Goal: Task Accomplishment & Management: Manage account settings

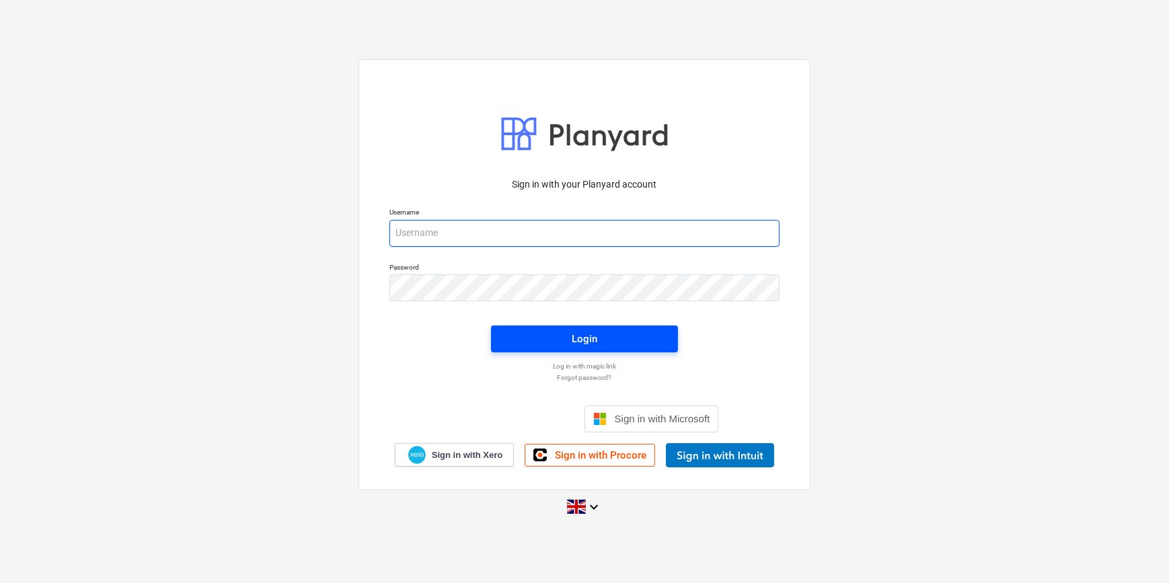
type input "[EMAIL_ADDRESS][DOMAIN_NAME]"
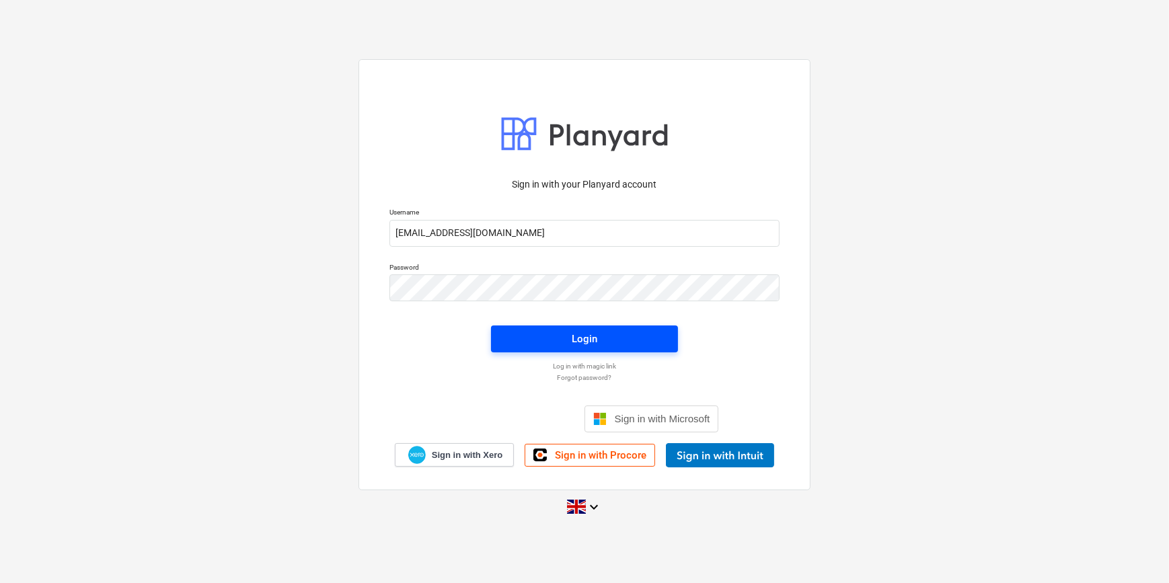
click at [591, 342] on div "Login" at bounding box center [584, 338] width 26 height 17
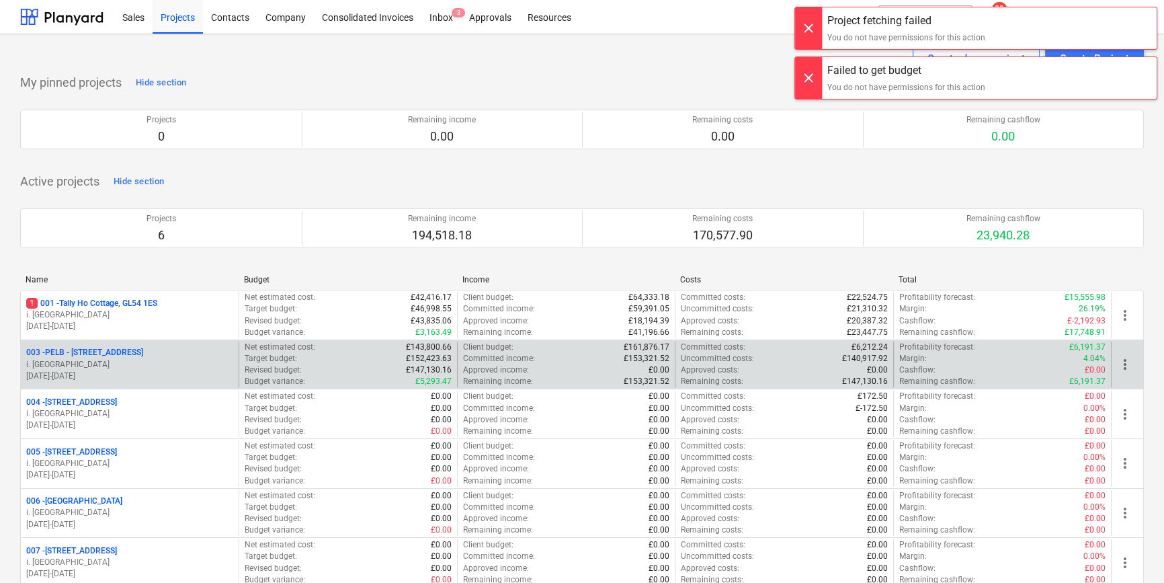
click at [143, 350] on p "003 - PELB - [GEOGRAPHIC_DATA], [GEOGRAPHIC_DATA], GL2 7NE" at bounding box center [84, 352] width 117 height 11
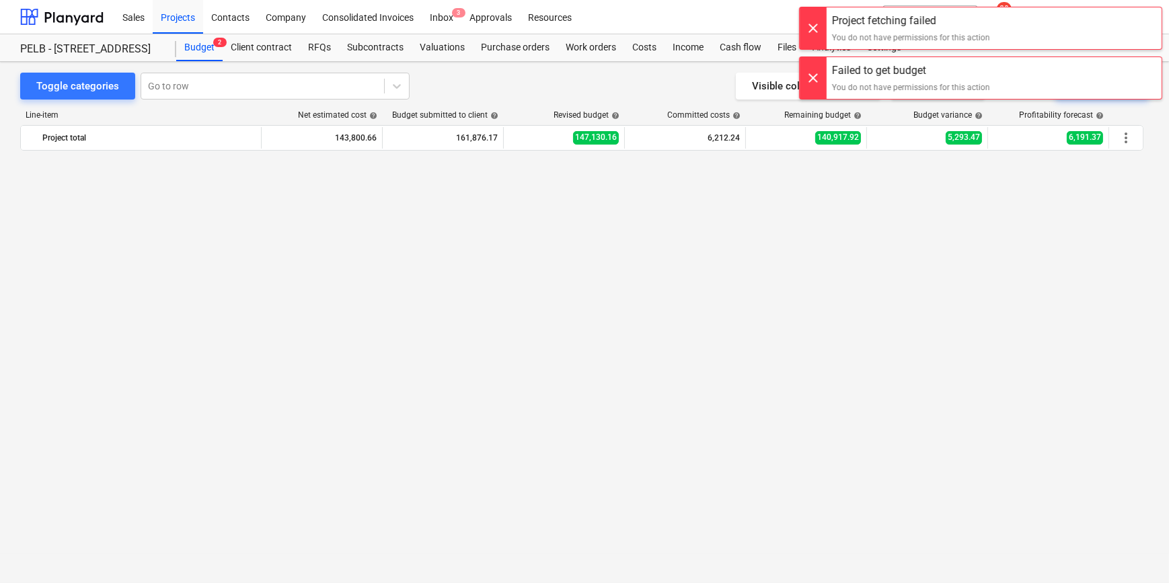
scroll to position [20, 0]
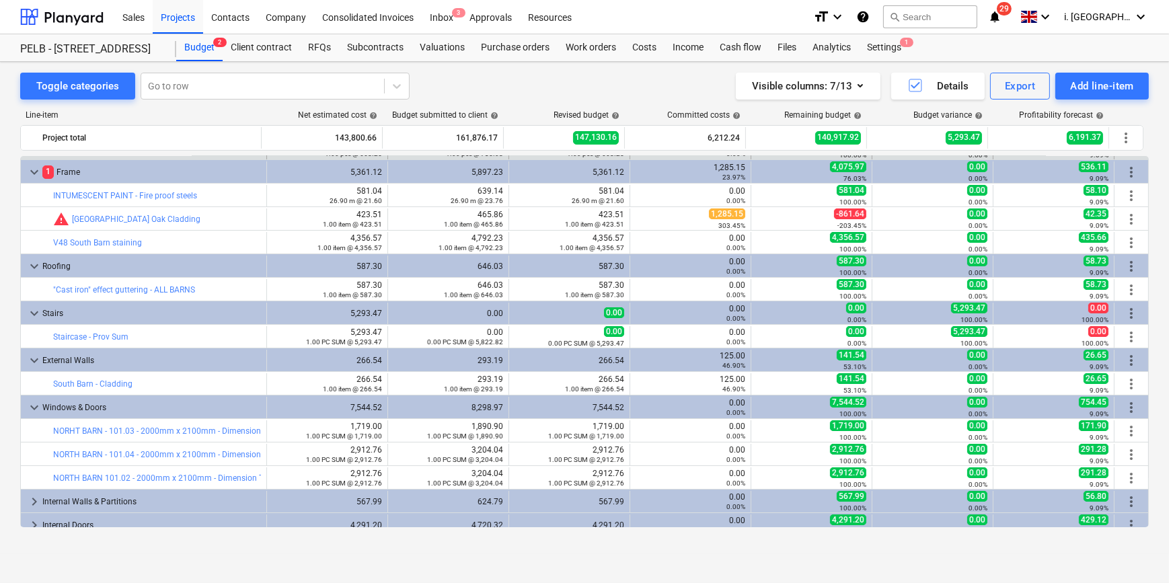
drag, startPoint x: 1143, startPoint y: 196, endPoint x: 1056, endPoint y: 157, distance: 96.0
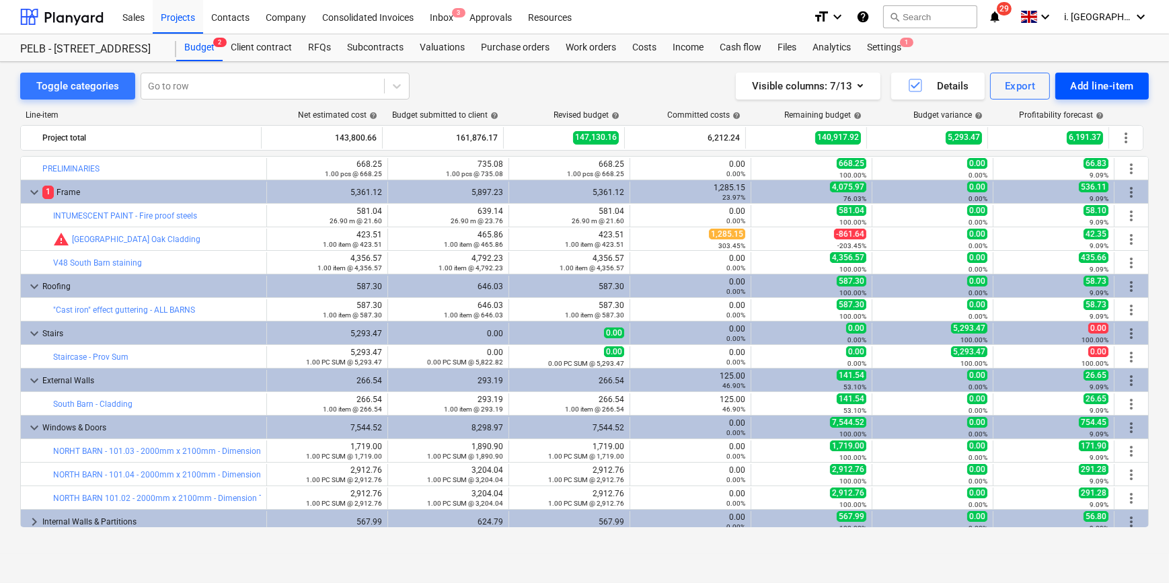
click at [1114, 79] on div "Add line-item" at bounding box center [1102, 85] width 64 height 17
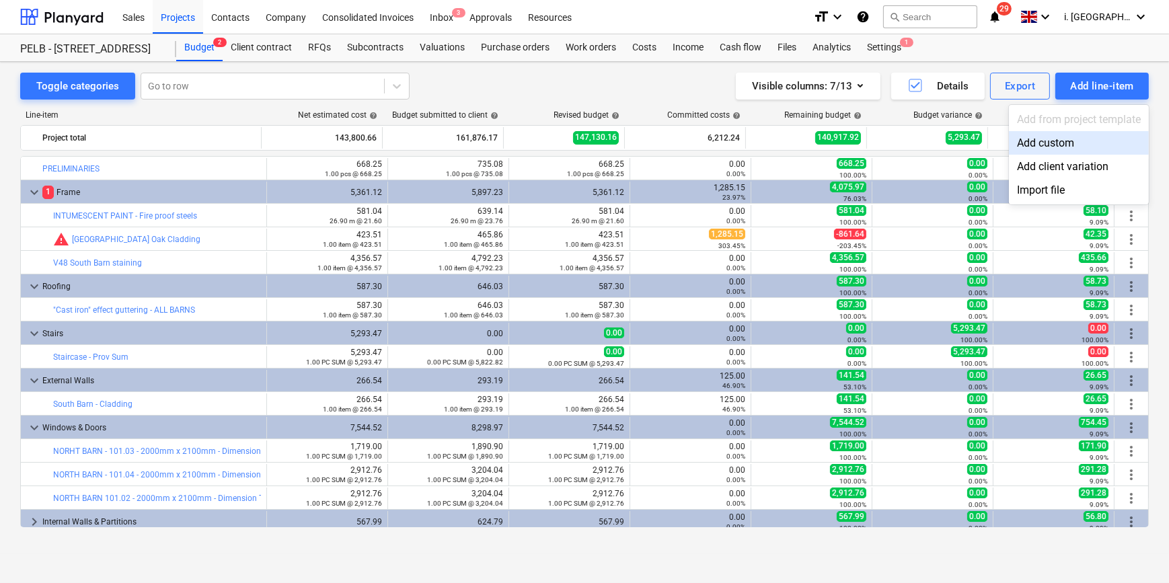
click at [1068, 141] on div "Add custom" at bounding box center [1079, 143] width 140 height 24
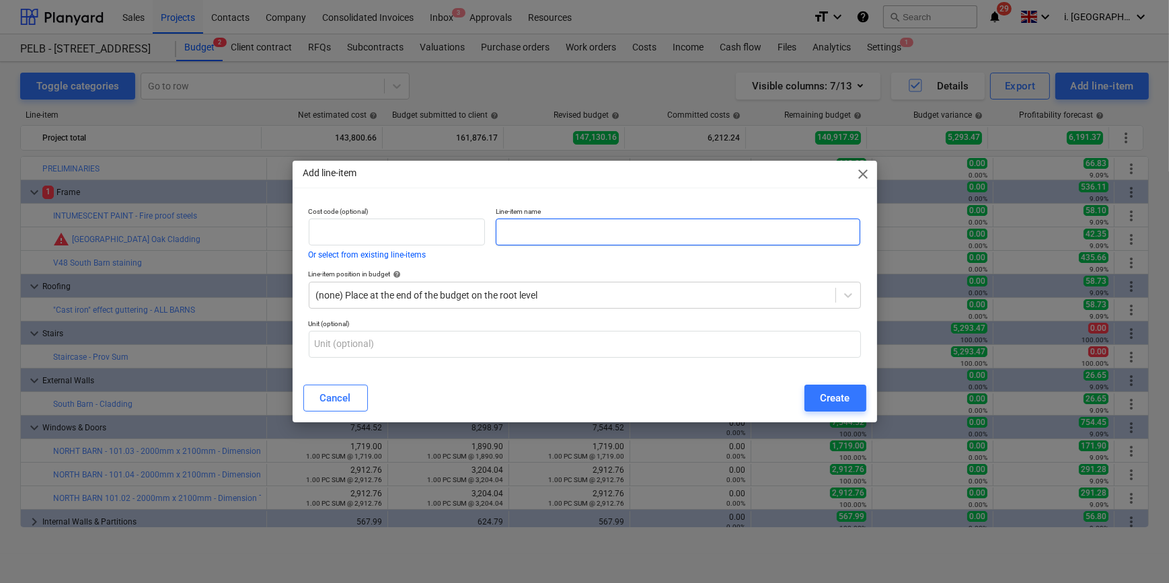
click at [524, 236] on input "text" at bounding box center [678, 232] width 364 height 27
click at [590, 229] on input "text" at bounding box center [678, 232] width 364 height 27
type input "Substructure"
click at [546, 293] on div at bounding box center [572, 294] width 512 height 13
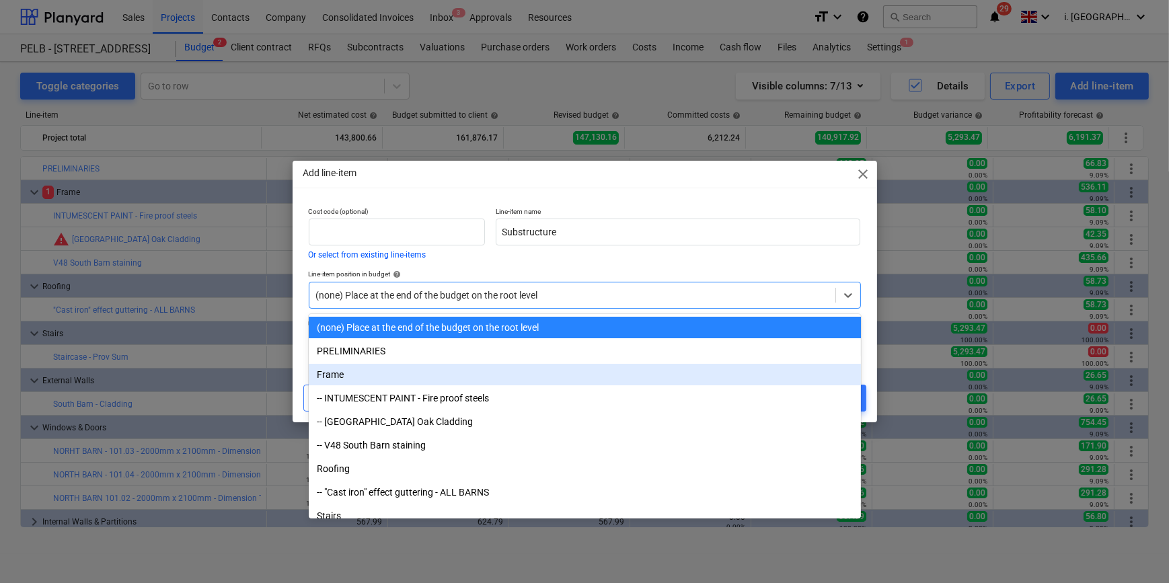
click at [539, 368] on div "Frame" at bounding box center [585, 375] width 552 height 22
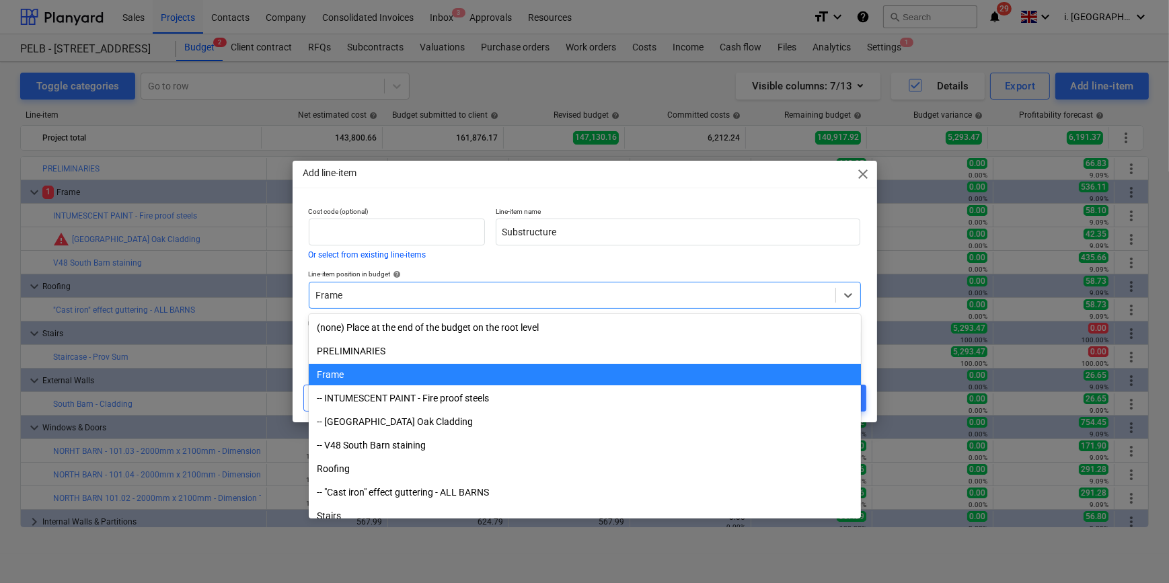
click at [444, 292] on div at bounding box center [572, 294] width 512 height 13
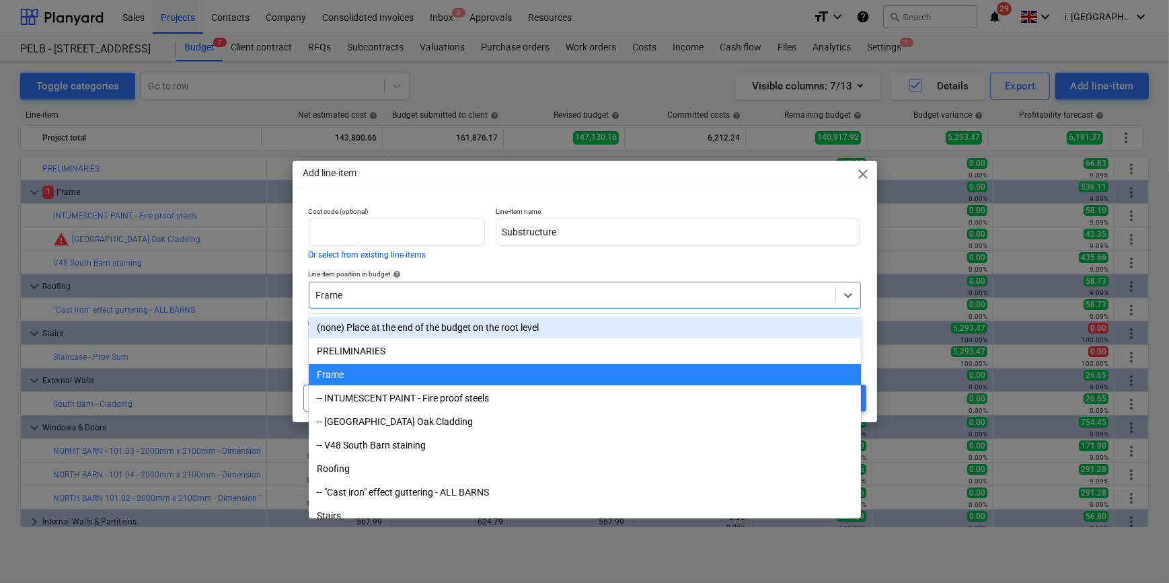
click at [457, 332] on div "(none) Place at the end of the budget on the root level" at bounding box center [585, 328] width 552 height 22
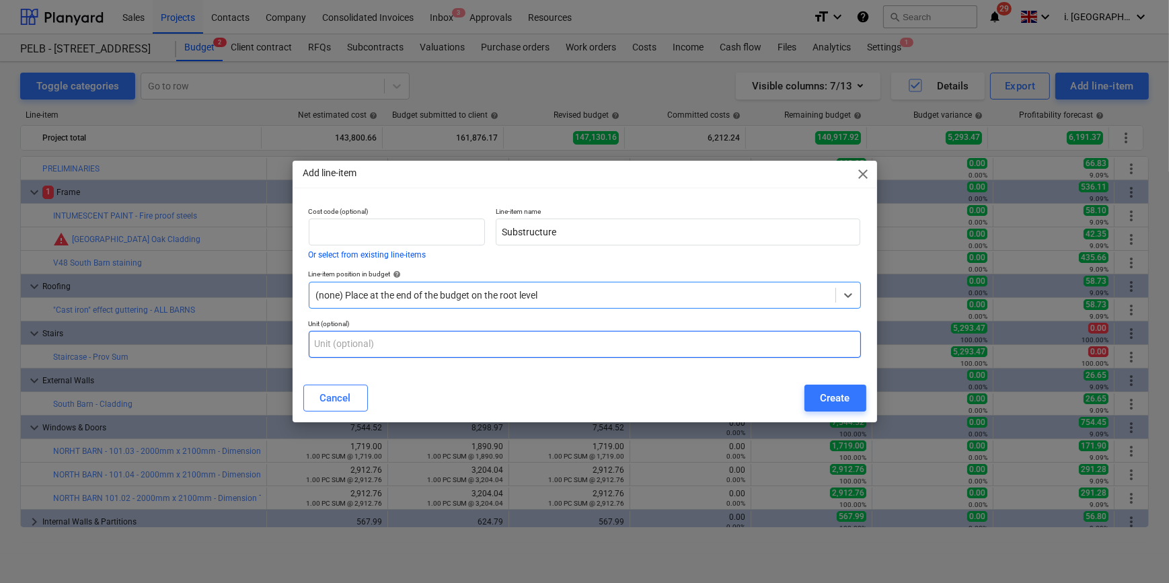
click at [445, 350] on input "text" at bounding box center [585, 344] width 552 height 27
type input "nr"
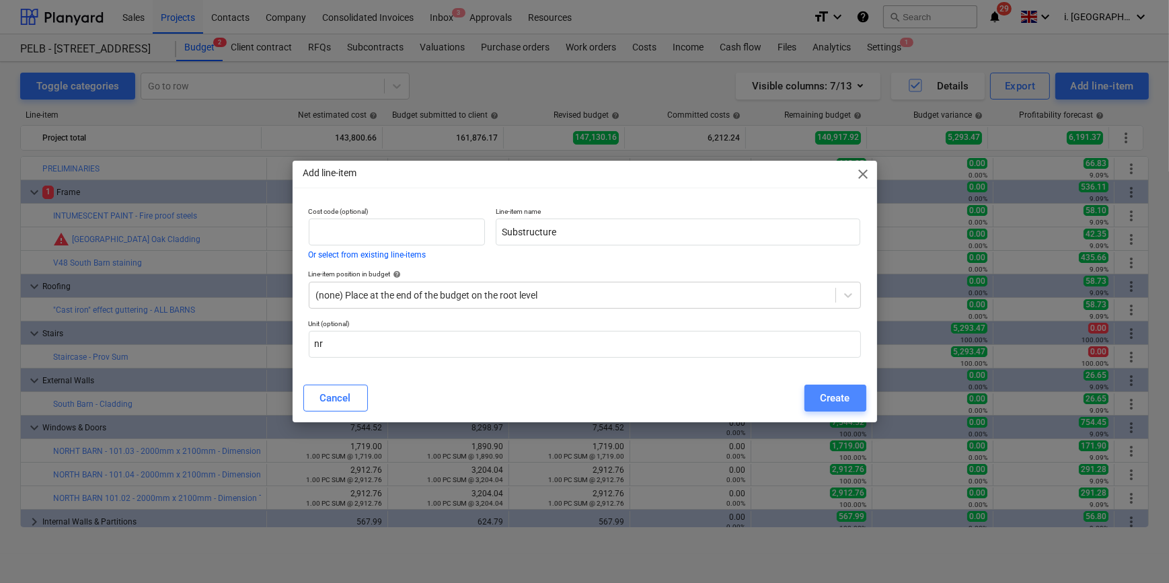
click at [827, 397] on div "Create" at bounding box center [835, 397] width 30 height 17
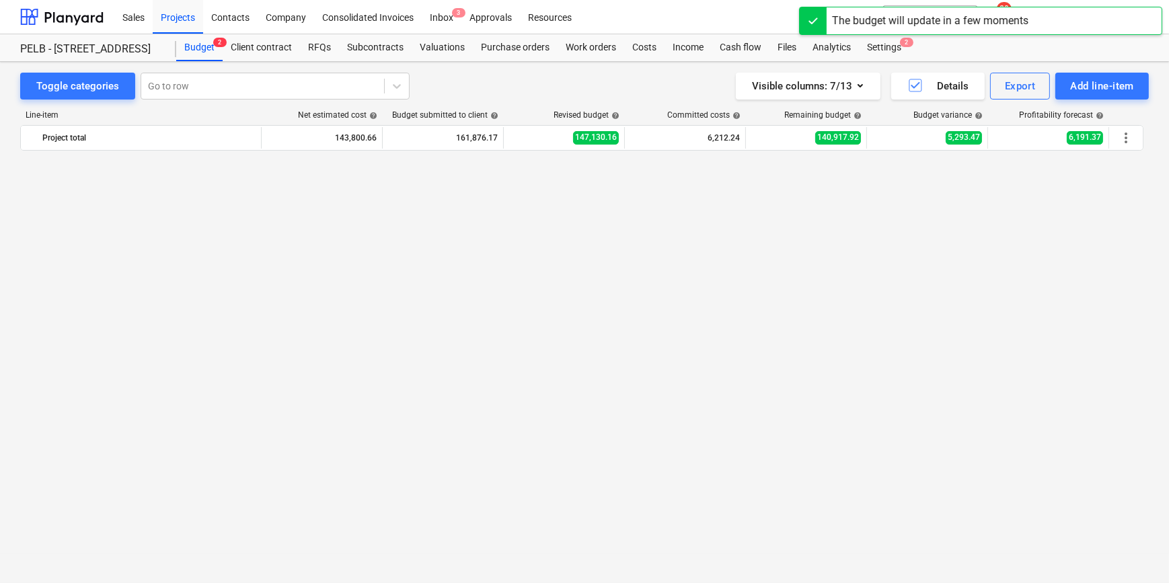
scroll to position [1017, 0]
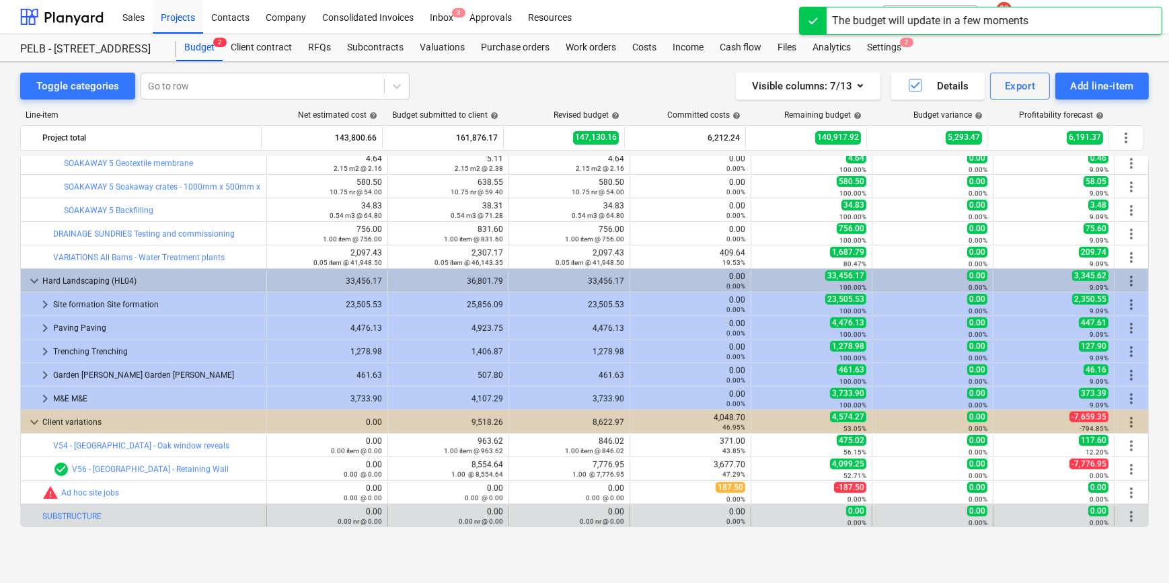
click at [1130, 516] on span "more_vert" at bounding box center [1131, 516] width 16 height 16
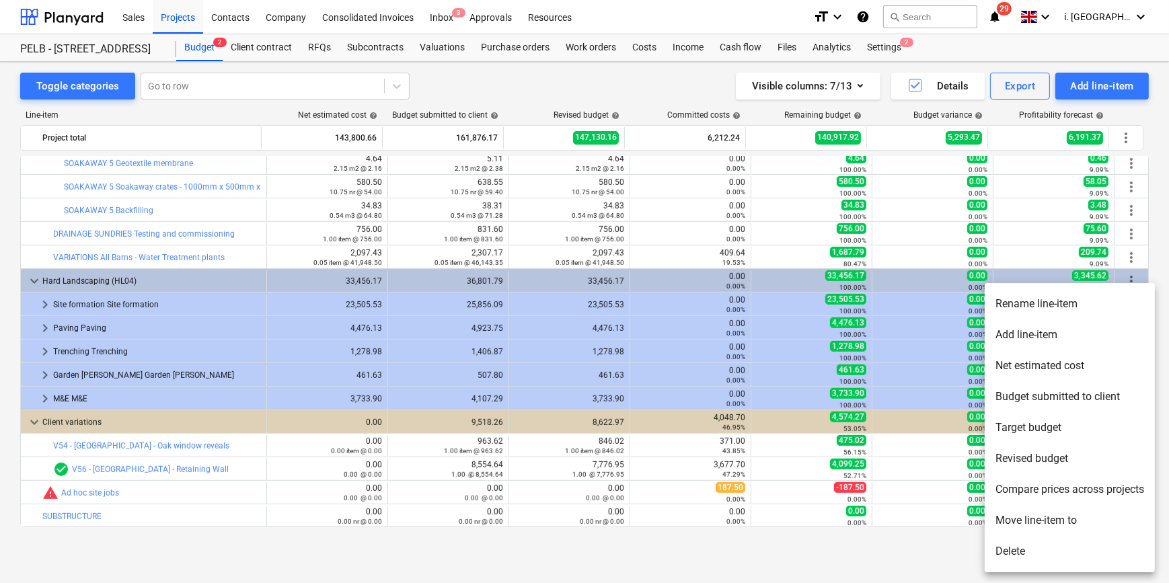
click at [1063, 520] on li "Move line-item to" at bounding box center [1069, 520] width 170 height 31
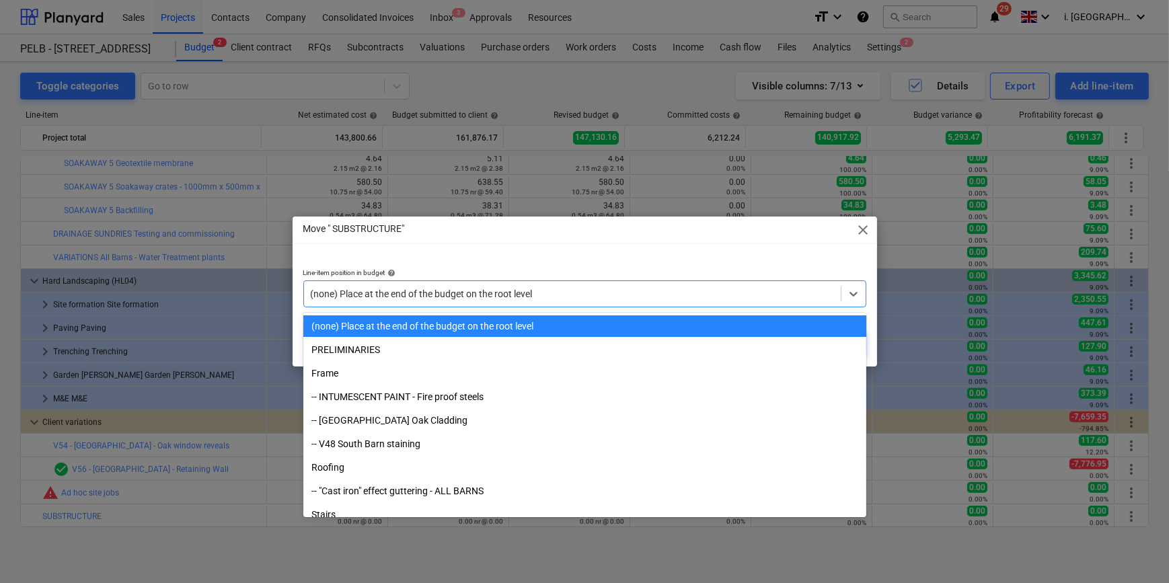
click at [569, 293] on div at bounding box center [572, 293] width 523 height 13
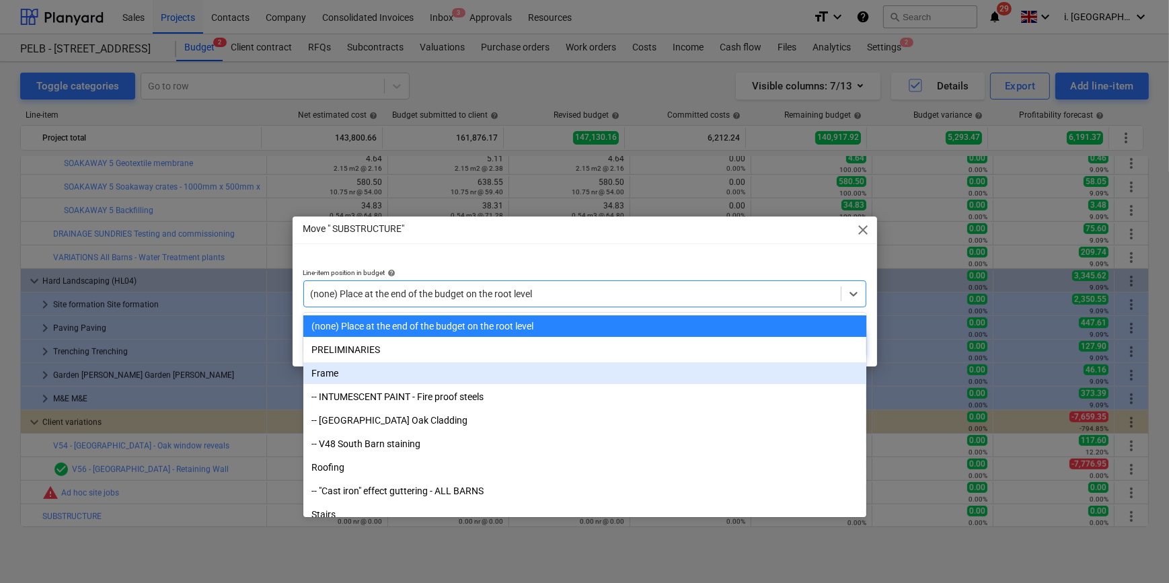
drag, startPoint x: 565, startPoint y: 362, endPoint x: 565, endPoint y: 370, distance: 7.4
click at [565, 370] on div "Frame" at bounding box center [584, 373] width 563 height 22
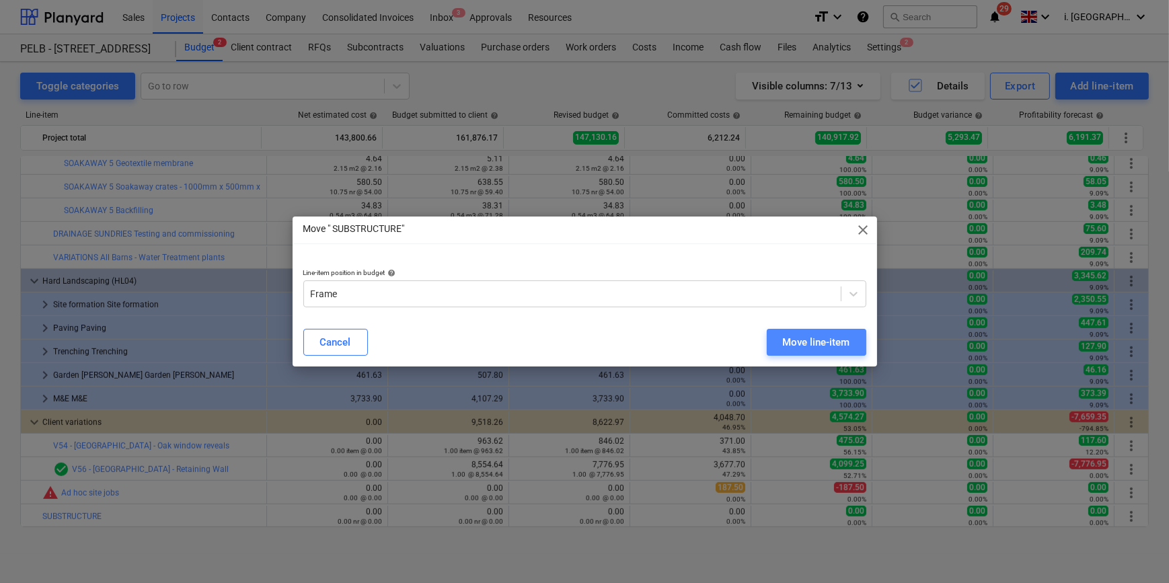
click at [810, 346] on div "Move line-item" at bounding box center [816, 341] width 67 height 17
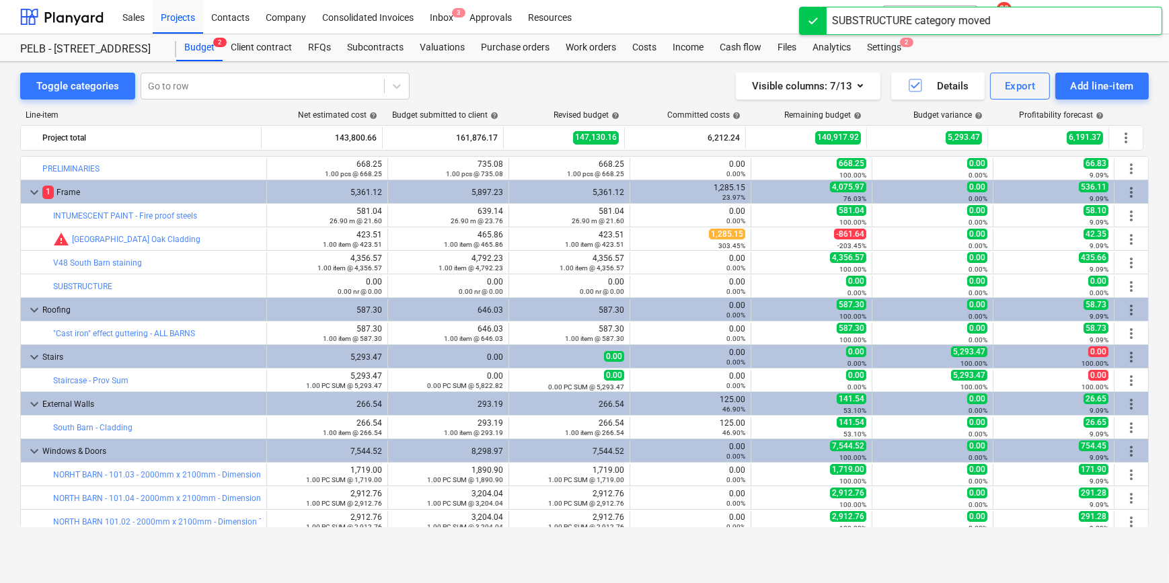
scroll to position [0, 0]
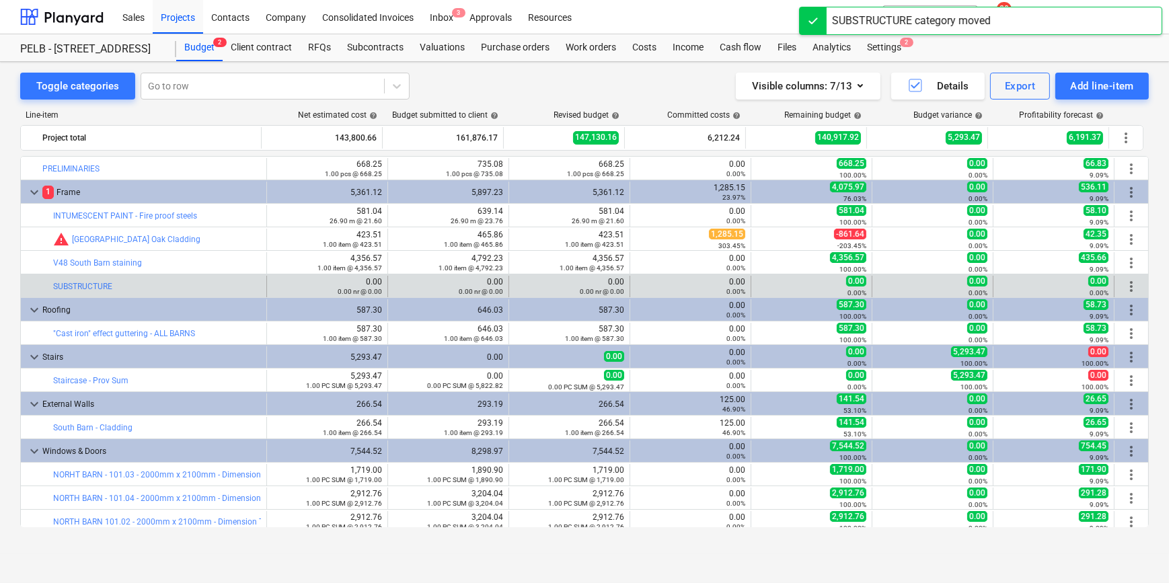
click at [1123, 288] on span "more_vert" at bounding box center [1131, 286] width 16 height 16
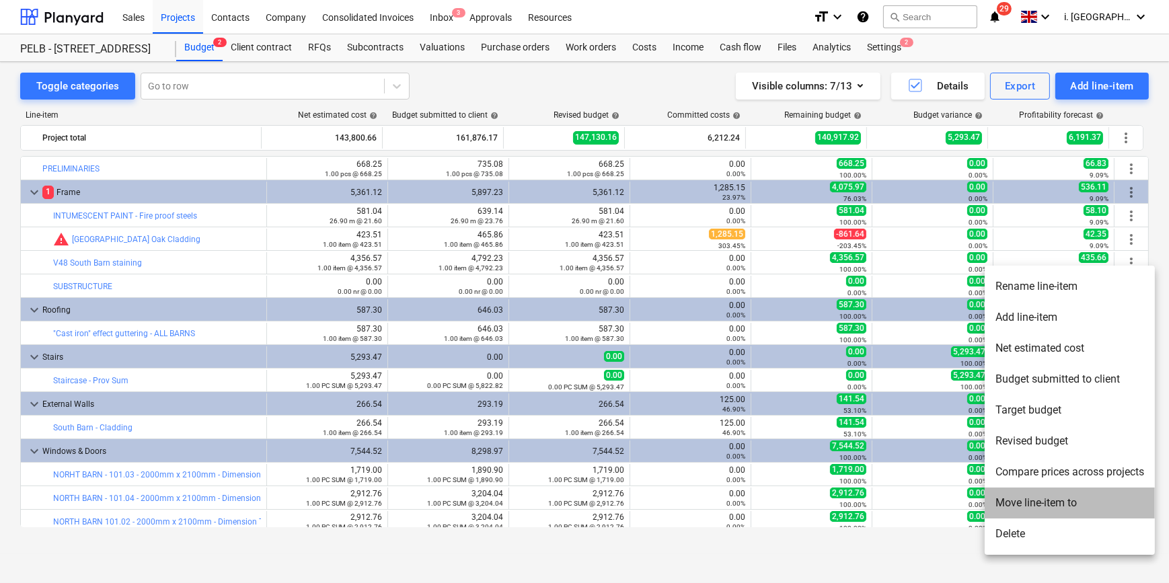
click at [1088, 500] on li "Move line-item to" at bounding box center [1069, 502] width 170 height 31
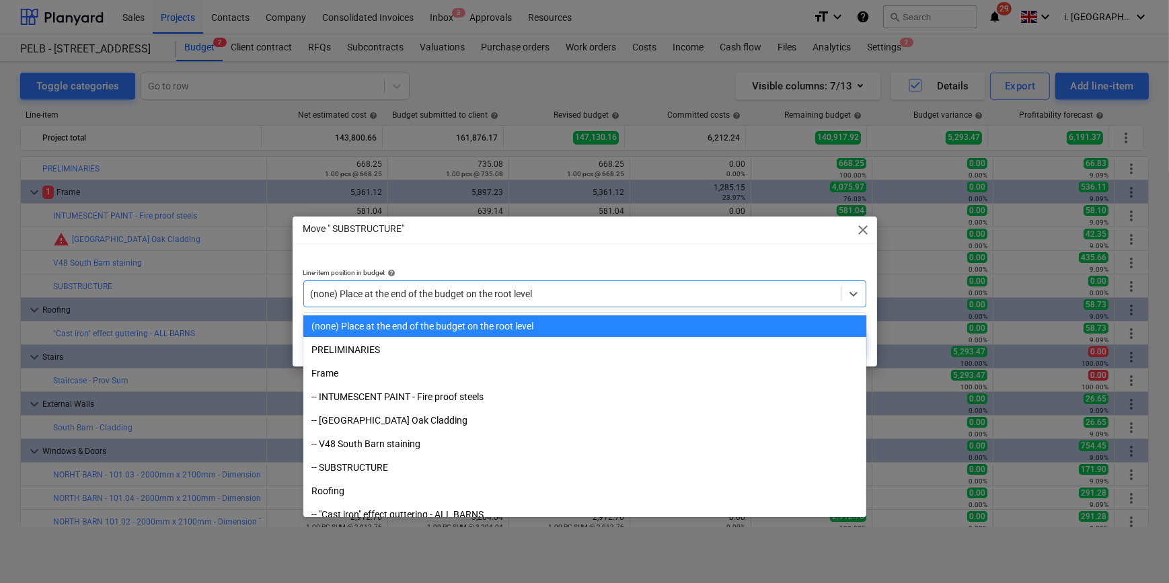
click at [591, 294] on div at bounding box center [572, 293] width 523 height 13
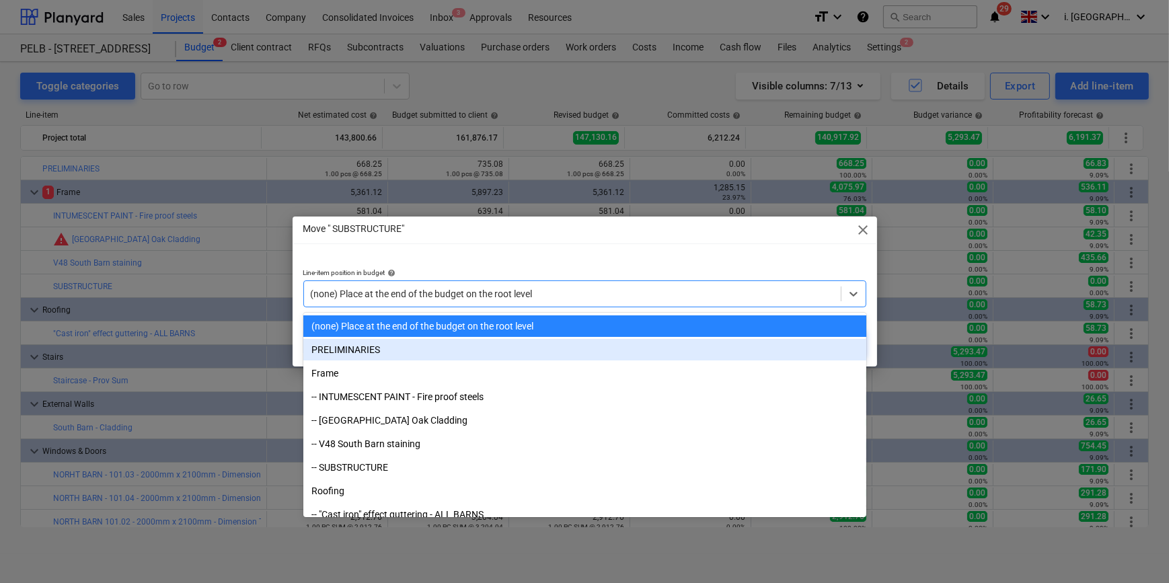
click at [590, 346] on div "PRELIMINARIES" at bounding box center [584, 350] width 563 height 22
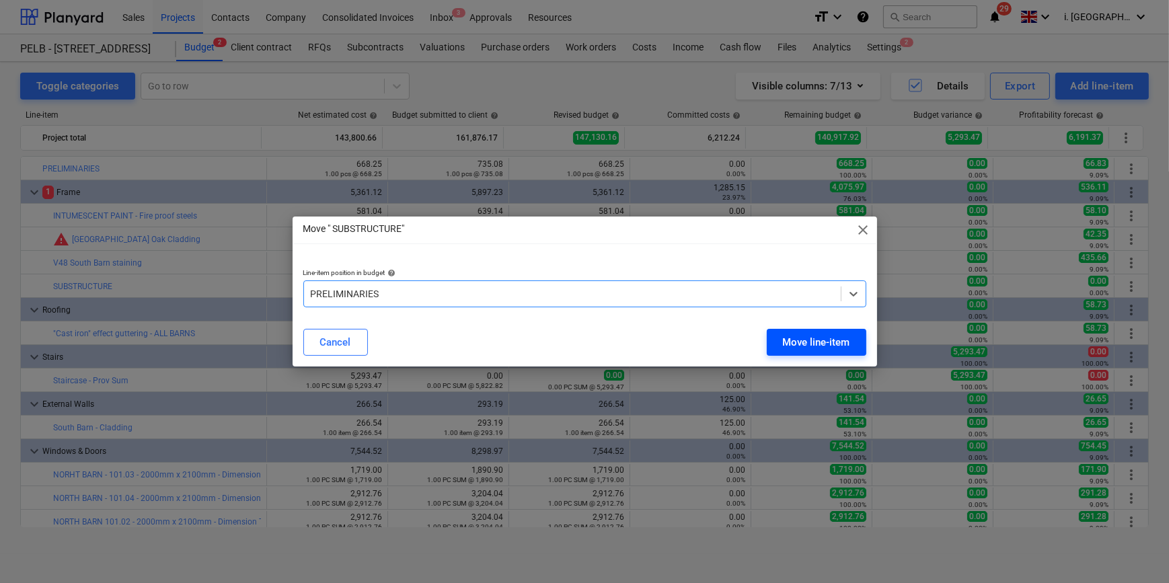
click at [799, 335] on div "Move line-item" at bounding box center [816, 341] width 67 height 17
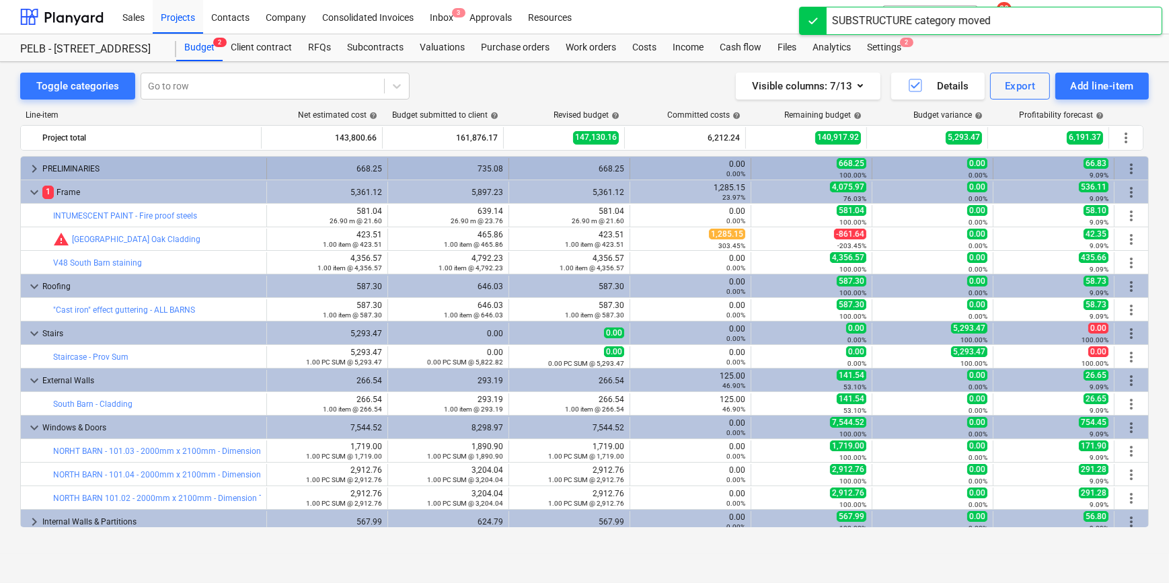
click at [31, 173] on span "keyboard_arrow_right" at bounding box center [34, 169] width 16 height 16
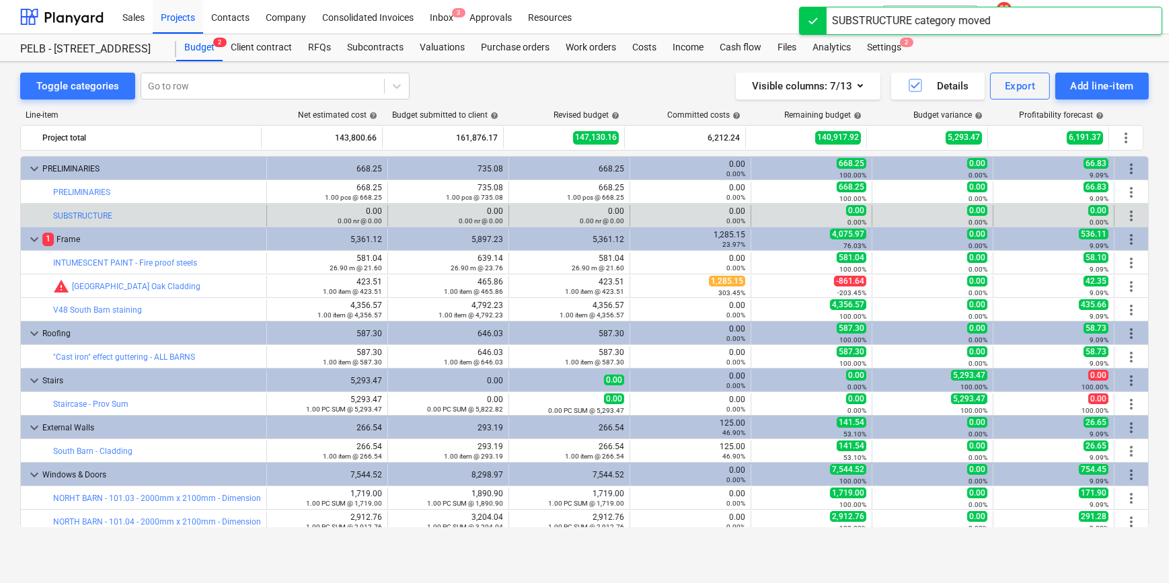
click at [1130, 219] on span "more_vert" at bounding box center [1131, 216] width 16 height 16
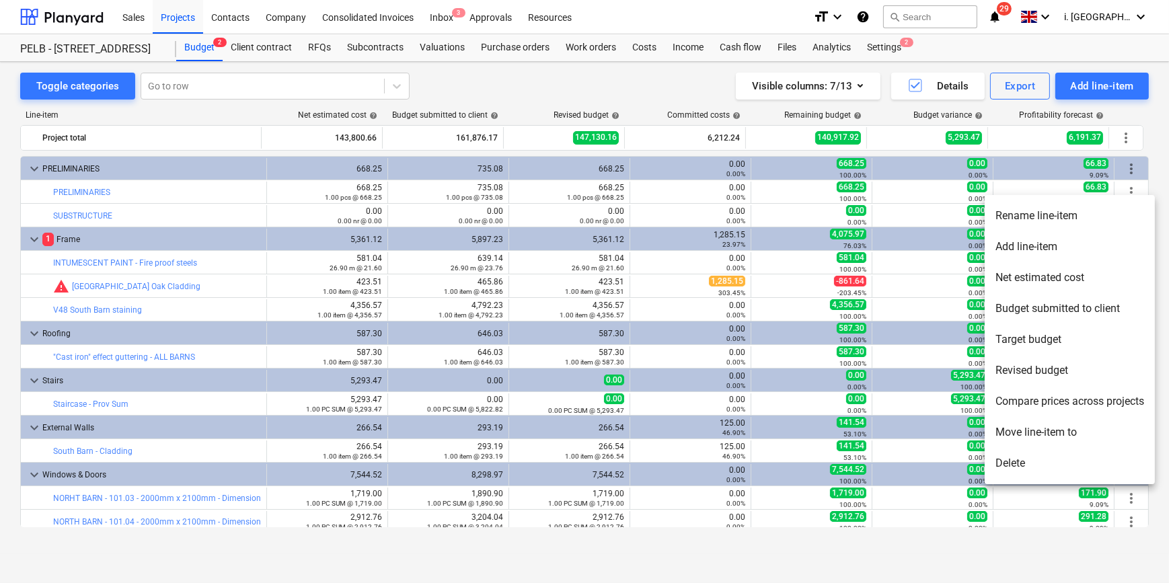
click at [431, 211] on div at bounding box center [584, 291] width 1169 height 583
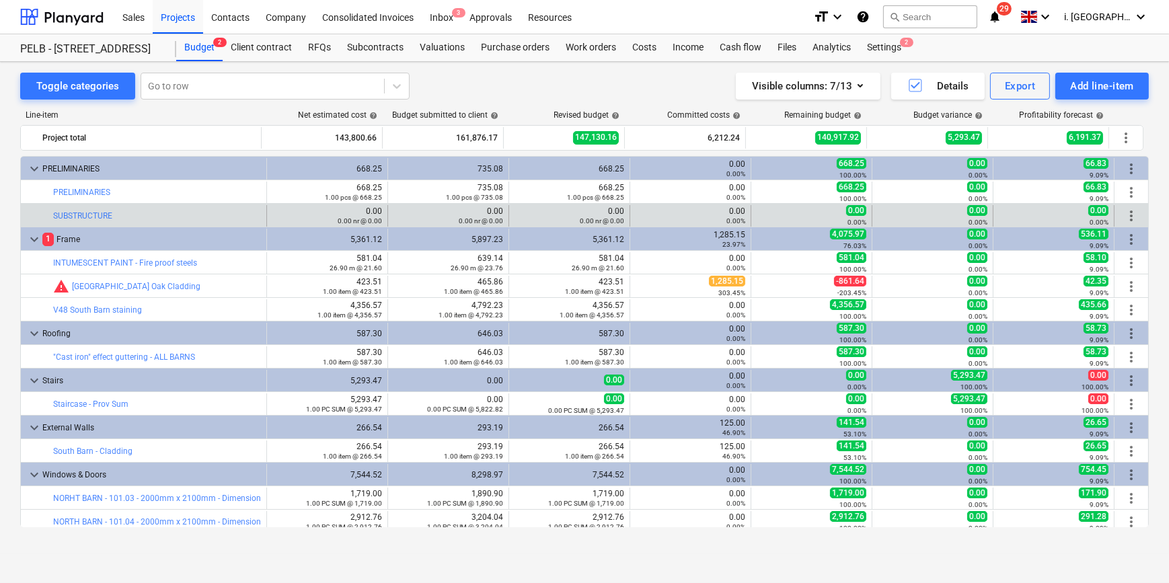
click at [1123, 219] on span "more_vert" at bounding box center [1131, 216] width 16 height 16
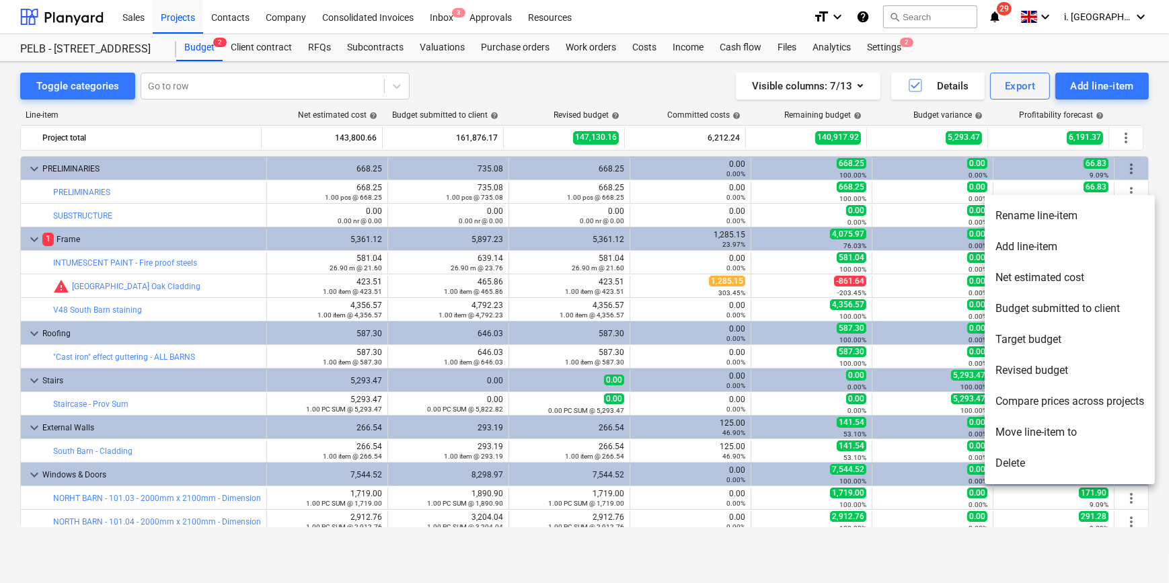
click at [1056, 464] on li "Delete" at bounding box center [1069, 463] width 170 height 31
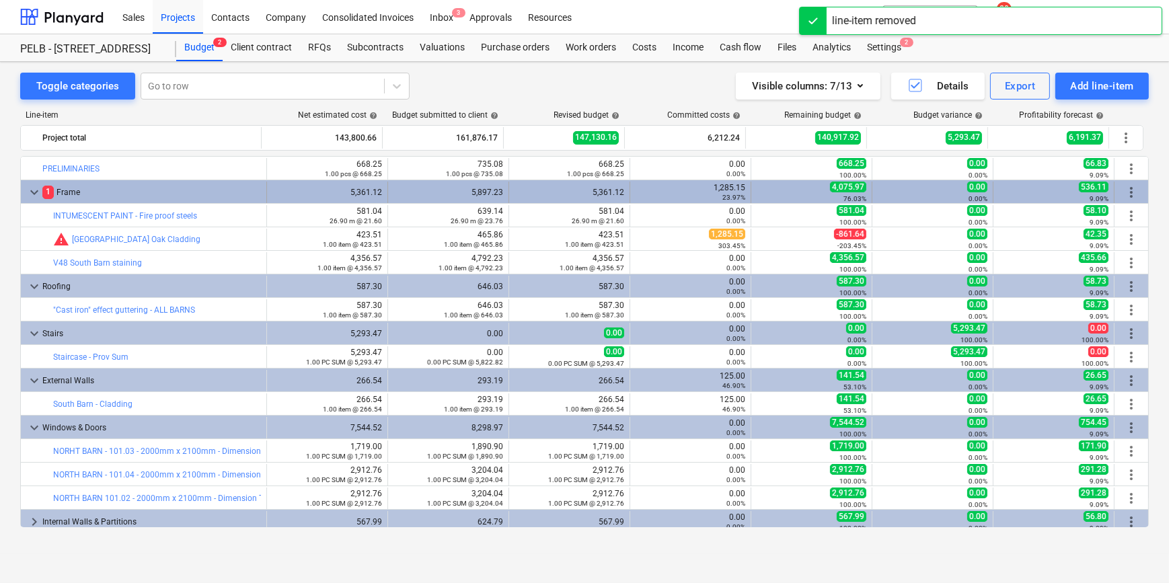
click at [29, 190] on span "keyboard_arrow_down" at bounding box center [34, 192] width 16 height 16
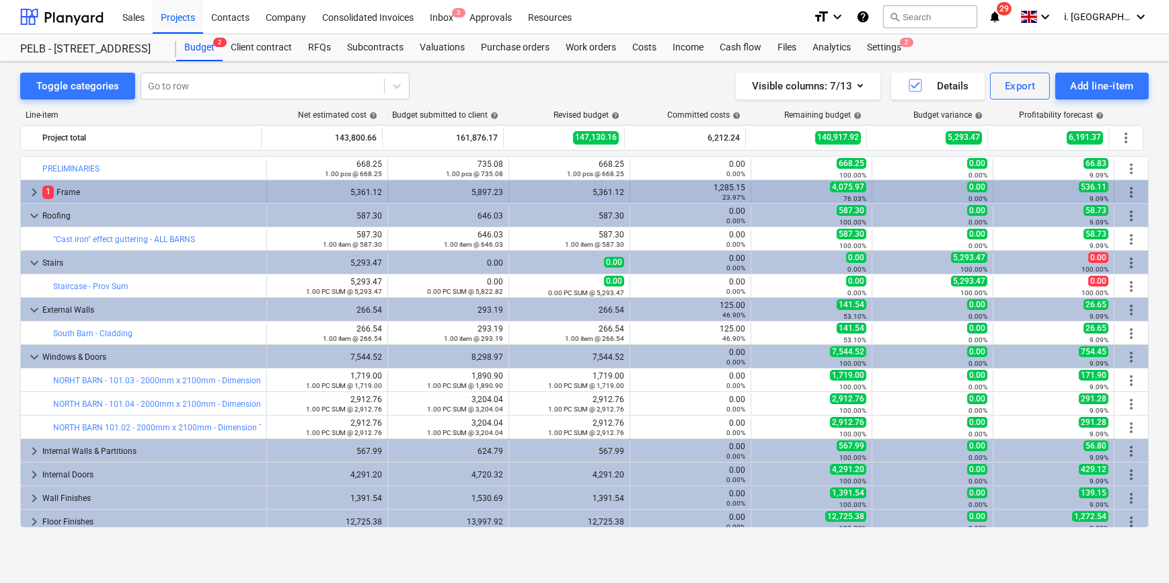
click at [32, 192] on span "keyboard_arrow_right" at bounding box center [34, 192] width 16 height 16
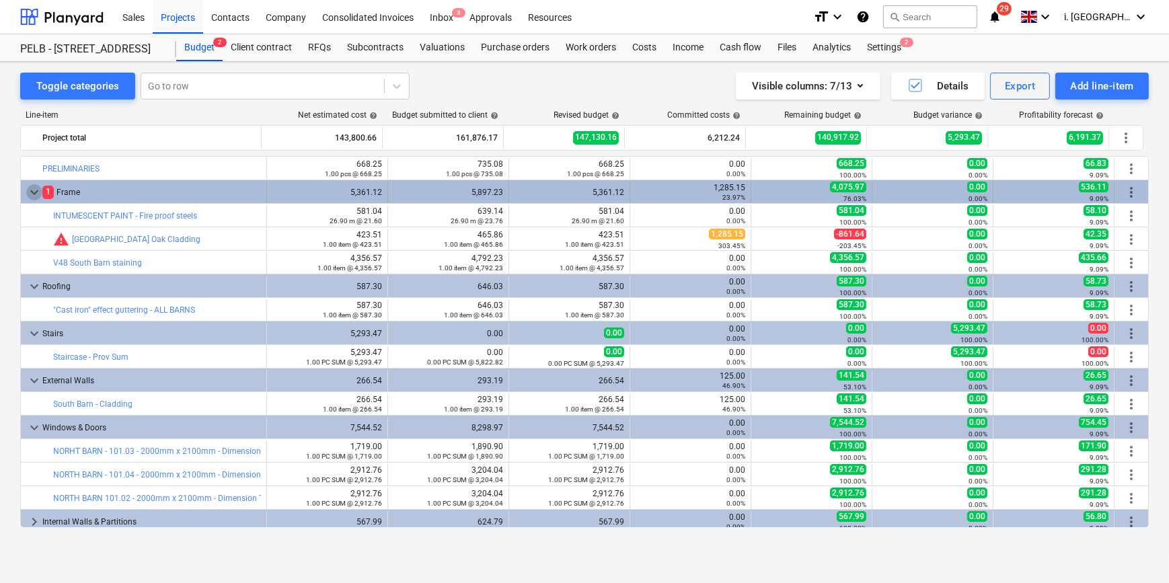
click at [28, 188] on span "keyboard_arrow_down" at bounding box center [34, 192] width 16 height 16
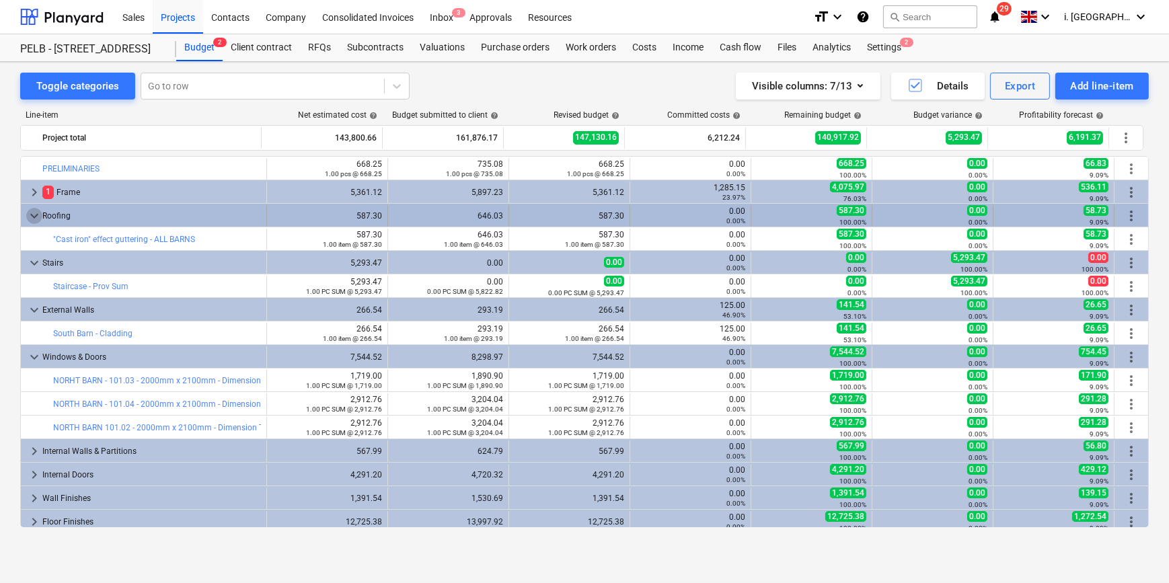
click at [30, 212] on span "keyboard_arrow_down" at bounding box center [34, 216] width 16 height 16
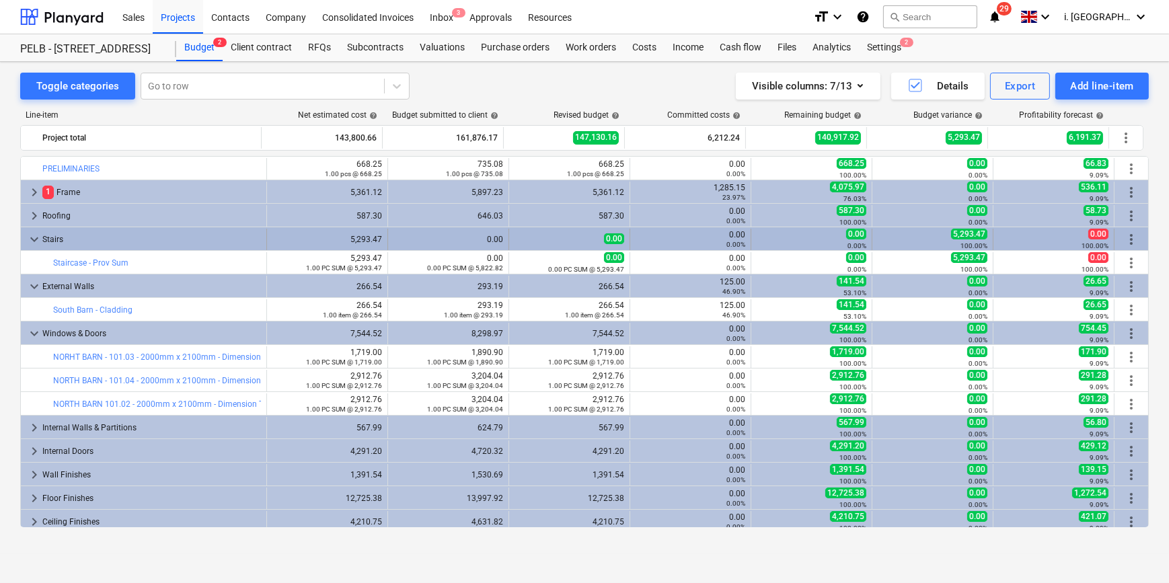
click at [34, 236] on span "keyboard_arrow_down" at bounding box center [34, 239] width 16 height 16
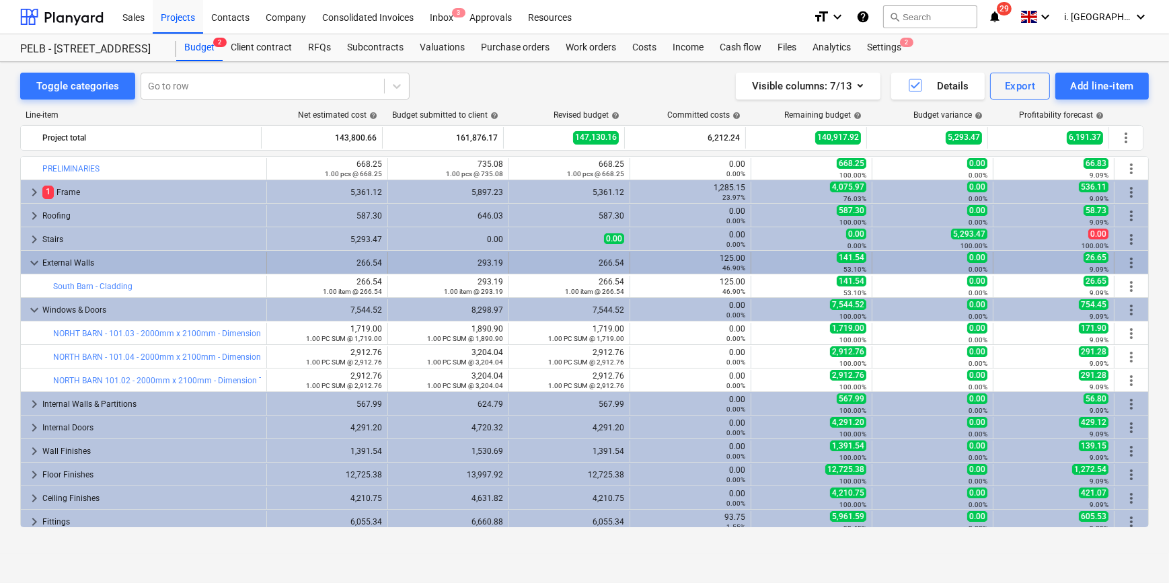
click at [30, 262] on span "keyboard_arrow_down" at bounding box center [34, 263] width 16 height 16
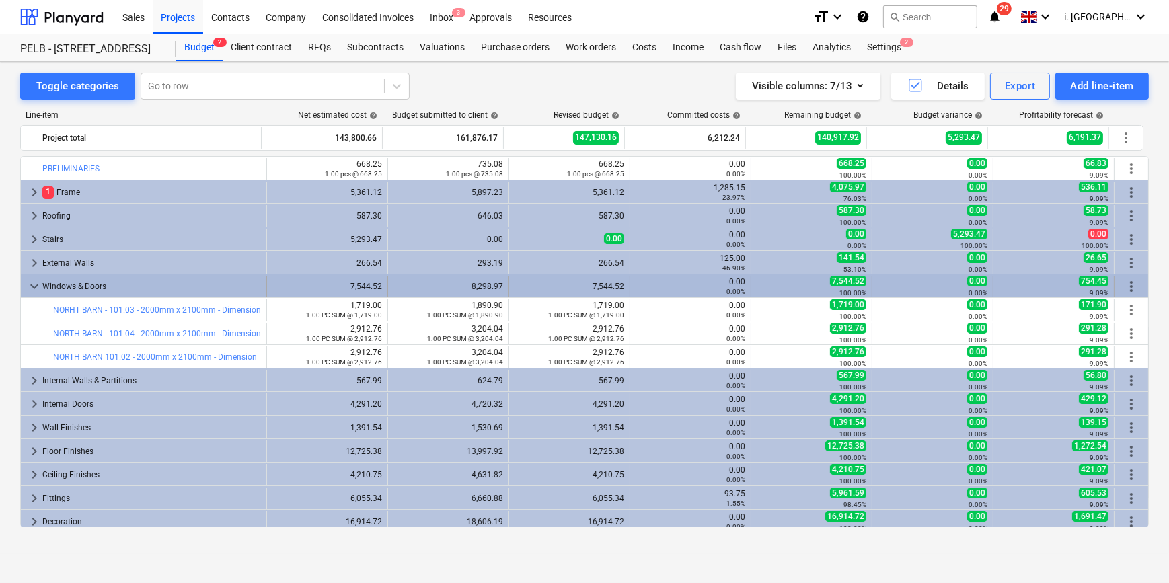
click at [35, 286] on span "keyboard_arrow_down" at bounding box center [34, 286] width 16 height 16
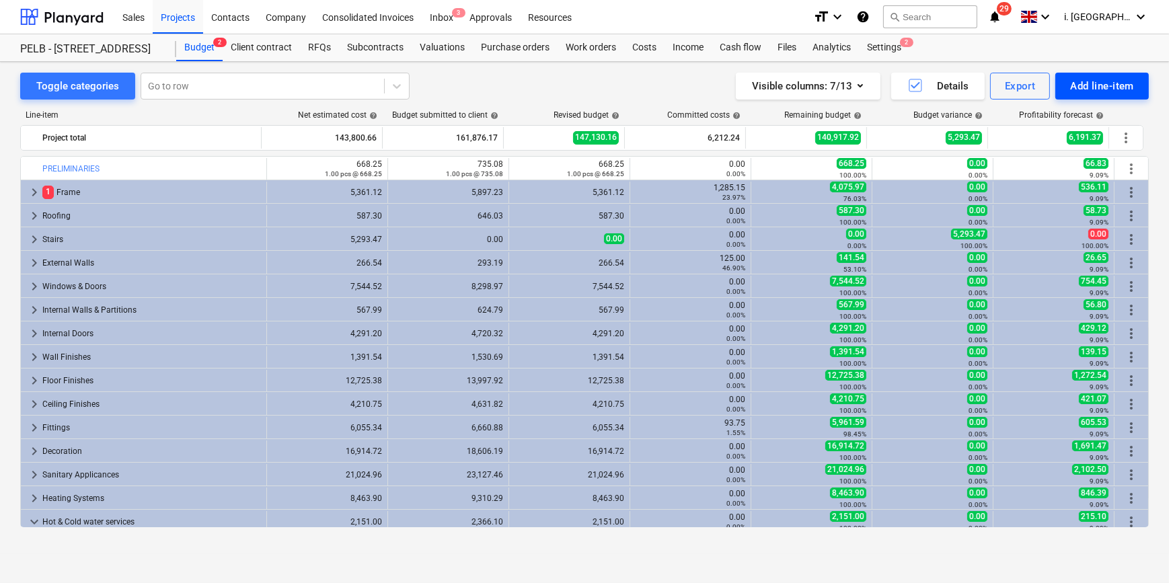
click at [1076, 84] on div "Add line-item" at bounding box center [1102, 85] width 64 height 17
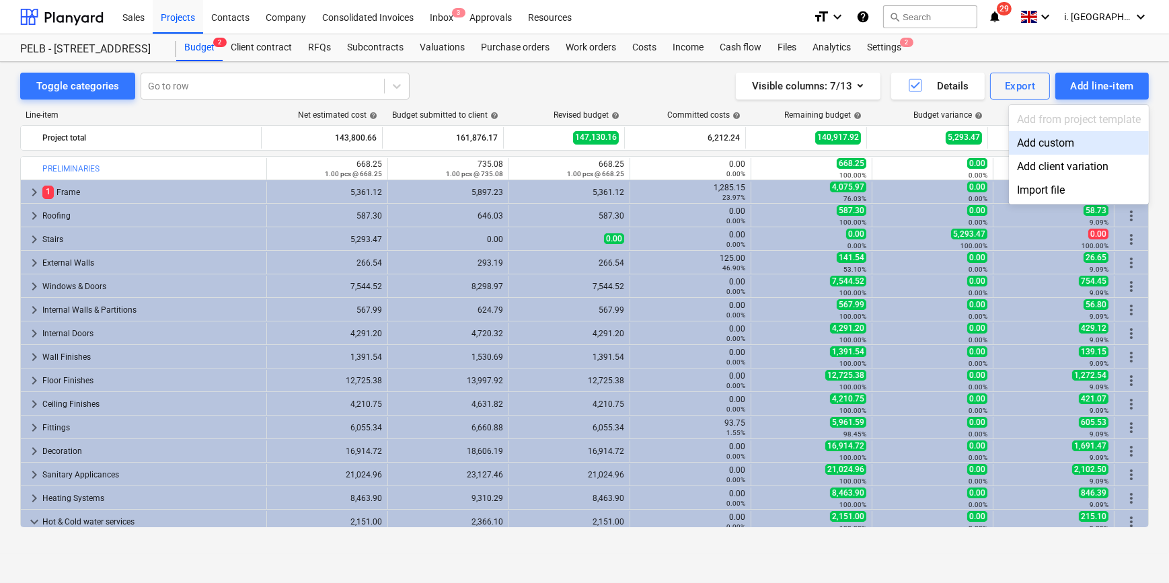
click at [1062, 134] on div "Add custom" at bounding box center [1079, 143] width 140 height 24
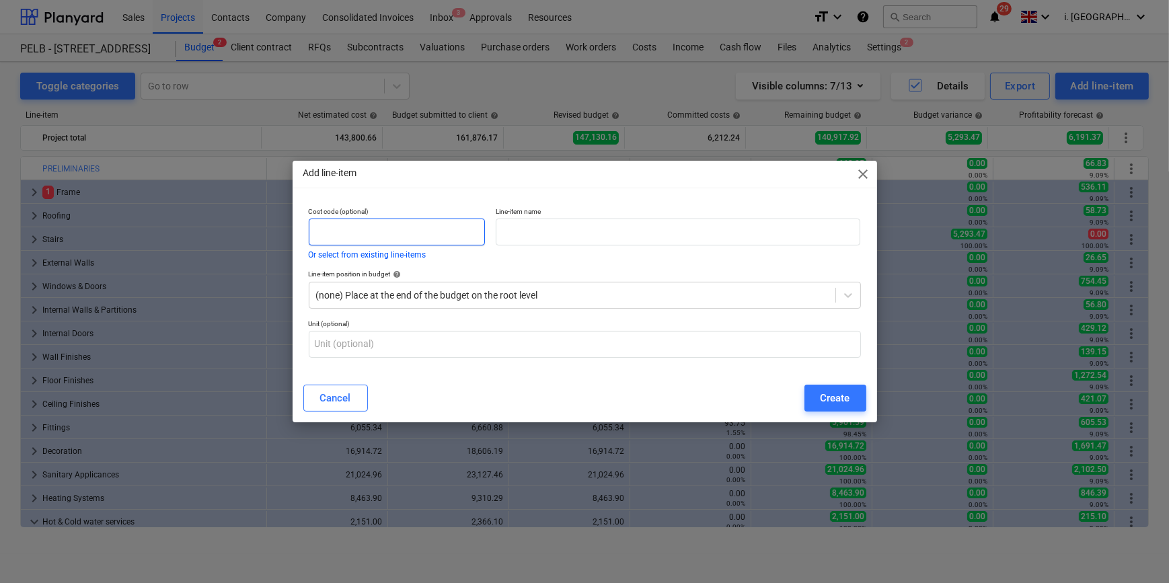
click at [442, 237] on input "text" at bounding box center [397, 232] width 177 height 27
click at [407, 254] on button "Or select from existing line-items" at bounding box center [368, 255] width 118 height 8
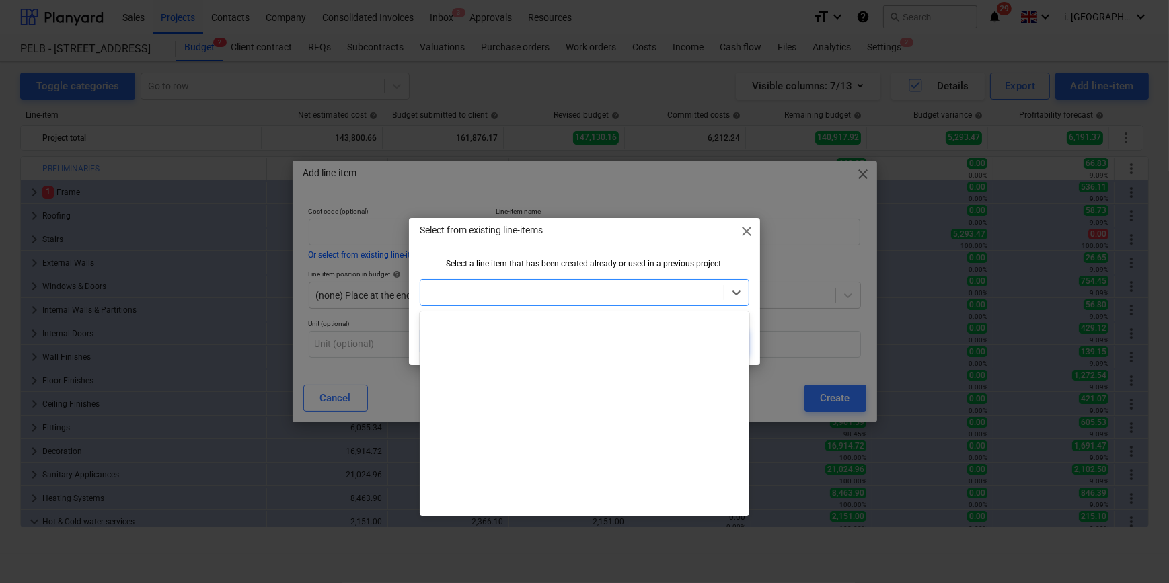
click at [473, 295] on div at bounding box center [571, 292] width 289 height 13
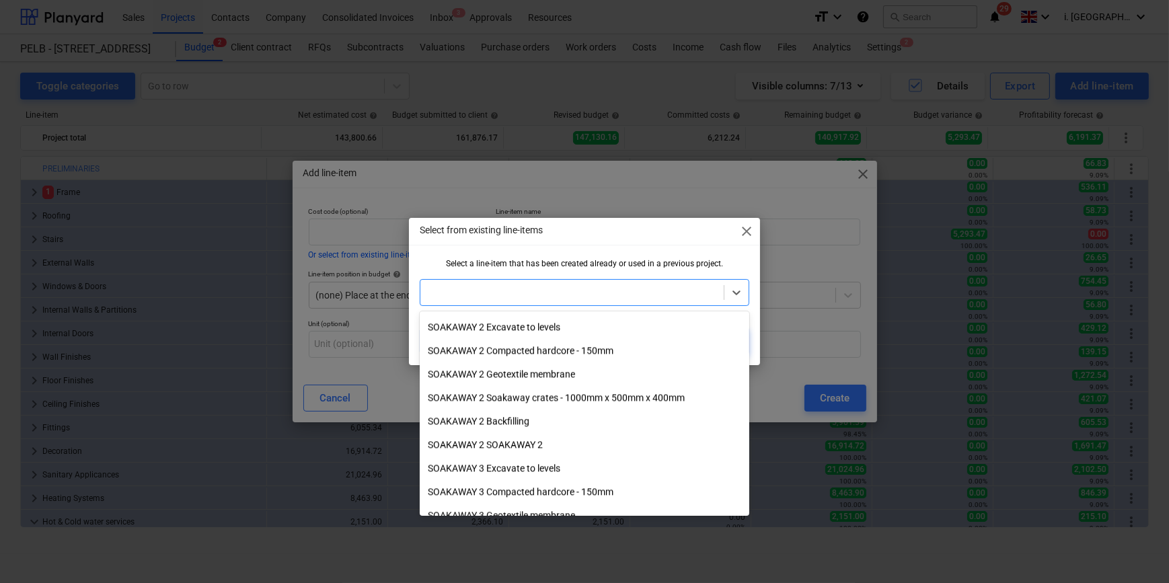
click at [744, 230] on span "close" at bounding box center [746, 231] width 16 height 16
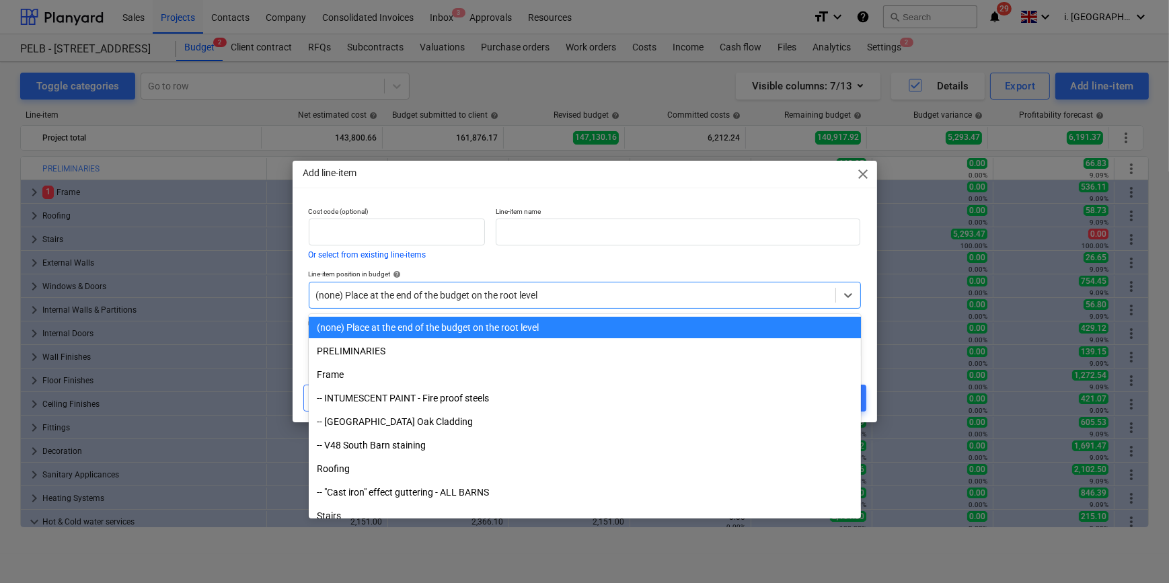
click at [416, 288] on div at bounding box center [572, 294] width 512 height 13
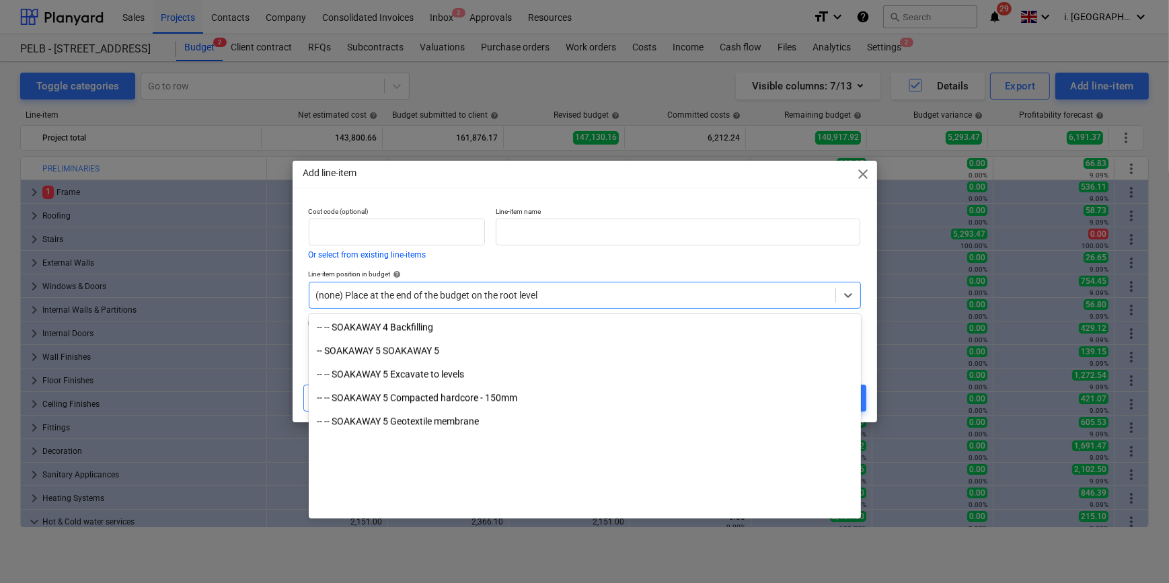
scroll to position [3469, 0]
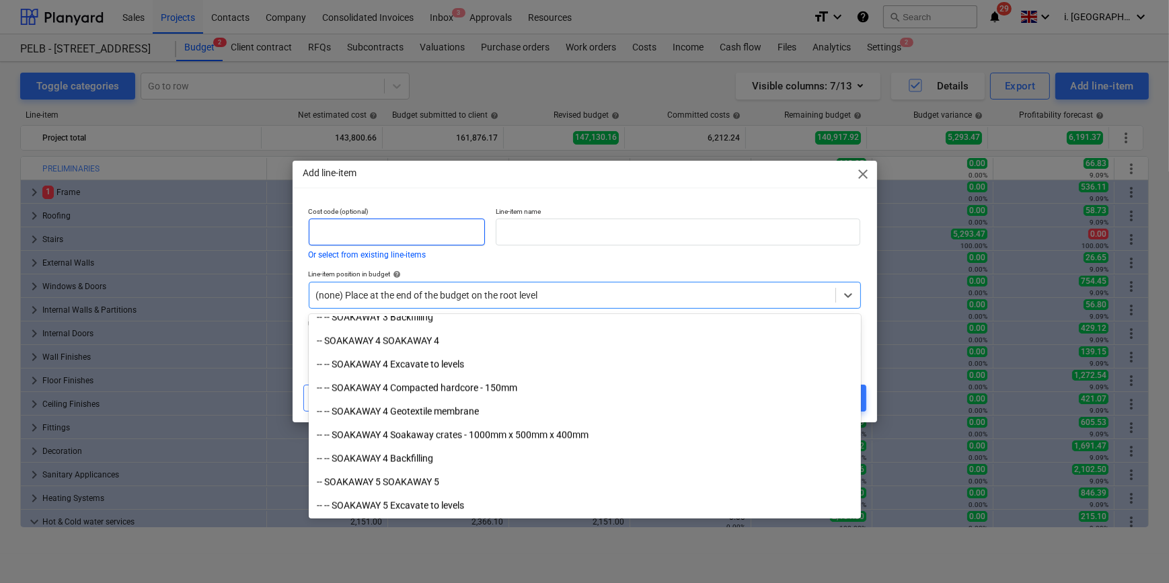
click at [413, 233] on input "text" at bounding box center [397, 232] width 177 height 27
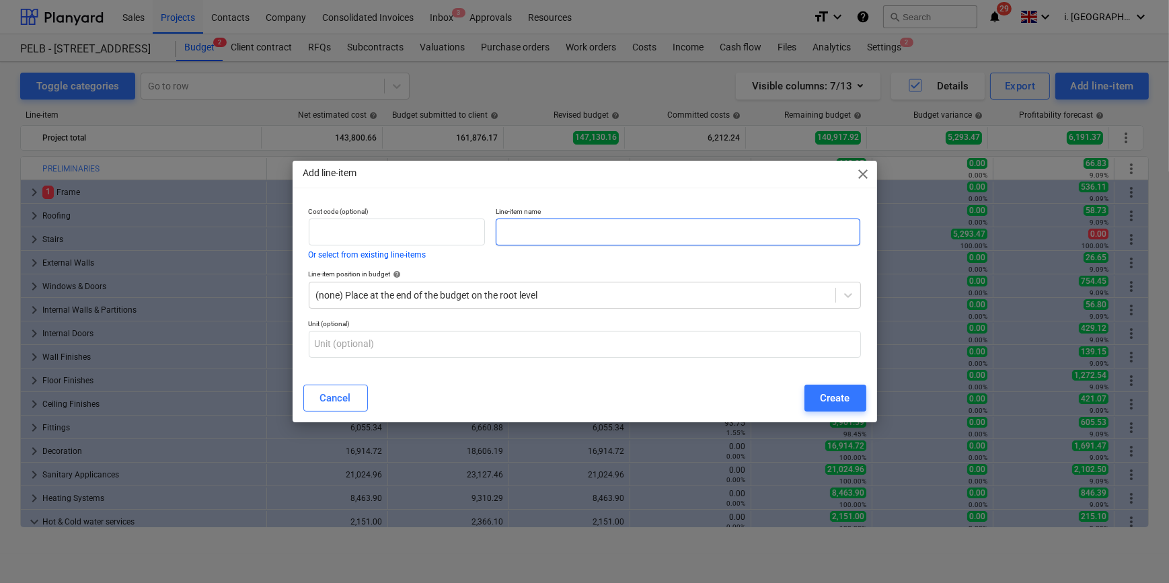
click at [641, 240] on input "text" at bounding box center [678, 232] width 364 height 27
type input "Substructure"
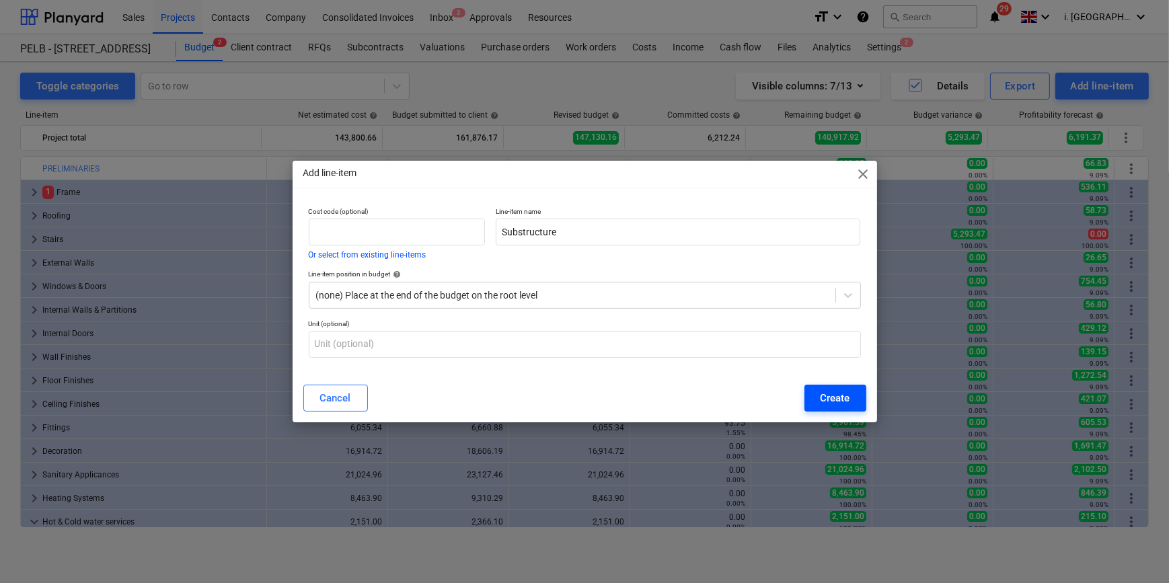
click at [829, 393] on div "Create" at bounding box center [835, 397] width 30 height 17
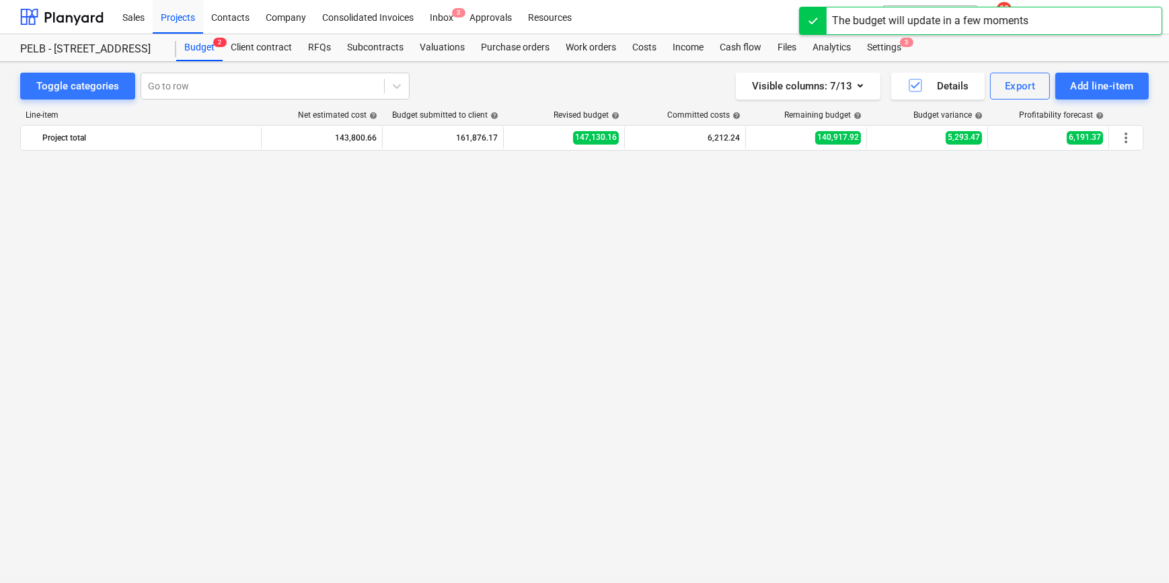
scroll to position [805, 0]
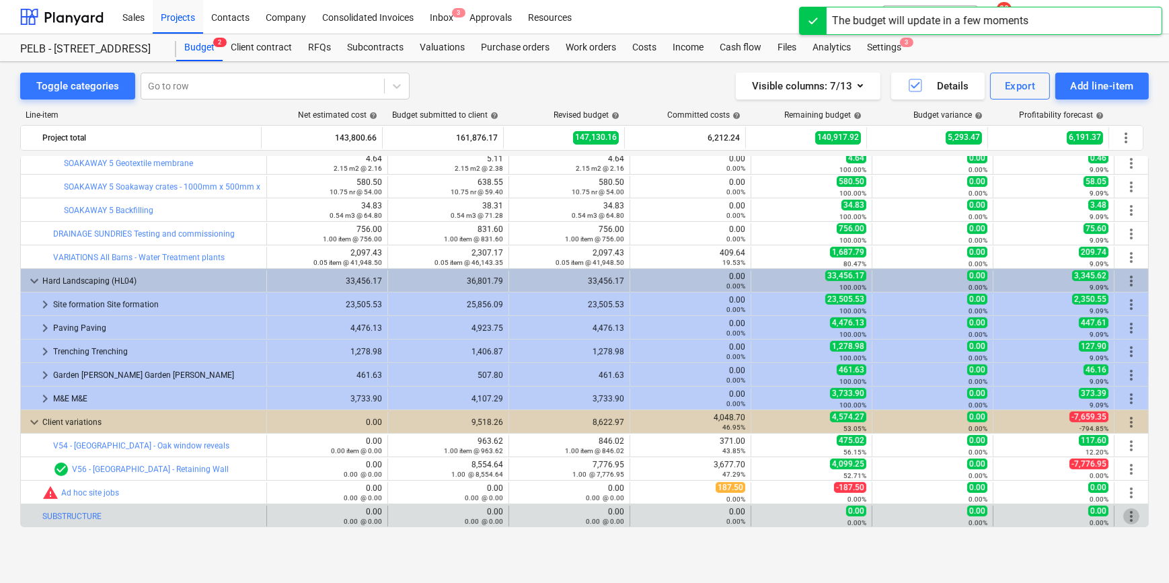
click at [1123, 514] on span "more_vert" at bounding box center [1131, 516] width 16 height 16
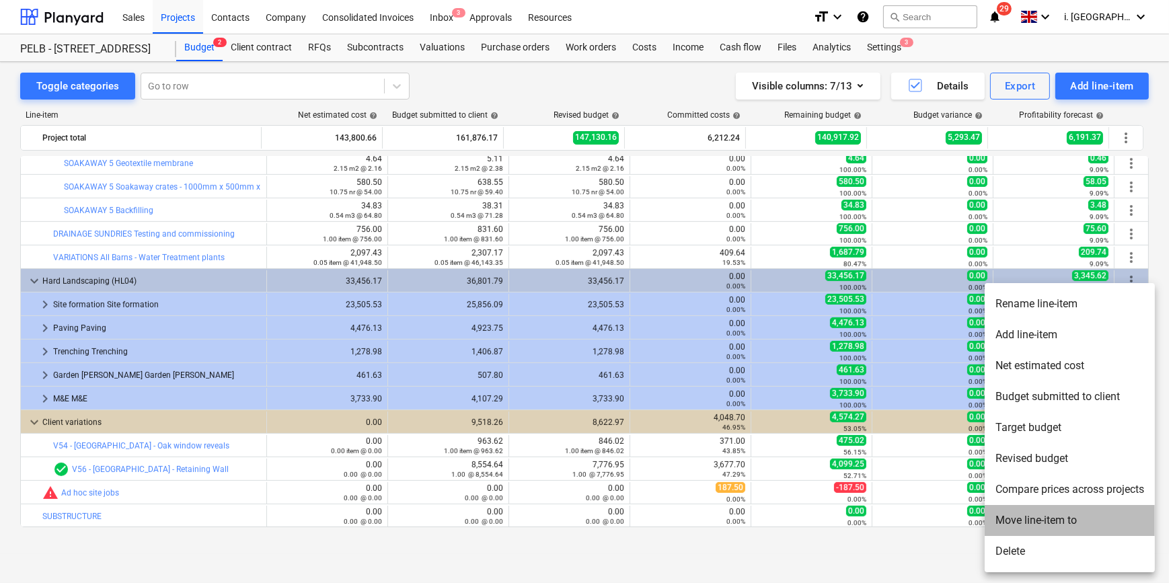
click at [1058, 514] on li "Move line-item to" at bounding box center [1069, 520] width 170 height 31
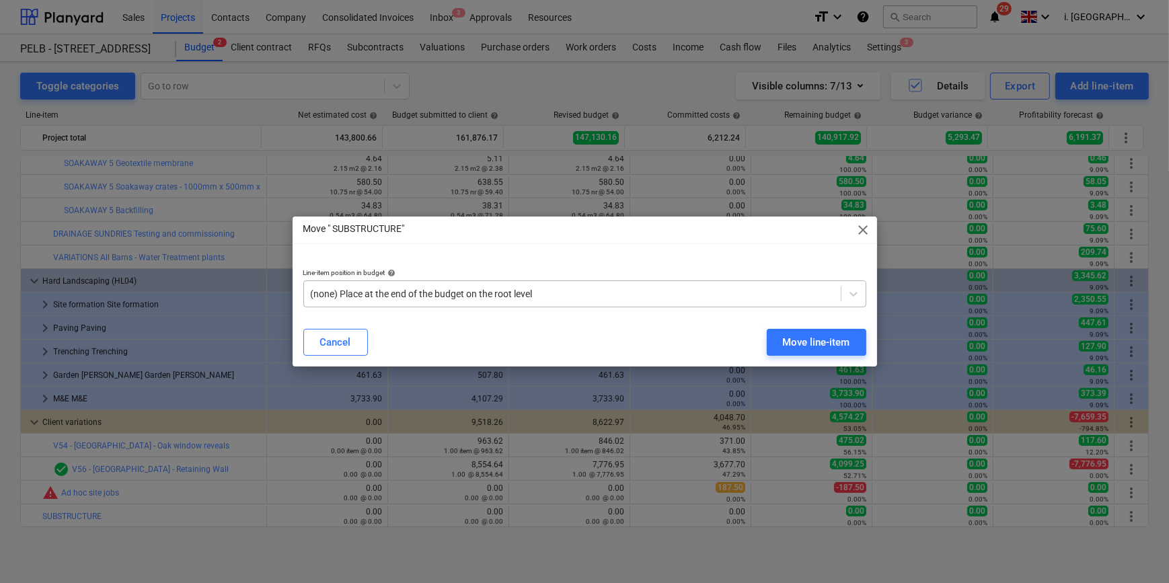
click at [630, 300] on div at bounding box center [572, 293] width 523 height 13
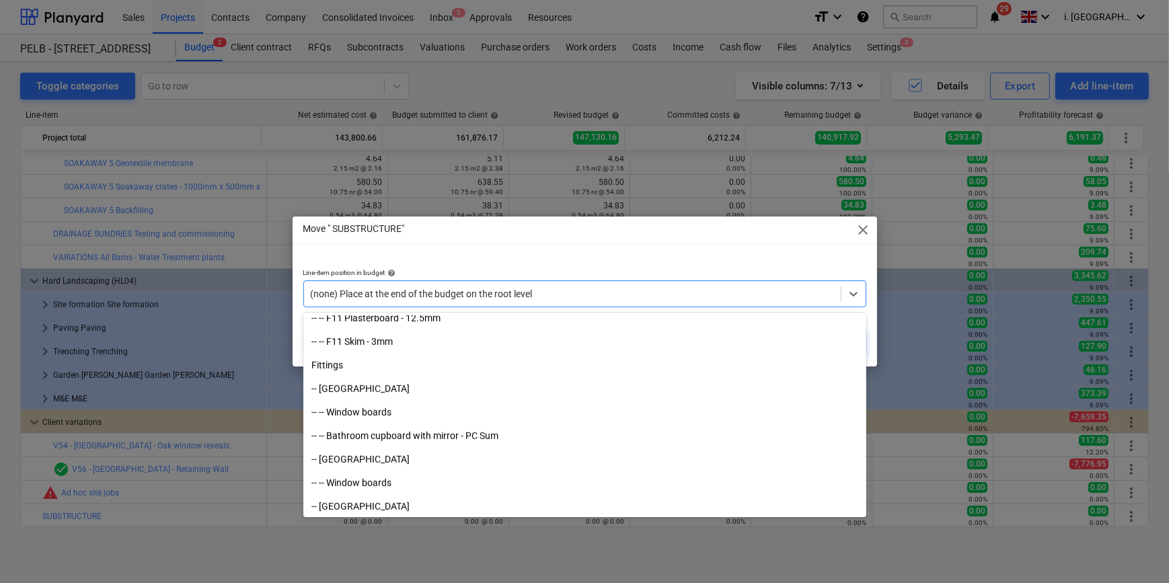
scroll to position [1235, 0]
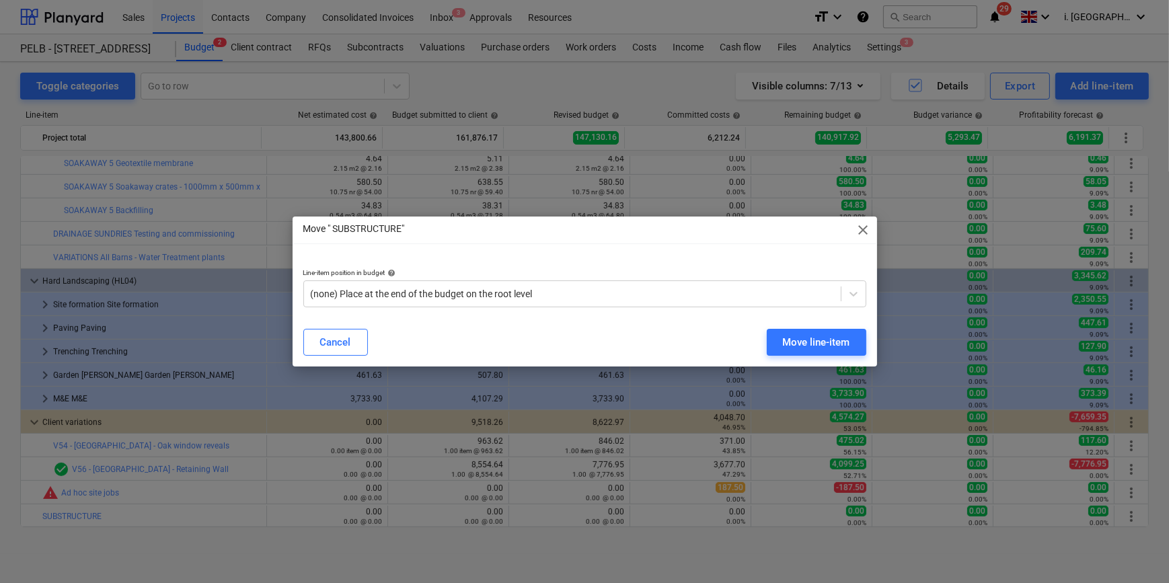
drag, startPoint x: 866, startPoint y: 374, endPoint x: 861, endPoint y: 389, distance: 14.9
click at [869, 463] on div "Move " SUBSTRUCTURE" close Line-item position in budget help (none) Place at th…" at bounding box center [584, 291] width 1169 height 583
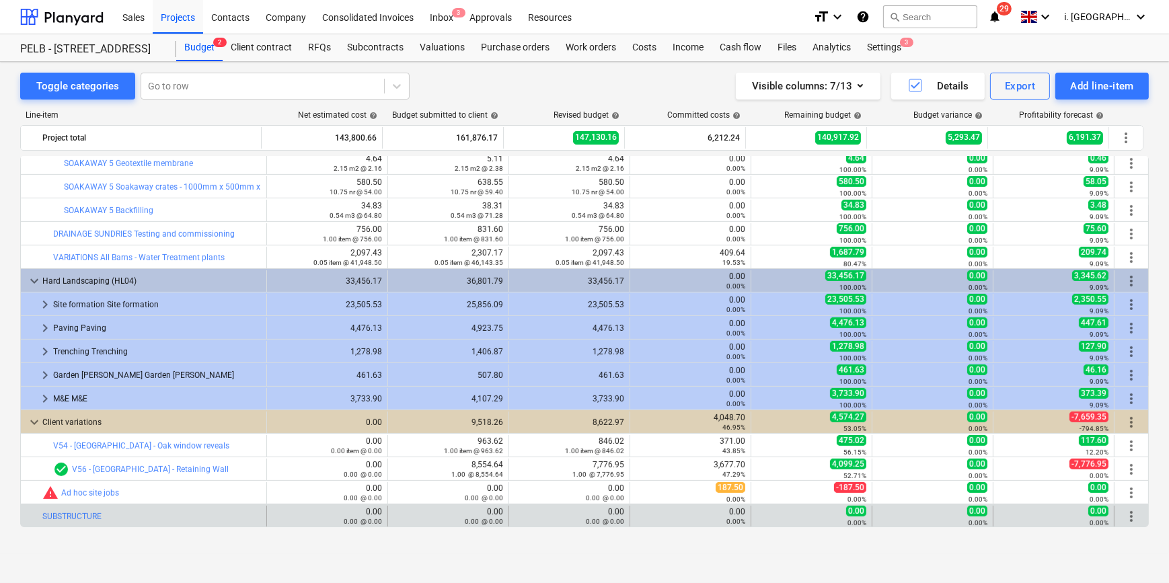
click at [1123, 518] on span "more_vert" at bounding box center [1131, 516] width 16 height 16
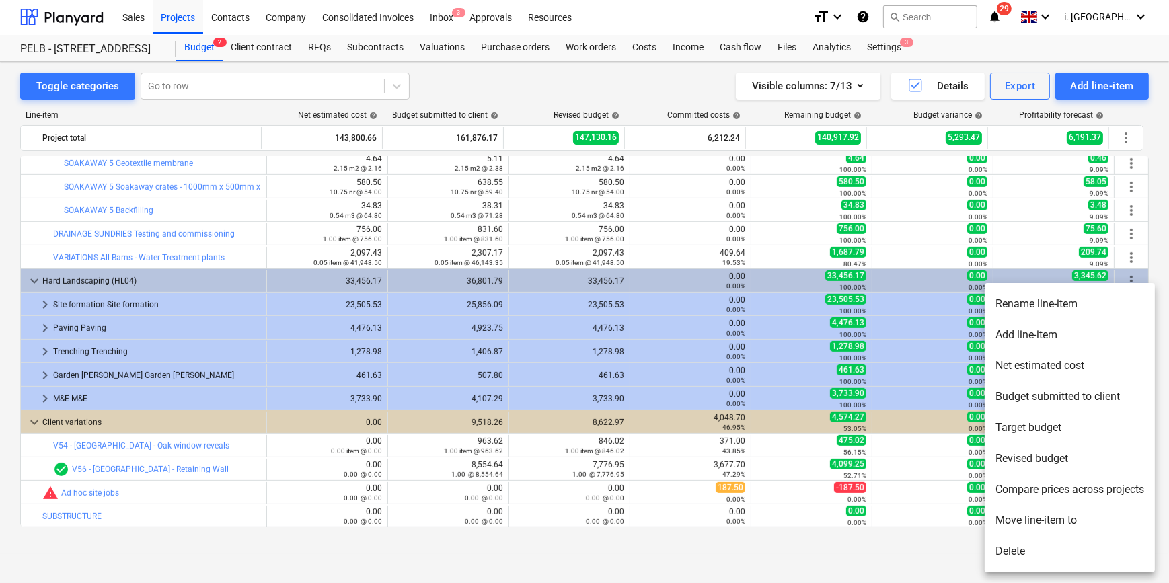
click at [1111, 516] on li "Move line-item to" at bounding box center [1069, 520] width 170 height 31
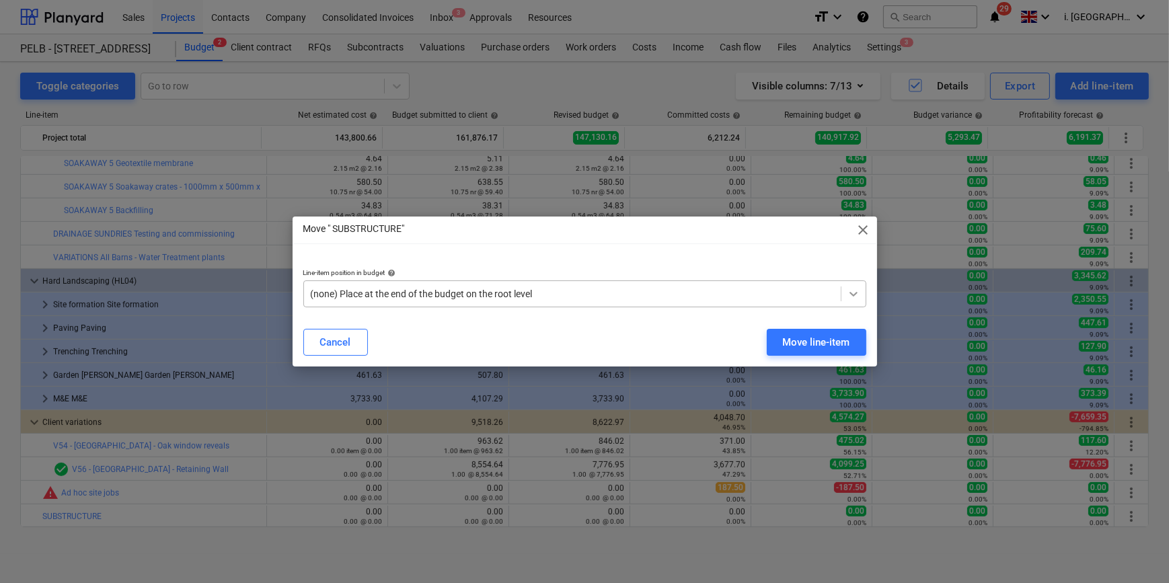
click at [861, 298] on div at bounding box center [853, 294] width 24 height 24
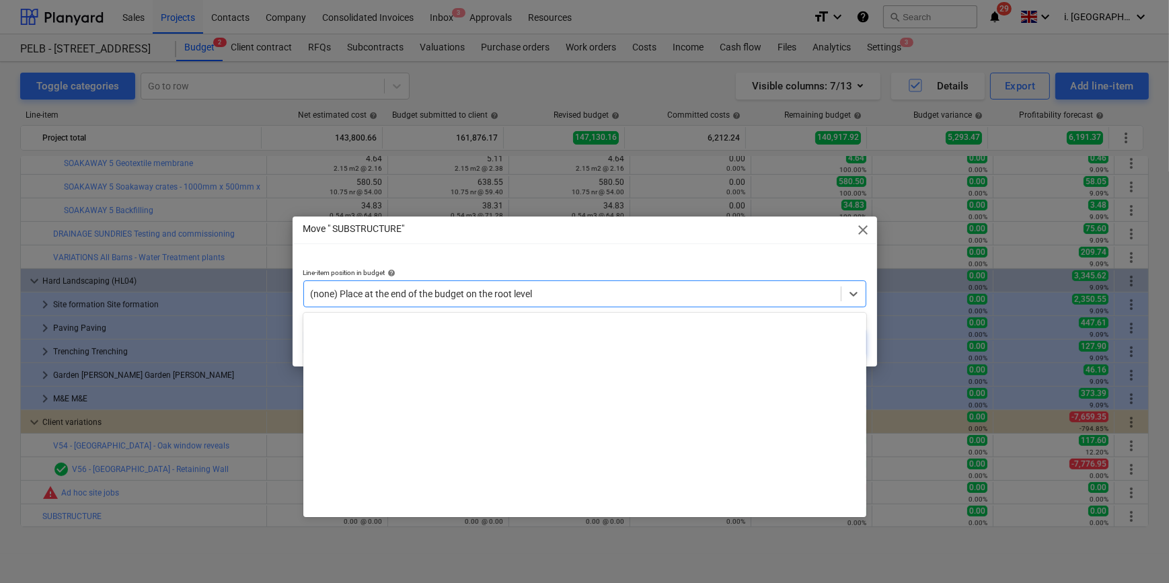
scroll to position [0, 0]
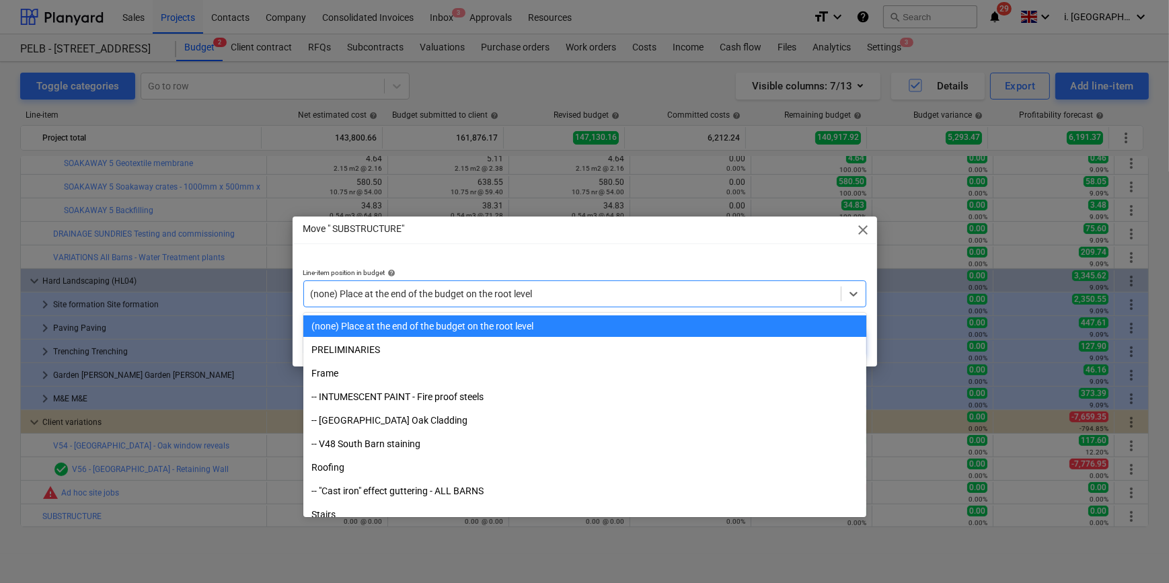
drag, startPoint x: 861, startPoint y: 320, endPoint x: 875, endPoint y: 510, distance: 190.8
click at [875, 510] on body "Sales Projects Contacts Company Consolidated Invoices Inbox 3 Approvals Resourc…" at bounding box center [584, 291] width 1169 height 583
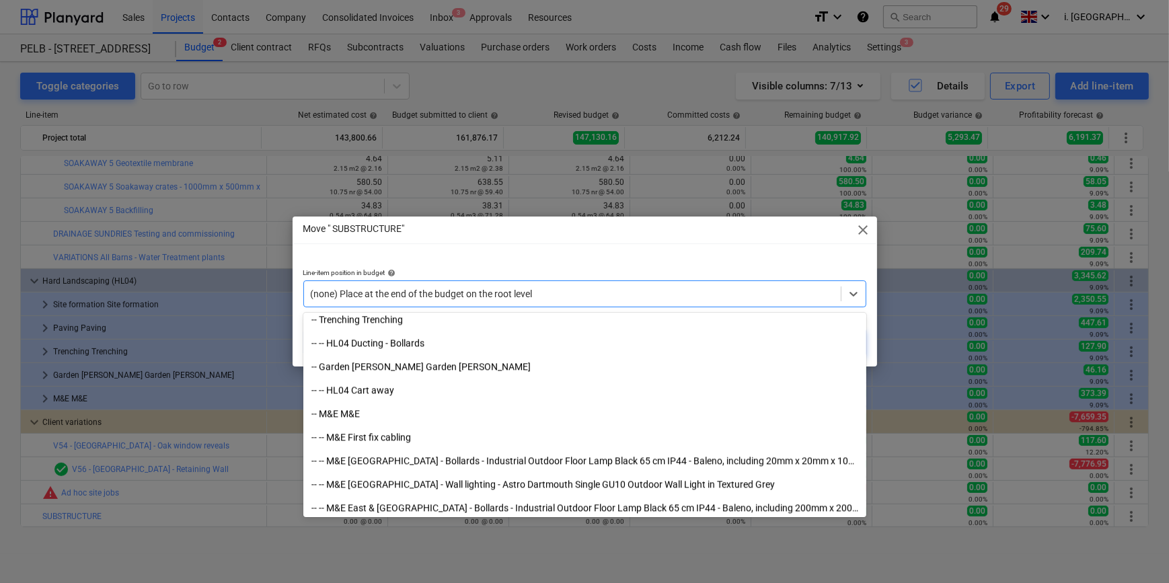
scroll to position [4128, 0]
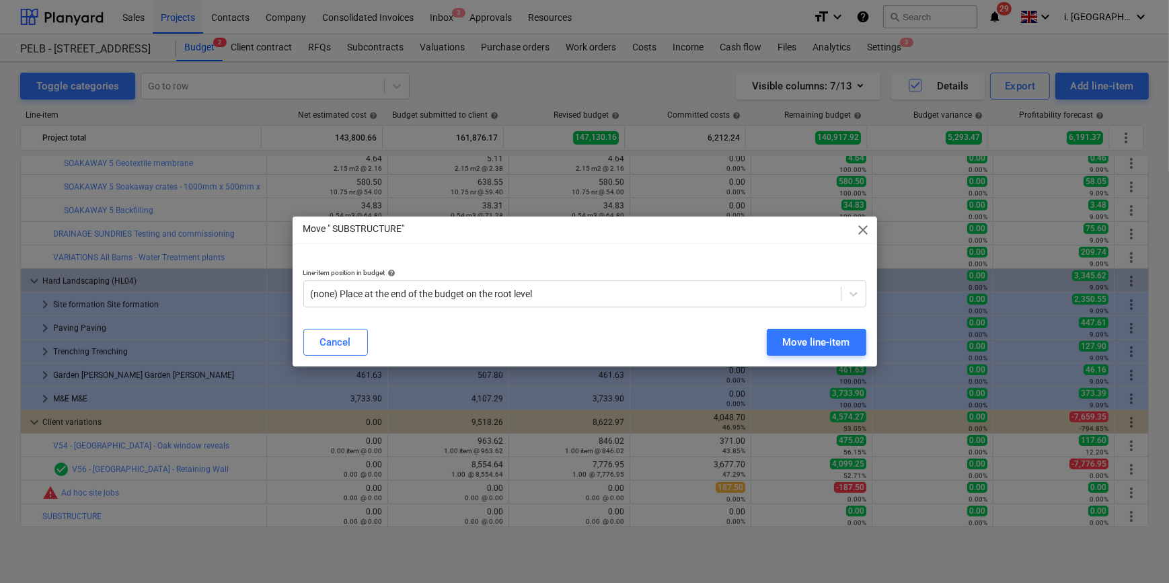
click at [867, 561] on div "Move " SUBSTRUCTURE" close Line-item position in budget help (none) Place at th…" at bounding box center [584, 291] width 1169 height 583
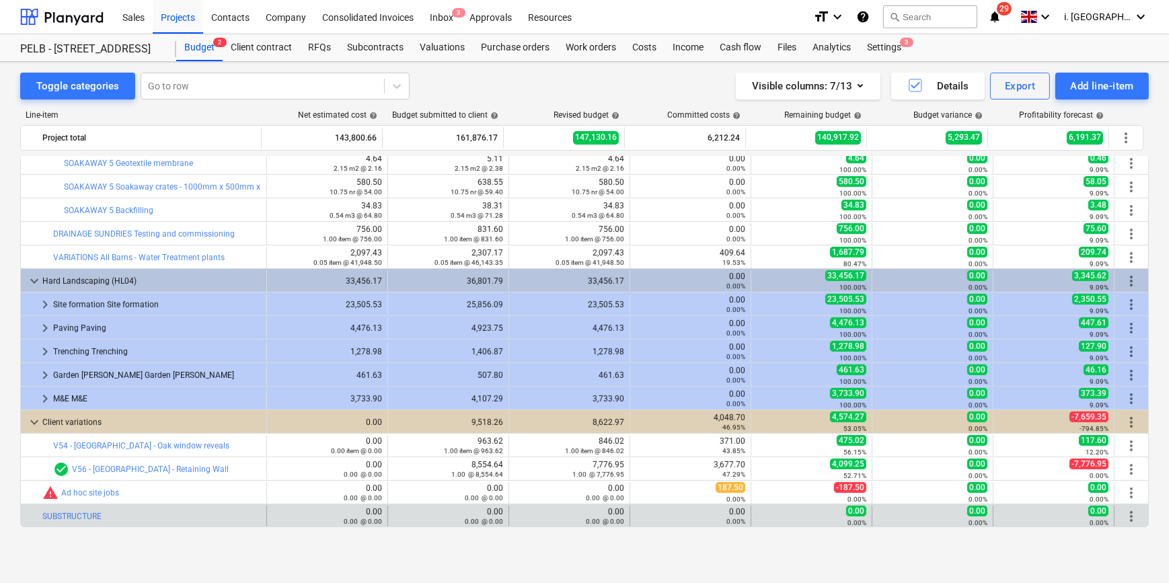
click at [1126, 514] on span "more_vert" at bounding box center [1131, 516] width 16 height 16
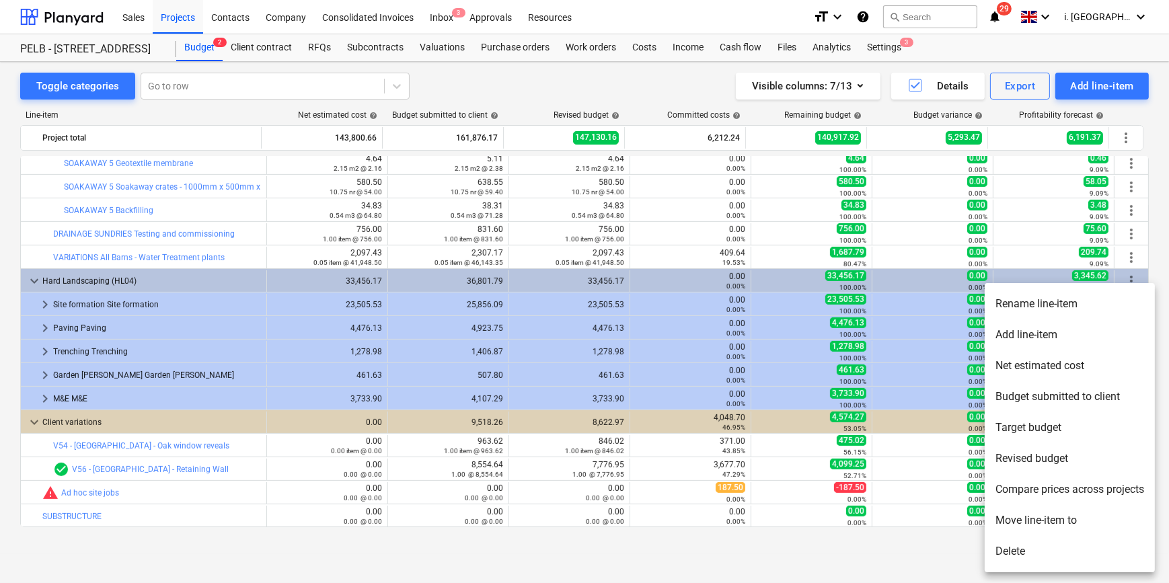
click at [1025, 332] on li "Add line-item" at bounding box center [1069, 334] width 170 height 31
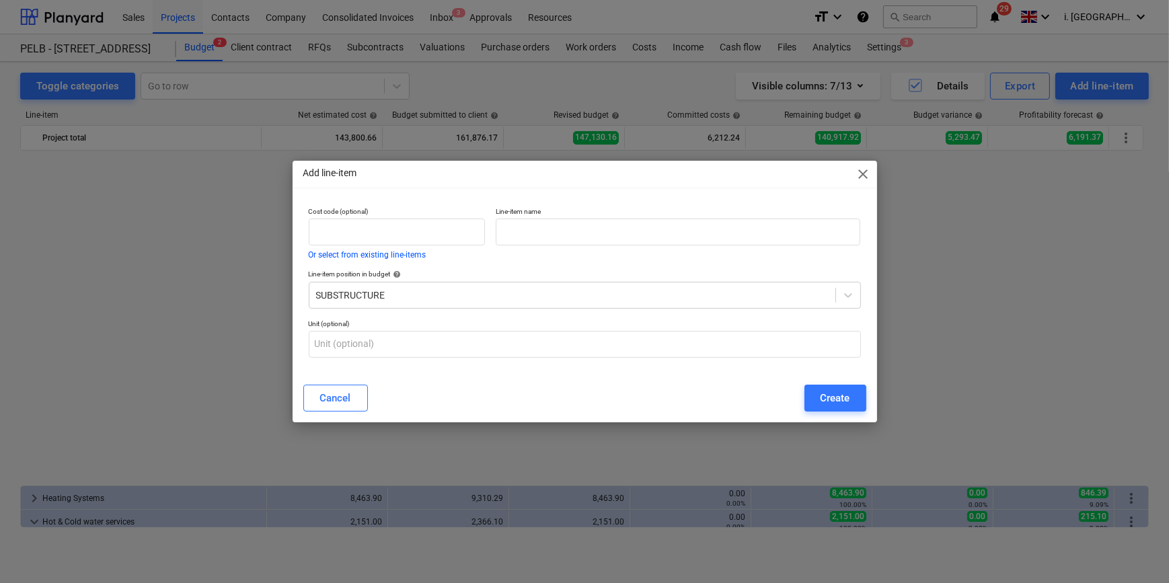
scroll to position [805, 0]
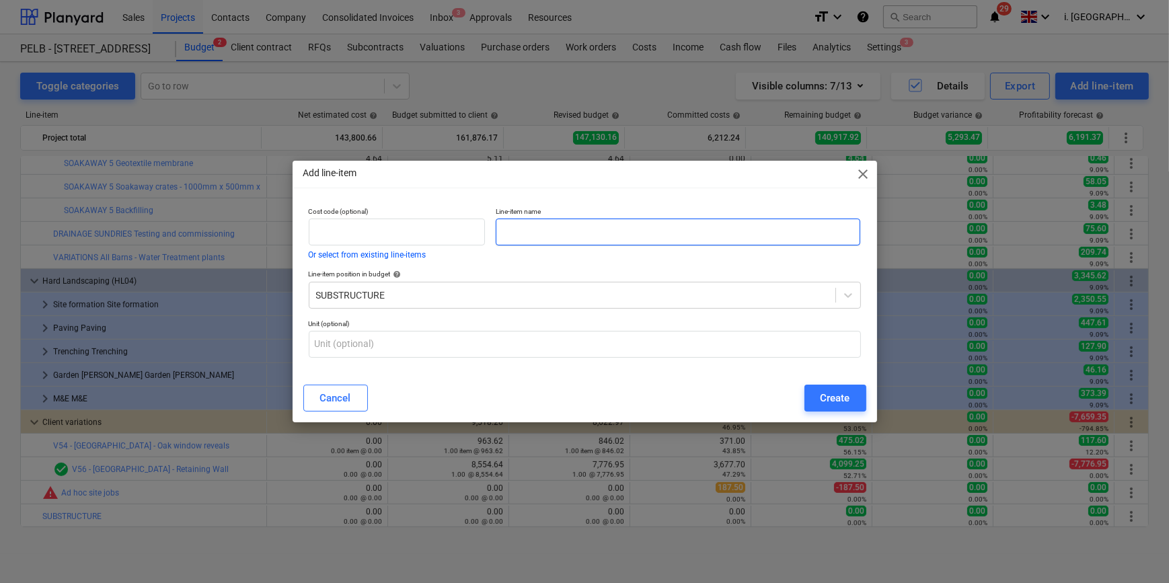
click at [554, 227] on input "text" at bounding box center [678, 232] width 364 height 27
click at [553, 229] on input "text" at bounding box center [678, 232] width 364 height 27
paste input "NORTH BARN"
type input "NORTH BARN"
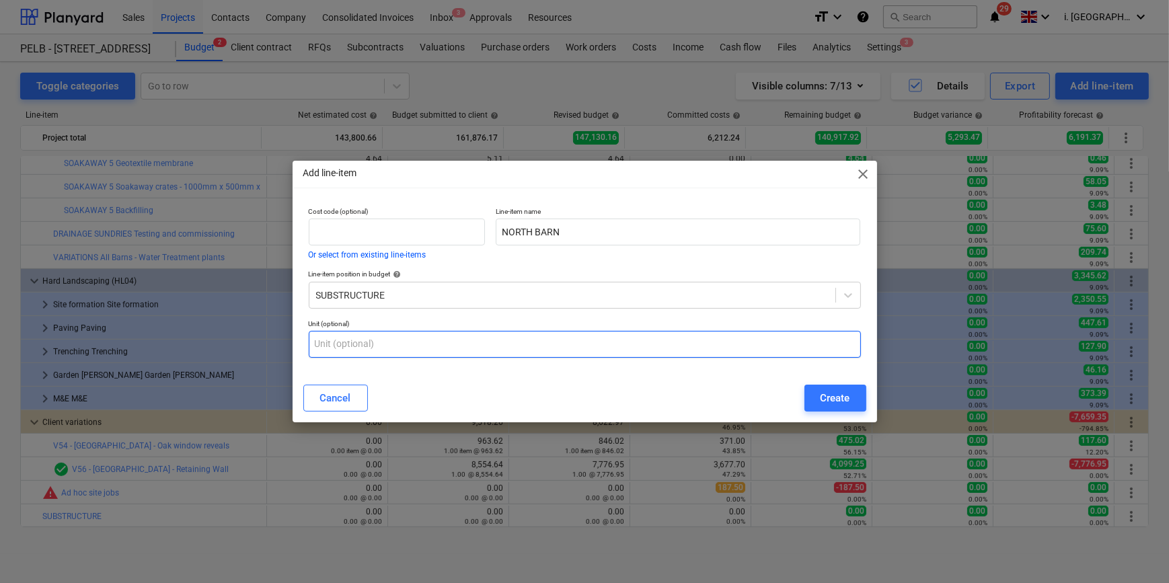
click at [518, 340] on input "text" at bounding box center [585, 344] width 552 height 27
paste input "20mm Dowels"
type input "20mm Dowels"
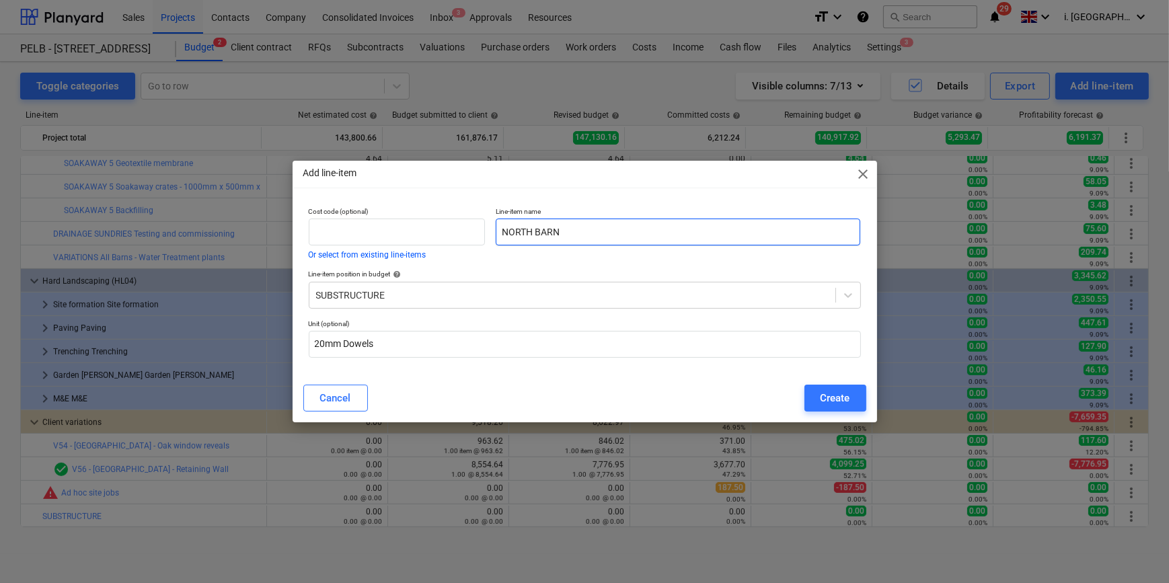
click at [594, 235] on input "NORTH BARN" at bounding box center [678, 232] width 364 height 27
paste input "20mm Dowels"
type input "NORTH BARN -20mm Dowels"
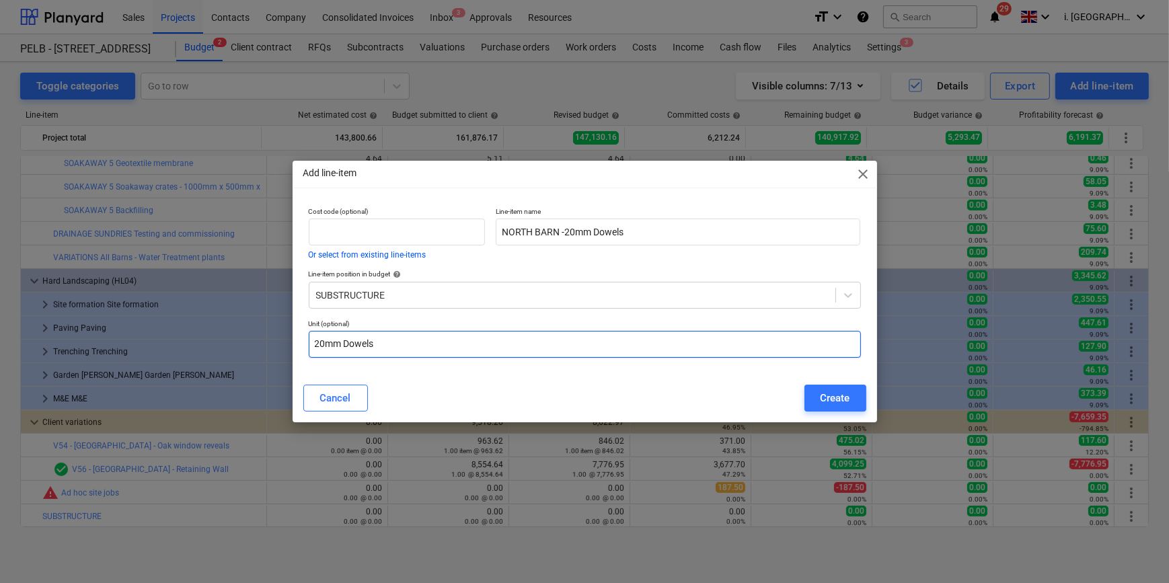
drag, startPoint x: 437, startPoint y: 349, endPoint x: -75, endPoint y: 327, distance: 512.8
click at [0, 327] on html "Sales Projects Contacts Company Consolidated Invoices Inbox 3 Approvals Resourc…" at bounding box center [584, 291] width 1169 height 583
type input "Nr"
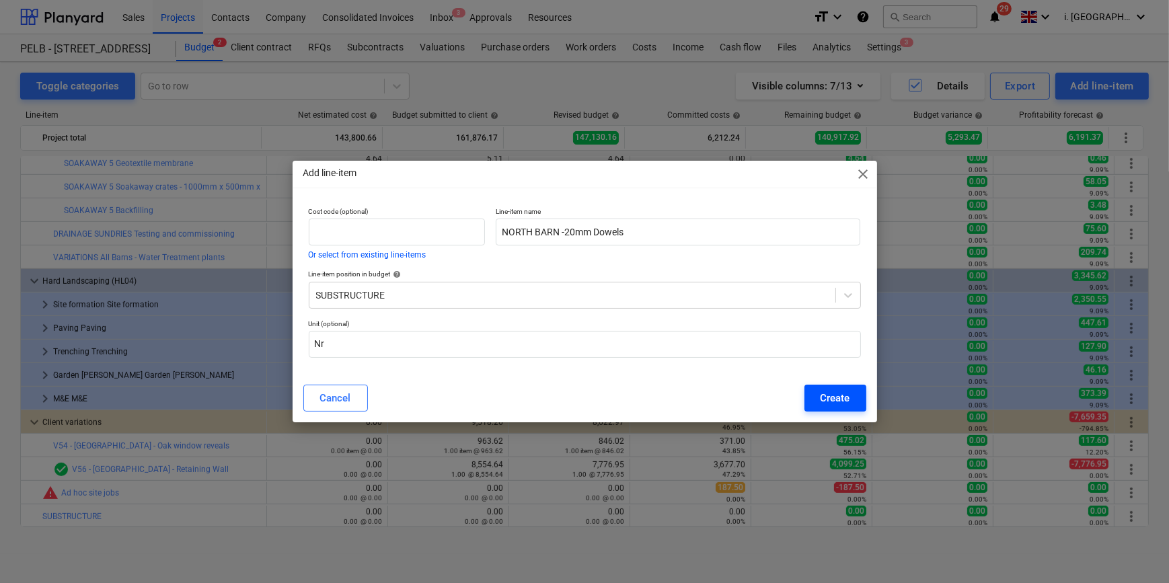
click at [833, 406] on div "Create" at bounding box center [835, 397] width 30 height 17
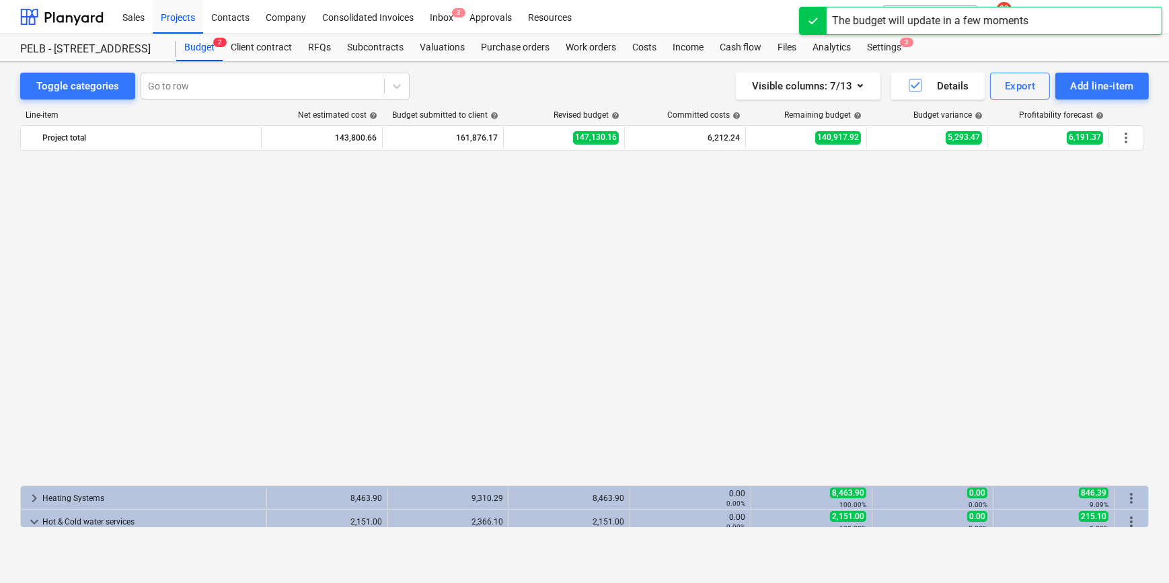
scroll to position [805, 0]
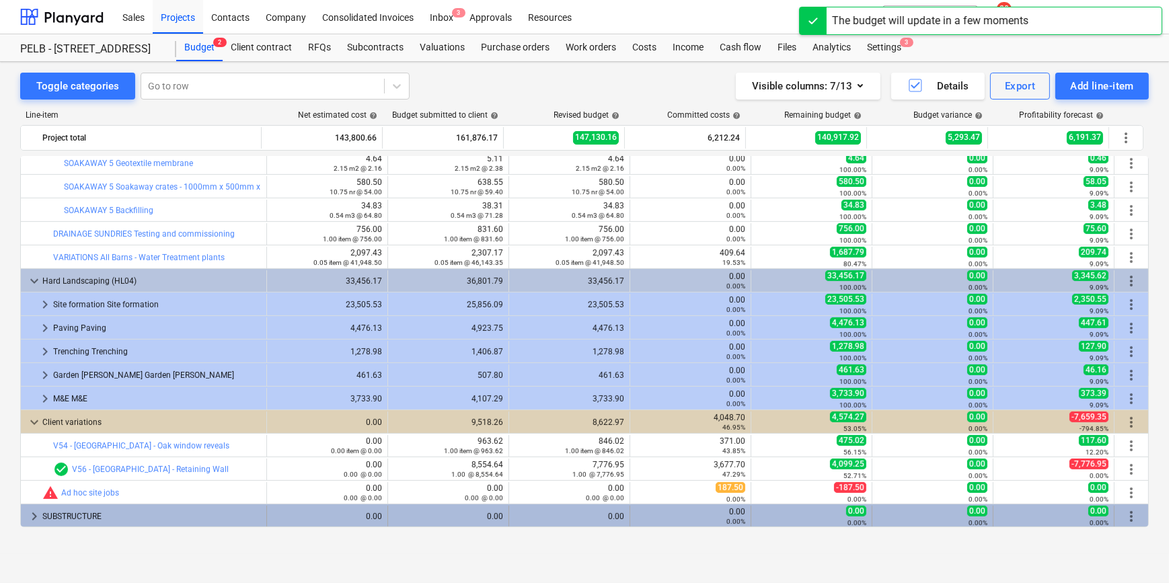
click at [32, 522] on span "keyboard_arrow_right" at bounding box center [34, 516] width 16 height 16
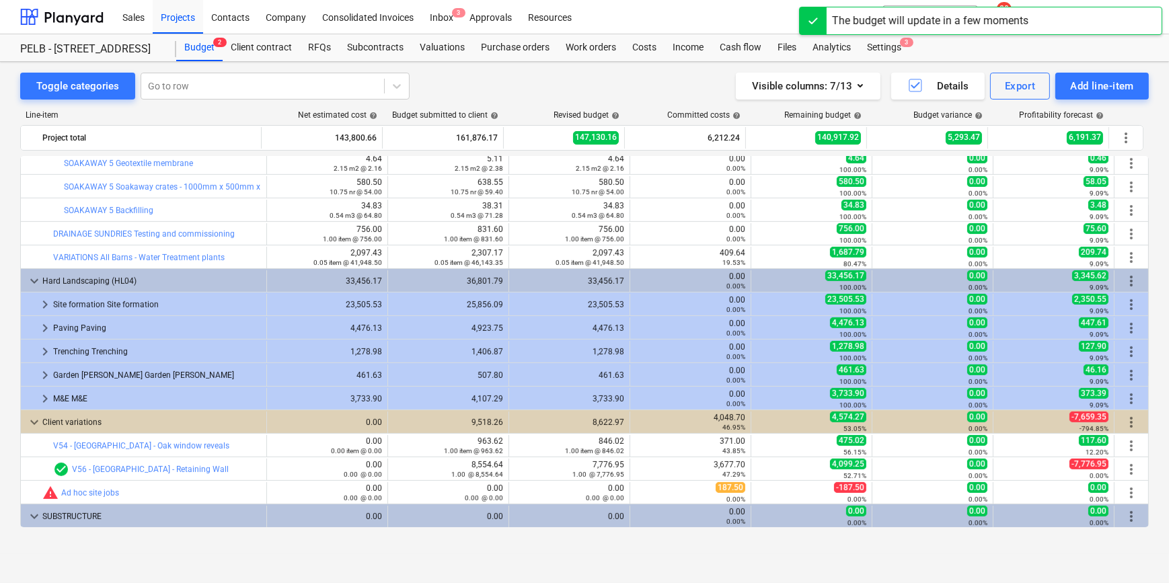
scroll to position [829, 0]
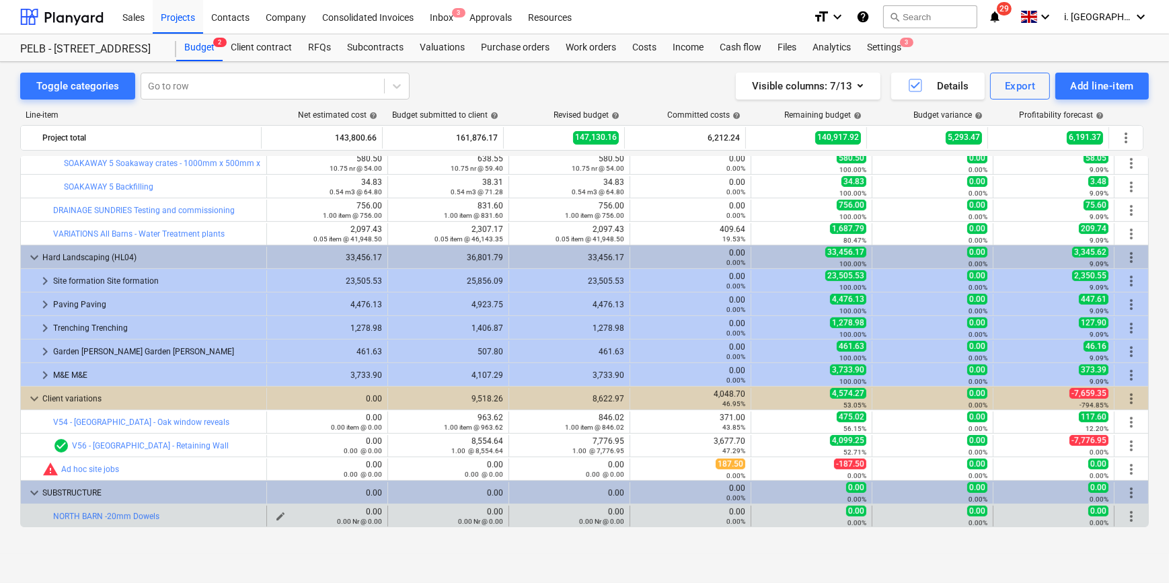
click at [272, 512] on button "edit" at bounding box center [280, 516] width 16 height 16
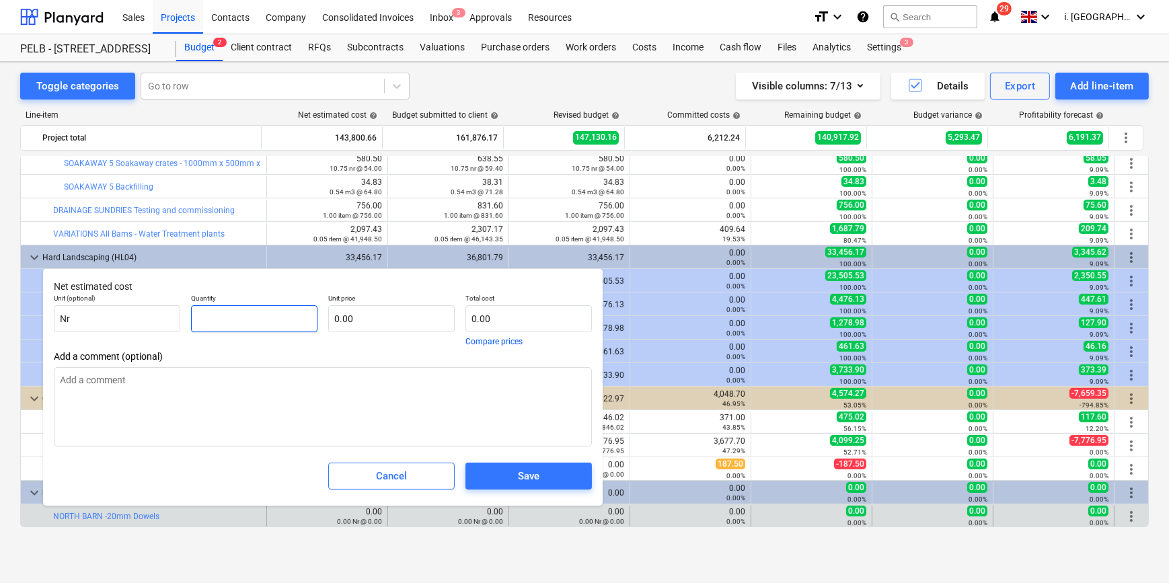
click at [248, 325] on input "text" at bounding box center [254, 318] width 126 height 27
type input "3"
type textarea "x"
type input "3.00"
type textarea "x"
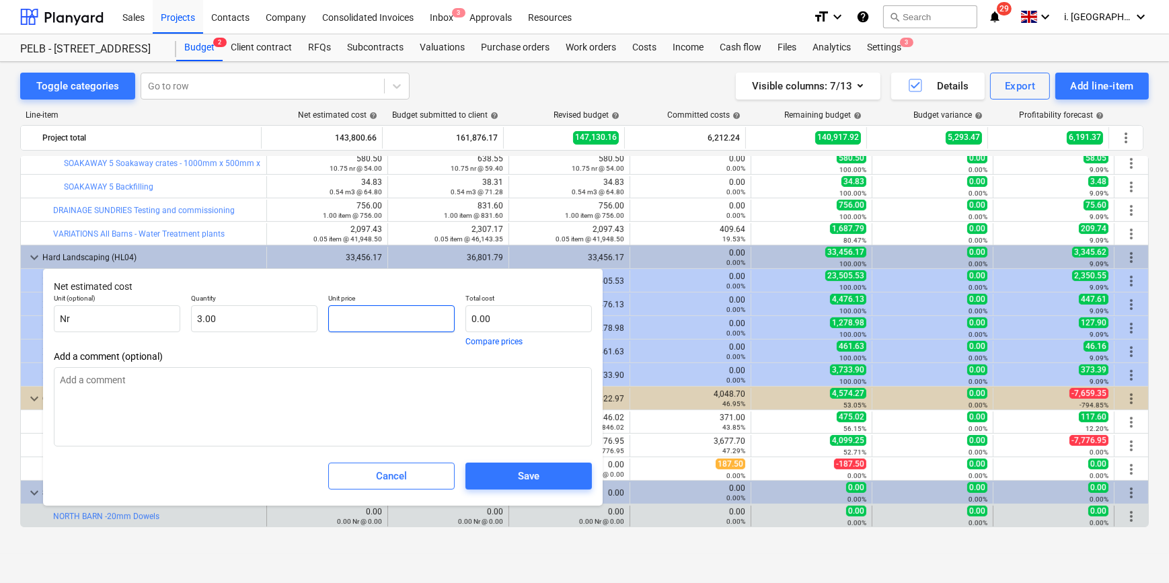
click at [372, 311] on input "text" at bounding box center [391, 318] width 126 height 27
type input "5"
type textarea "x"
type input "15.00"
type input "5."
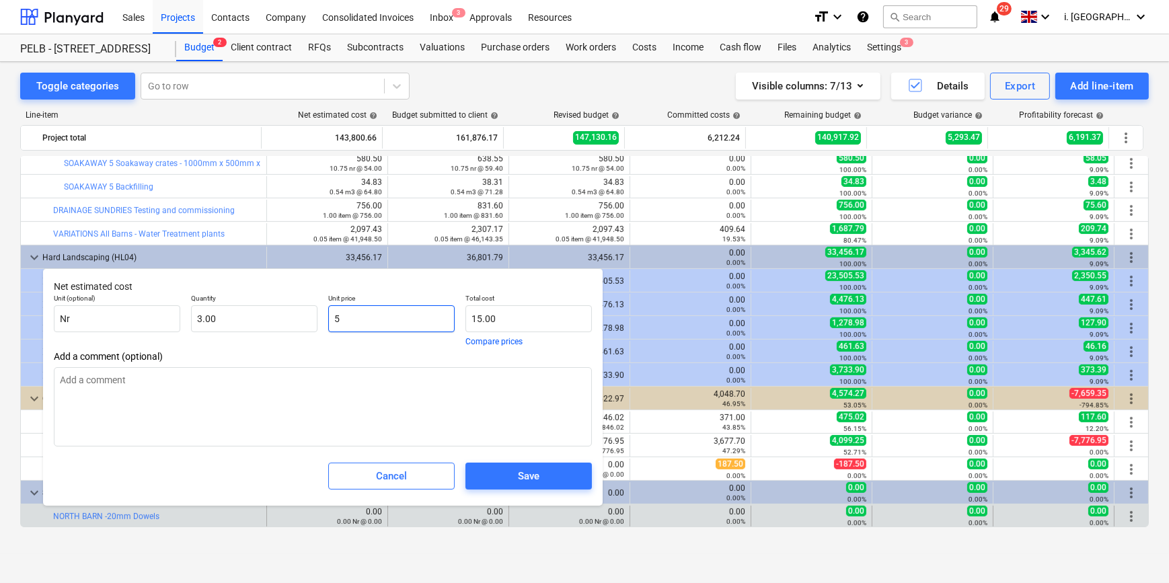
type textarea "x"
type input "5.4"
type textarea "x"
type input "16.20"
type input "5.40"
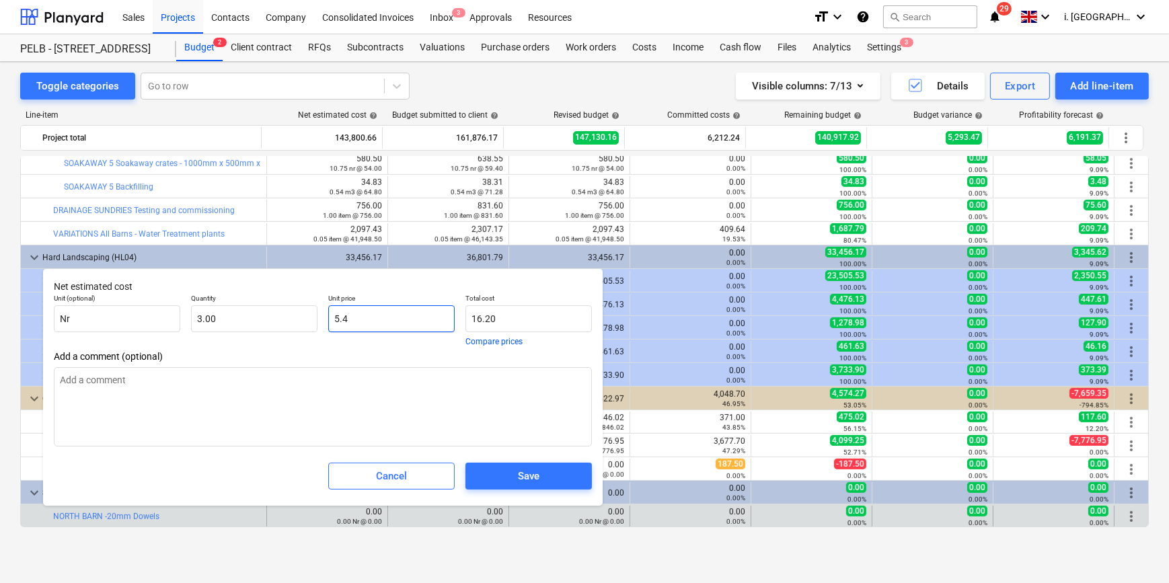
type textarea "x"
type input "5.40"
click at [491, 475] on span "Save" at bounding box center [528, 475] width 94 height 17
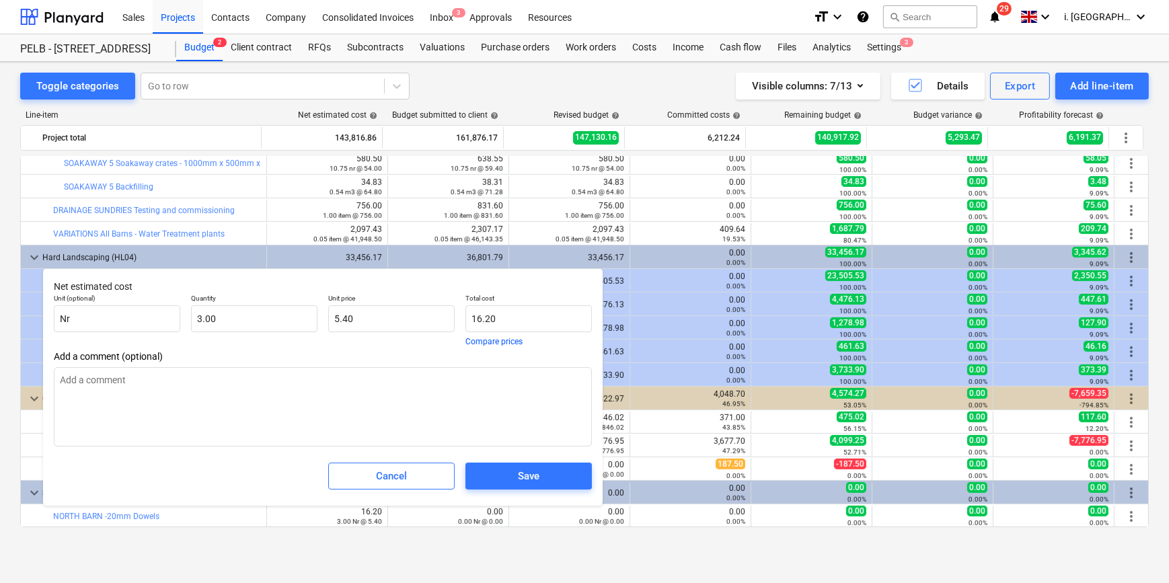
type textarea "x"
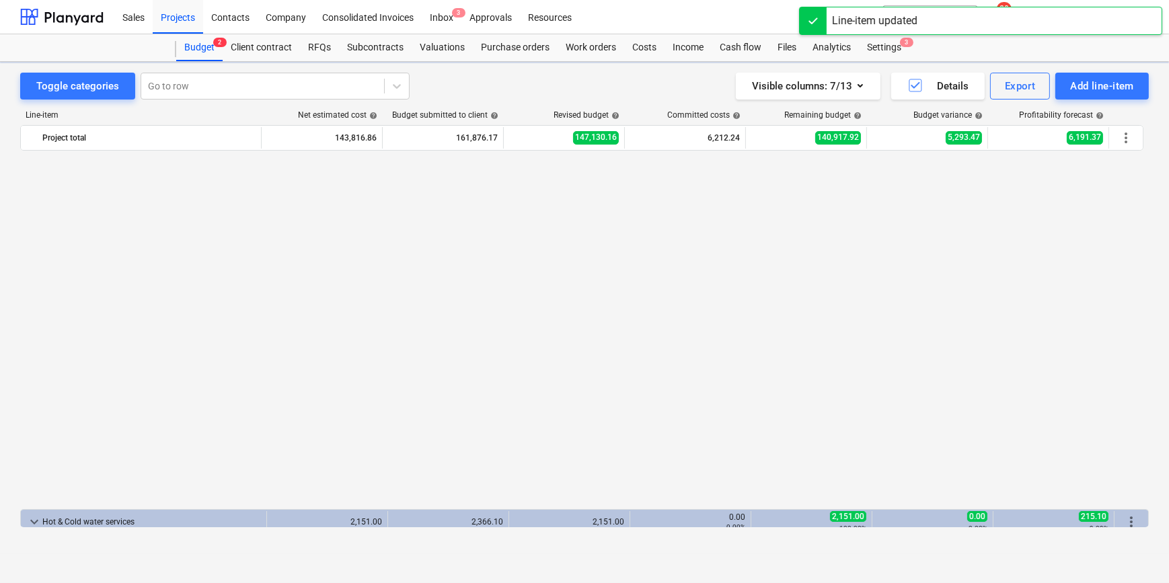
scroll to position [828, 0]
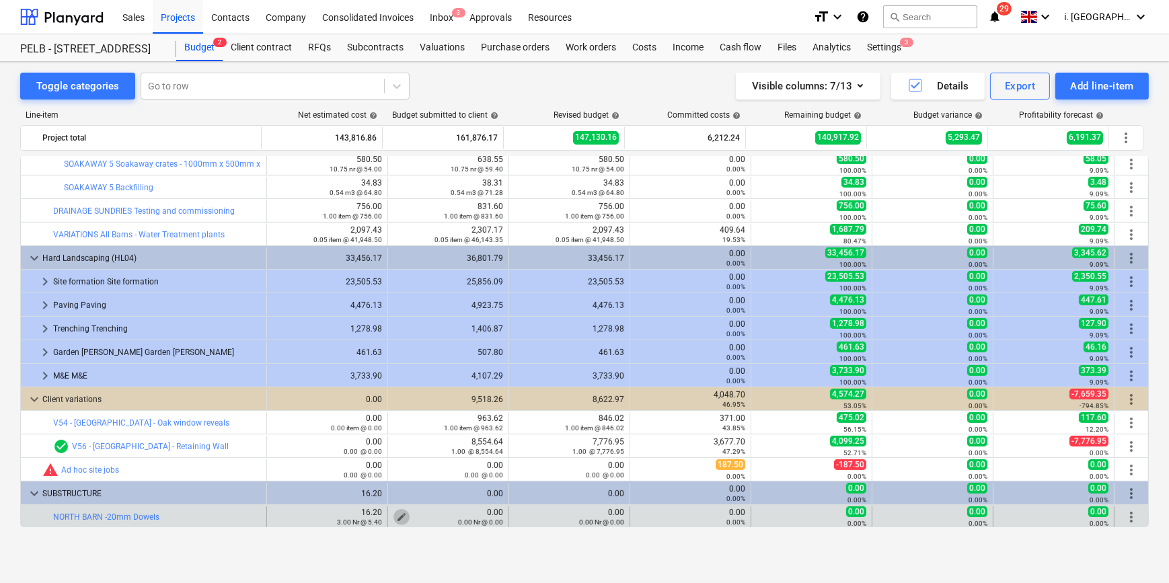
click at [401, 515] on span "edit" at bounding box center [401, 517] width 11 height 11
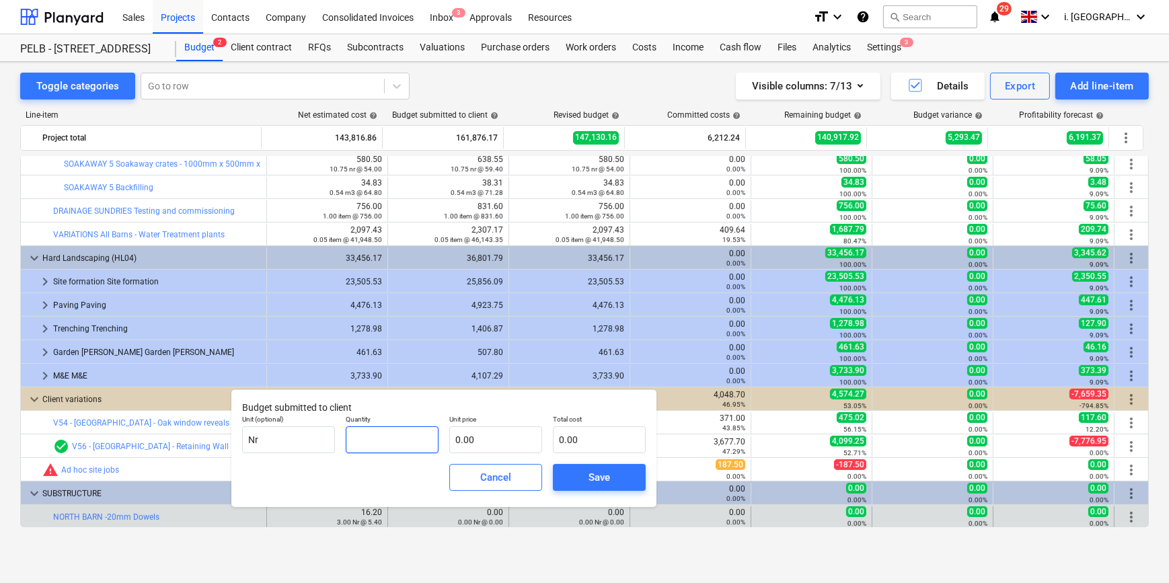
click at [362, 434] on input "text" at bounding box center [392, 439] width 93 height 27
type input "3.00"
click at [494, 438] on input "text" at bounding box center [495, 439] width 93 height 27
type input "9"
type input "27.00"
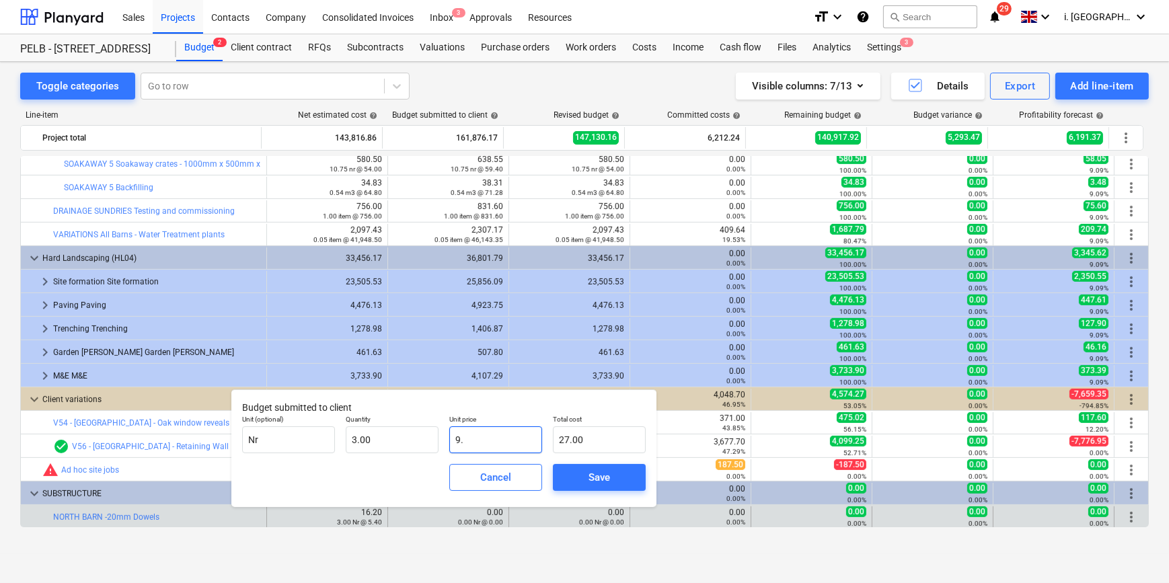
type input "9.8"
type input "29.40"
type input "9.84"
type input "29.52"
drag, startPoint x: 461, startPoint y: 435, endPoint x: 449, endPoint y: 438, distance: 12.4
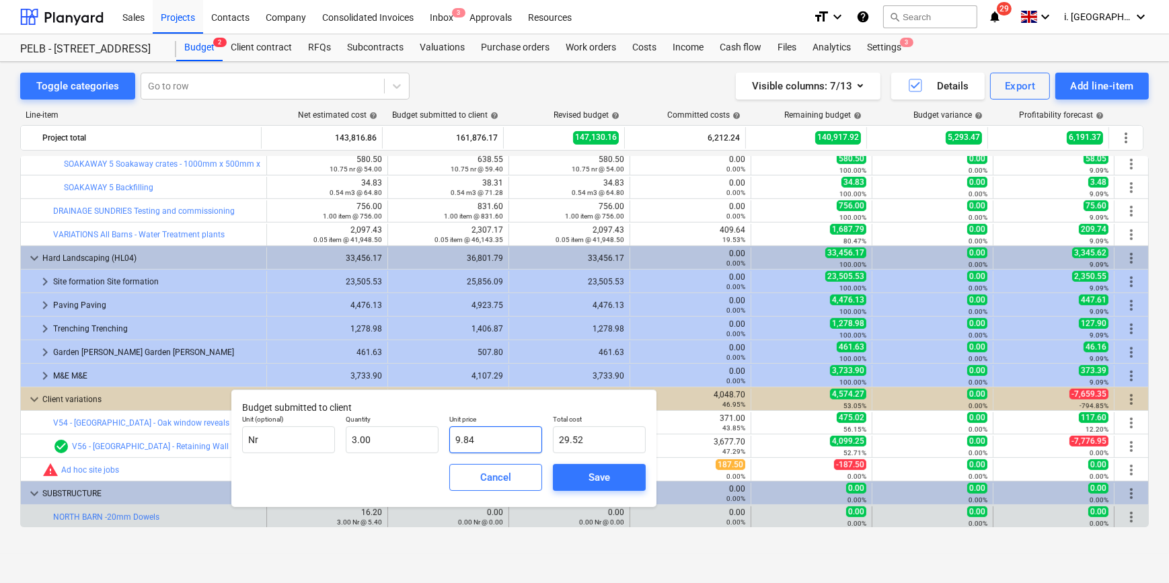
click at [450, 438] on input "9.84" at bounding box center [495, 439] width 93 height 27
type input "5.84"
type input "17.52"
type input "5.84"
click at [627, 477] on span "Save" at bounding box center [599, 477] width 61 height 17
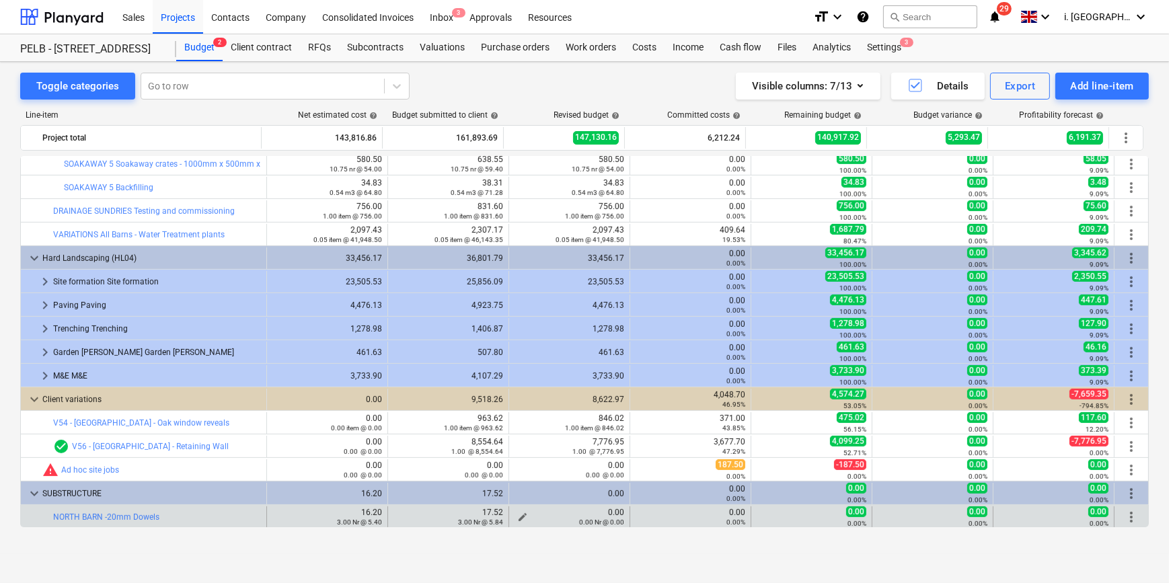
click at [517, 513] on span "edit" at bounding box center [522, 517] width 11 height 11
type textarea "x"
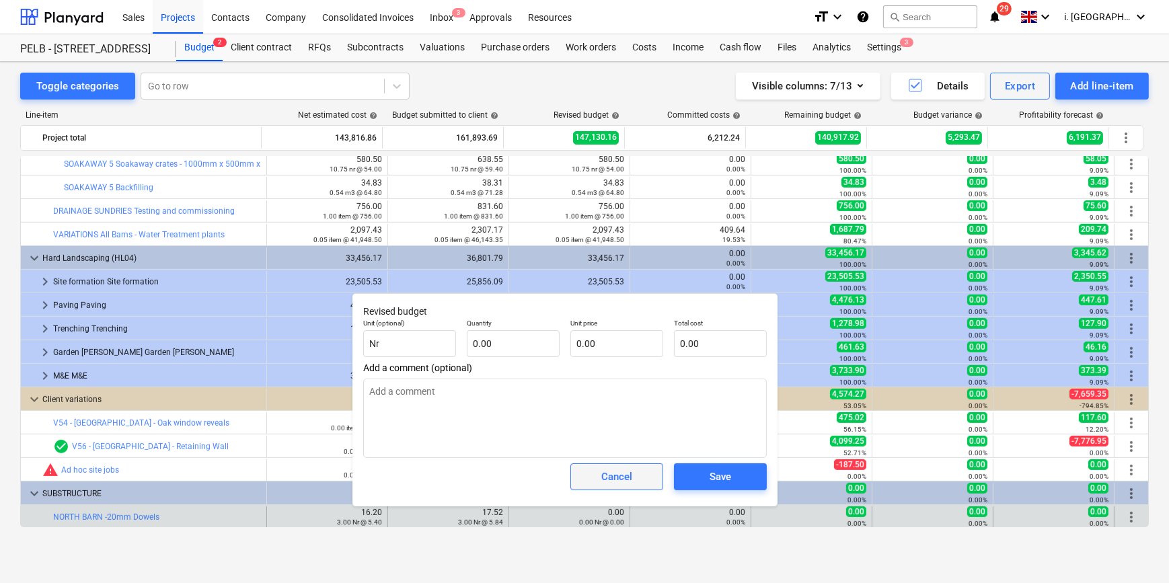
click at [627, 464] on div "Cancel" at bounding box center [617, 477] width 104 height 38
click at [629, 483] on div "Cancel" at bounding box center [616, 476] width 31 height 17
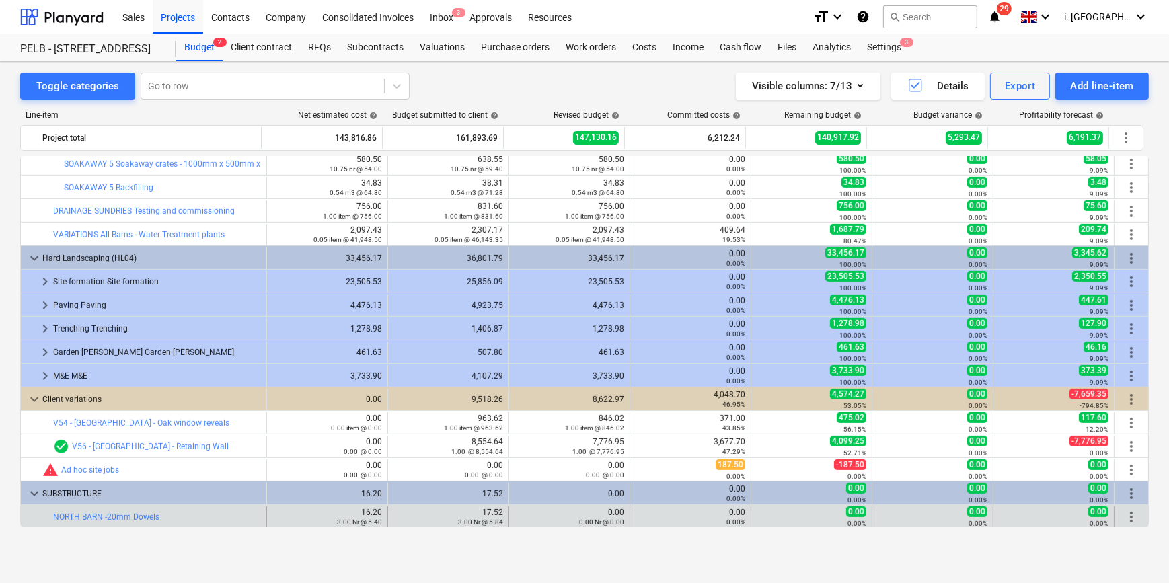
scroll to position [829, 0]
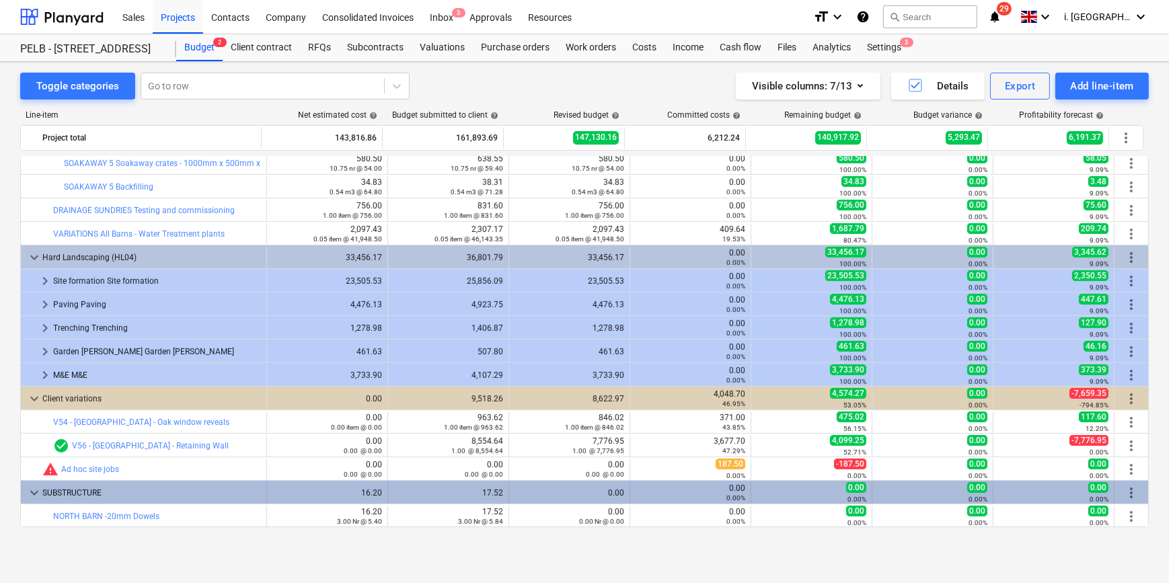
click at [1127, 490] on span "more_vert" at bounding box center [1131, 493] width 16 height 16
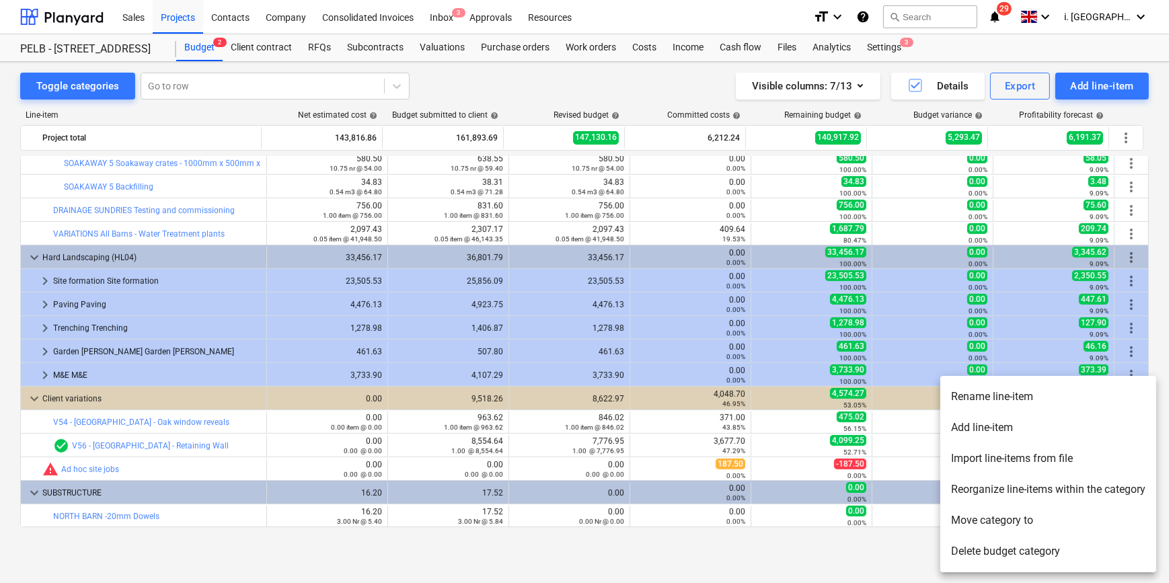
click at [1002, 425] on li "Add line-item" at bounding box center [1048, 427] width 216 height 31
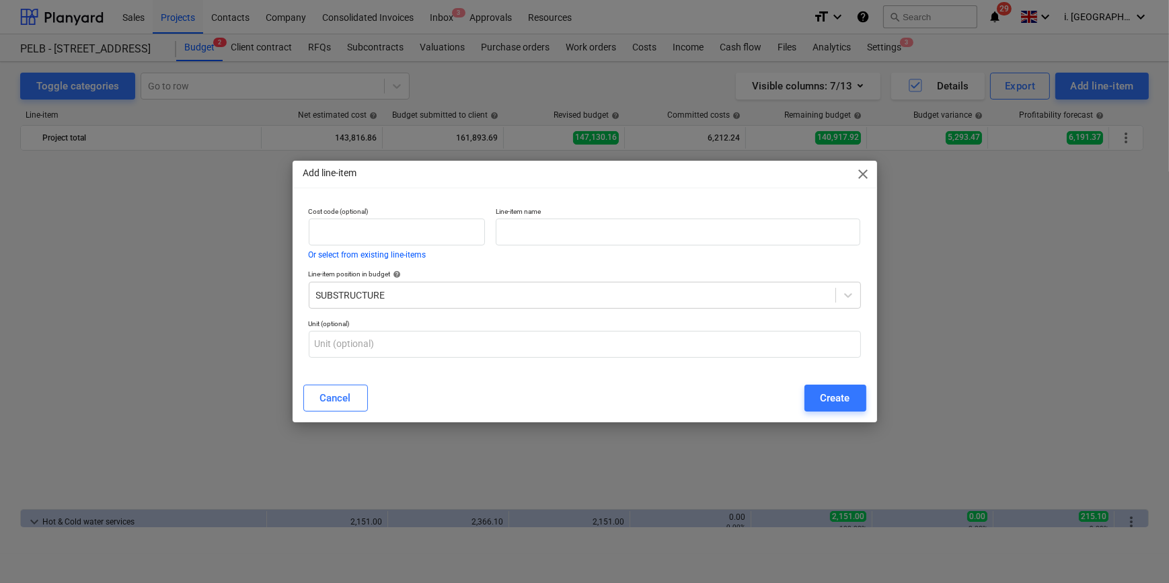
scroll to position [828, 0]
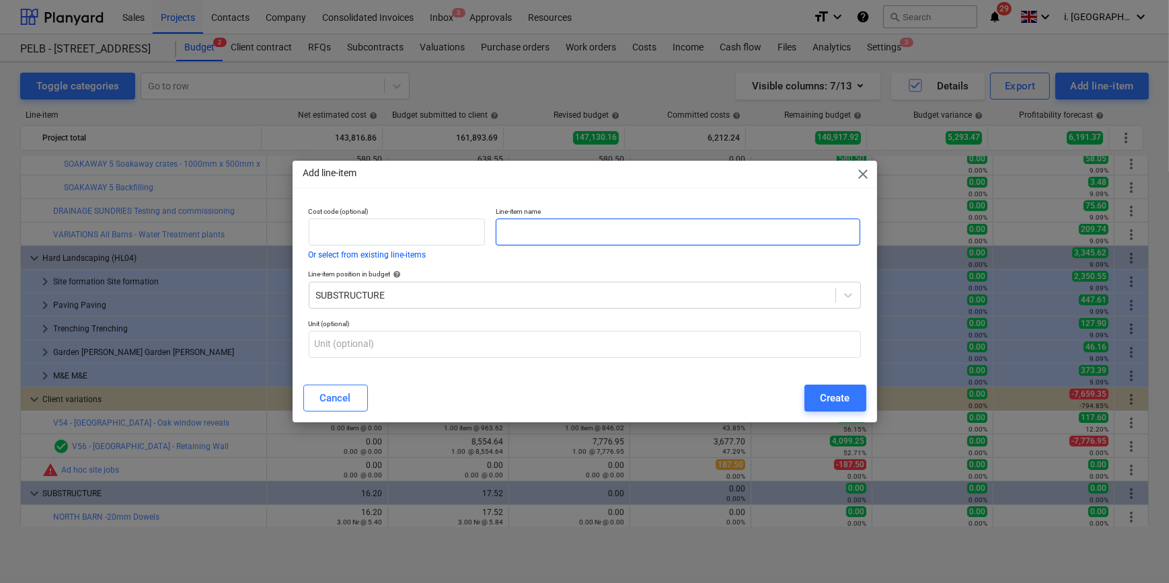
click at [624, 229] on input "text" at bounding box center [678, 232] width 364 height 27
paste input "North Barn - Saddle Stones - PC Sum"
click at [503, 229] on input "North Barn - Saddle Stones - PC Sum" at bounding box center [678, 232] width 364 height 27
click at [499, 227] on input "North Barn - Saddle Stones - PC Sum" at bounding box center [678, 232] width 364 height 27
paste input "PS04"
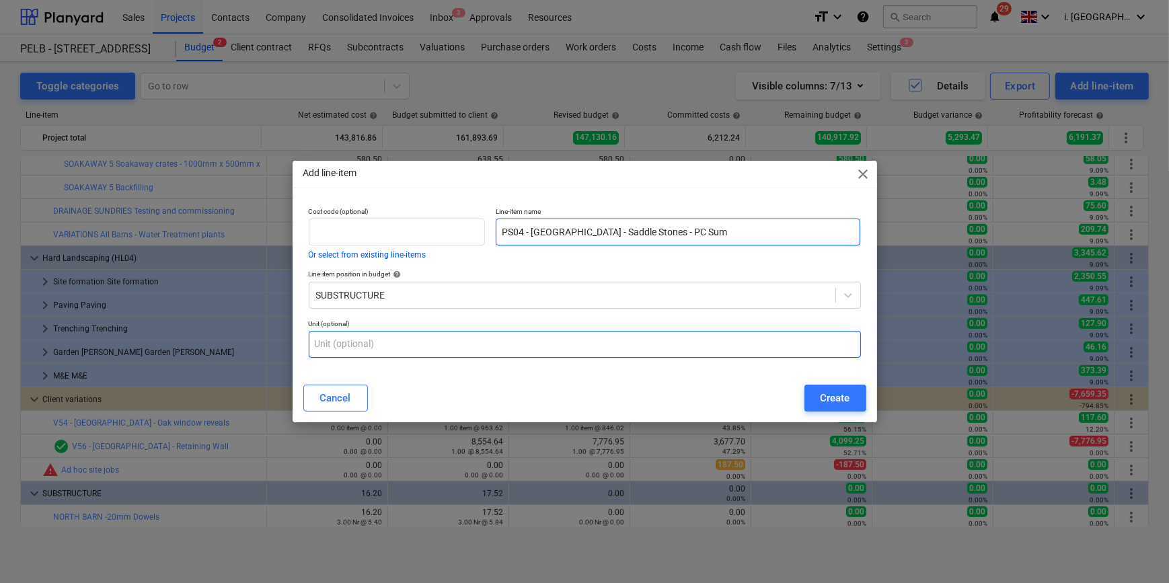
type input "PS04 - [GEOGRAPHIC_DATA] - Saddle Stones - PC Sum"
click at [551, 335] on input "text" at bounding box center [585, 344] width 552 height 27
drag, startPoint x: 426, startPoint y: 346, endPoint x: 366, endPoint y: 349, distance: 59.9
click at [366, 349] on input "text" at bounding box center [585, 344] width 552 height 27
type input "nr"
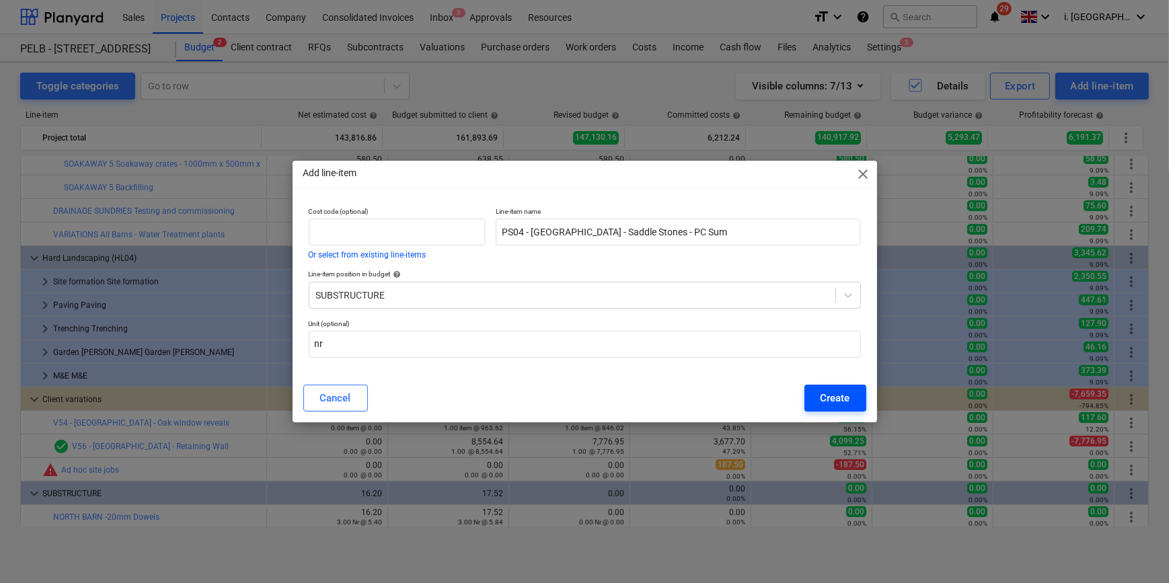
click at [830, 393] on div "Create" at bounding box center [835, 397] width 30 height 17
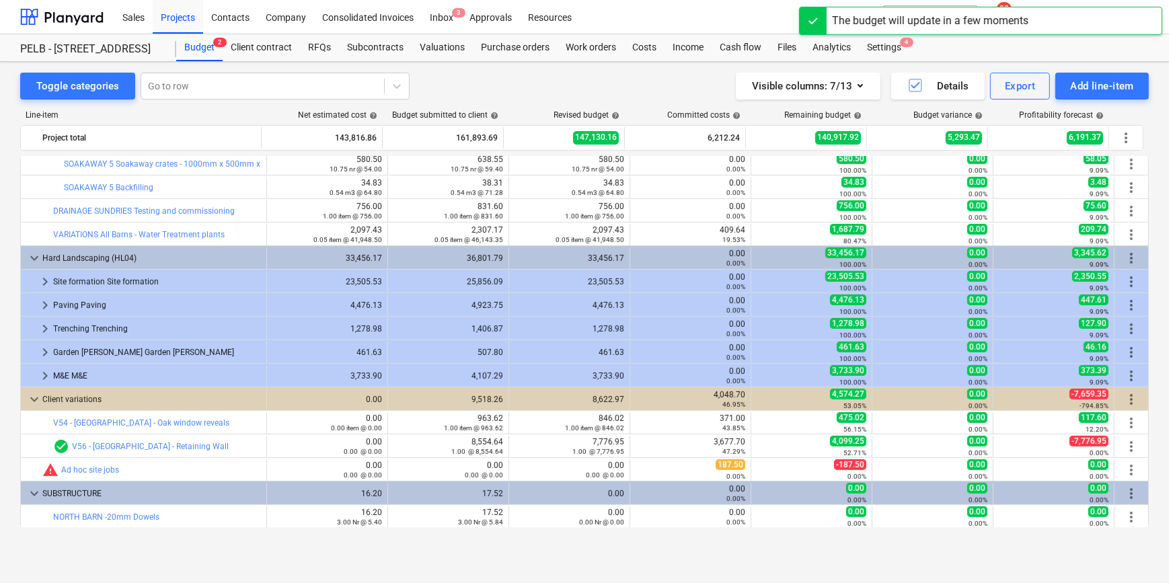
scroll to position [853, 0]
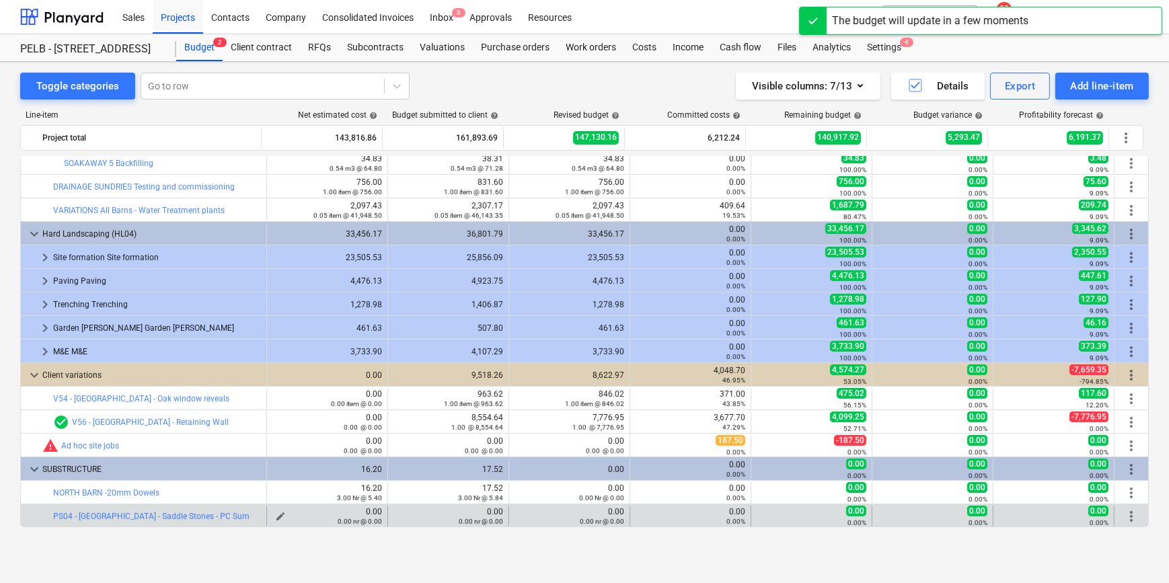
click at [280, 511] on span "edit" at bounding box center [280, 516] width 11 height 11
type textarea "x"
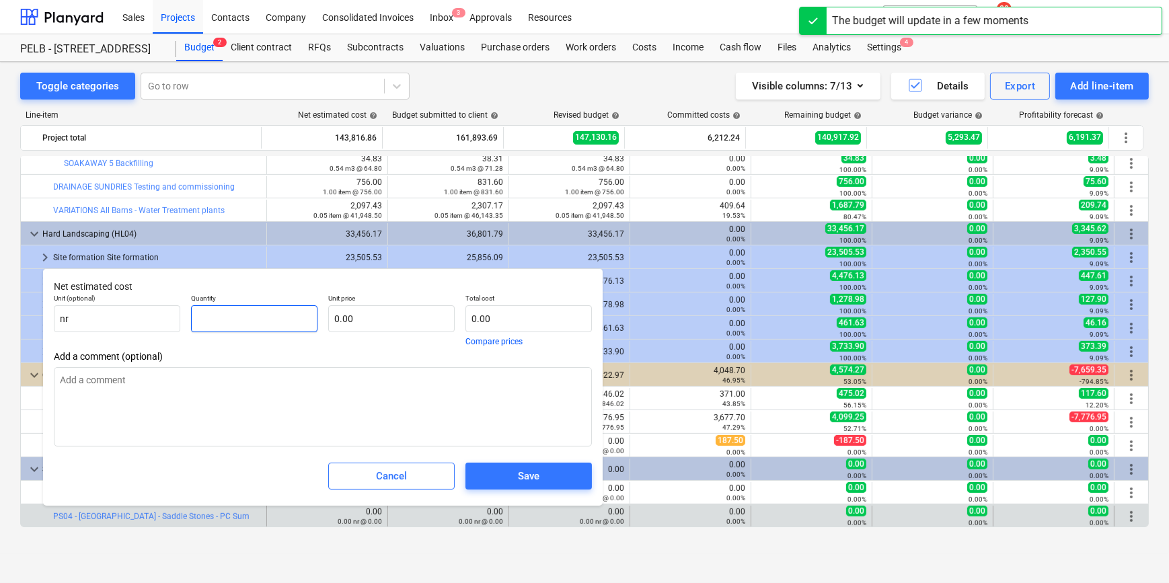
click at [221, 320] on input "text" at bounding box center [254, 318] width 126 height 27
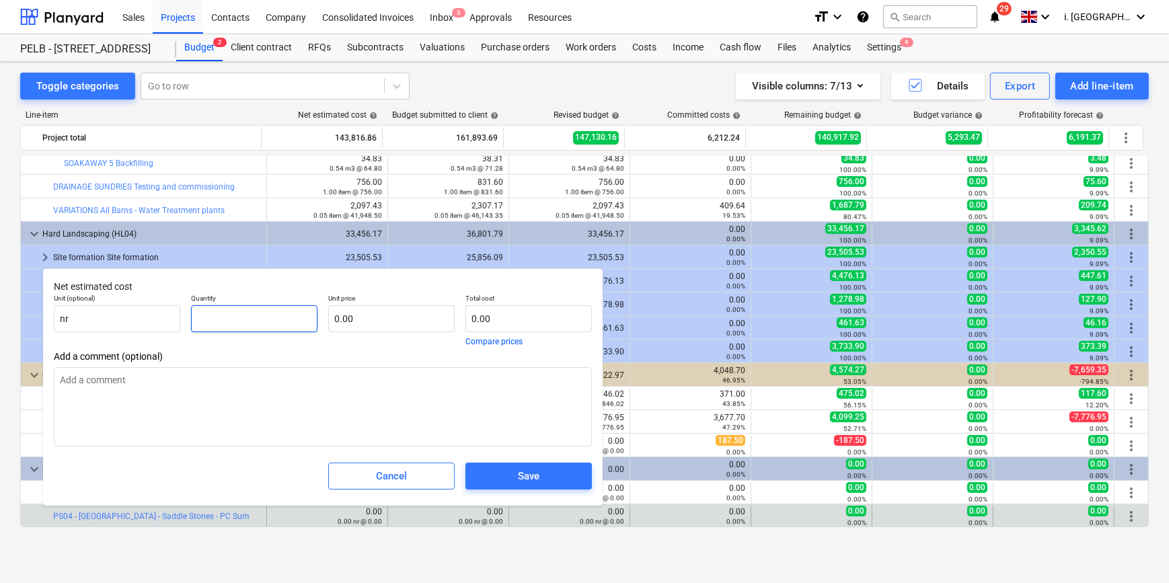
type textarea "x"
type input "2"
type textarea "x"
type input "2."
type textarea "x"
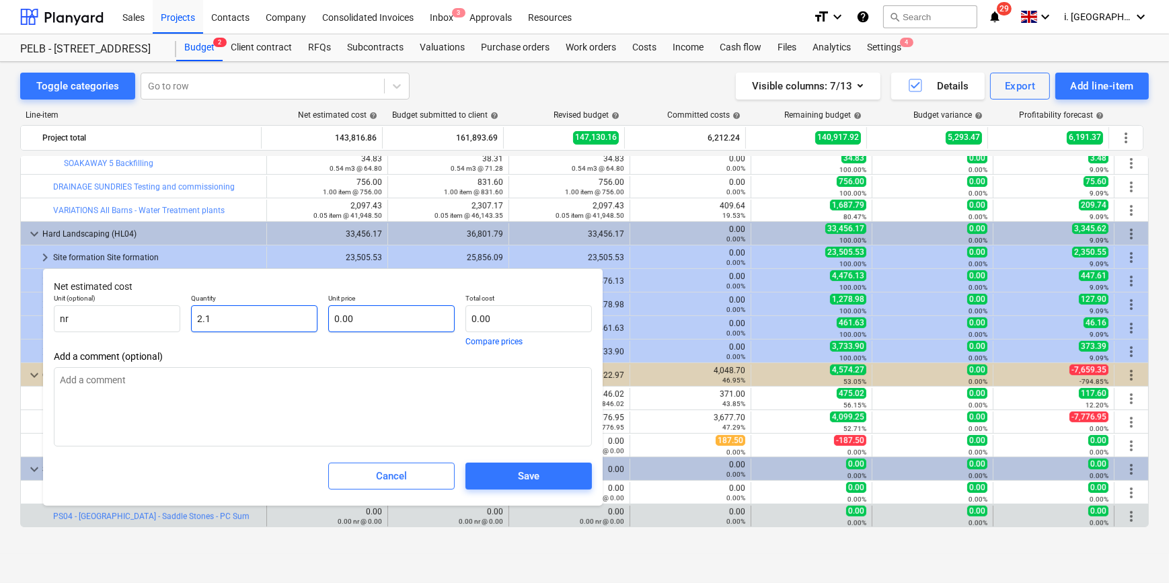
type input "2.1"
type textarea "x"
type input "2.10"
click at [388, 322] on input "text" at bounding box center [391, 318] width 126 height 27
type textarea "x"
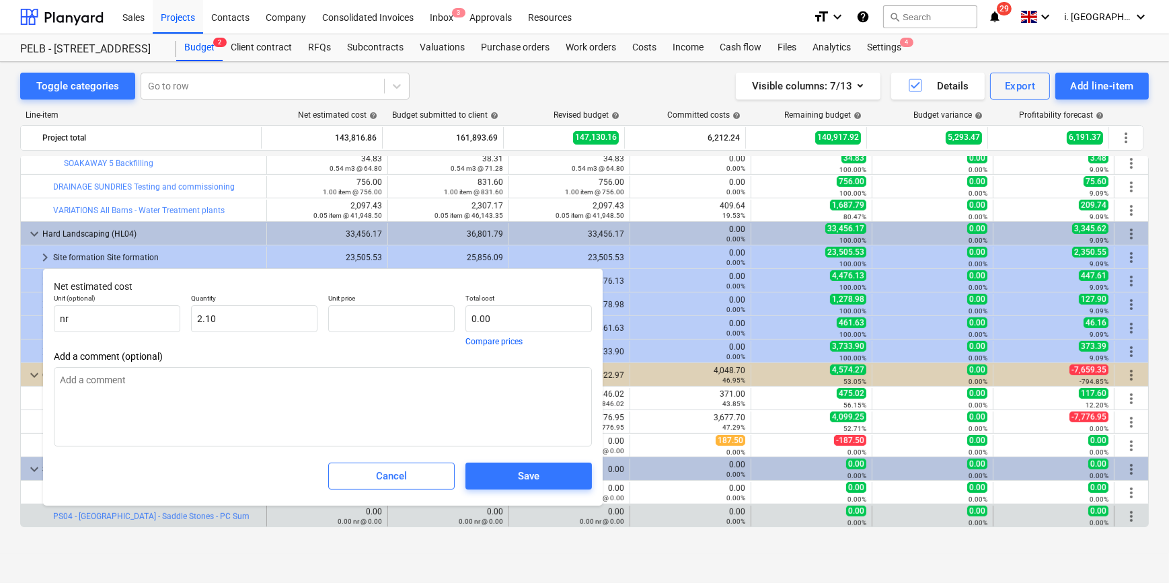
type input "0.00"
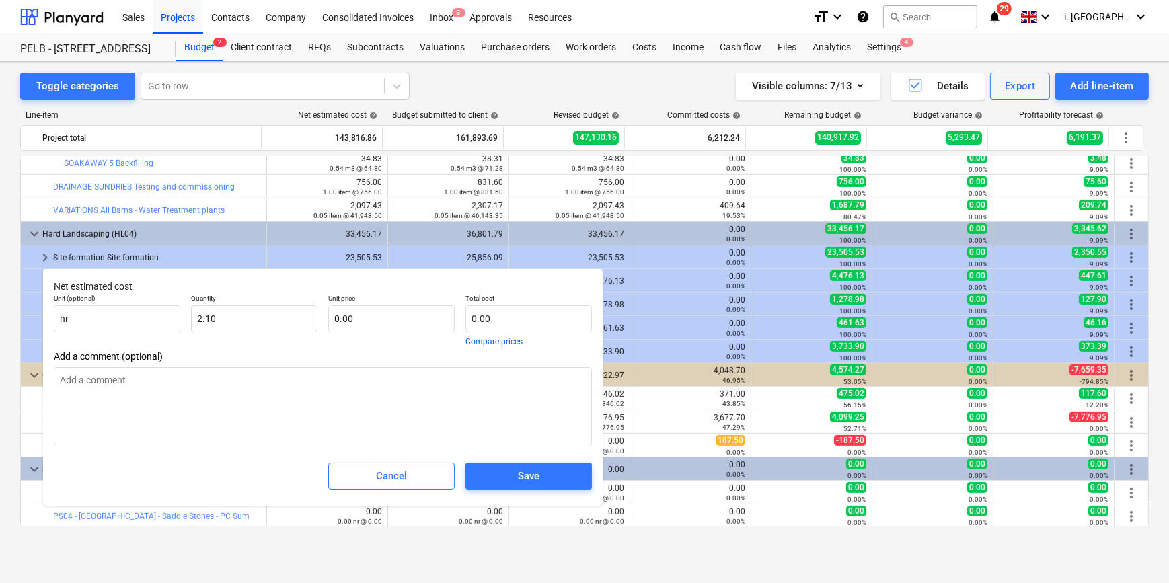
type textarea "x"
click at [362, 307] on input "text" at bounding box center [391, 318] width 126 height 27
type textarea "x"
type input "9"
type input "18.90"
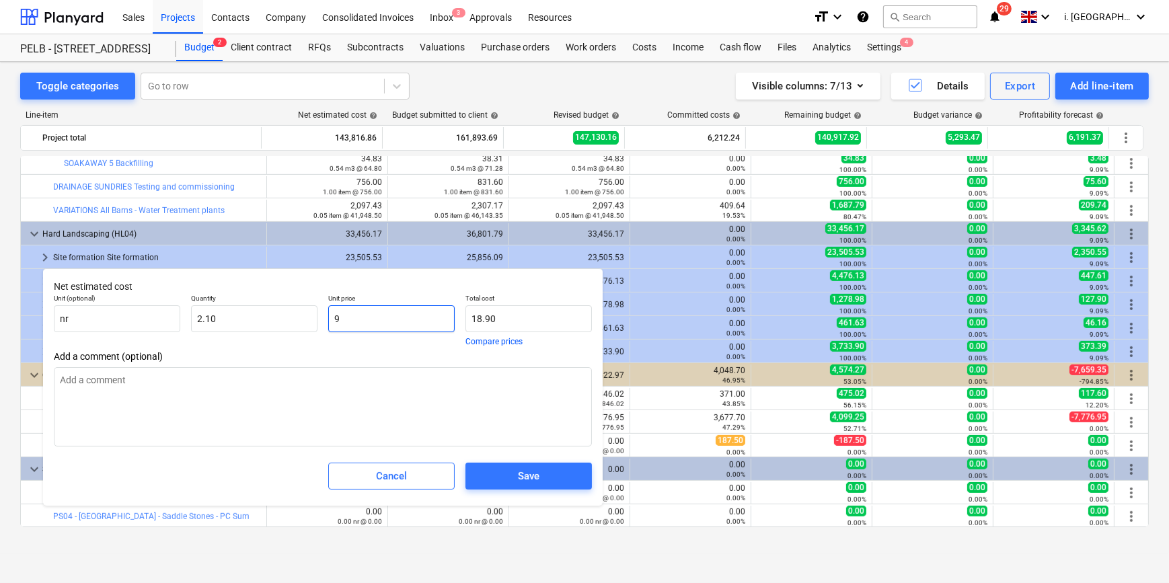
type textarea "x"
type input "97"
type input "203.70"
type textarea "x"
type input "97."
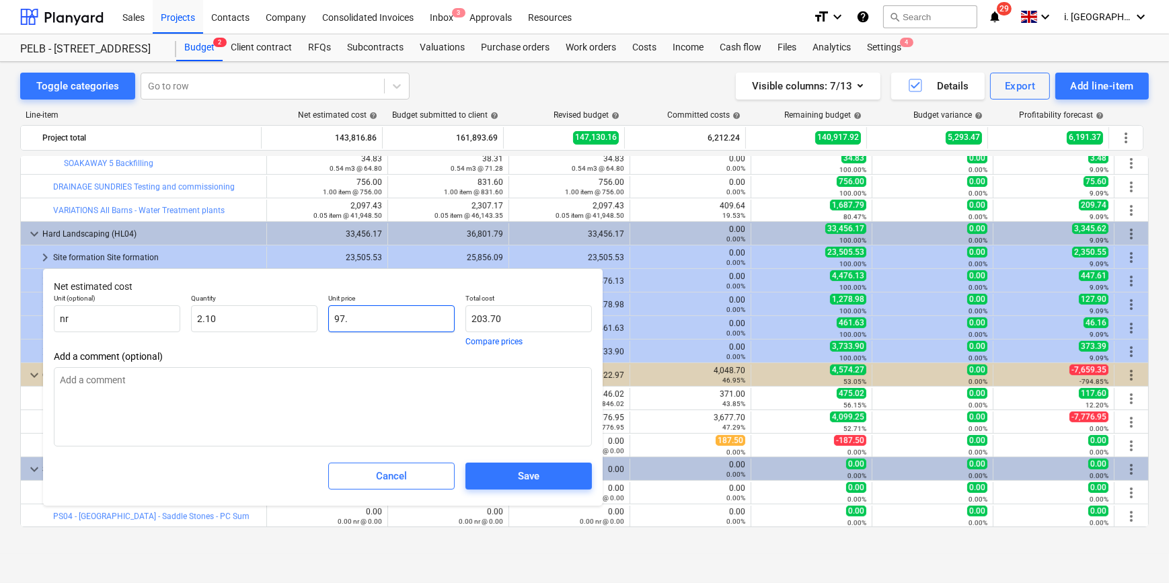
type textarea "x"
type input "97.4"
type input "204.54"
type textarea "x"
type input "97.42"
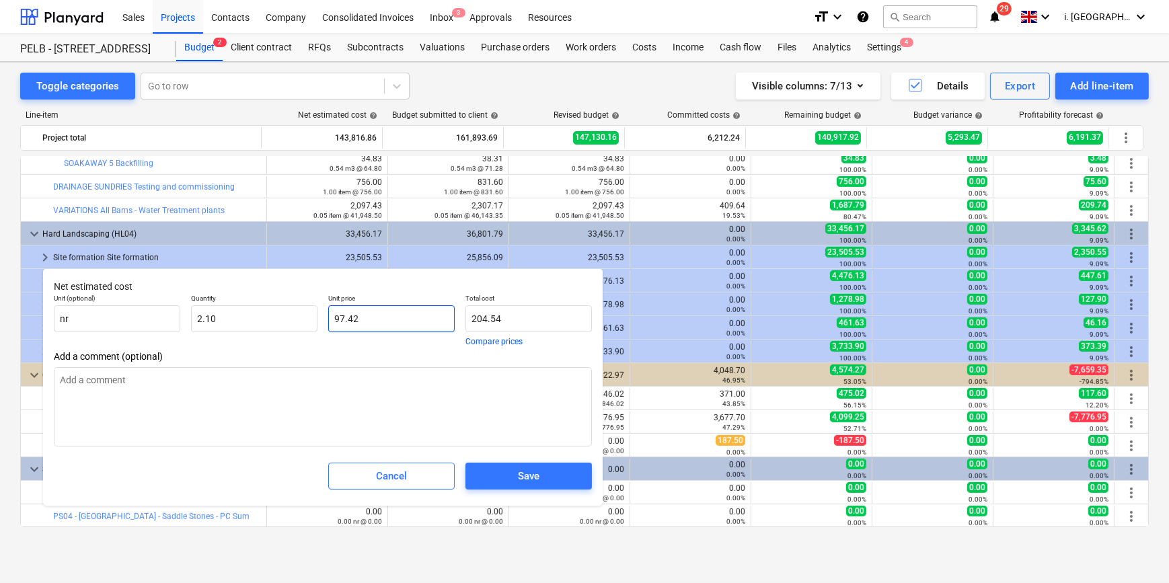
type input "204.58"
type input "97.42"
click at [511, 481] on span "Save" at bounding box center [528, 475] width 94 height 17
type textarea "x"
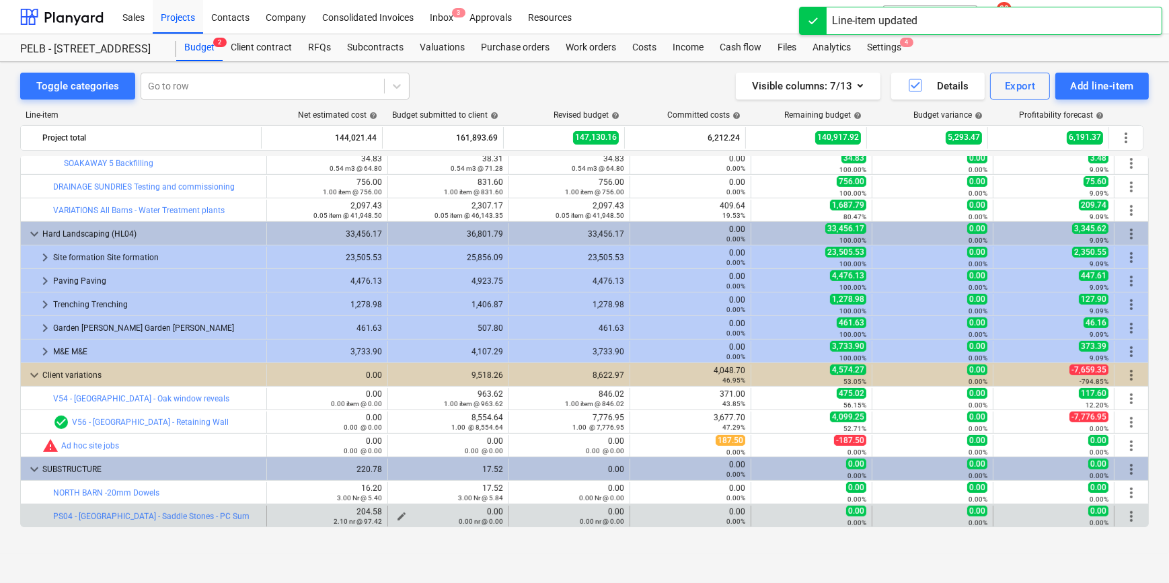
click at [400, 512] on span "edit" at bounding box center [401, 516] width 11 height 11
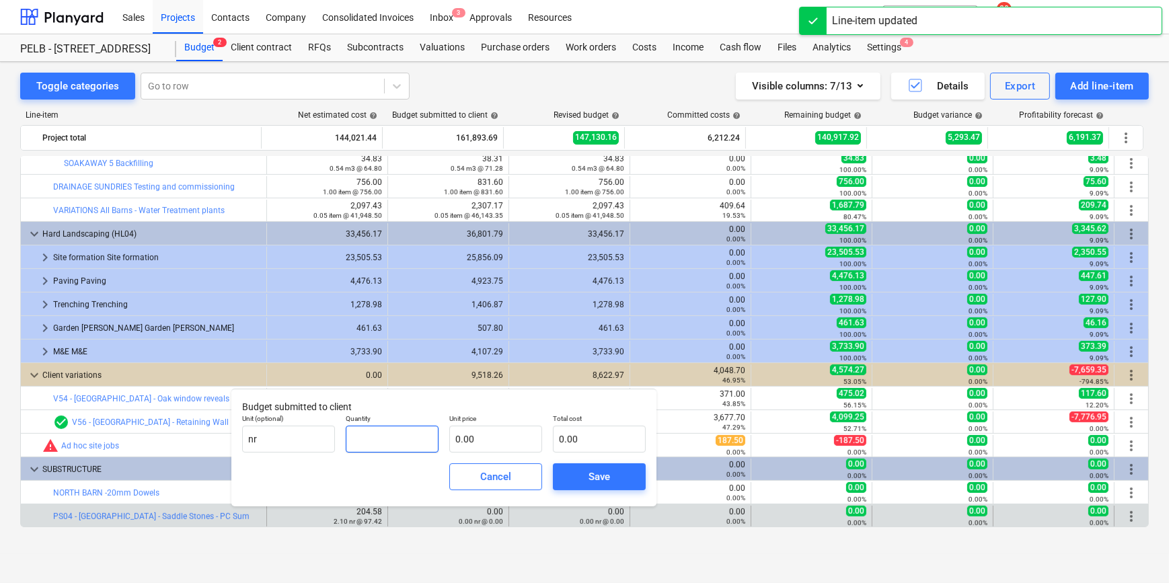
click at [409, 443] on input "text" at bounding box center [392, 439] width 93 height 27
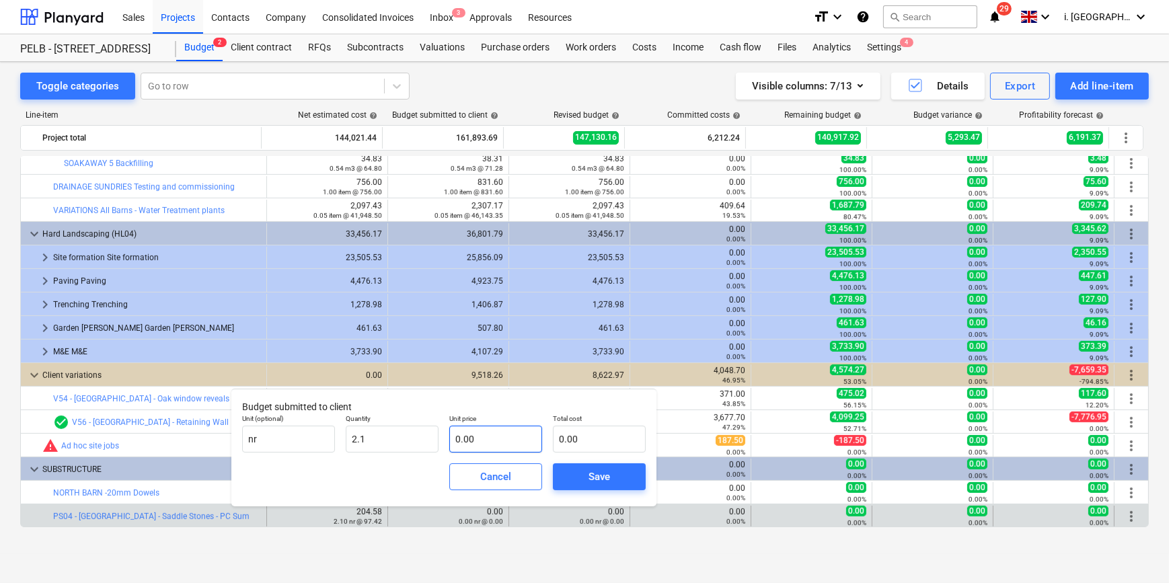
type input "2.10"
click at [477, 435] on input "text" at bounding box center [495, 439] width 93 height 27
type input "0.00"
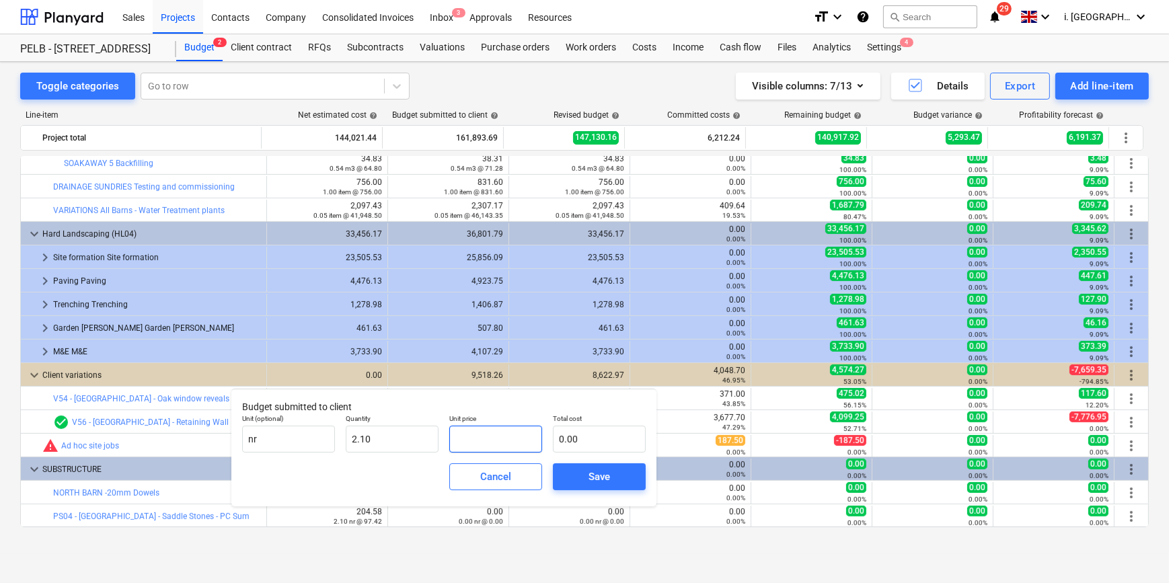
click at [525, 434] on input "text" at bounding box center [495, 439] width 93 height 27
type input "1"
type input "2.10"
type input "10"
type input "21.00"
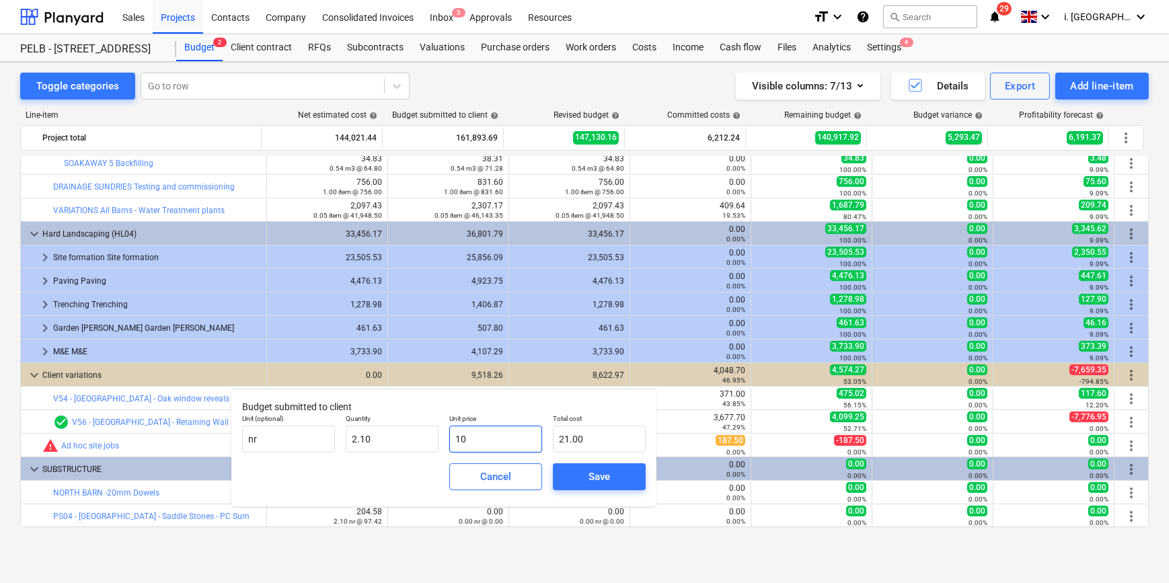
type input "107"
type input "224.70"
type input "107.1"
type input "224.91"
type input "107.16"
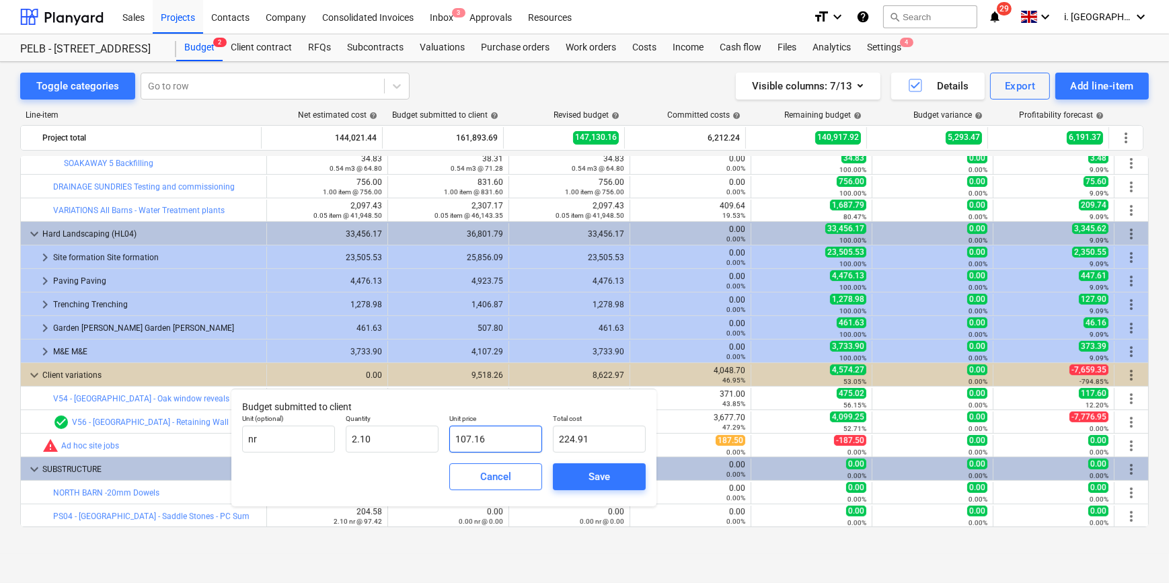
type input "225.04"
type input "107.16"
click at [615, 477] on span "Save" at bounding box center [599, 476] width 61 height 17
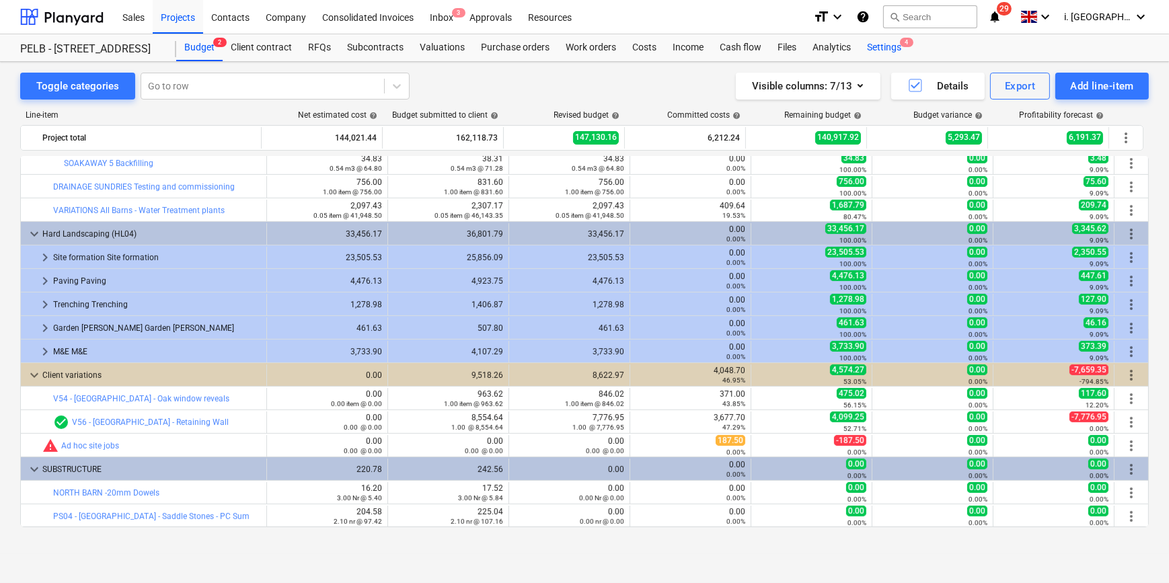
click at [884, 52] on div "Settings 4" at bounding box center [884, 47] width 50 height 27
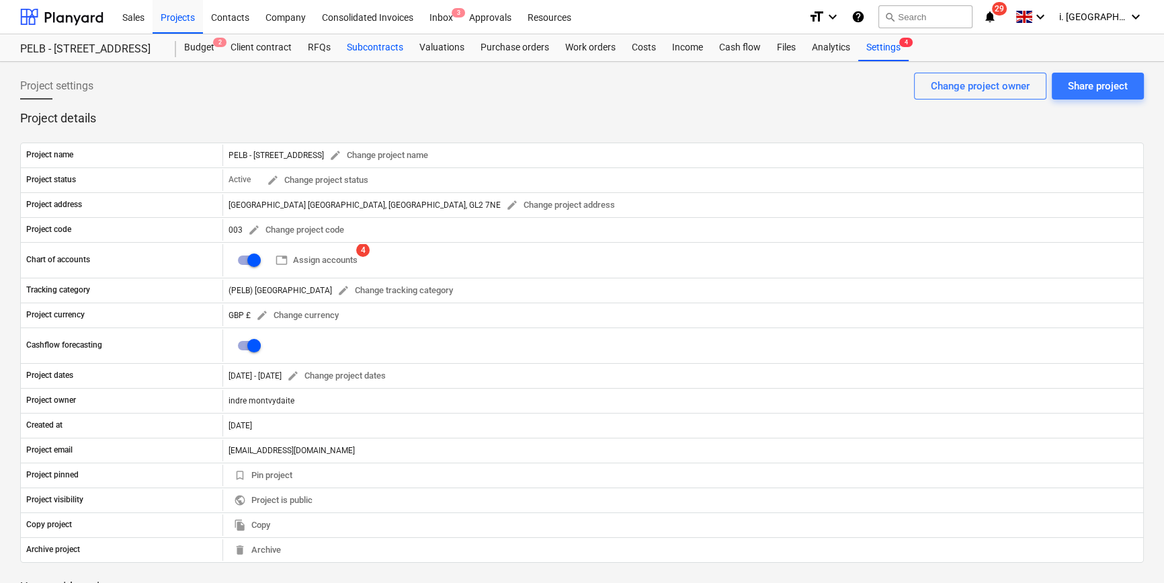
click at [361, 50] on div "Subcontracts" at bounding box center [375, 47] width 73 height 27
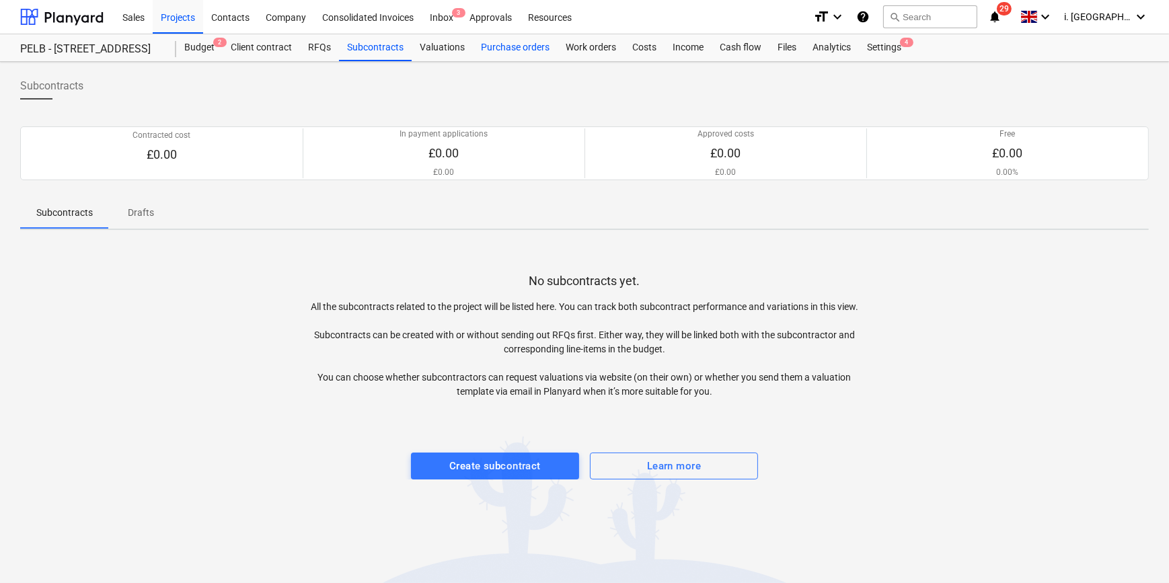
click at [535, 51] on div "Purchase orders" at bounding box center [515, 47] width 85 height 27
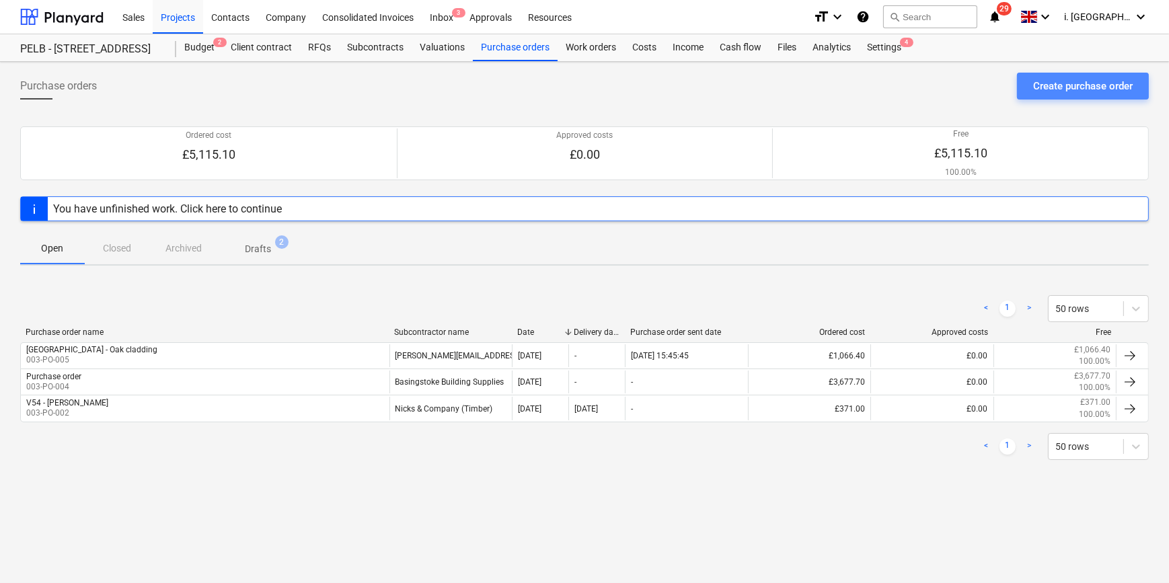
click at [1068, 89] on div "Create purchase order" at bounding box center [1083, 85] width 100 height 17
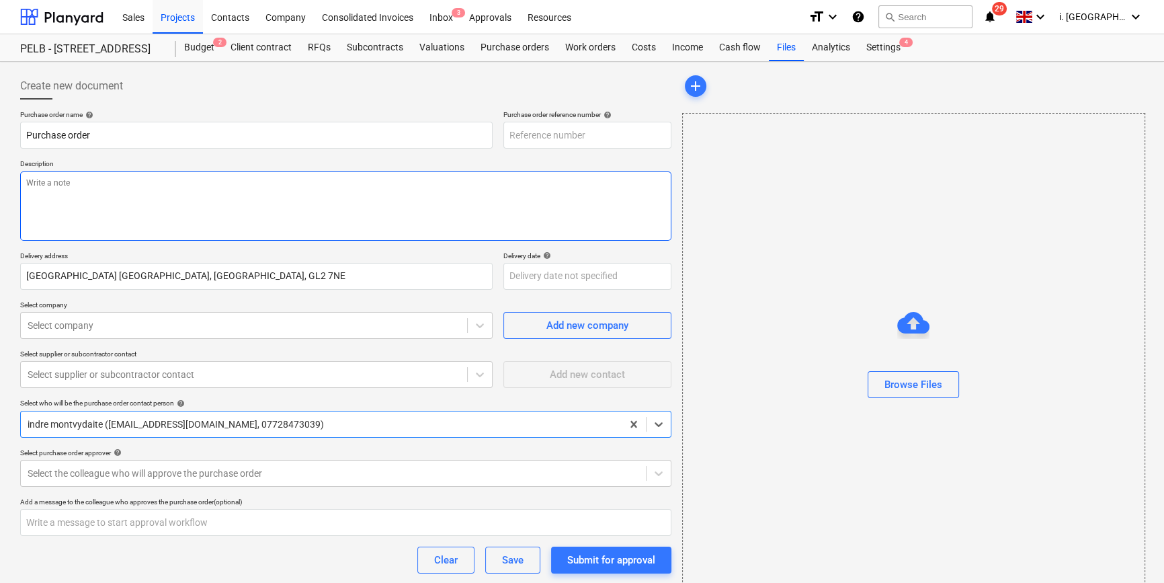
type textarea "x"
type input "003-PO-006"
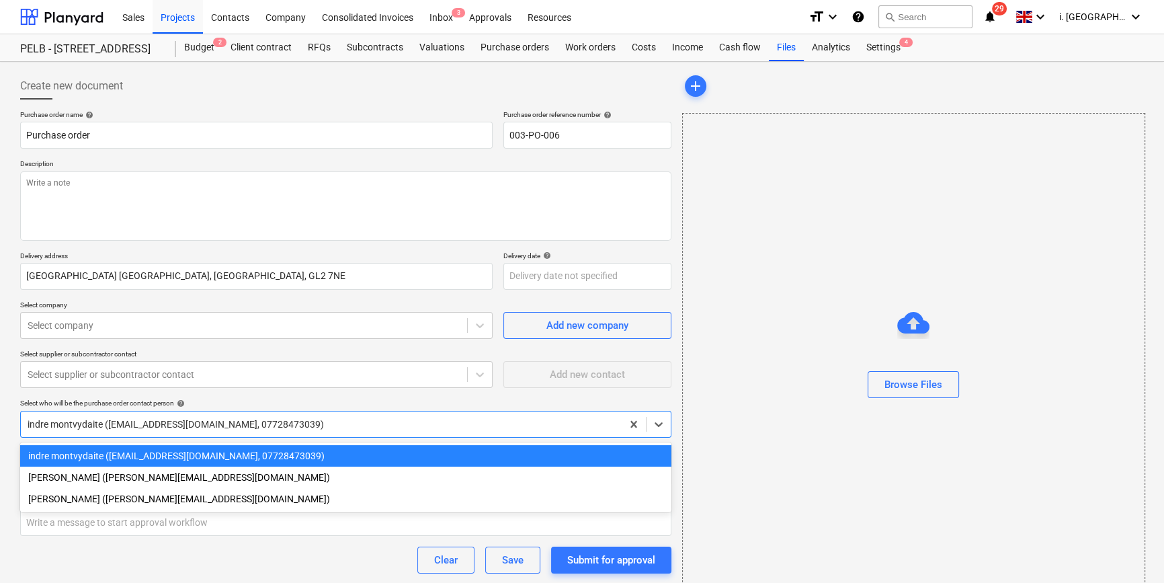
click at [318, 422] on div at bounding box center [322, 424] width 588 height 13
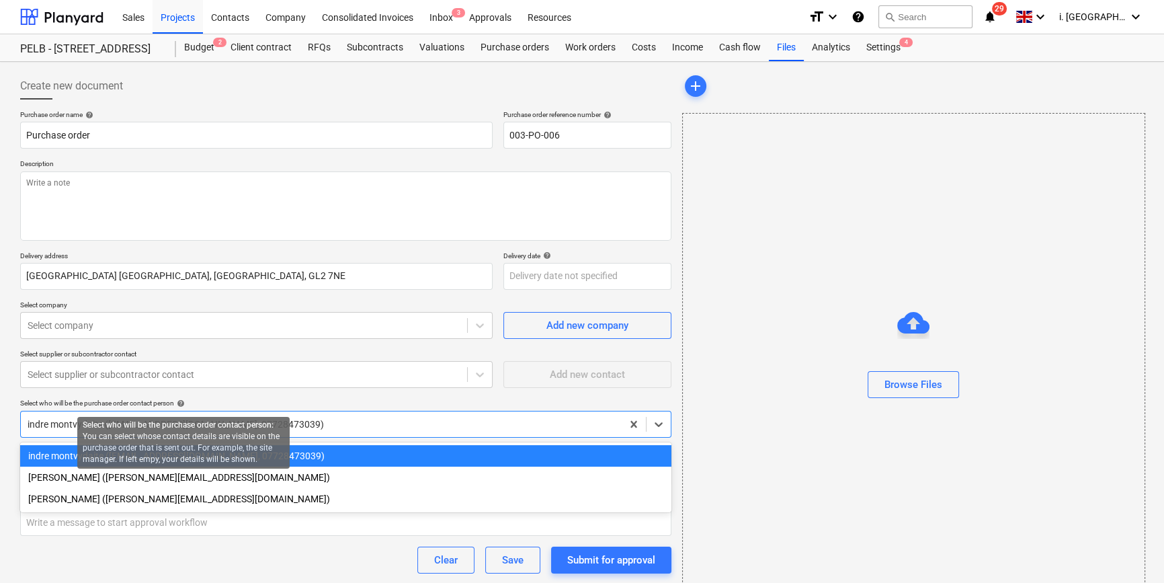
click at [183, 401] on span "help" at bounding box center [179, 403] width 11 height 8
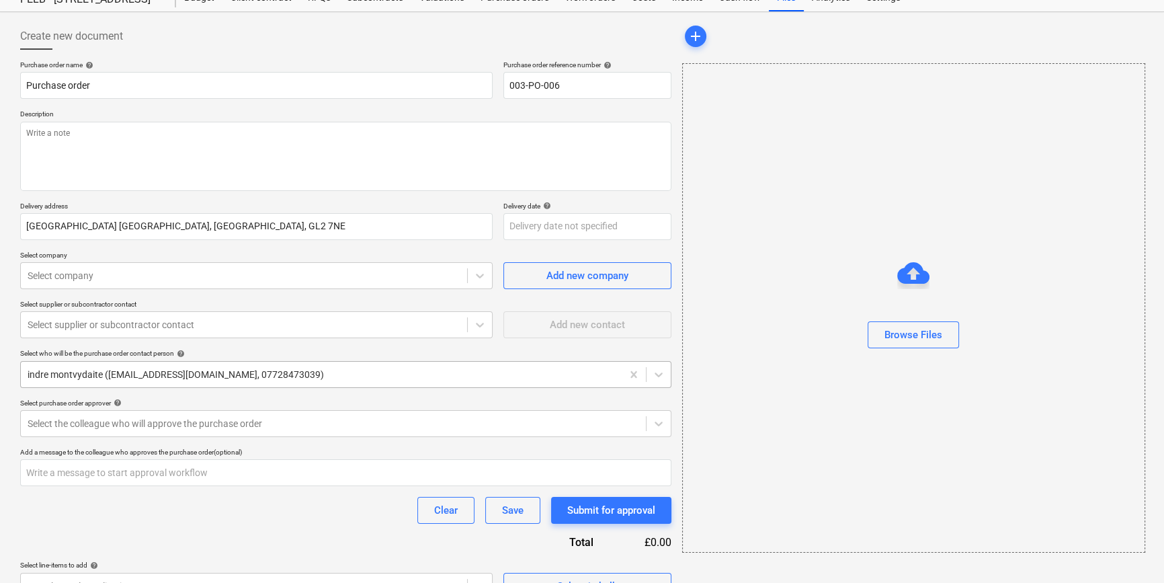
scroll to position [76, 0]
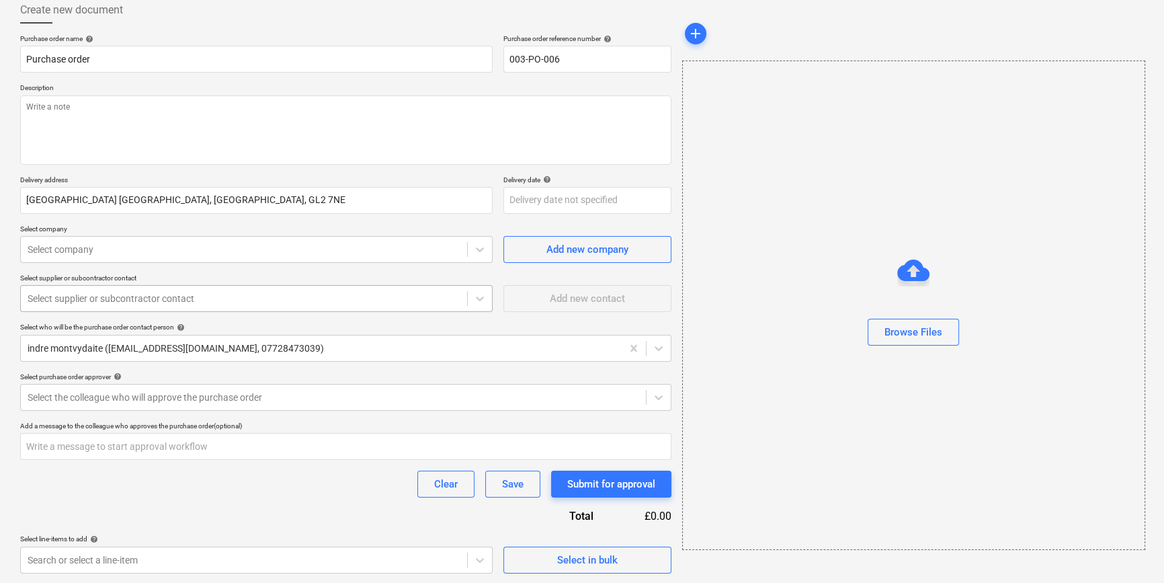
click at [144, 303] on div at bounding box center [244, 298] width 433 height 13
type textarea "x"
click at [136, 255] on div at bounding box center [244, 249] width 433 height 13
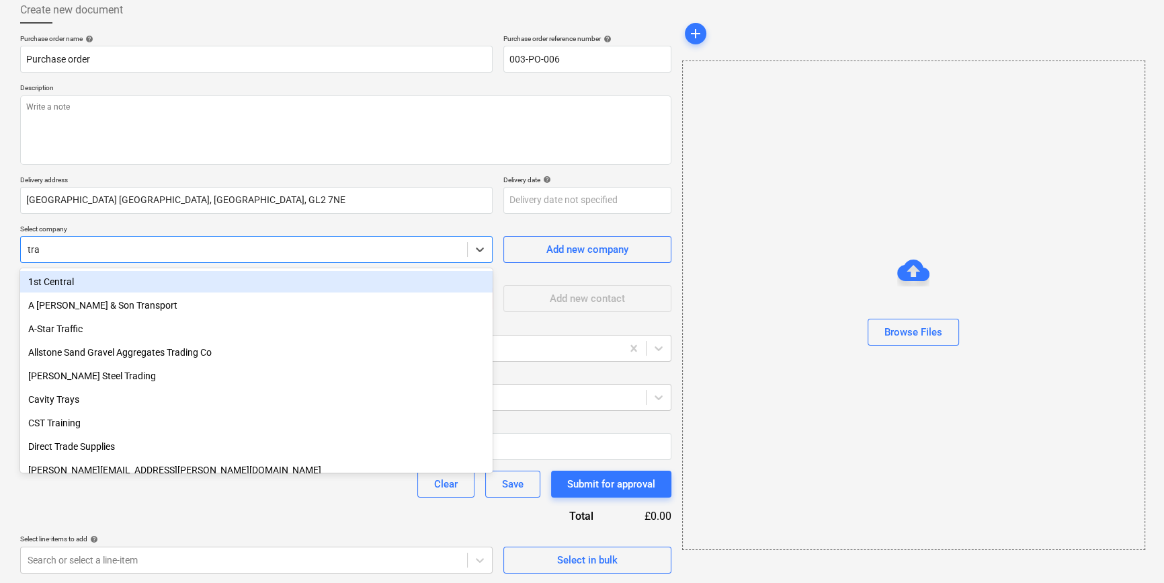
type input "trav"
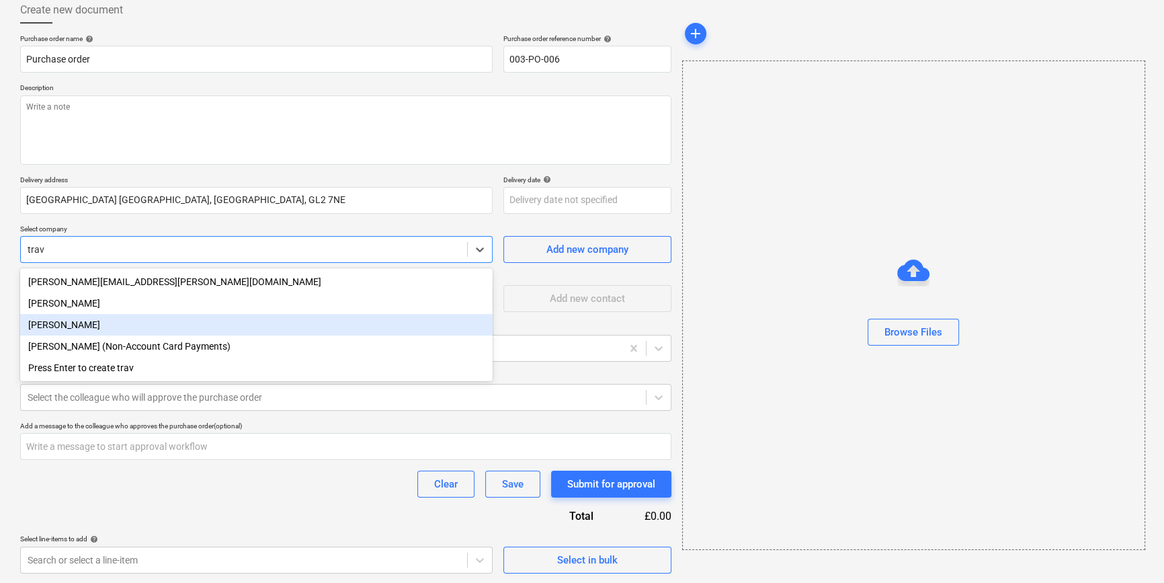
click at [154, 323] on div "[PERSON_NAME]" at bounding box center [256, 325] width 473 height 22
type textarea "x"
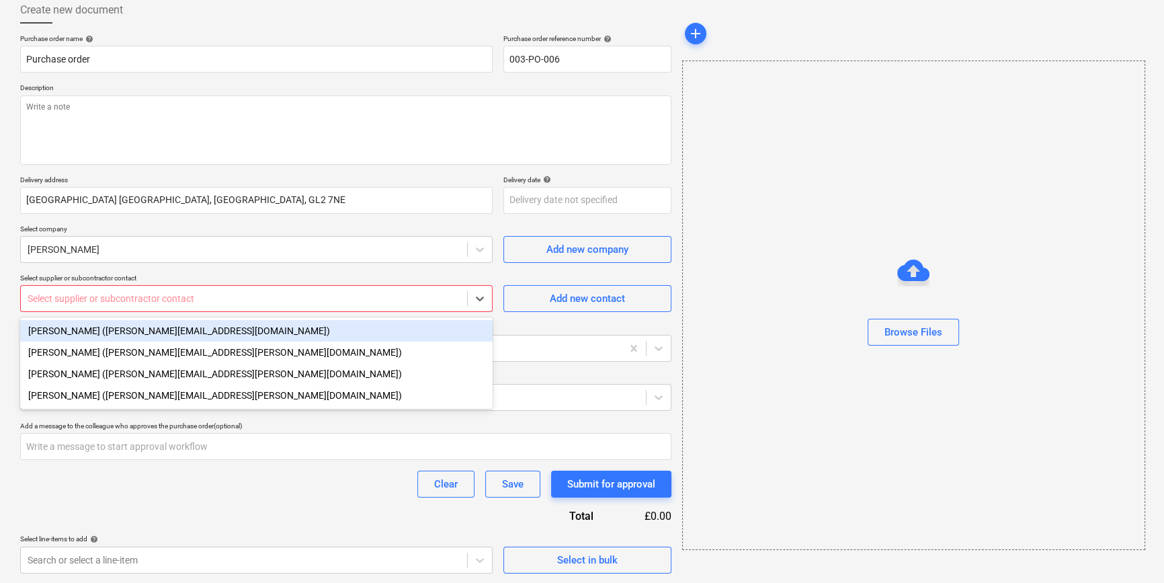
click at [138, 292] on div at bounding box center [244, 298] width 433 height 13
click at [147, 335] on div "[PERSON_NAME] ([PERSON_NAME][EMAIL_ADDRESS][DOMAIN_NAME])" at bounding box center [256, 331] width 473 height 22
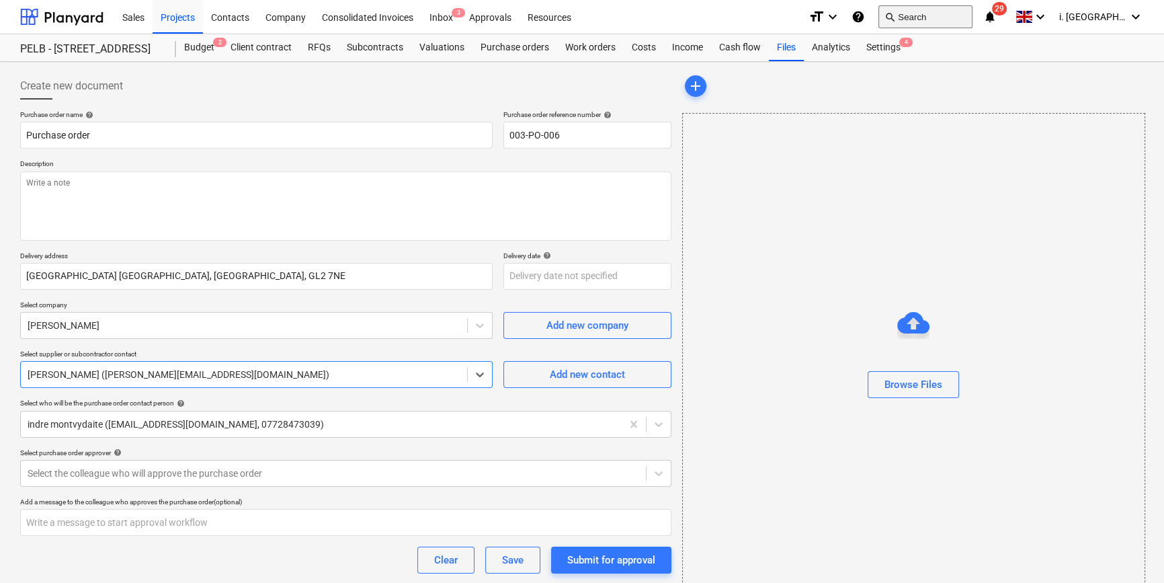
click at [906, 19] on button "search Search" at bounding box center [926, 16] width 94 height 23
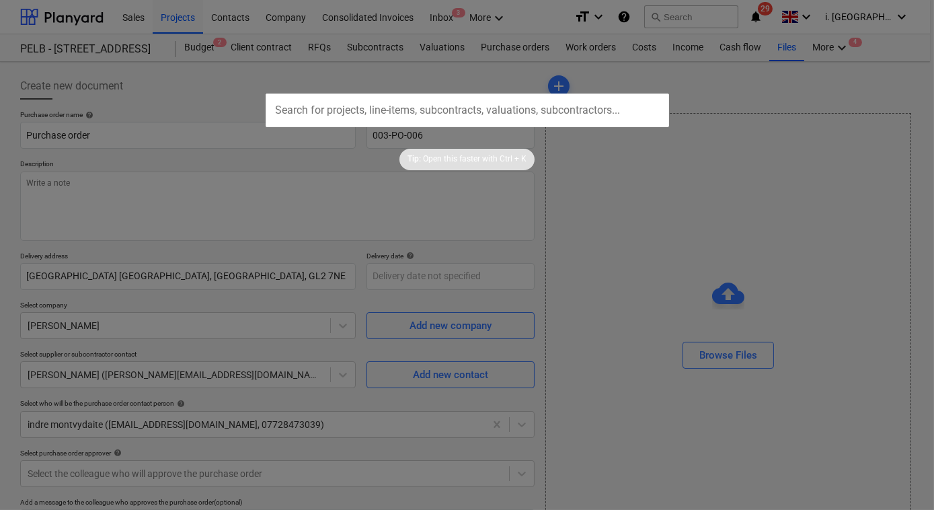
click at [485, 194] on div at bounding box center [467, 255] width 934 height 510
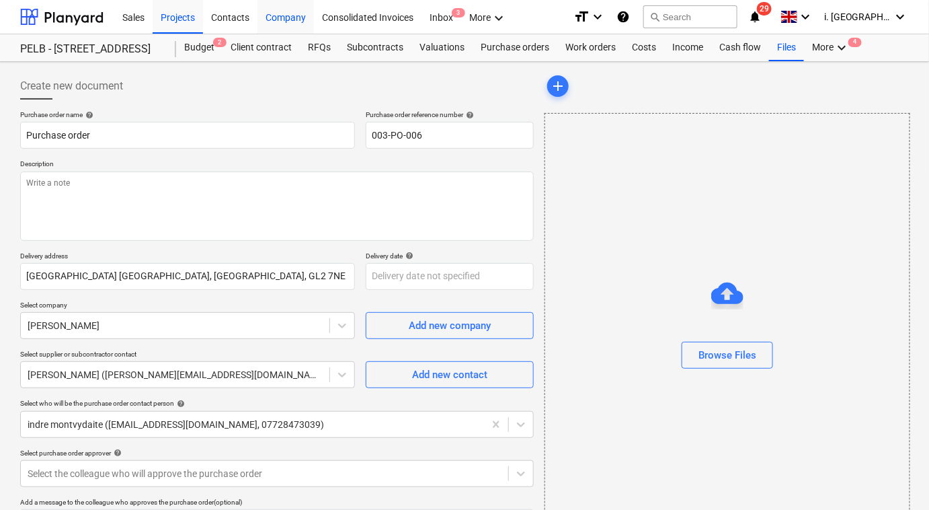
click at [283, 20] on div "Company" at bounding box center [286, 16] width 56 height 34
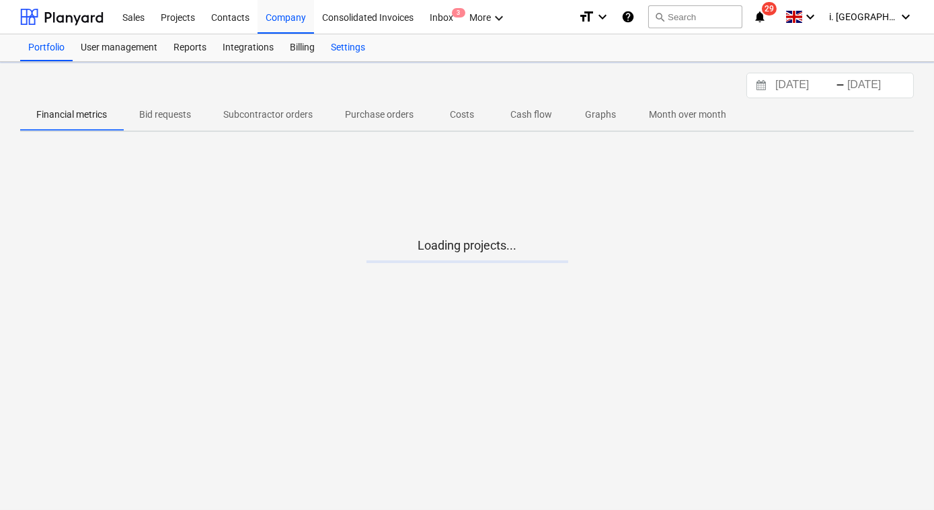
click at [358, 49] on div "Settings" at bounding box center [348, 47] width 50 height 27
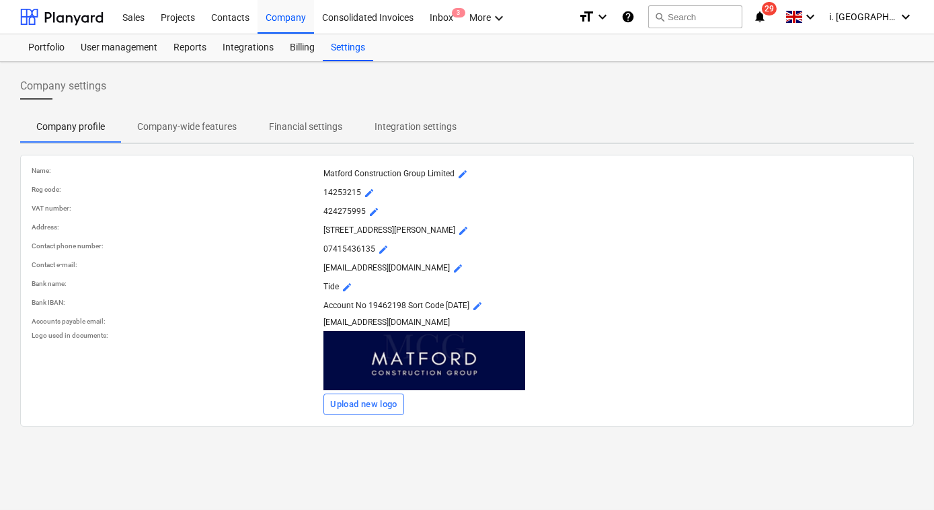
click at [179, 131] on p "Company-wide features" at bounding box center [187, 127] width 100 height 14
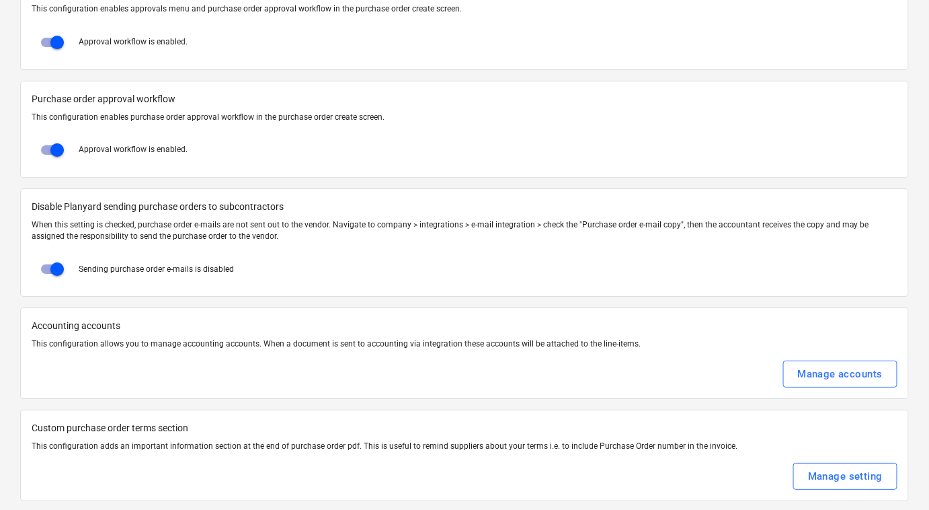
scroll to position [1785, 0]
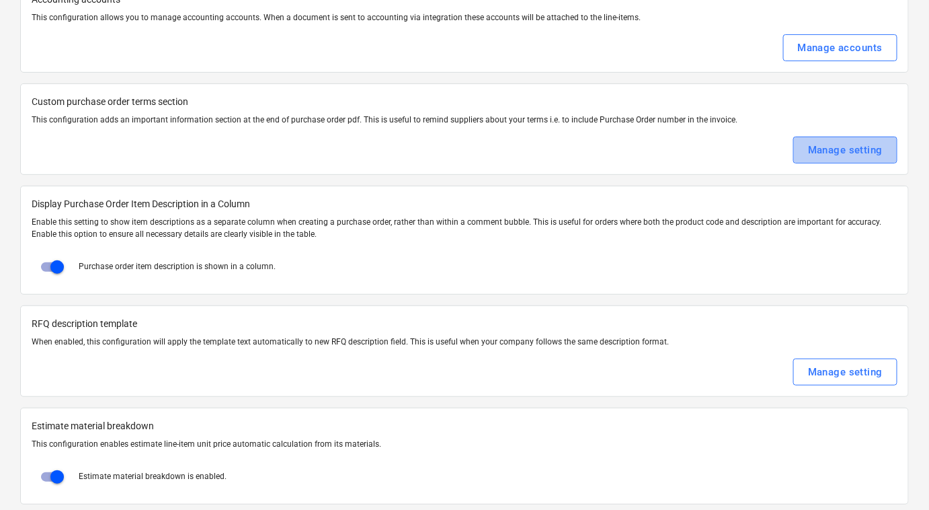
click at [836, 145] on div "Manage setting" at bounding box center [845, 149] width 75 height 17
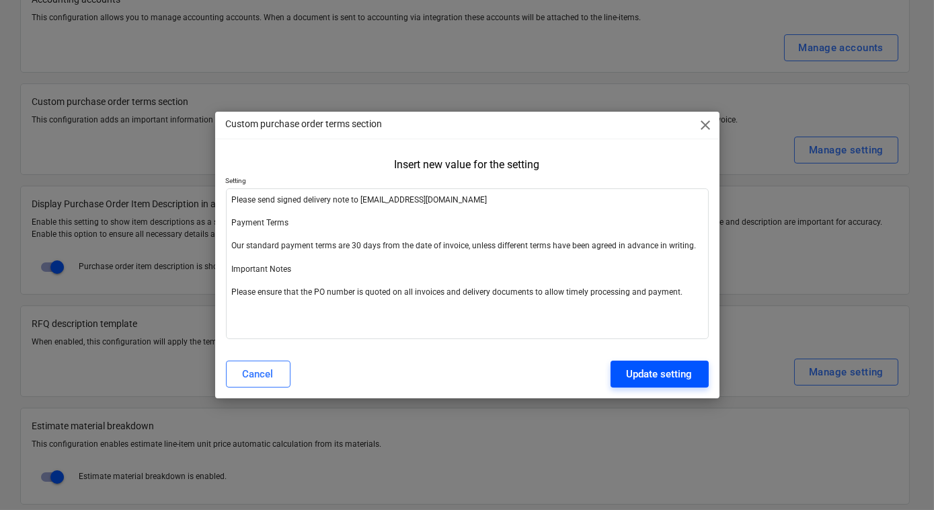
click at [668, 368] on div "Update setting" at bounding box center [660, 373] width 66 height 17
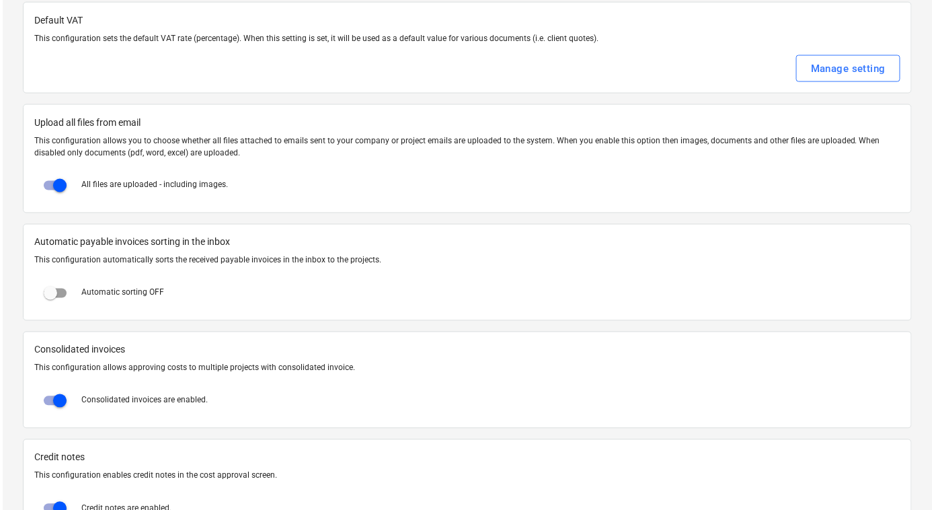
scroll to position [0, 0]
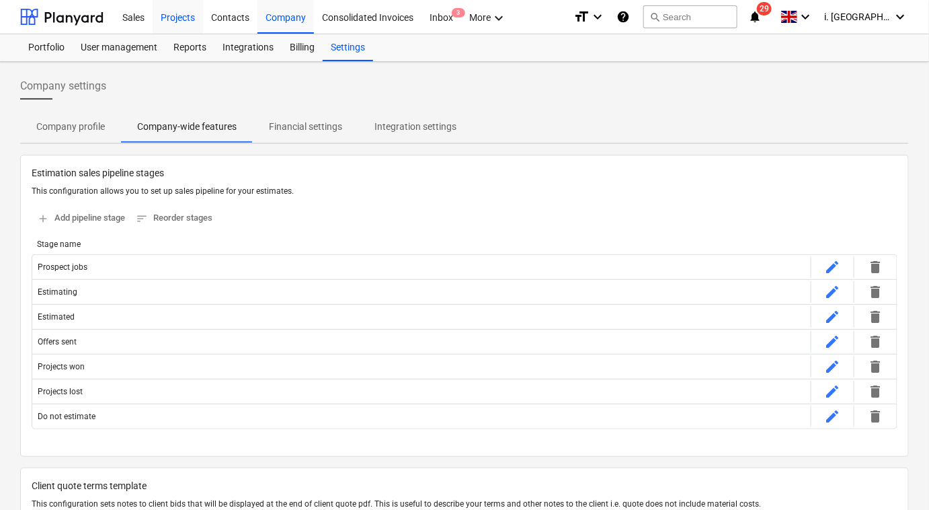
click at [188, 16] on div "Projects" at bounding box center [178, 16] width 50 height 34
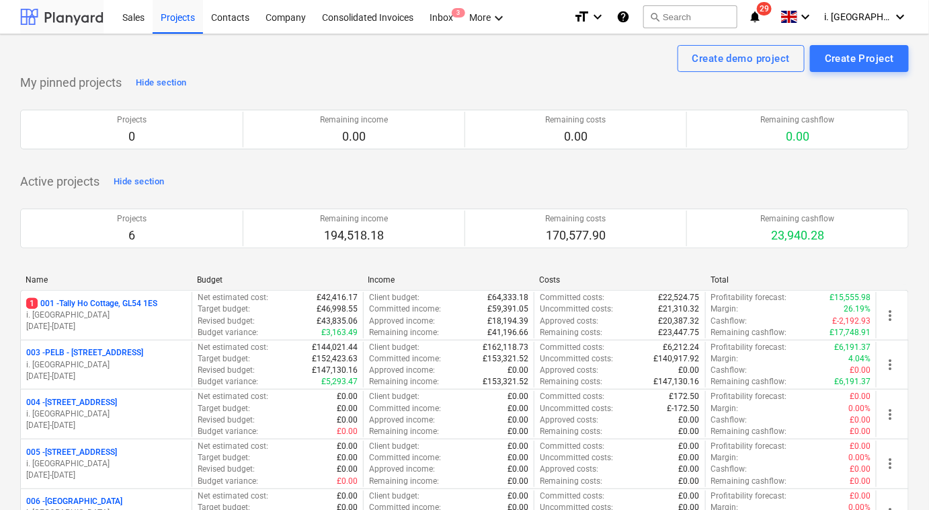
click at [65, 24] on div at bounding box center [61, 17] width 83 height 34
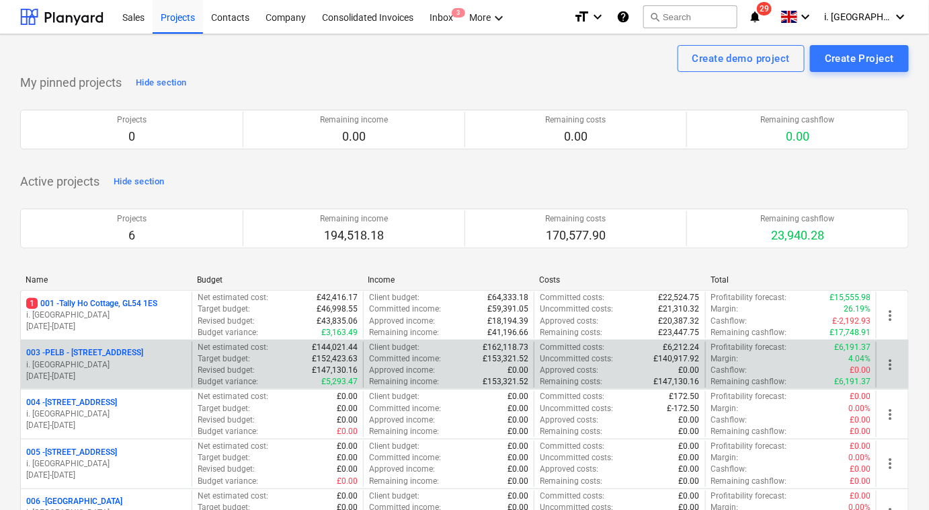
click at [112, 347] on p "003 - PELB - [GEOGRAPHIC_DATA], [GEOGRAPHIC_DATA], GL2 7NE" at bounding box center [84, 352] width 117 height 11
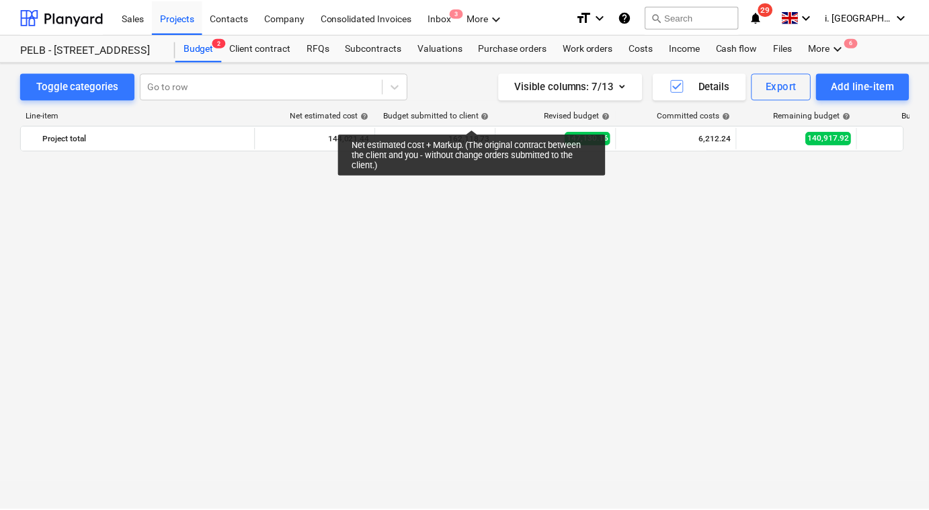
scroll to position [853, 0]
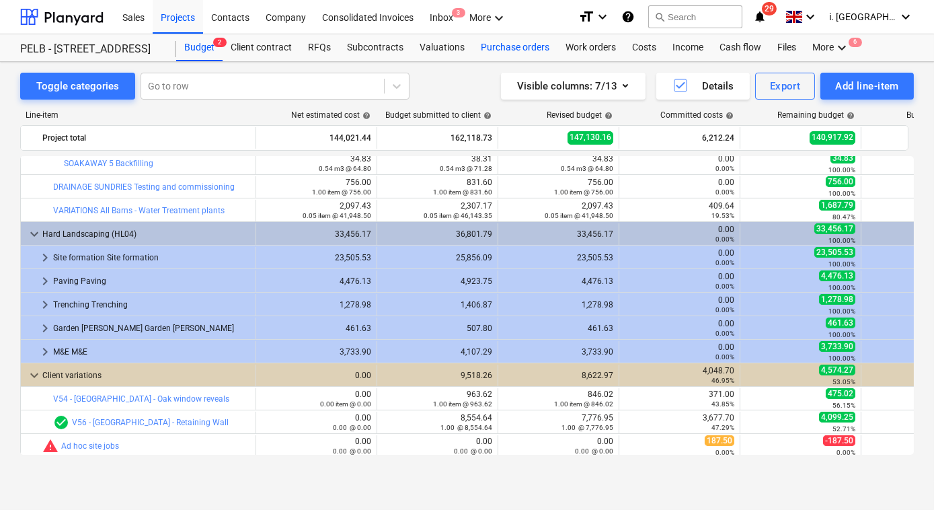
click at [504, 48] on div "Purchase orders" at bounding box center [515, 47] width 85 height 27
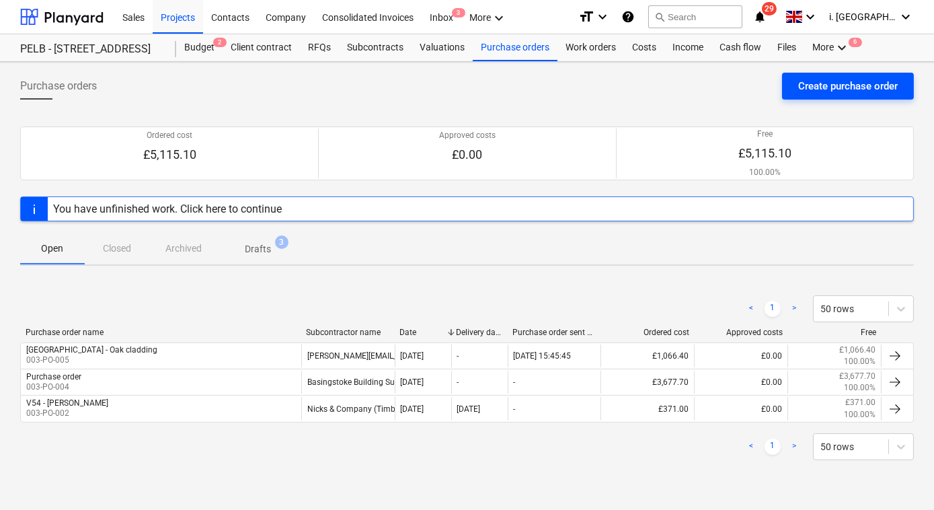
click at [832, 83] on div "Create purchase order" at bounding box center [848, 85] width 100 height 17
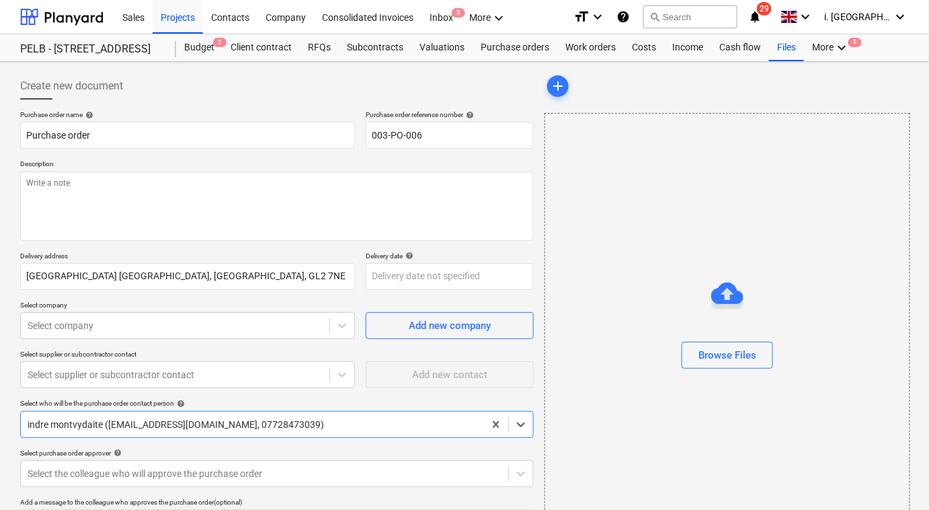
type textarea "x"
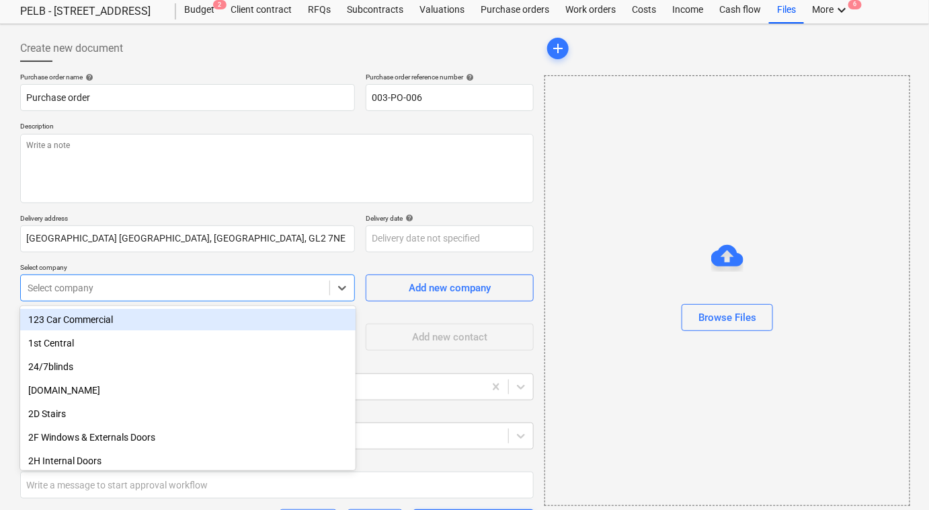
click at [233, 315] on body "Sales Projects Contacts Company Consolidated Invoices Inbox 3 More keyboard_arr…" at bounding box center [464, 217] width 929 height 510
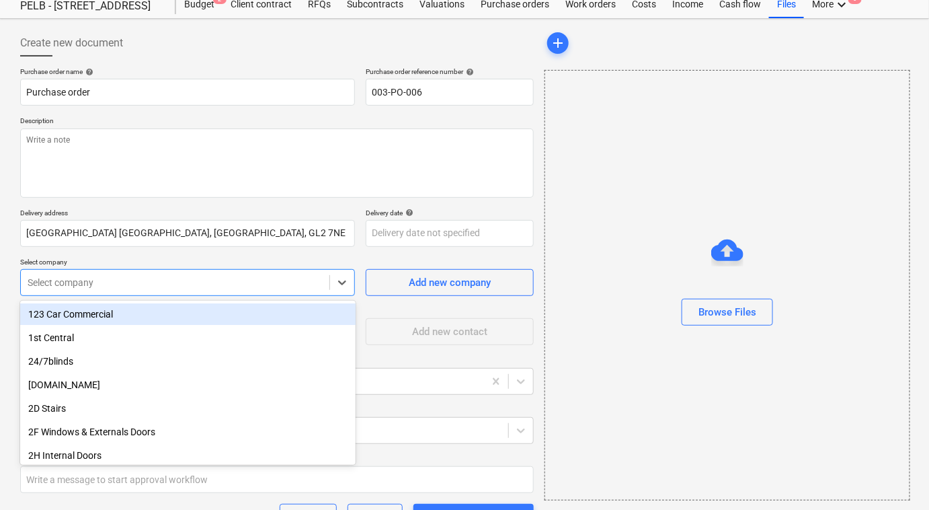
scroll to position [44, 0]
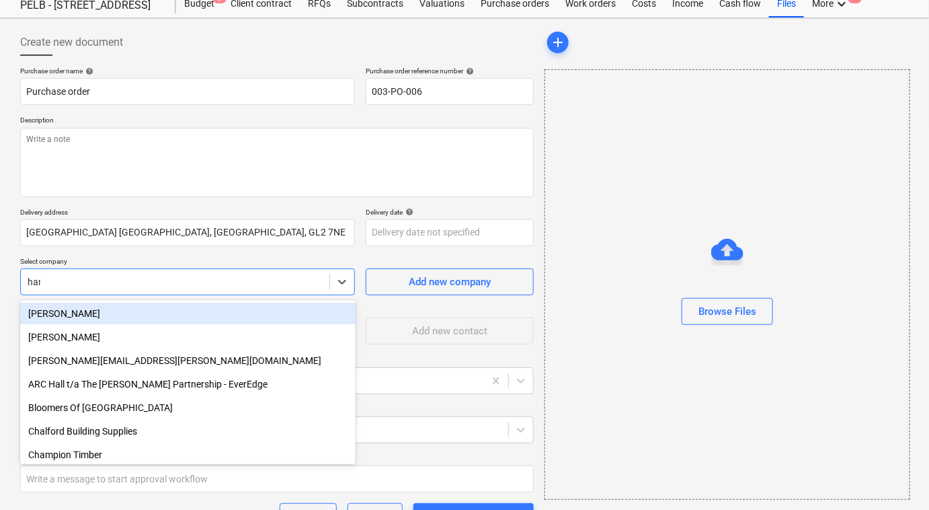
type input "[PERSON_NAME]"
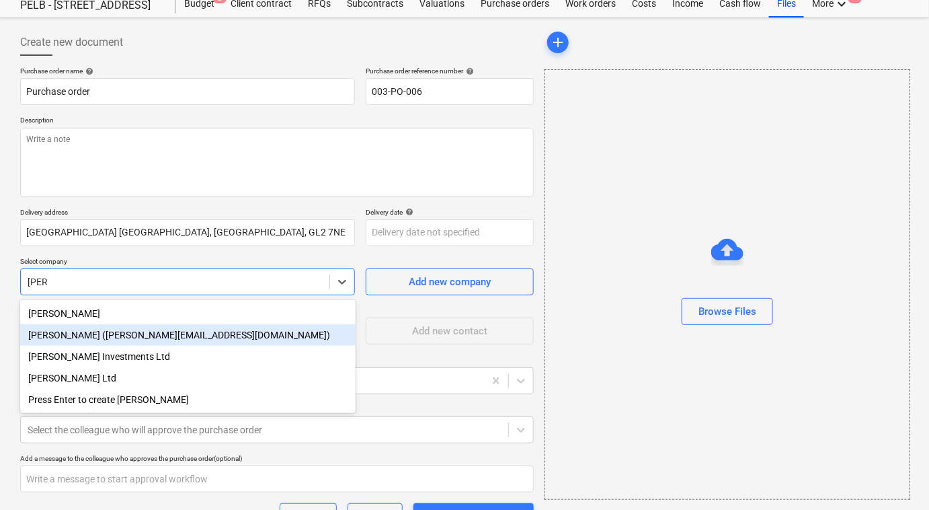
click at [250, 329] on div "[PERSON_NAME] ([PERSON_NAME][EMAIL_ADDRESS][DOMAIN_NAME])" at bounding box center [187, 335] width 335 height 22
type textarea "x"
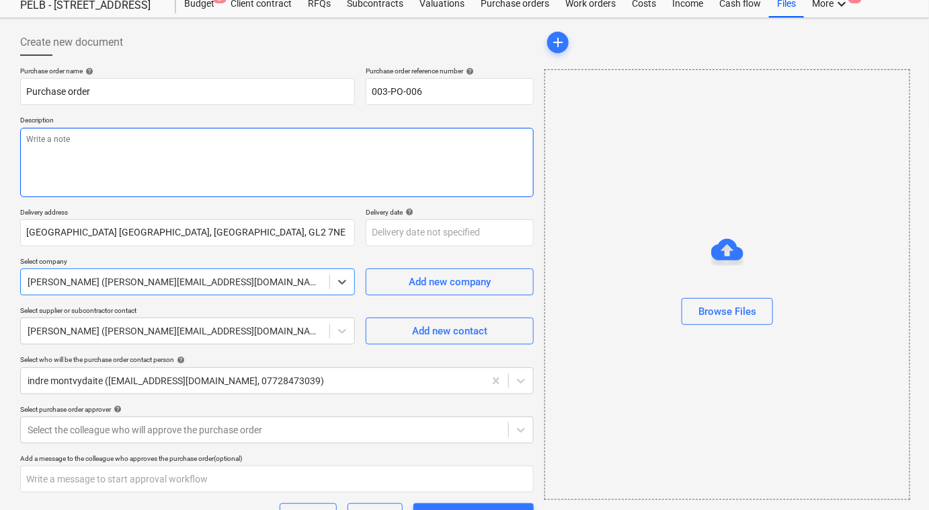
click at [228, 155] on textarea at bounding box center [277, 162] width 514 height 69
type textarea "x"
type textarea "t"
type textarea "x"
type textarea "te"
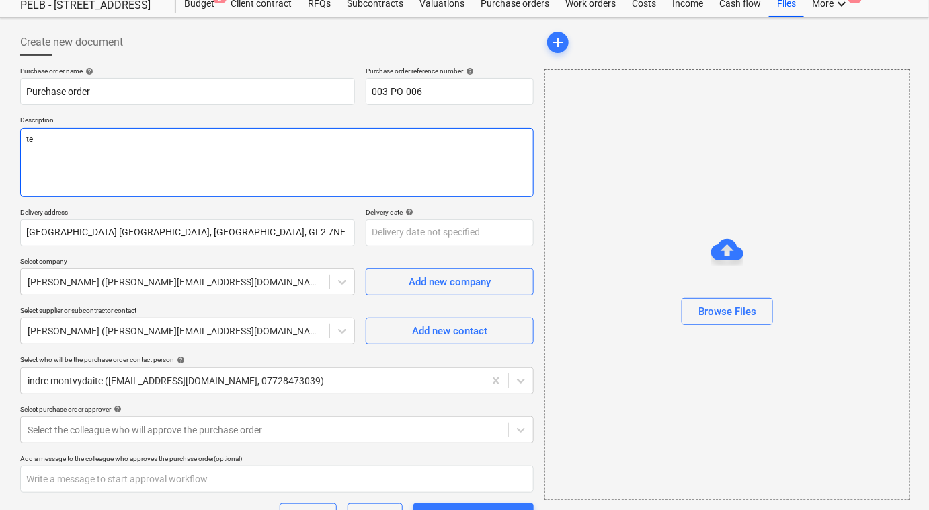
type textarea "x"
type textarea "tes"
type textarea "x"
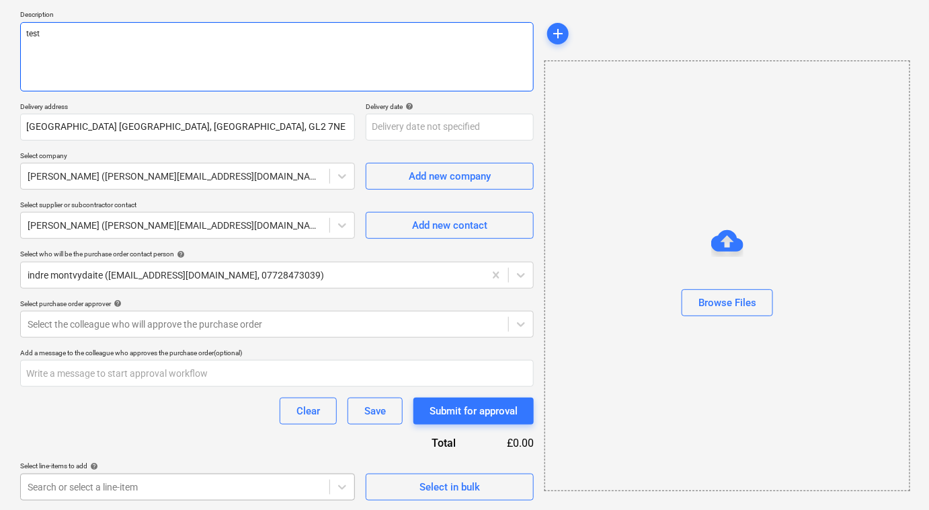
type textarea "test"
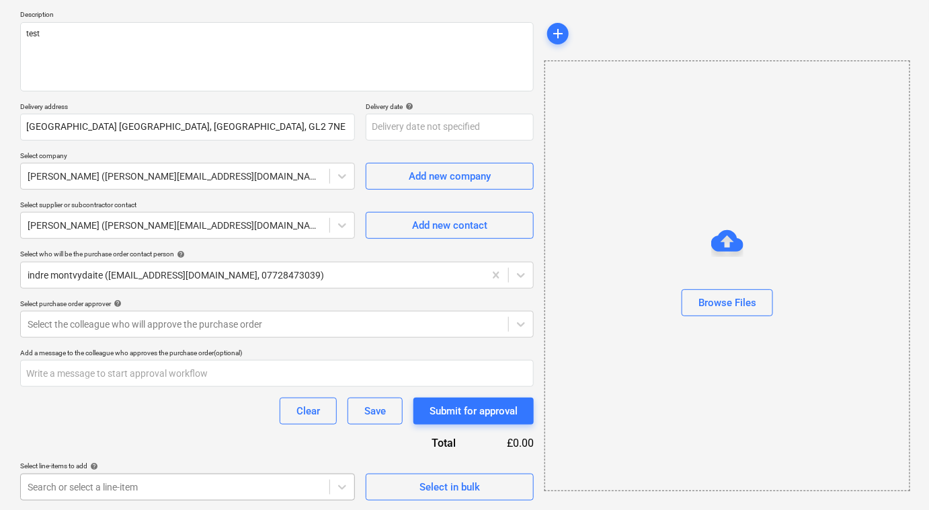
scroll to position [348, 0]
click at [266, 359] on body "Sales Projects Contacts Company Consolidated Invoices Inbox 3 More keyboard_arr…" at bounding box center [464, 104] width 929 height 510
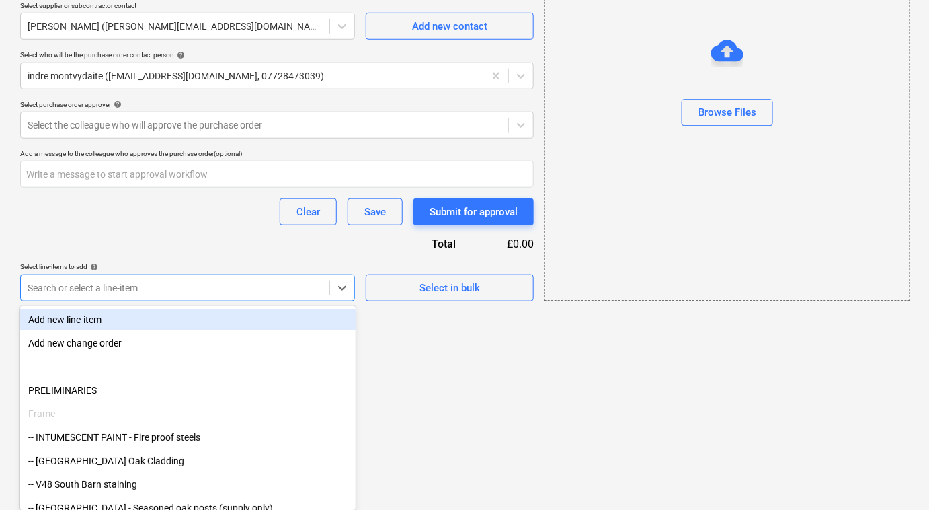
click at [193, 325] on div "Add new line-item" at bounding box center [187, 320] width 335 height 22
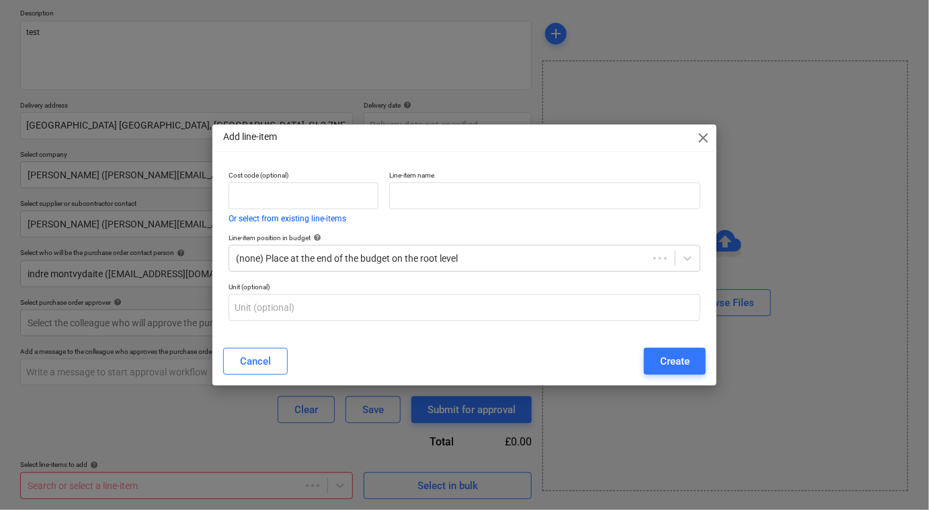
scroll to position [149, 0]
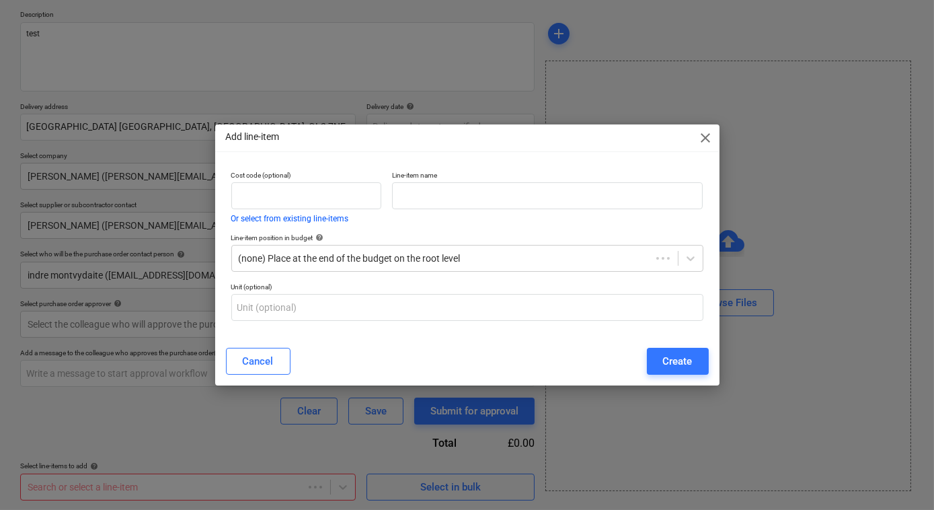
type textarea "x"
click at [515, 184] on input "text" at bounding box center [547, 195] width 311 height 27
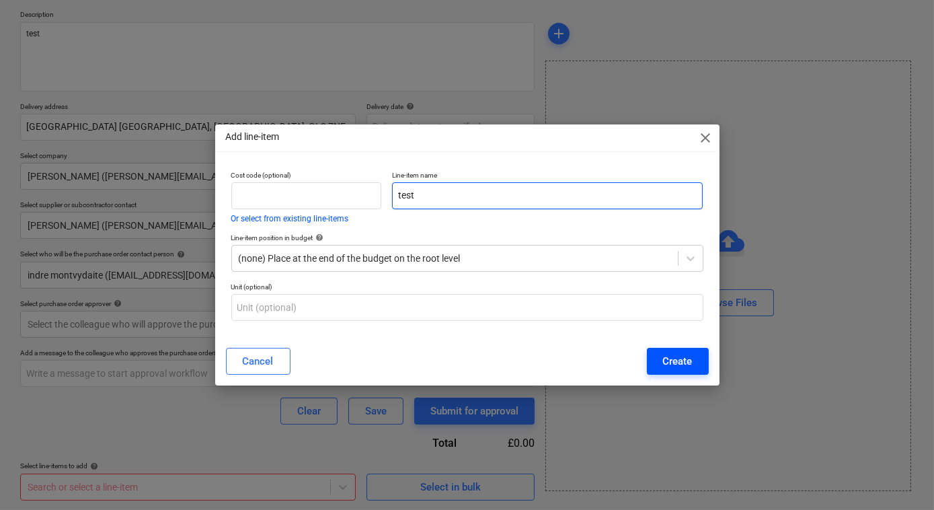
type input "test"
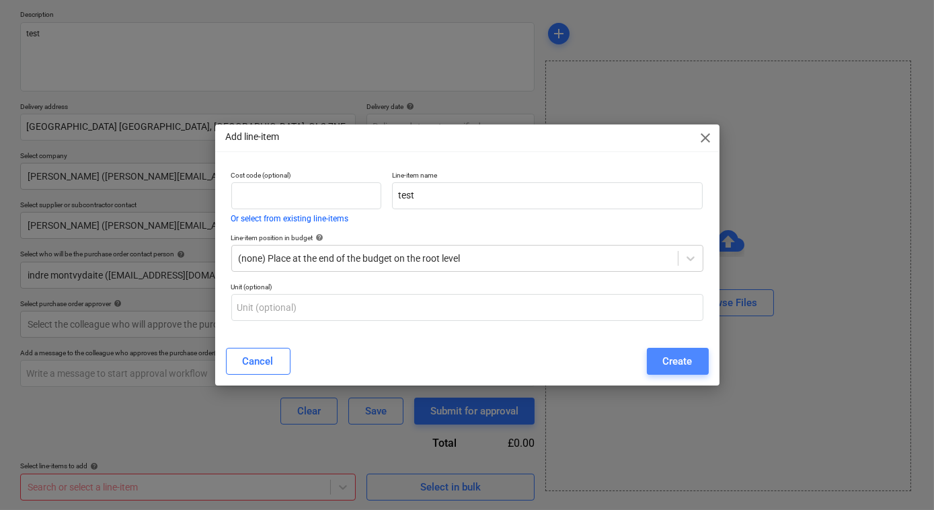
click at [683, 362] on div "Create" at bounding box center [678, 360] width 30 height 17
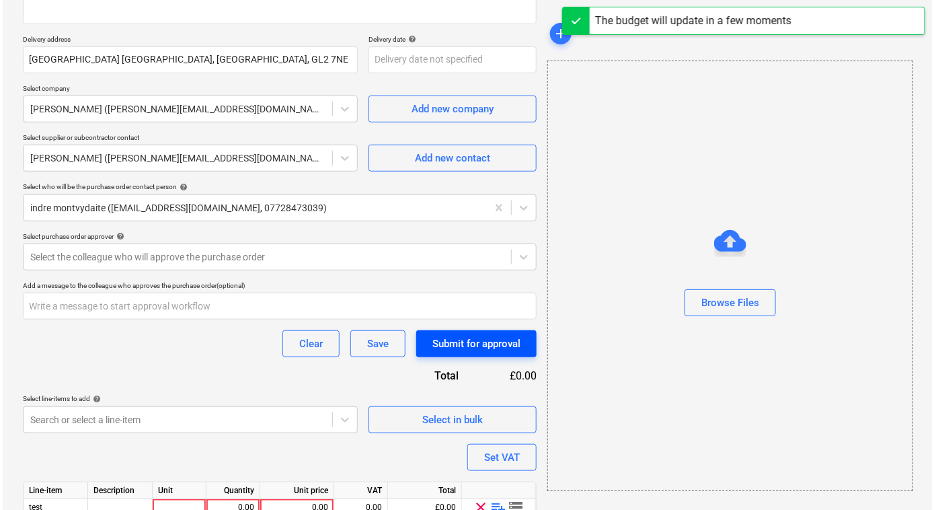
scroll to position [276, 0]
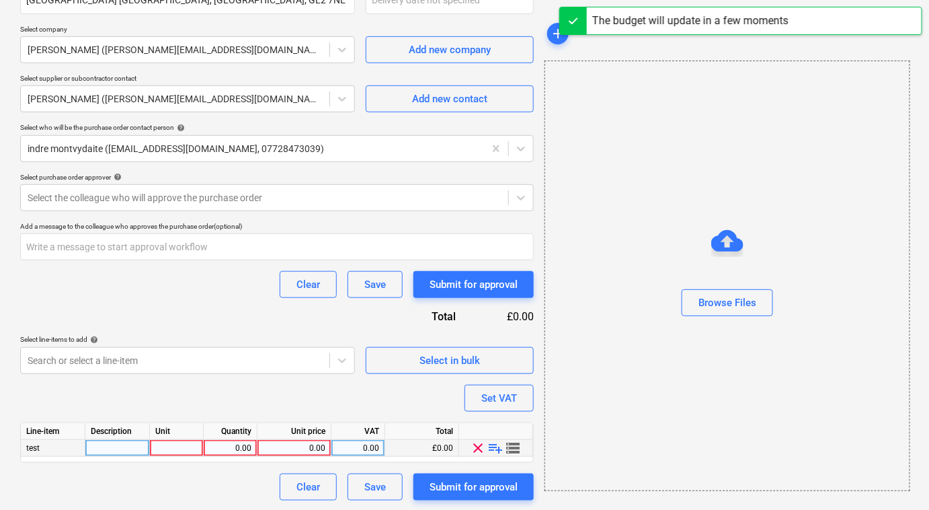
type textarea "x"
click at [220, 448] on div "0.00" at bounding box center [230, 448] width 42 height 17
click at [186, 446] on div at bounding box center [177, 448] width 54 height 17
type input "1"
type textarea "x"
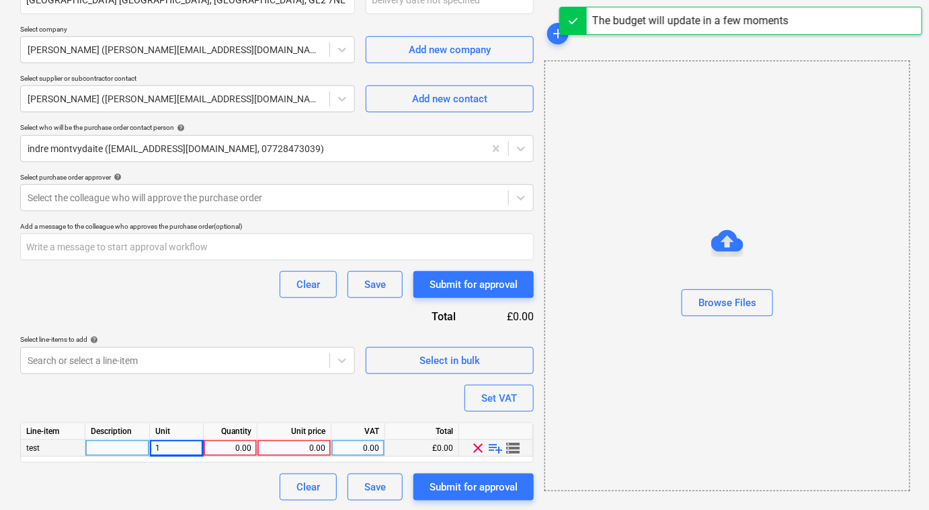
click at [251, 443] on div "0.00" at bounding box center [231, 448] width 54 height 17
type input "1"
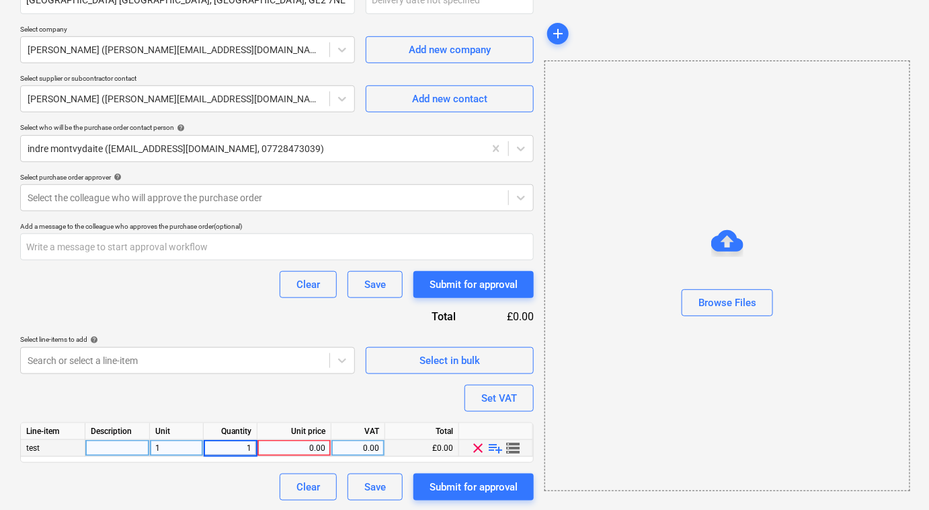
type textarea "x"
click at [280, 447] on div "0.00" at bounding box center [294, 448] width 63 height 17
type input "1"
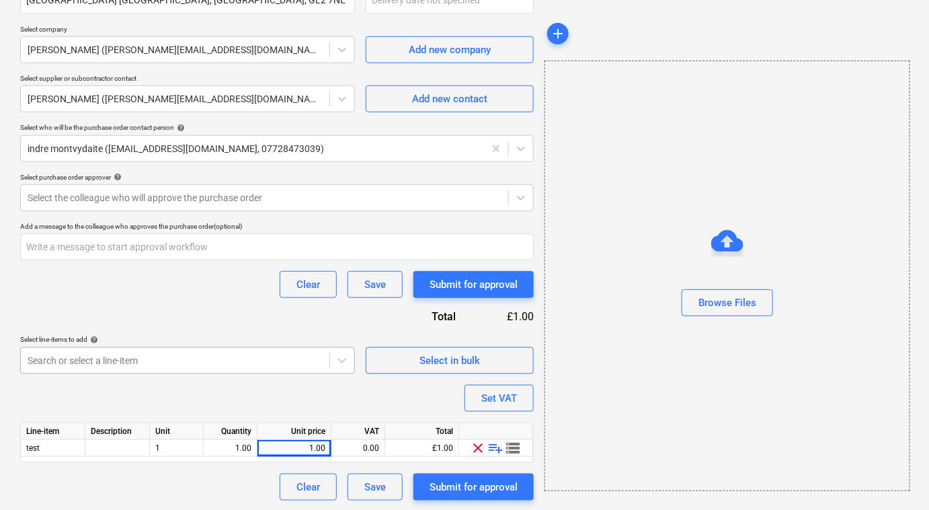
drag, startPoint x: 349, startPoint y: 370, endPoint x: 360, endPoint y: 379, distance: 14.8
click at [351, 373] on div "Purchase order name help Purchase order Purchase order reference number help 00…" at bounding box center [277, 168] width 514 height 666
click at [482, 487] on div "Submit for approval" at bounding box center [474, 486] width 88 height 17
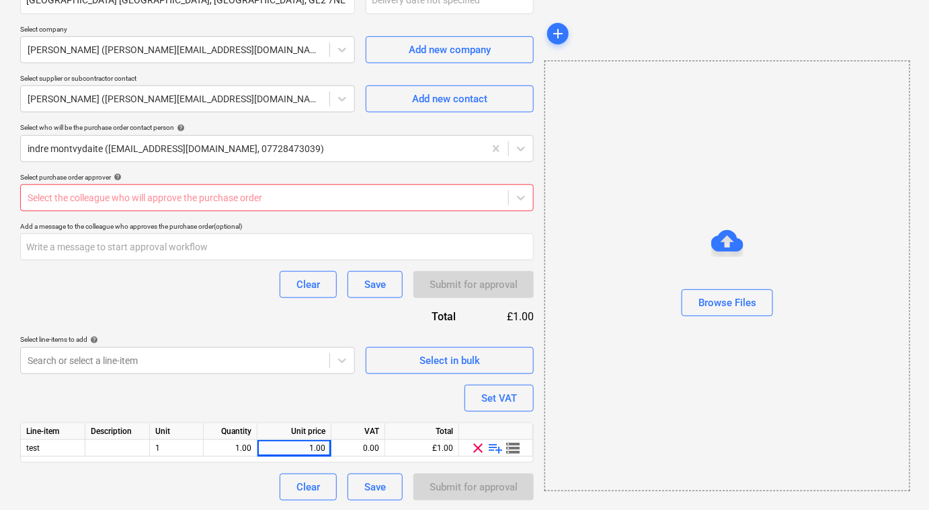
click at [179, 203] on div "Select the colleague who will approve the purchase order" at bounding box center [264, 197] width 487 height 19
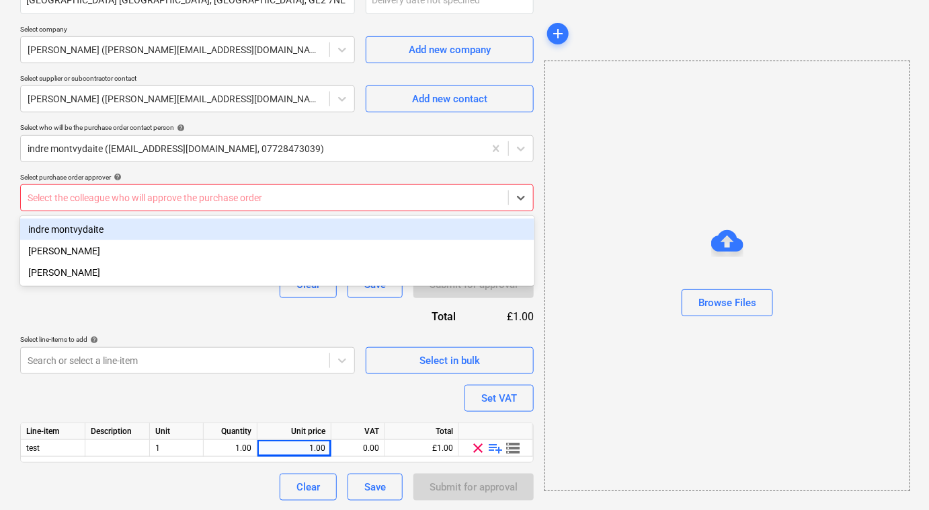
click at [173, 233] on div "indre montvydaite" at bounding box center [277, 230] width 514 height 22
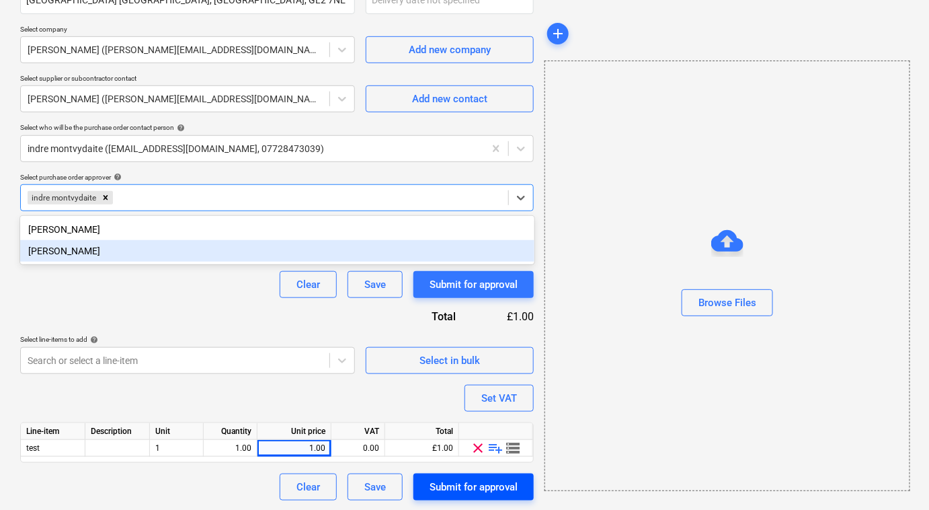
click at [463, 486] on div "Submit for approval" at bounding box center [474, 486] width 88 height 17
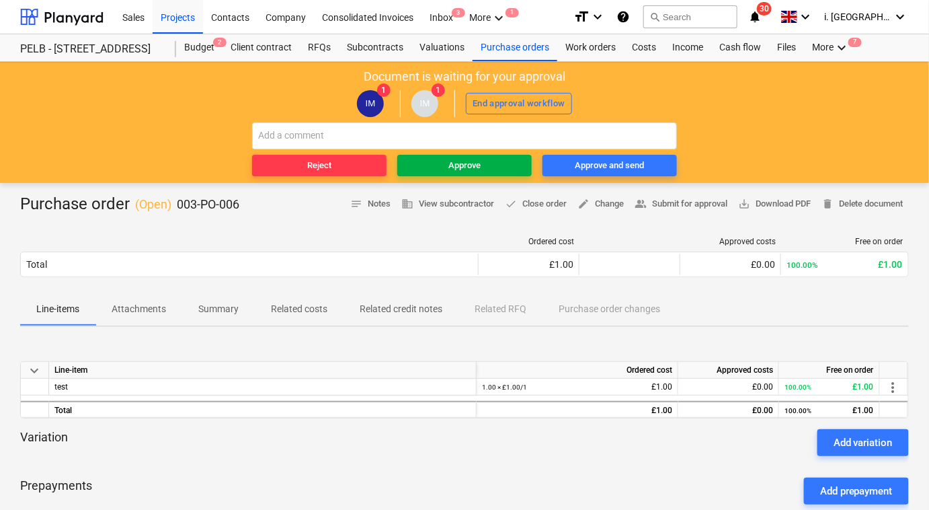
click at [424, 164] on span "Approve" at bounding box center [465, 165] width 124 height 15
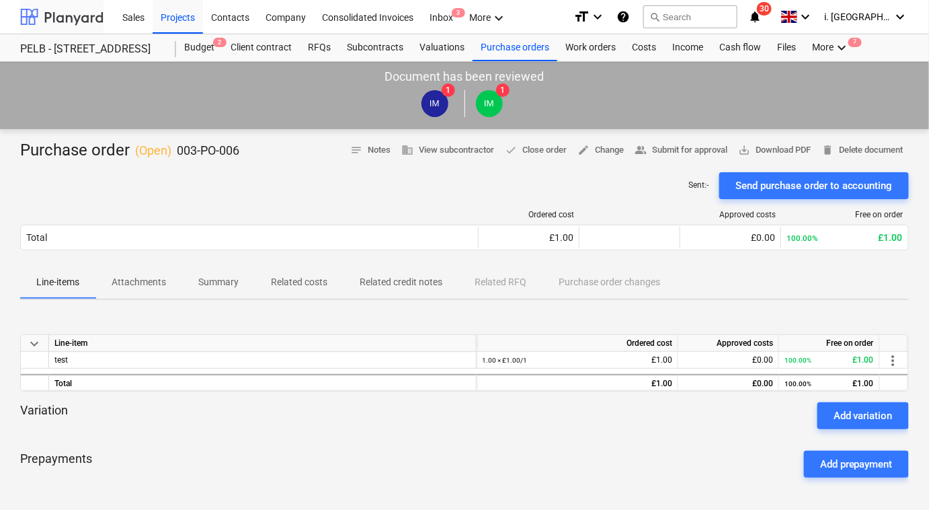
scroll to position [149, 0]
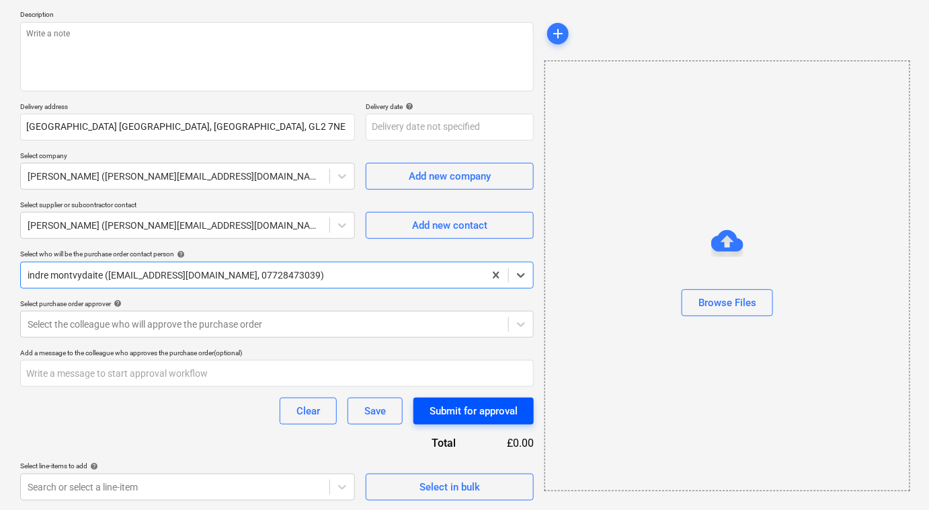
click at [482, 411] on div "Submit for approval" at bounding box center [474, 410] width 88 height 17
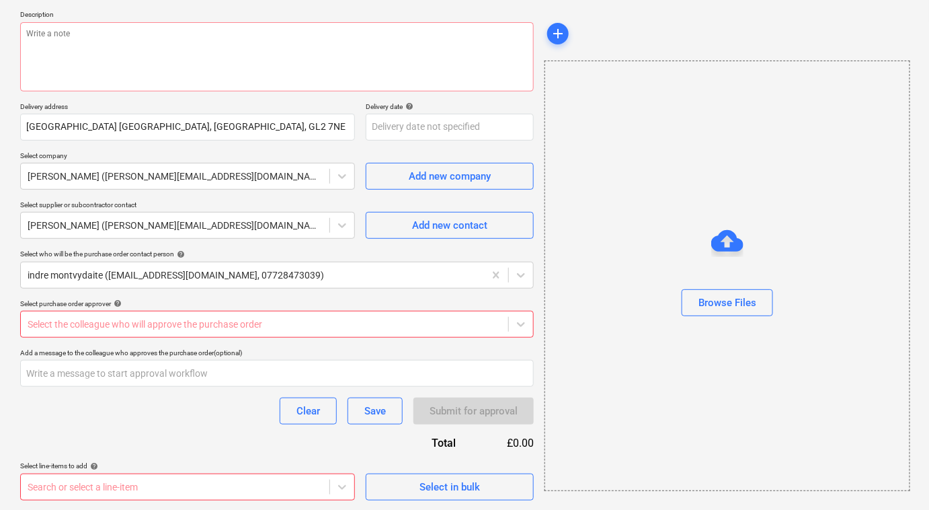
click at [273, 327] on div at bounding box center [265, 323] width 474 height 13
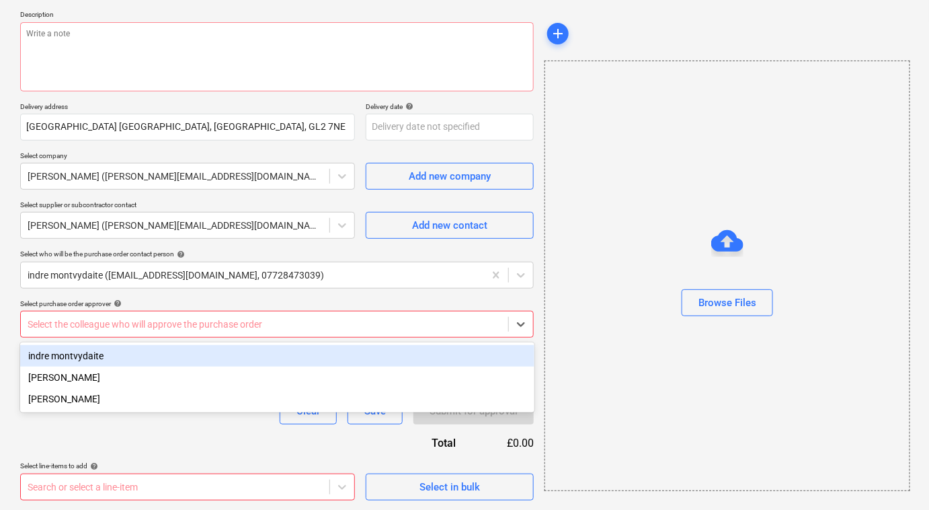
click at [271, 361] on div "indre montvydaite" at bounding box center [277, 356] width 514 height 22
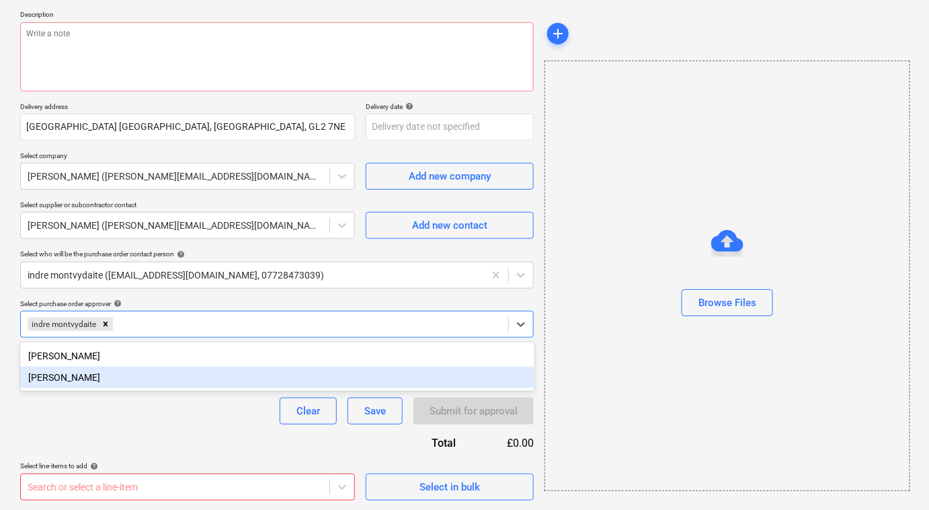
click at [236, 433] on div "Purchase order name help Purchase order Purchase order reference number help 00…" at bounding box center [277, 230] width 514 height 539
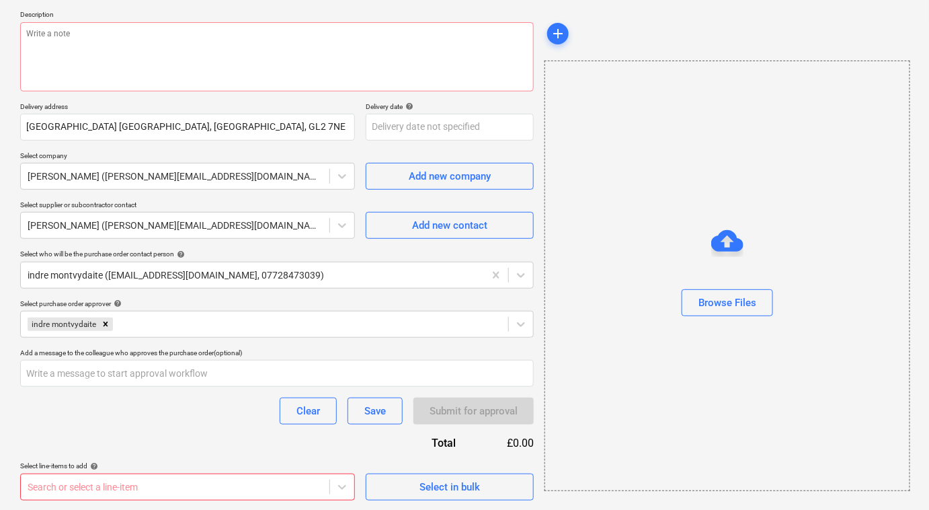
click at [286, 360] on body "Sales Projects Contacts Company Consolidated Invoices Inbox 3 More keyboard_arr…" at bounding box center [464, 106] width 929 height 510
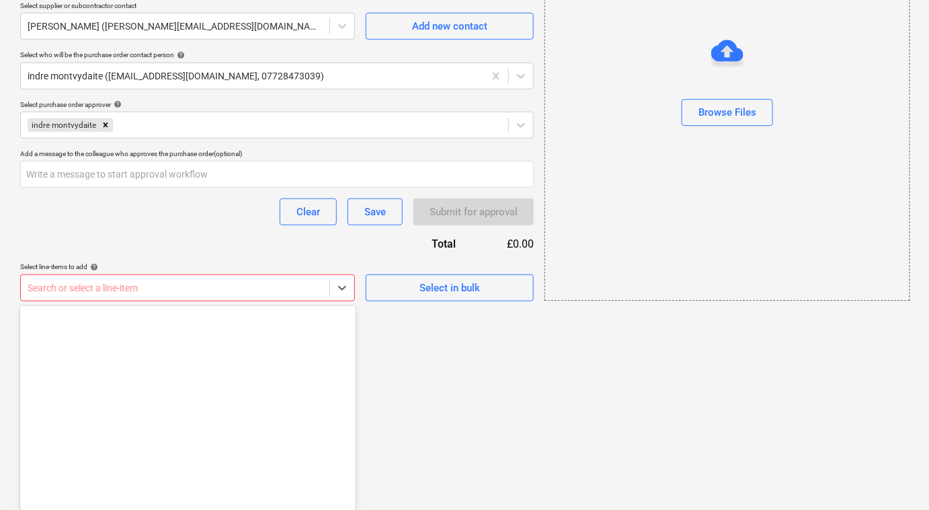
scroll to position [4363, 0]
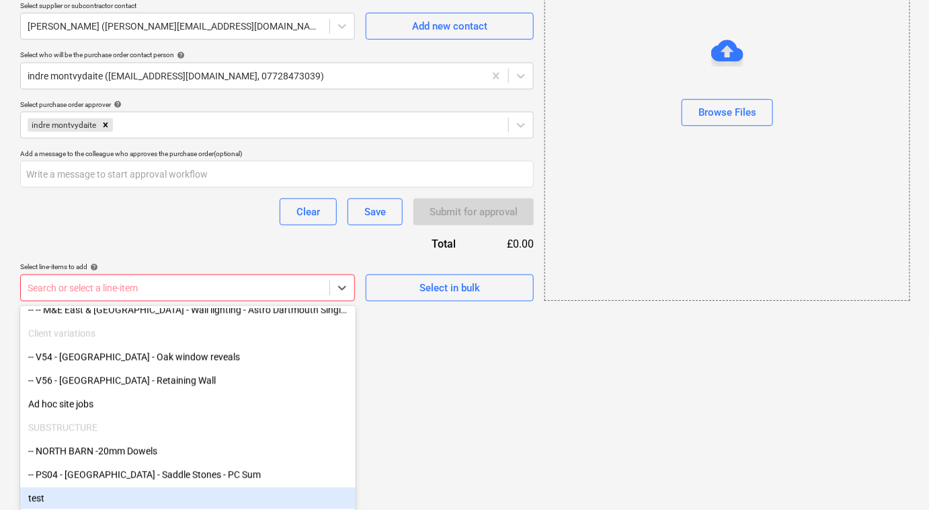
click at [265, 497] on div "test" at bounding box center [187, 498] width 335 height 22
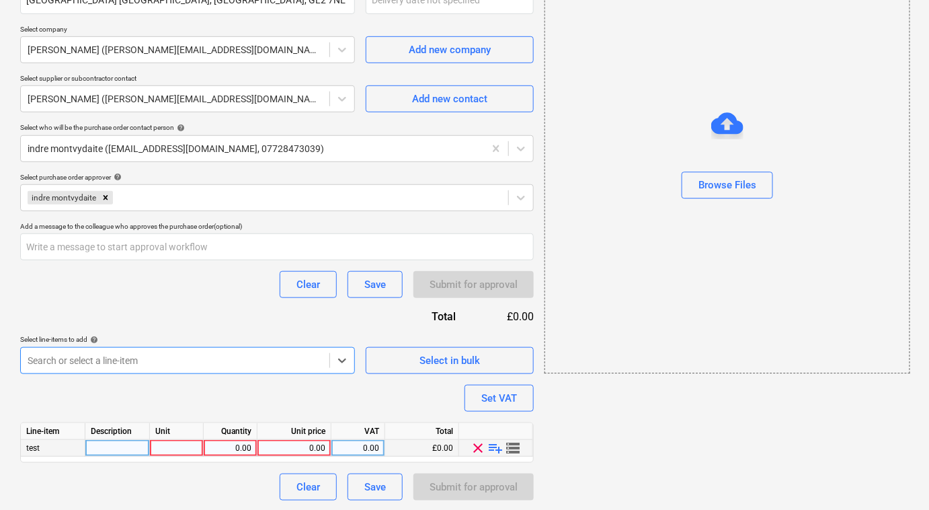
type textarea "x"
click at [208, 450] on div "0.00" at bounding box center [231, 448] width 54 height 17
type input "1"
type textarea "x"
click at [290, 449] on div "0.00" at bounding box center [294, 448] width 63 height 17
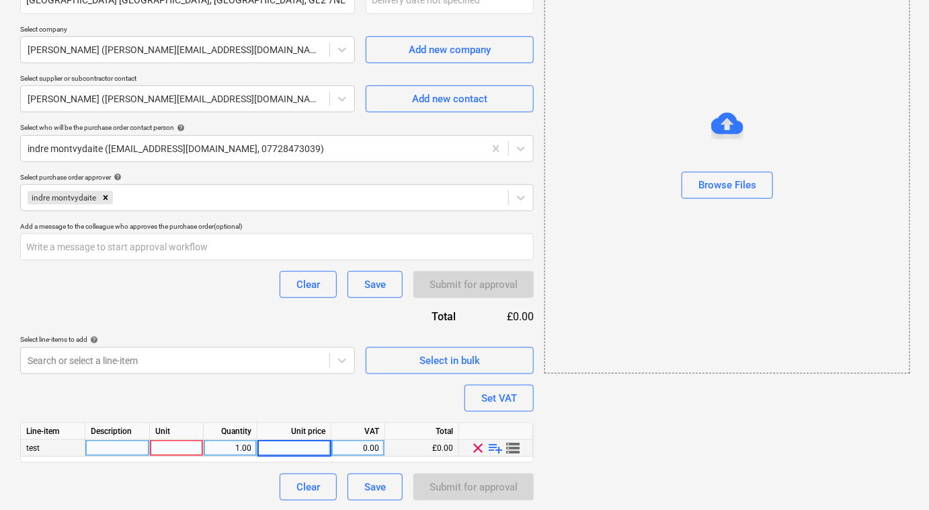
type input "1"
click at [184, 443] on div at bounding box center [177, 448] width 54 height 17
click at [245, 297] on div "Clear Save Submit for approval" at bounding box center [277, 284] width 514 height 27
click at [170, 300] on div "Purchase order name help Purchase order Purchase order reference number help 00…" at bounding box center [277, 168] width 514 height 666
click at [124, 437] on div "Description" at bounding box center [117, 431] width 65 height 17
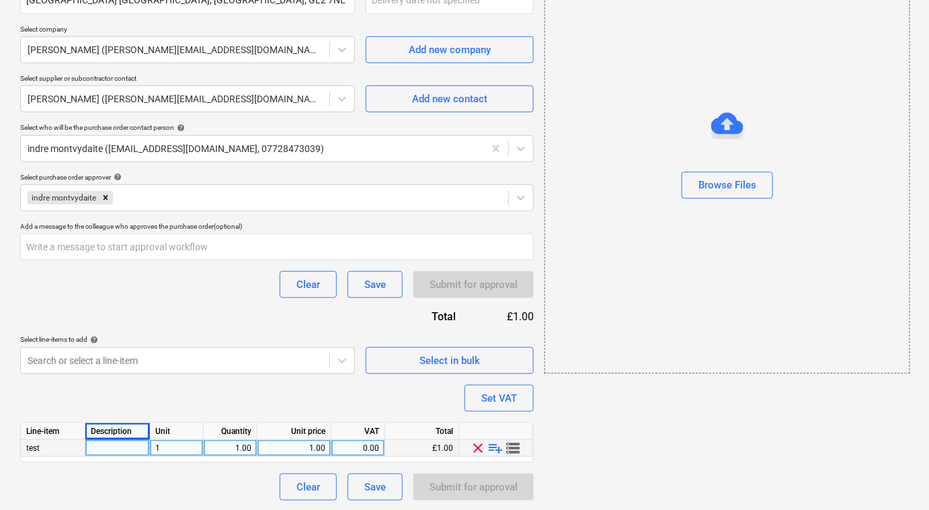
click at [127, 441] on div at bounding box center [117, 448] width 65 height 17
click at [178, 260] on div "Purchase order name help Purchase order Purchase order reference number help 00…" at bounding box center [277, 168] width 514 height 666
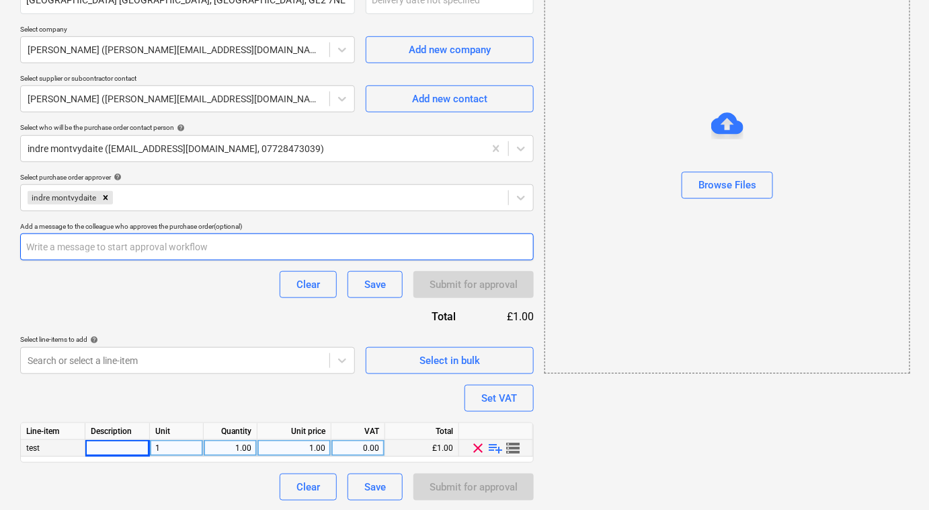
click at [179, 246] on input "text" at bounding box center [277, 246] width 514 height 27
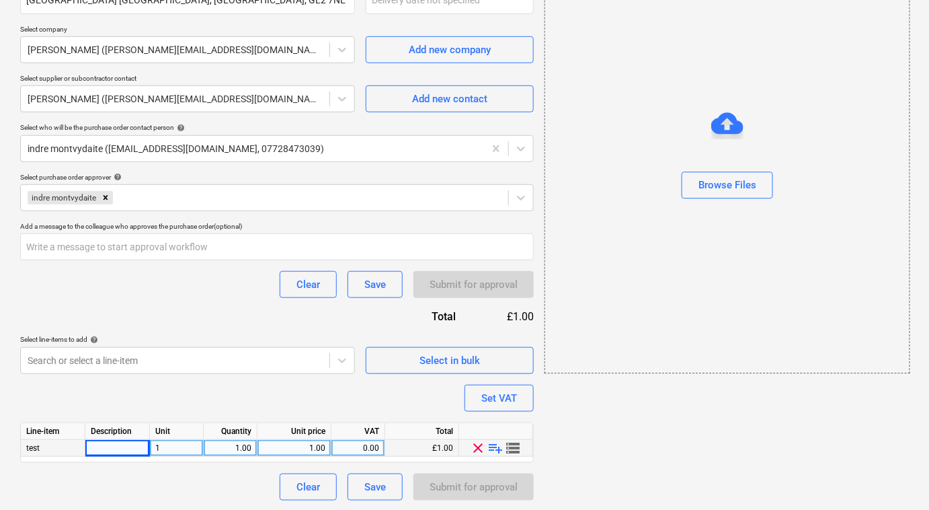
type textarea "x"
click at [180, 305] on div "Purchase order name help Purchase order Purchase order reference number help 00…" at bounding box center [277, 168] width 514 height 666
click at [352, 450] on div "0.00" at bounding box center [358, 448] width 42 height 17
click at [122, 444] on div at bounding box center [117, 448] width 65 height 17
type input "kkk"
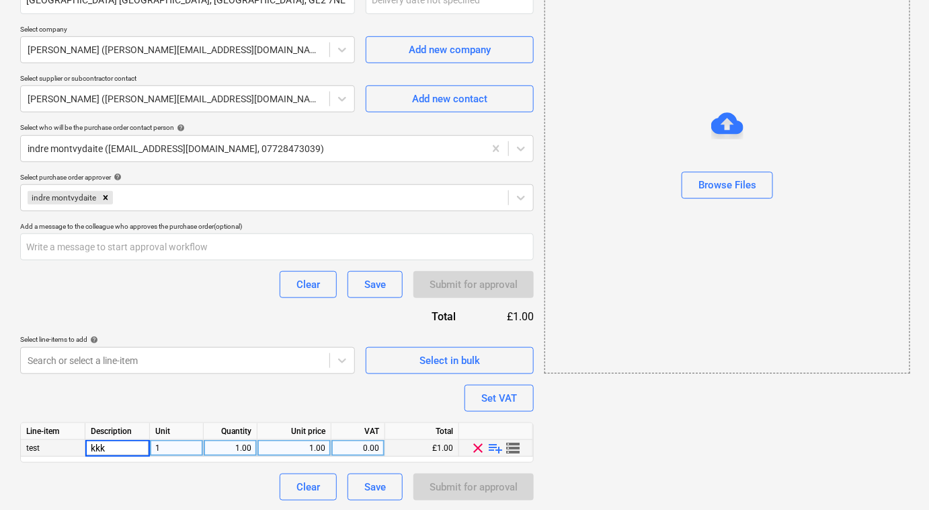
click at [219, 305] on div "Purchase order name help Purchase order Purchase order reference number help 00…" at bounding box center [277, 168] width 514 height 666
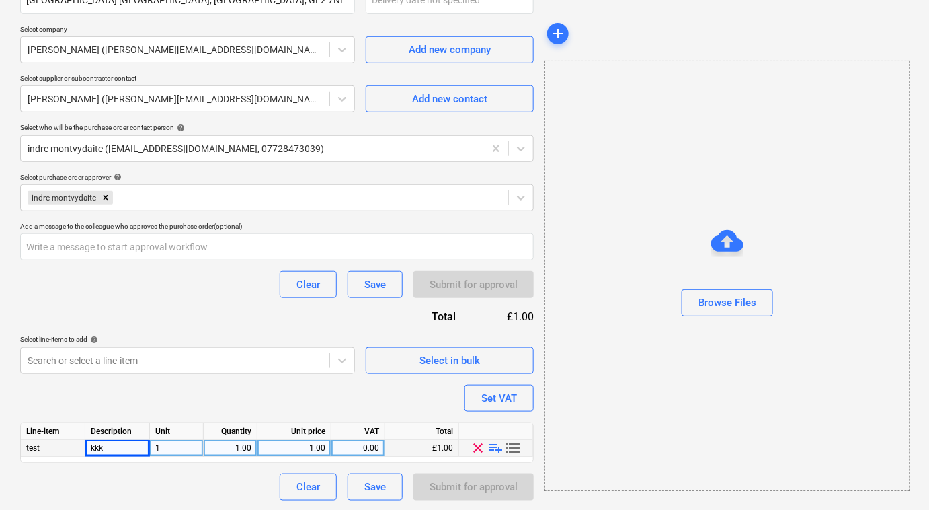
scroll to position [0, 0]
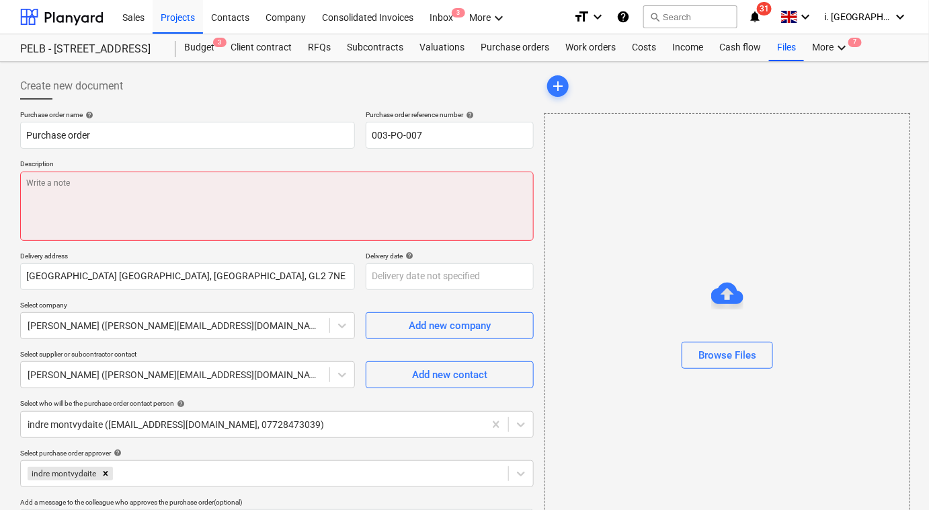
click at [188, 212] on textarea at bounding box center [277, 205] width 514 height 69
type textarea "x"
type textarea "t"
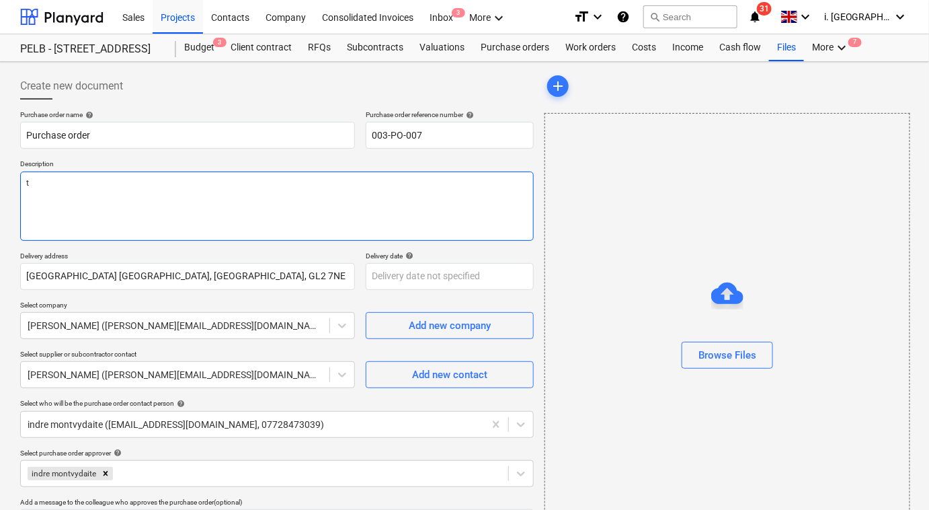
type textarea "x"
type textarea "te"
type textarea "x"
type textarea "tes"
type textarea "x"
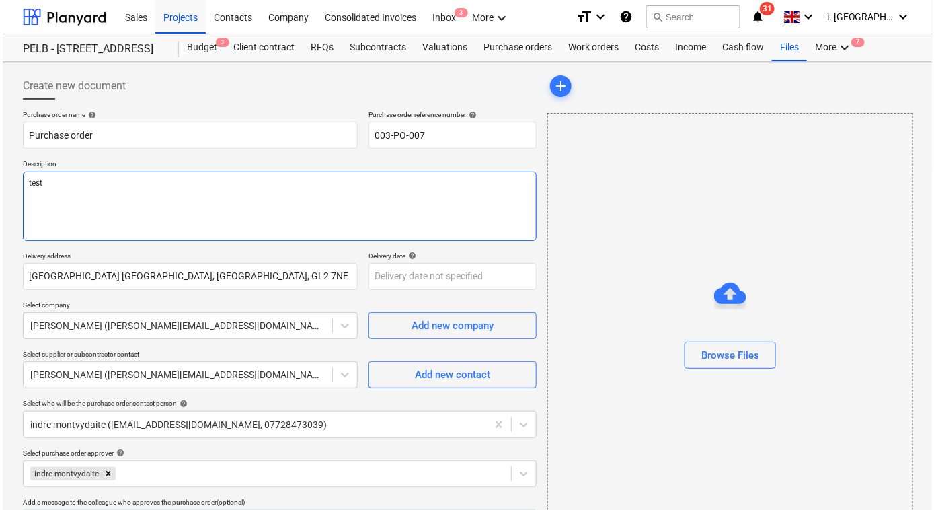
scroll to position [276, 0]
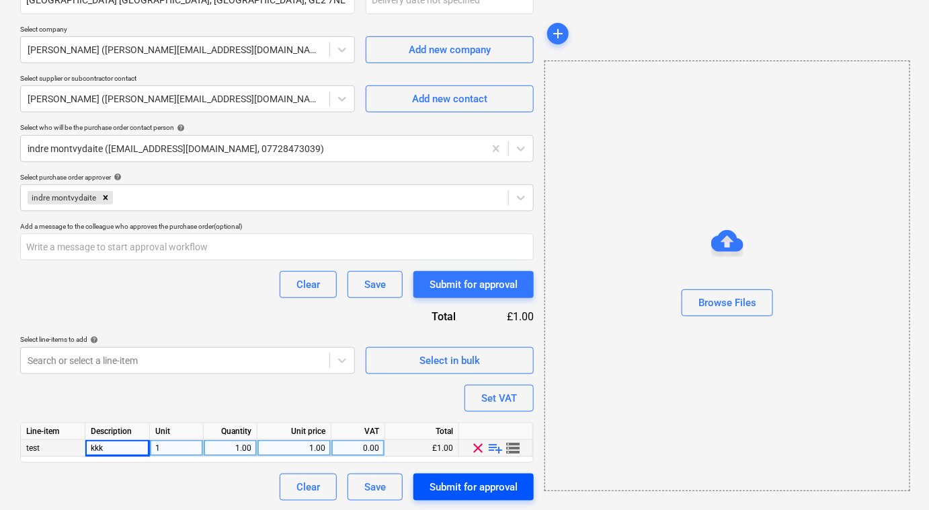
type textarea "test"
click at [463, 487] on div "Submit for approval" at bounding box center [474, 486] width 88 height 17
type textarea "x"
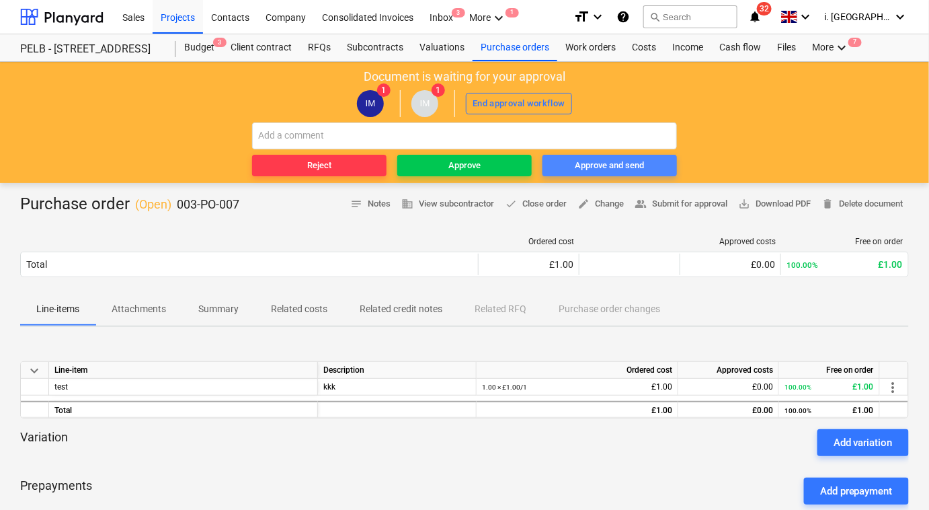
click at [580, 166] on div "Approve and send" at bounding box center [610, 165] width 69 height 15
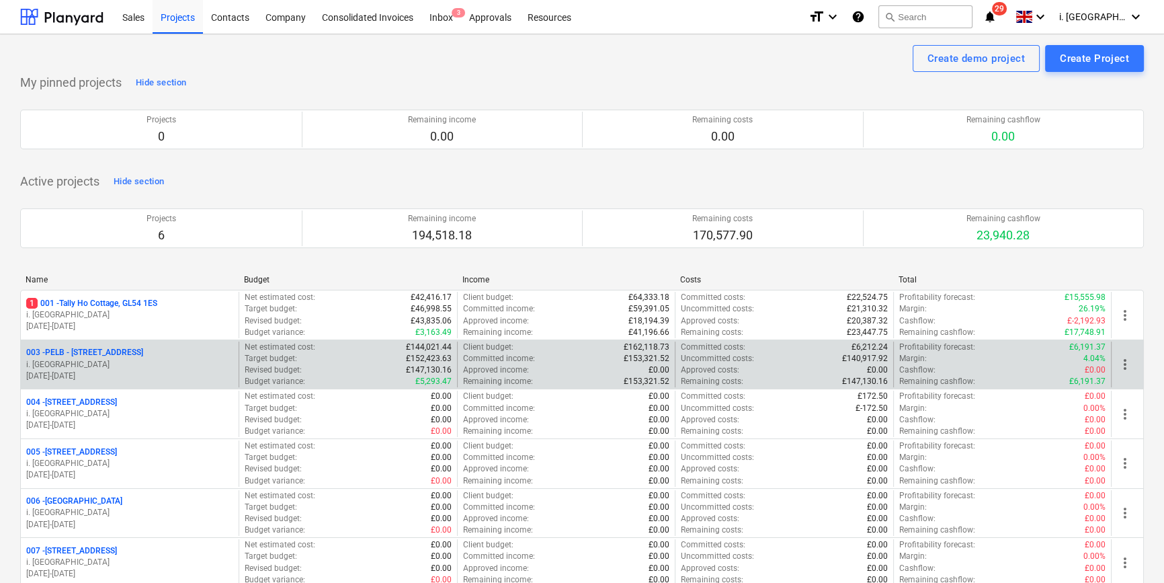
click at [83, 354] on p "003 - PELB - [GEOGRAPHIC_DATA], [GEOGRAPHIC_DATA], GL2 7NE" at bounding box center [84, 352] width 117 height 11
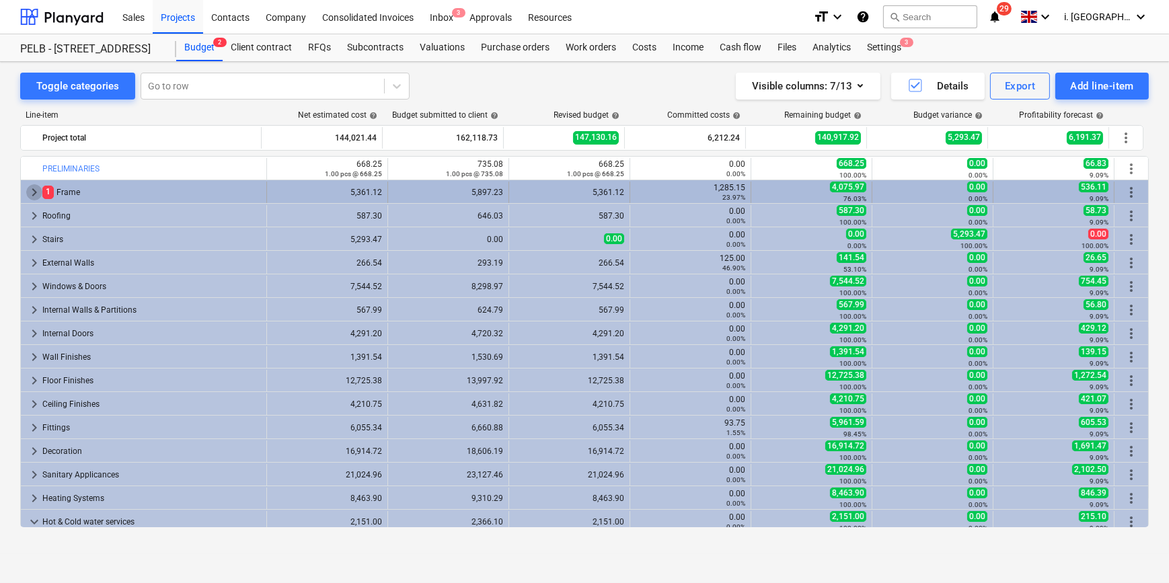
click at [30, 193] on span "keyboard_arrow_right" at bounding box center [34, 192] width 16 height 16
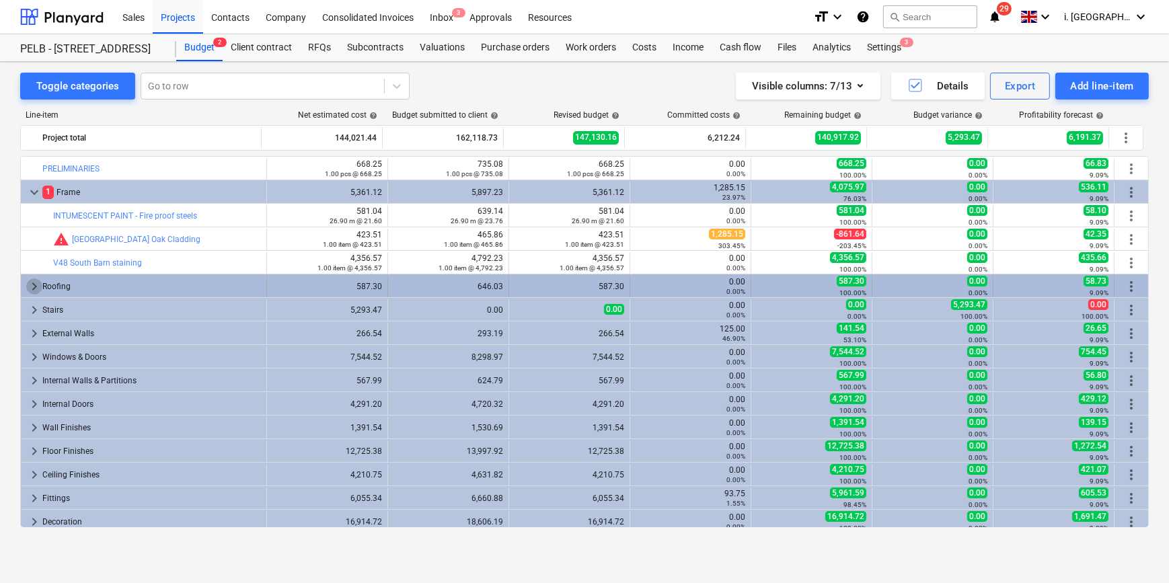
click at [28, 288] on span "keyboard_arrow_right" at bounding box center [34, 286] width 16 height 16
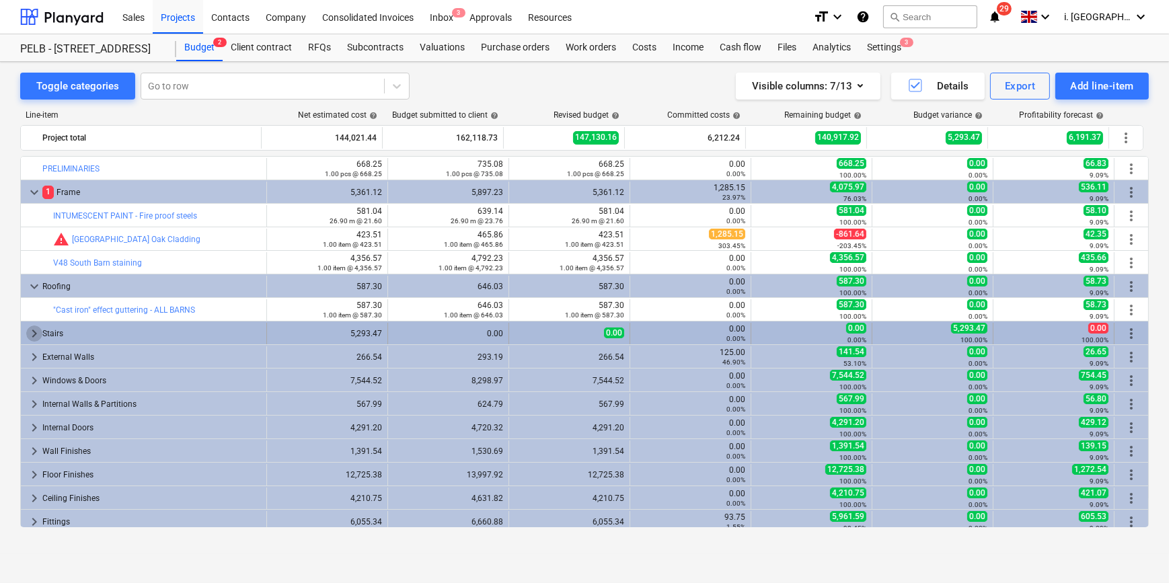
click at [28, 334] on span "keyboard_arrow_right" at bounding box center [34, 333] width 16 height 16
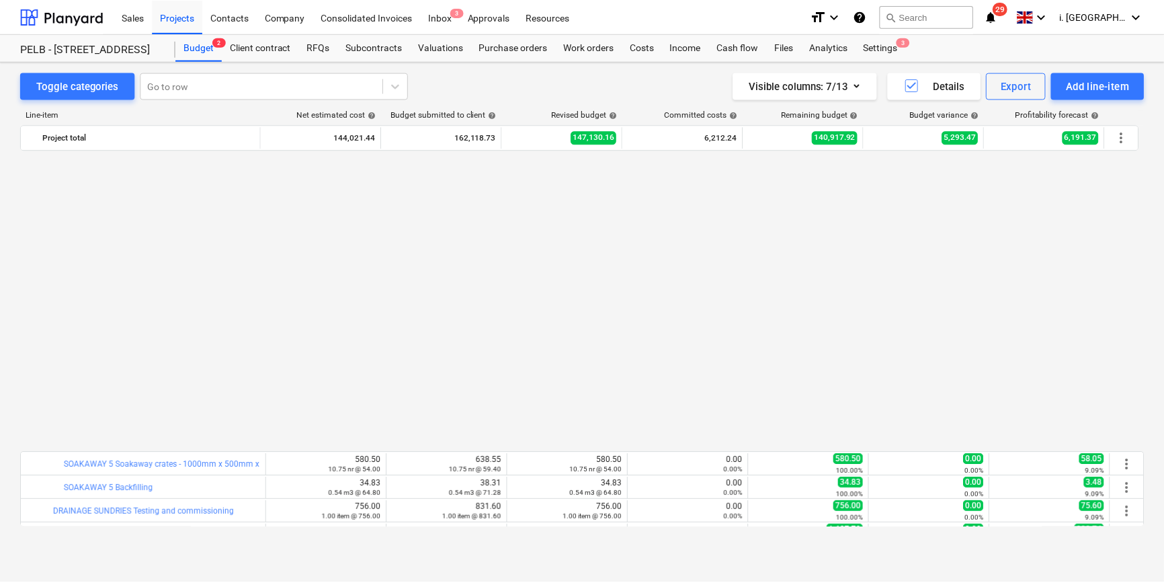
scroll to position [970, 0]
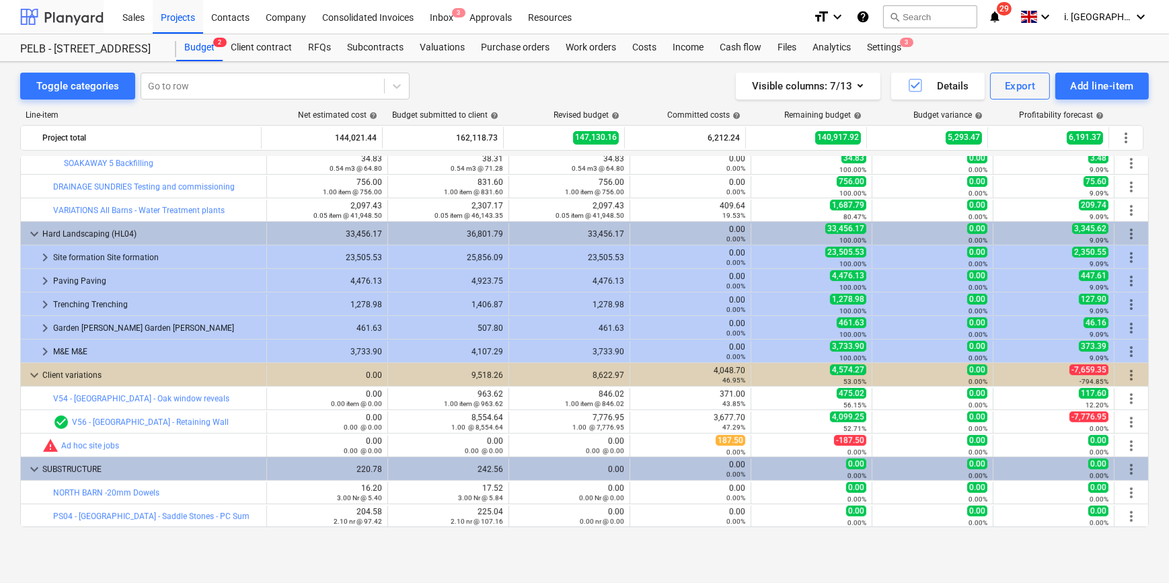
click at [60, 10] on div at bounding box center [61, 17] width 83 height 34
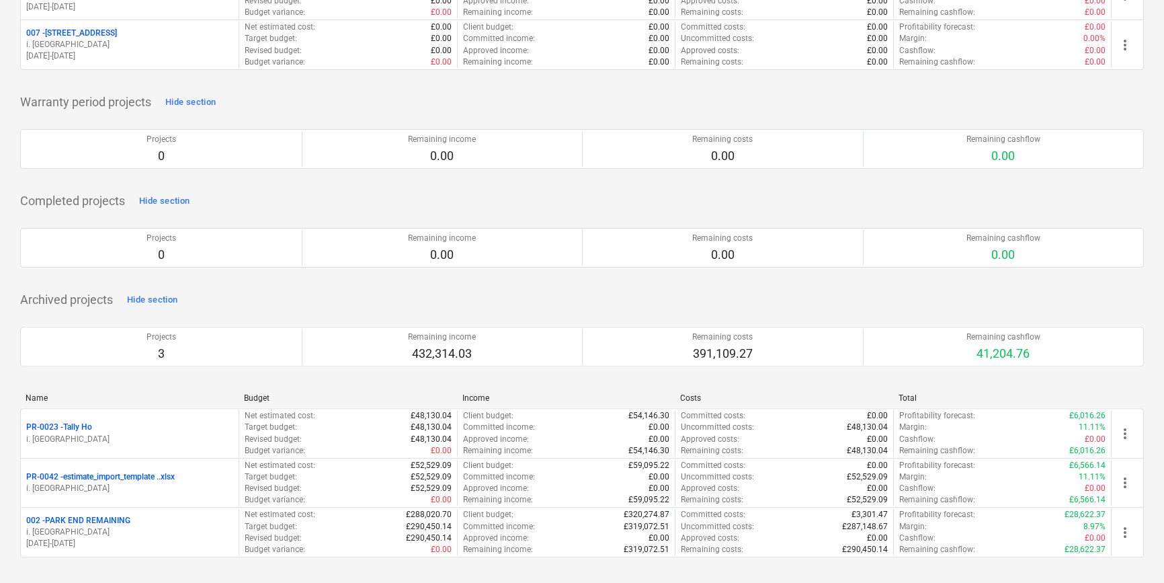
scroll to position [7, 0]
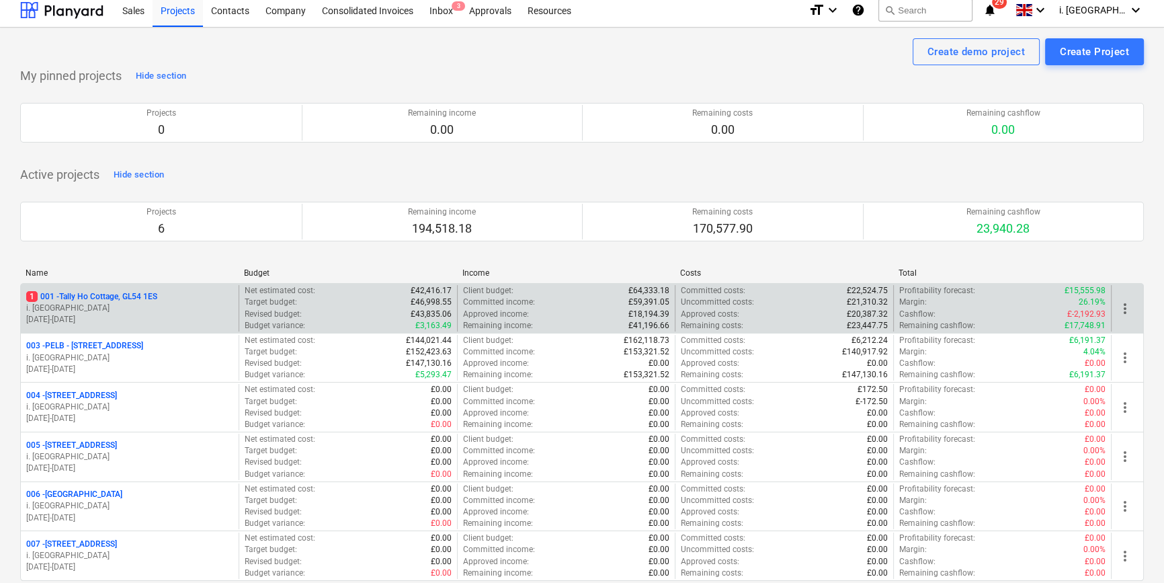
click at [165, 299] on div "1 001 - Tally Ho Cottage, GL54 1ES" at bounding box center [129, 296] width 207 height 11
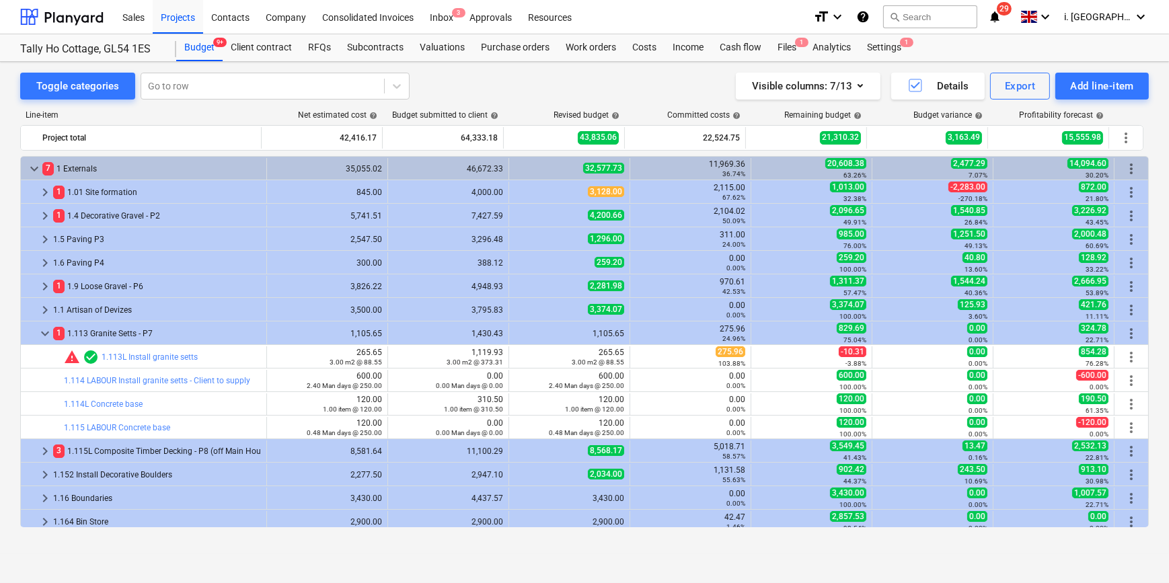
scroll to position [335, 0]
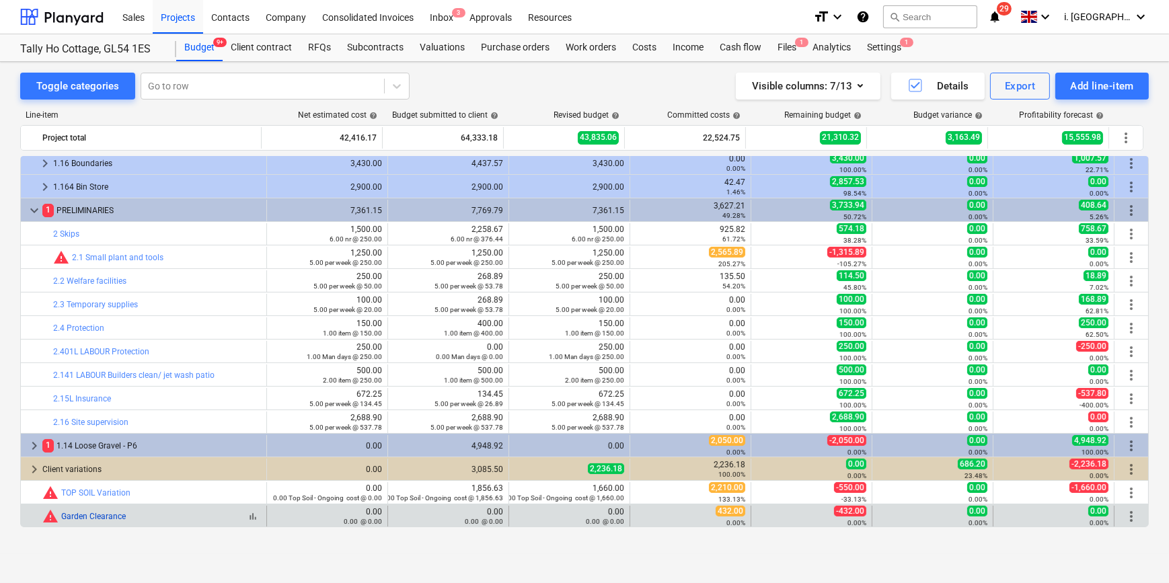
click at [116, 518] on link "Garden Clearance" at bounding box center [93, 516] width 65 height 9
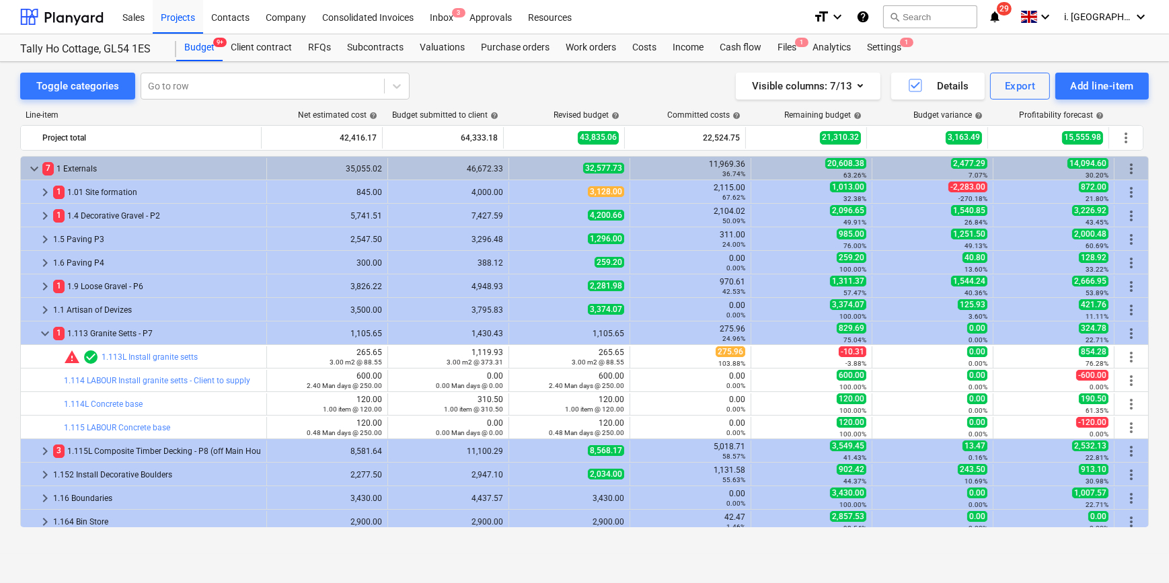
scroll to position [335, 0]
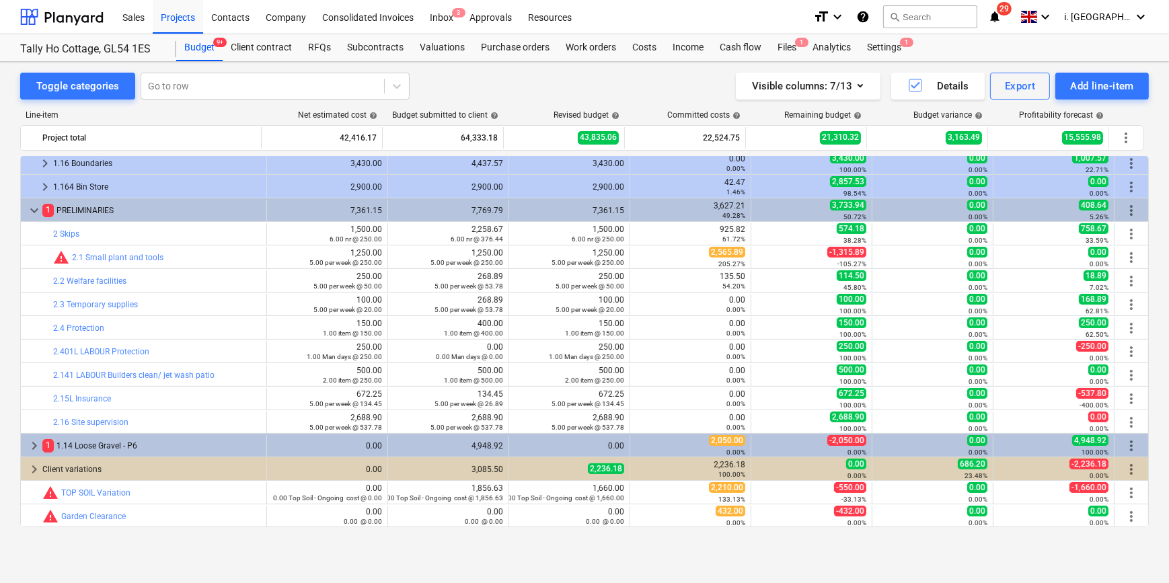
click at [946, 15] on div "Project fetching failed" at bounding box center [911, 14] width 158 height 16
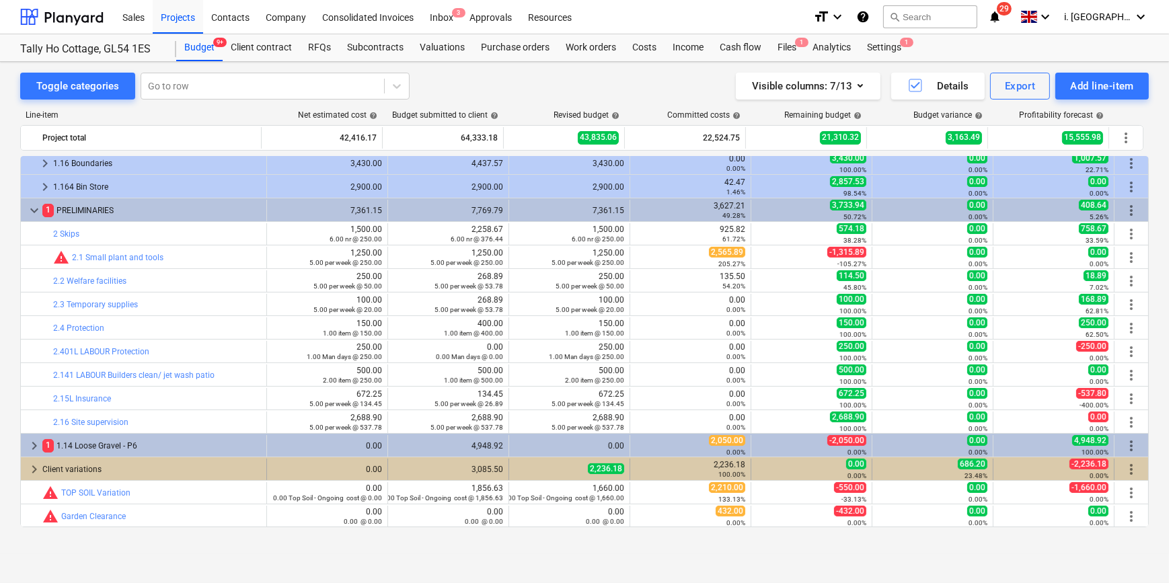
click at [32, 470] on span "keyboard_arrow_right" at bounding box center [34, 469] width 16 height 16
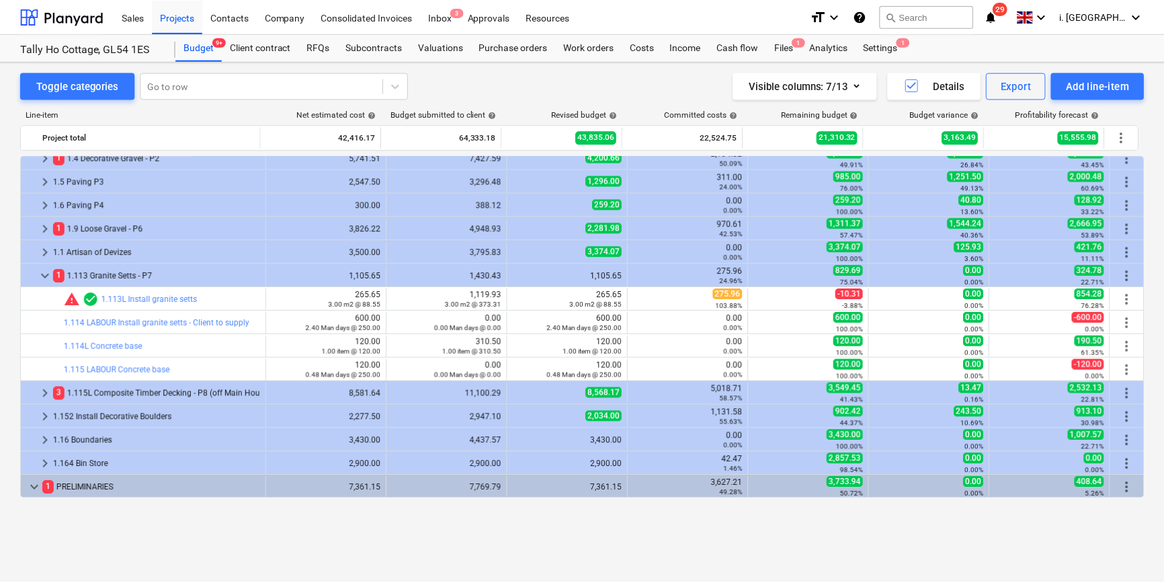
scroll to position [0, 0]
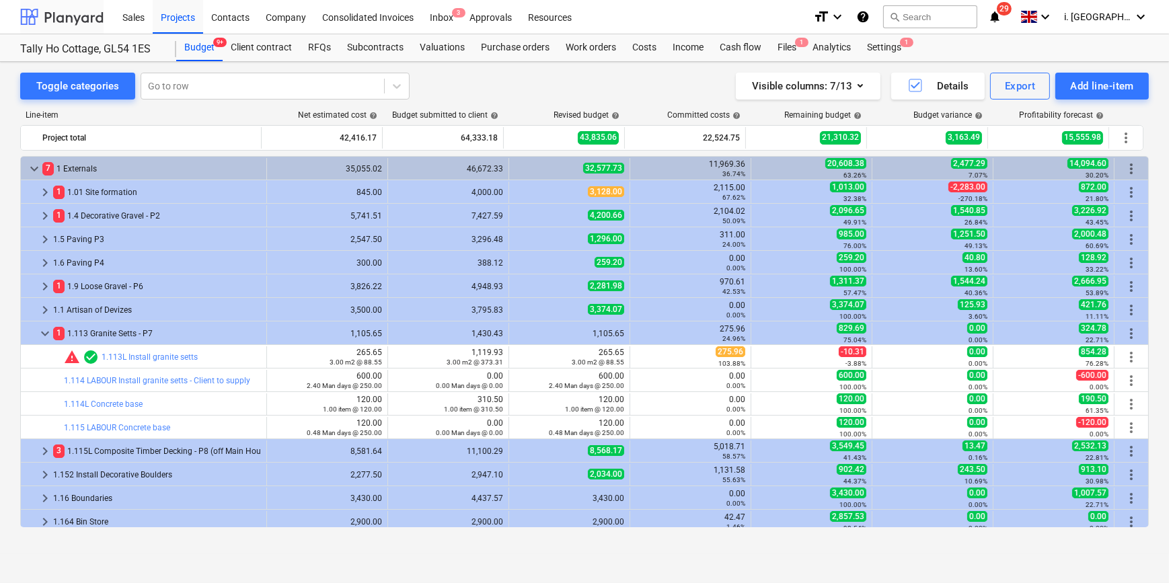
click at [81, 17] on div at bounding box center [61, 17] width 83 height 34
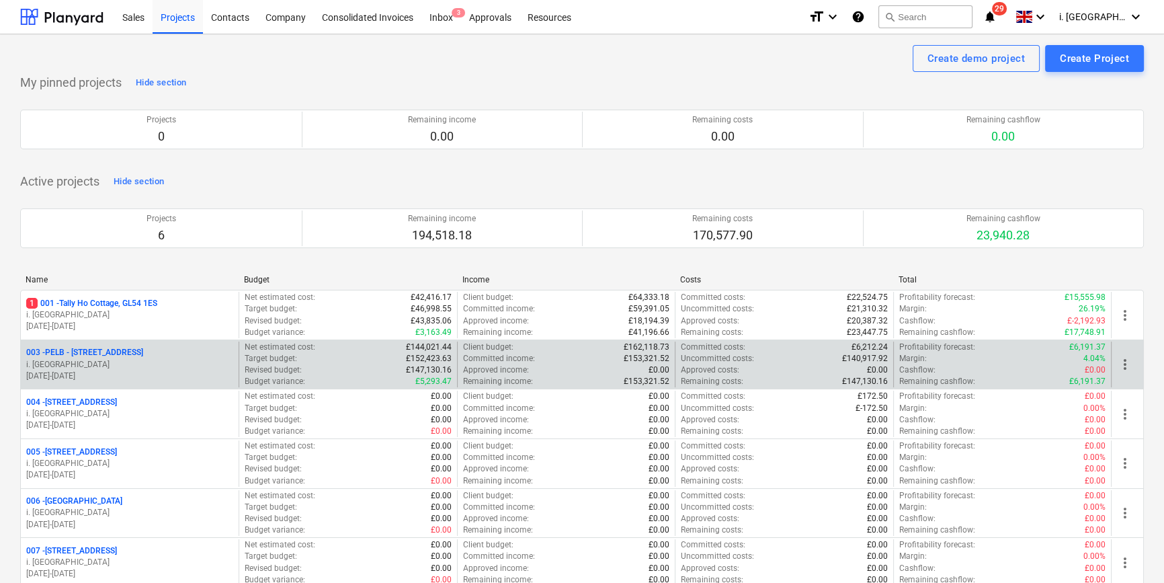
click at [136, 351] on p "003 - PELB - [GEOGRAPHIC_DATA], [GEOGRAPHIC_DATA], GL2 7NE" at bounding box center [84, 352] width 117 height 11
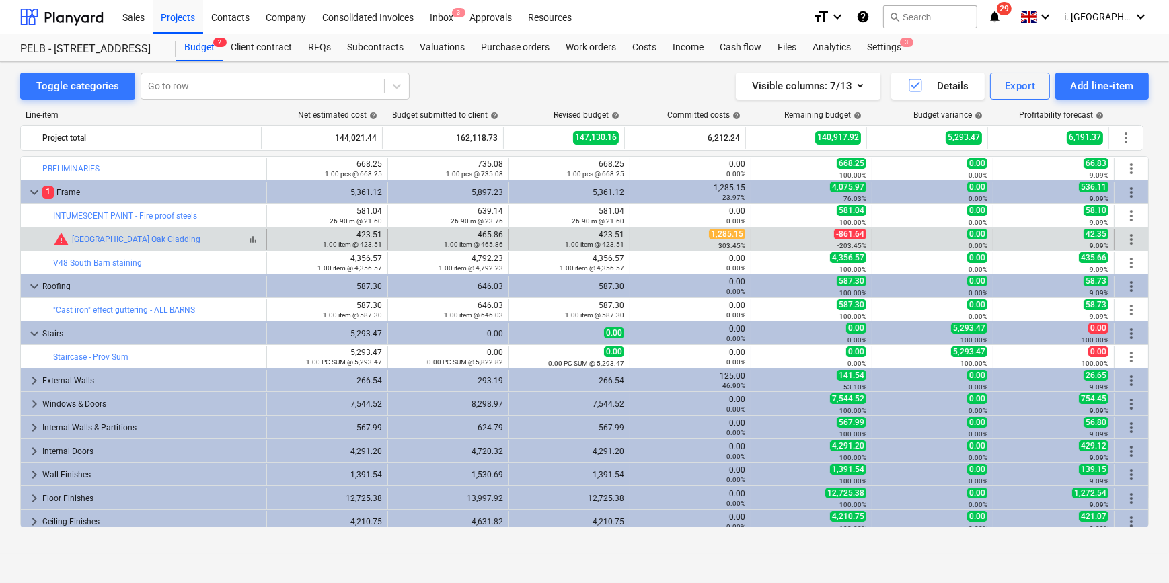
click at [146, 231] on div "warning North & East Barn Oak Cladding" at bounding box center [126, 239] width 147 height 16
click at [149, 237] on link "[GEOGRAPHIC_DATA] Oak Cladding" at bounding box center [136, 239] width 128 height 9
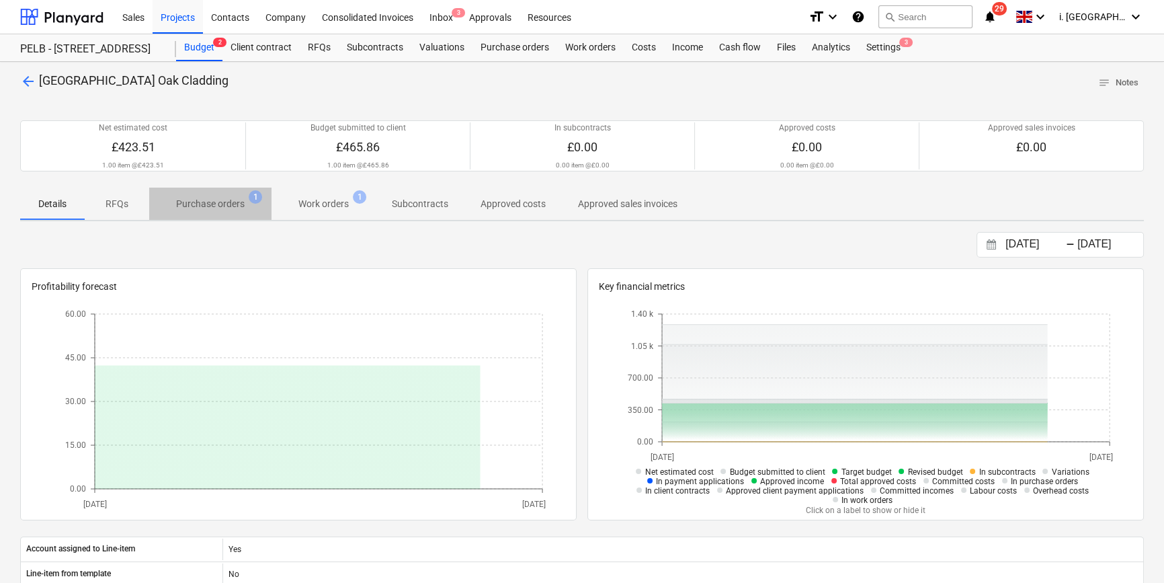
click at [235, 202] on p "Purchase orders" at bounding box center [210, 204] width 69 height 14
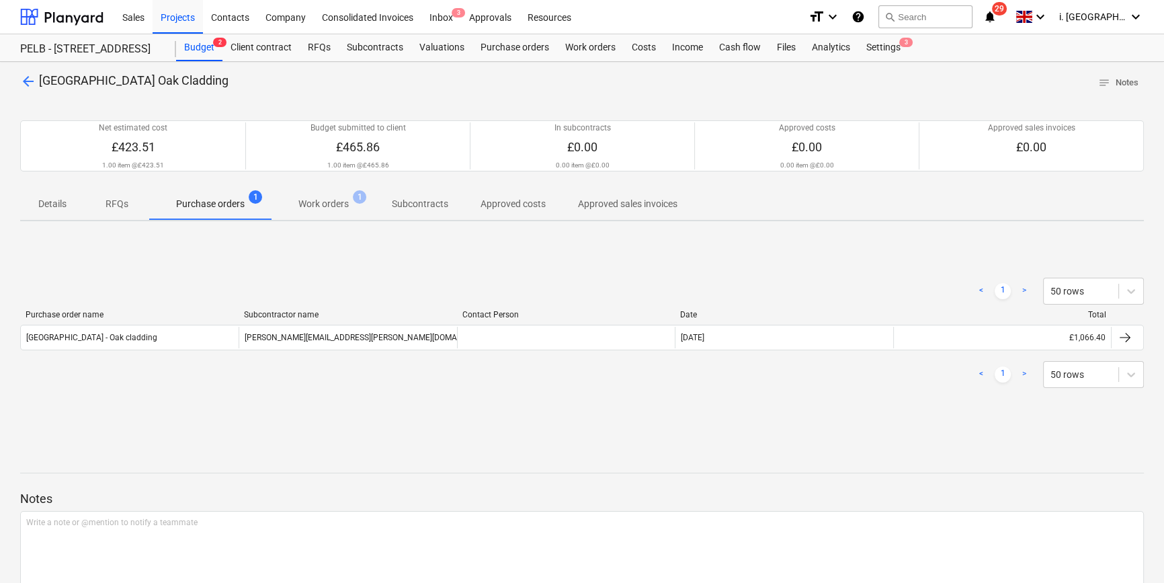
click at [321, 204] on p "Work orders" at bounding box center [324, 204] width 50 height 14
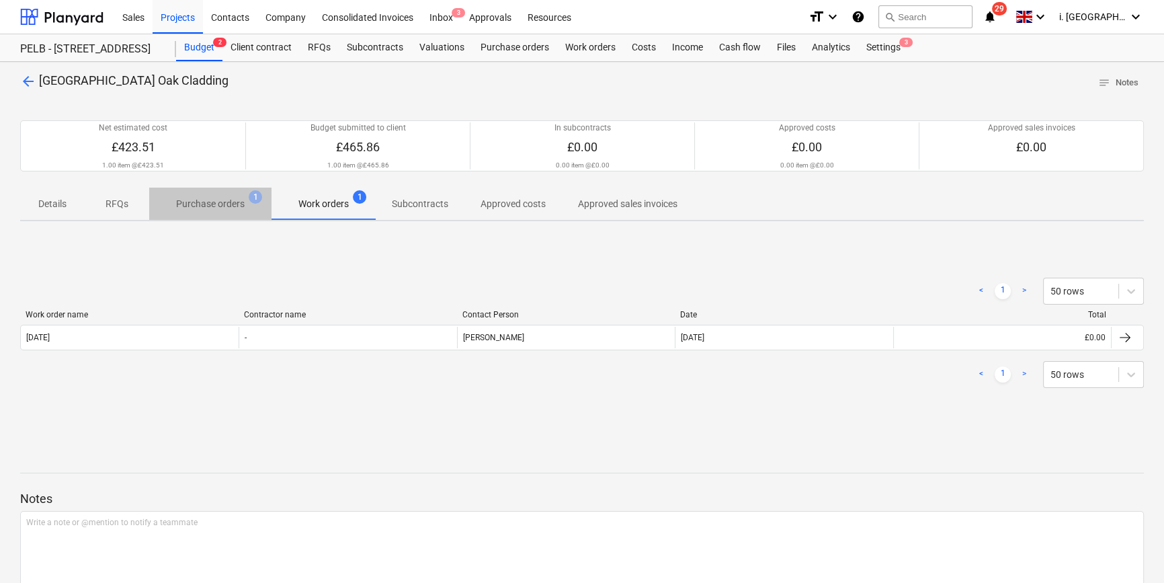
click at [198, 198] on p "Purchase orders" at bounding box center [210, 204] width 69 height 14
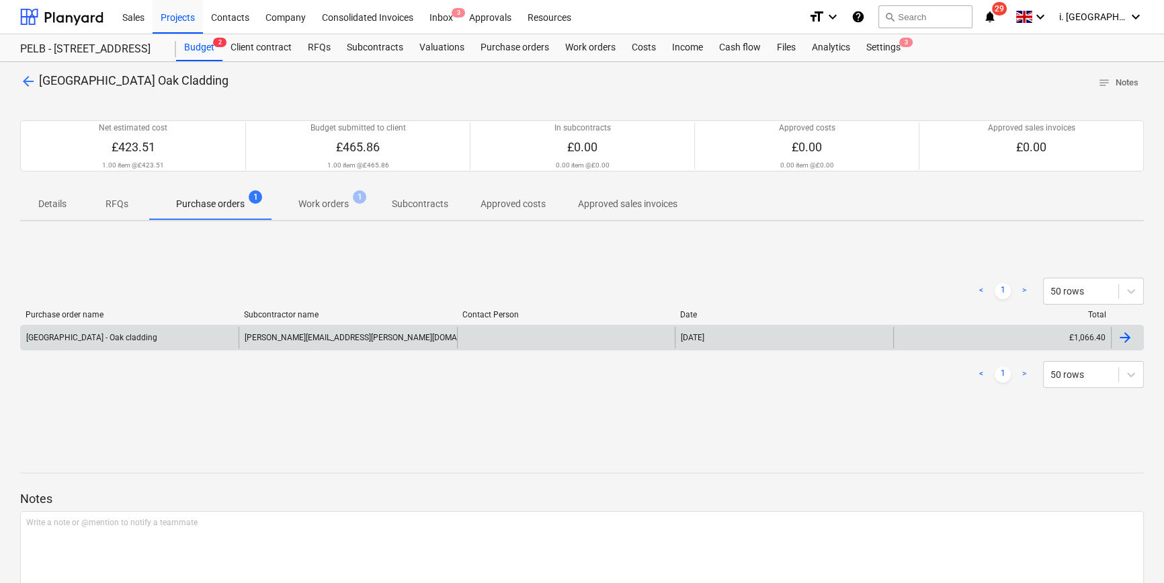
click at [433, 340] on div "[PERSON_NAME][EMAIL_ADDRESS][PERSON_NAME][DOMAIN_NAME]" at bounding box center [348, 338] width 218 height 22
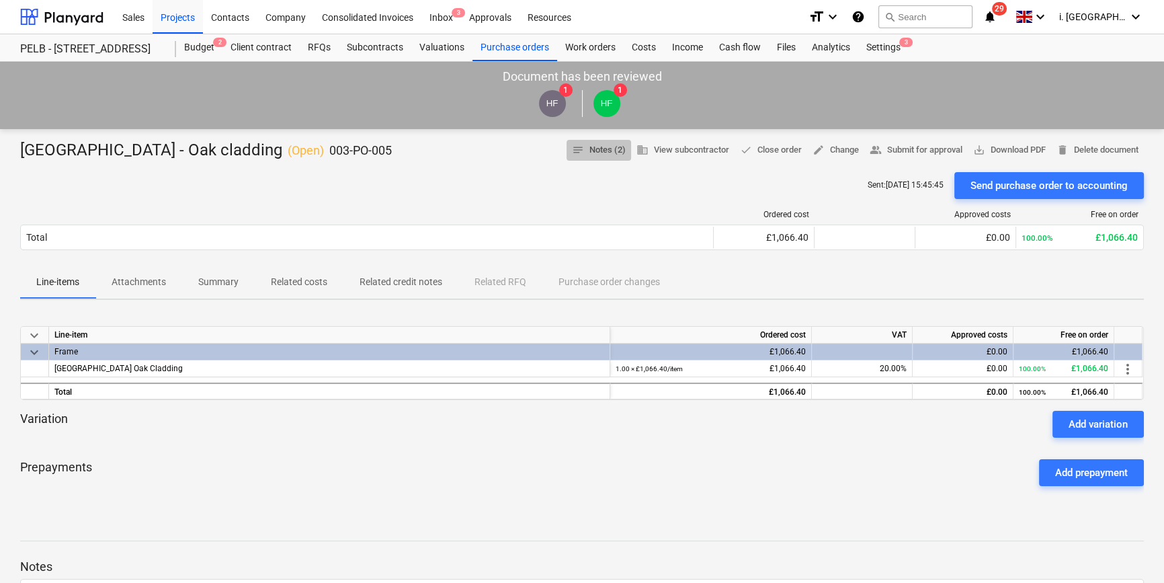
click at [604, 153] on span "notes Notes (2)" at bounding box center [599, 150] width 54 height 15
click at [148, 282] on p "Attachments" at bounding box center [139, 282] width 54 height 14
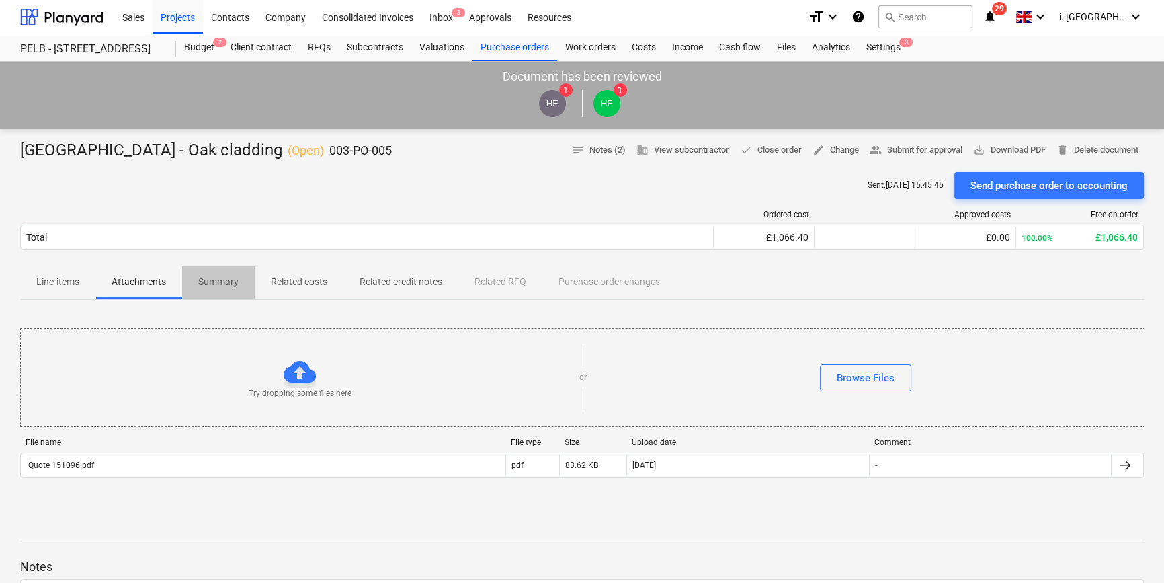
click at [231, 286] on p "Summary" at bounding box center [218, 282] width 40 height 14
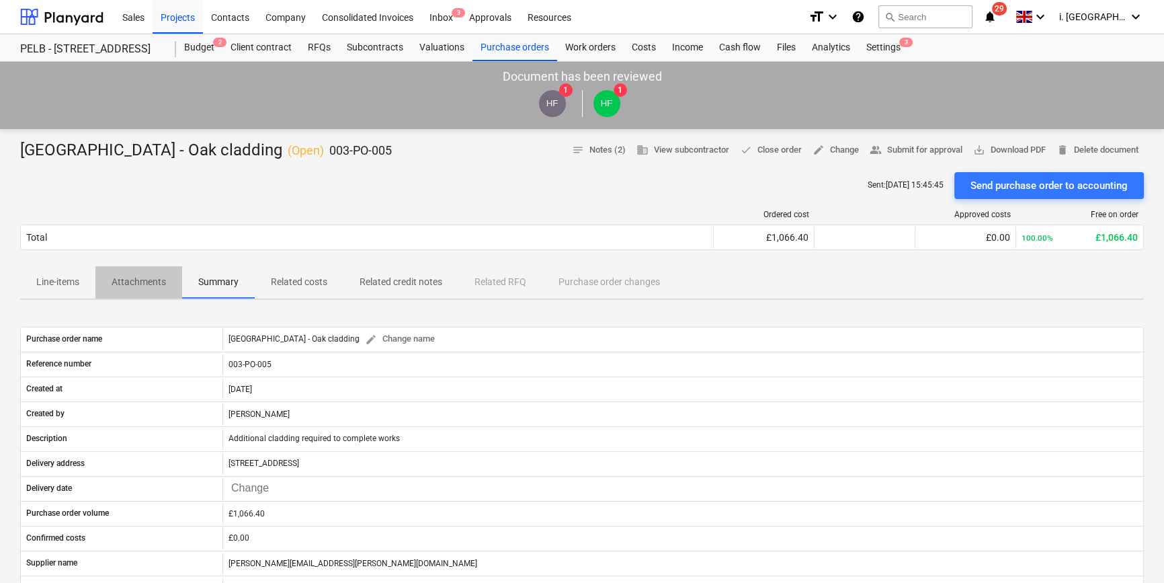
click at [161, 285] on p "Attachments" at bounding box center [139, 282] width 54 height 14
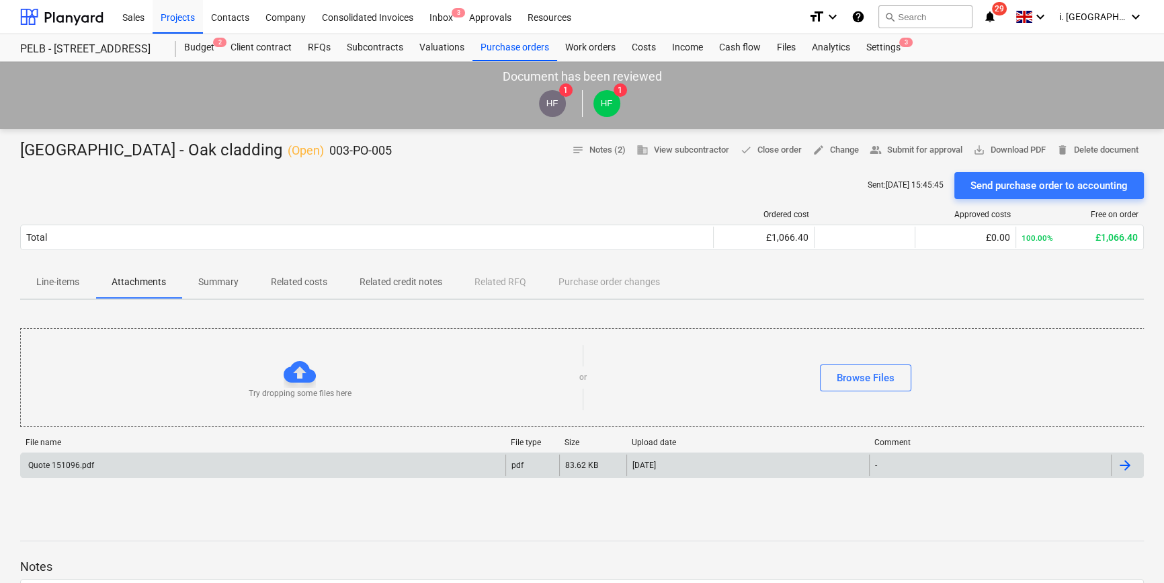
click at [101, 466] on div "Quote 151096.pdf" at bounding box center [263, 466] width 485 height 22
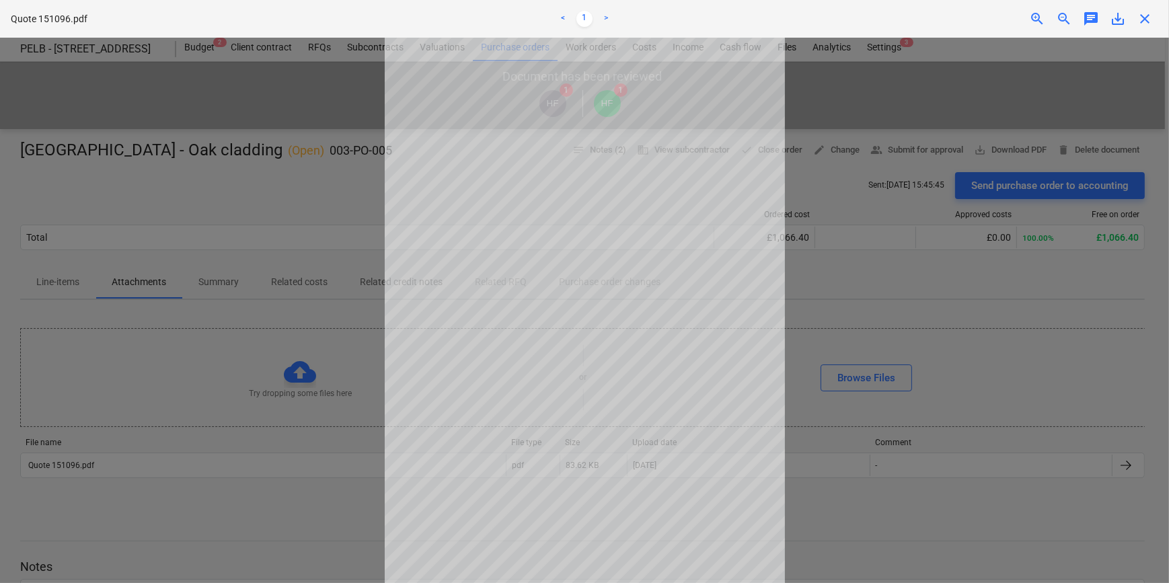
click at [926, 91] on div at bounding box center [584, 310] width 1169 height 545
drag, startPoint x: 1148, startPoint y: 26, endPoint x: 953, endPoint y: 23, distance: 195.7
click at [1147, 26] on div "Project fetching failed You do not have permissions for this action" at bounding box center [980, 21] width 363 height 43
click at [1146, 22] on div "Project fetching failed You do not have permissions for this action" at bounding box center [980, 21] width 363 height 43
click at [1142, 13] on div "Project fetching failed You do not have permissions for this action" at bounding box center [980, 21] width 363 height 43
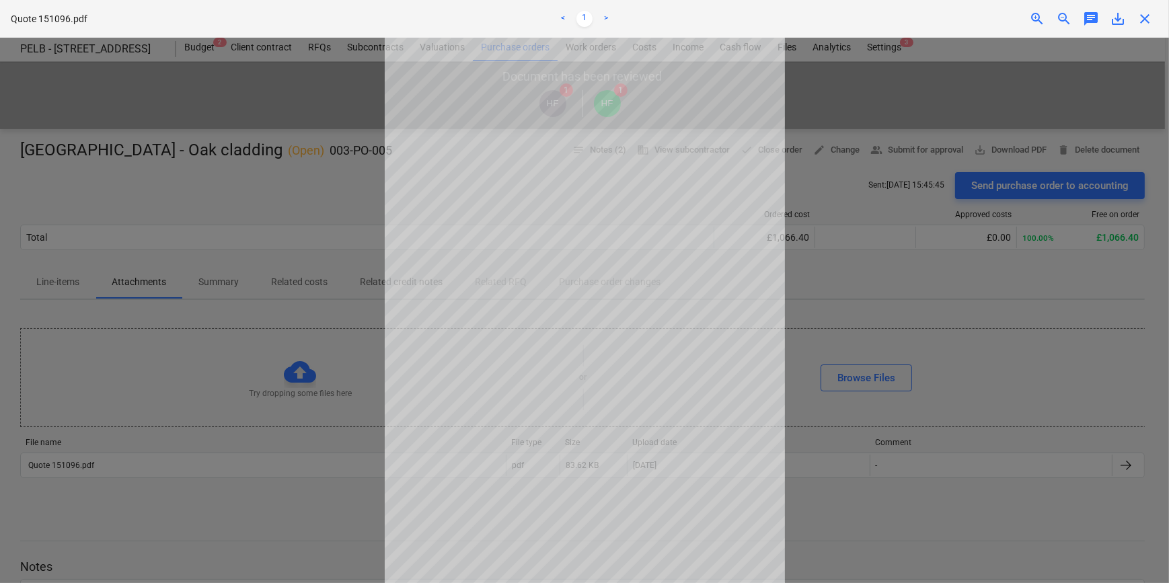
drag, startPoint x: 1058, startPoint y: 363, endPoint x: 794, endPoint y: 356, distance: 263.6
click at [1054, 363] on div at bounding box center [584, 310] width 1169 height 545
click at [1150, 17] on div "Project fetching failed You do not have permissions for this action" at bounding box center [980, 21] width 363 height 43
click at [1138, 17] on div "Project fetching failed You do not have permissions for this action" at bounding box center [980, 21] width 363 height 43
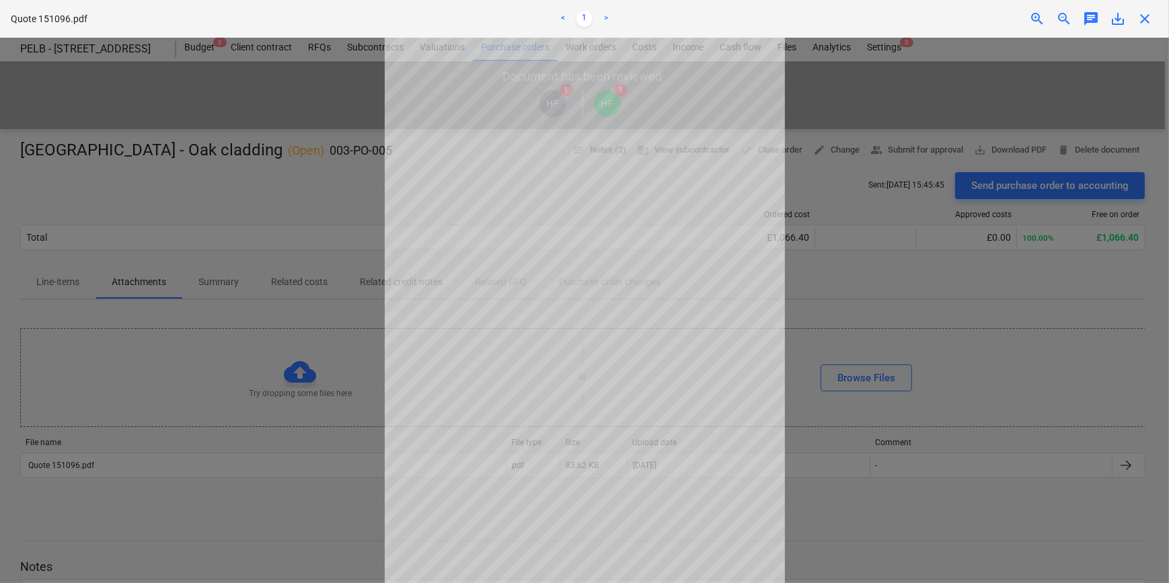
click at [842, 223] on div at bounding box center [584, 310] width 1169 height 545
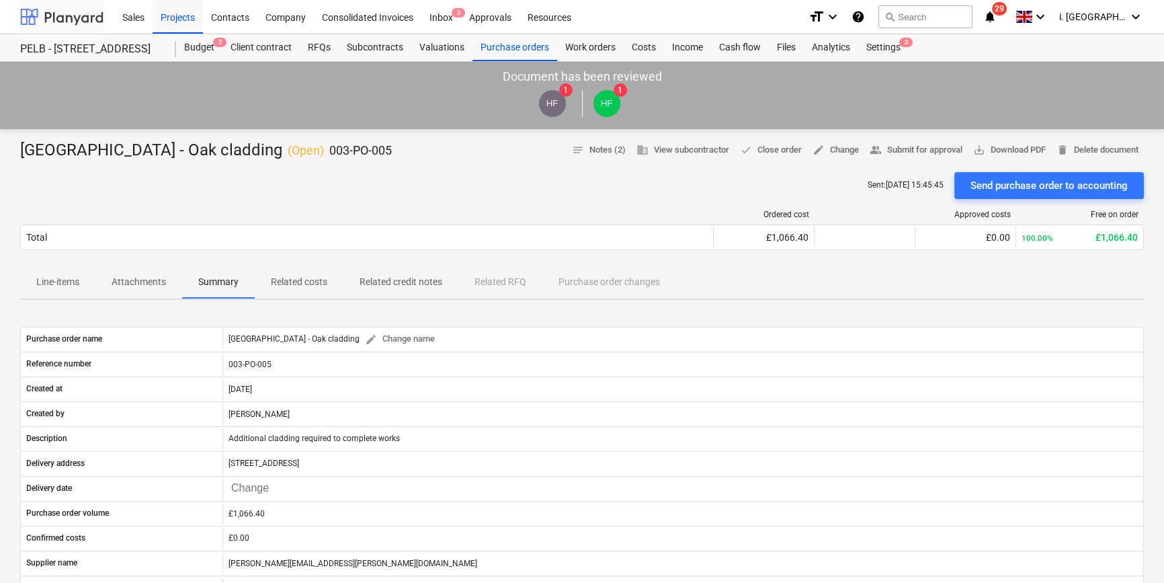
click at [78, 26] on div at bounding box center [61, 17] width 83 height 34
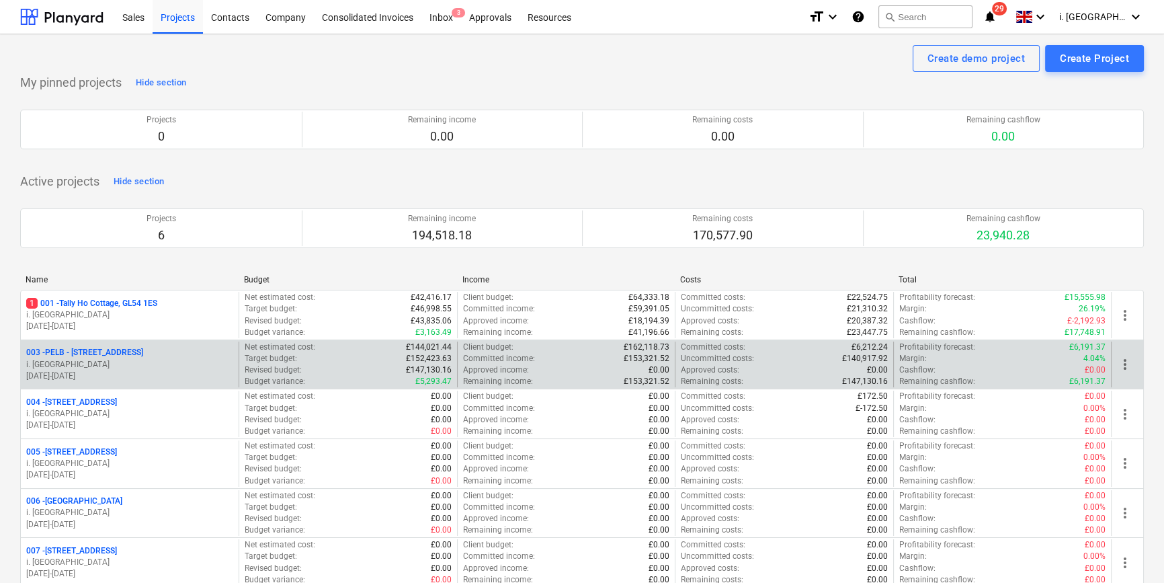
click at [120, 354] on p "003 - PELB - [GEOGRAPHIC_DATA], [GEOGRAPHIC_DATA], GL2 7NE" at bounding box center [84, 352] width 117 height 11
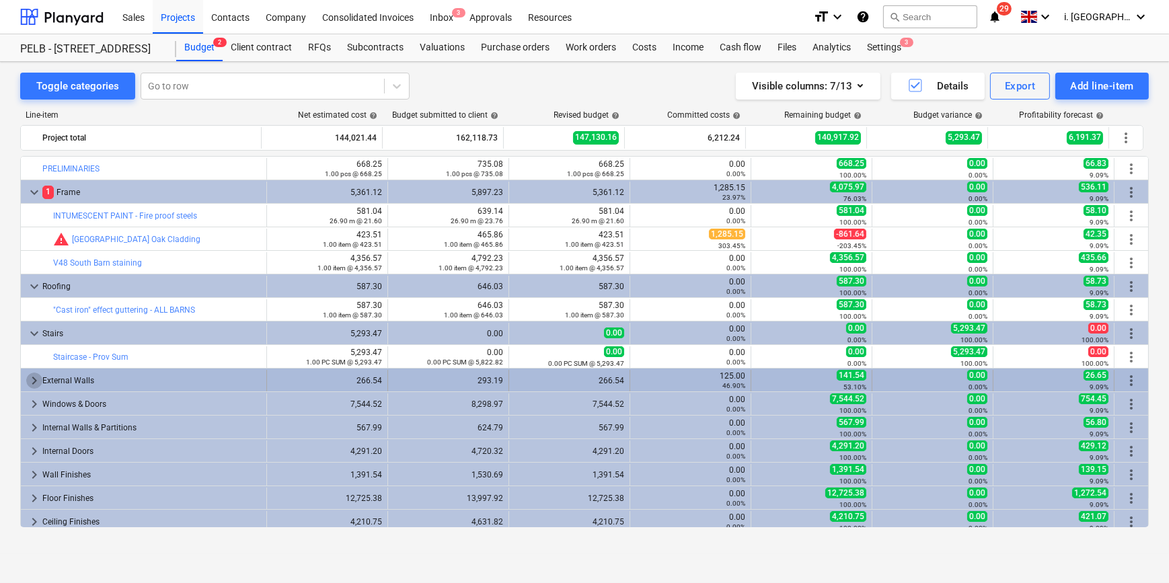
click at [30, 385] on span "keyboard_arrow_right" at bounding box center [34, 380] width 16 height 16
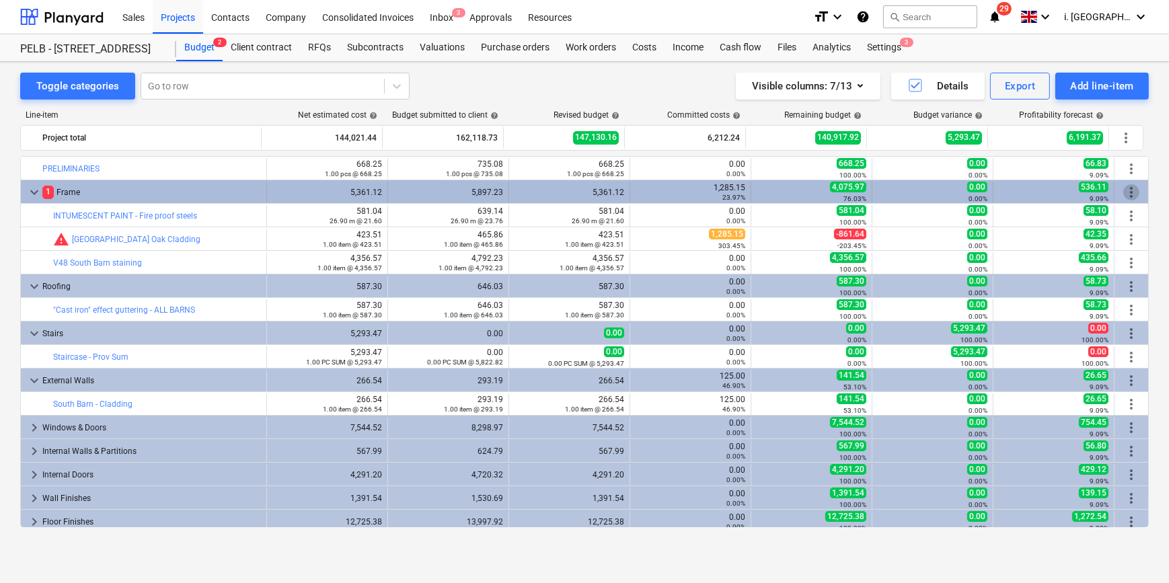
click at [1127, 190] on span "more_vert" at bounding box center [1131, 192] width 16 height 16
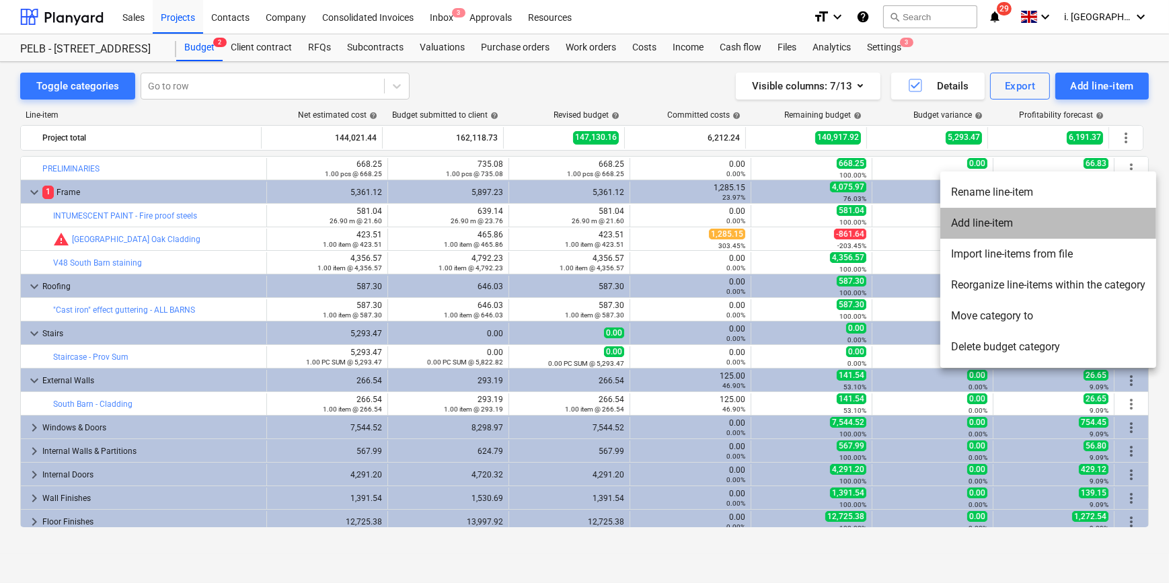
click at [1106, 229] on li "Add line-item" at bounding box center [1048, 223] width 216 height 31
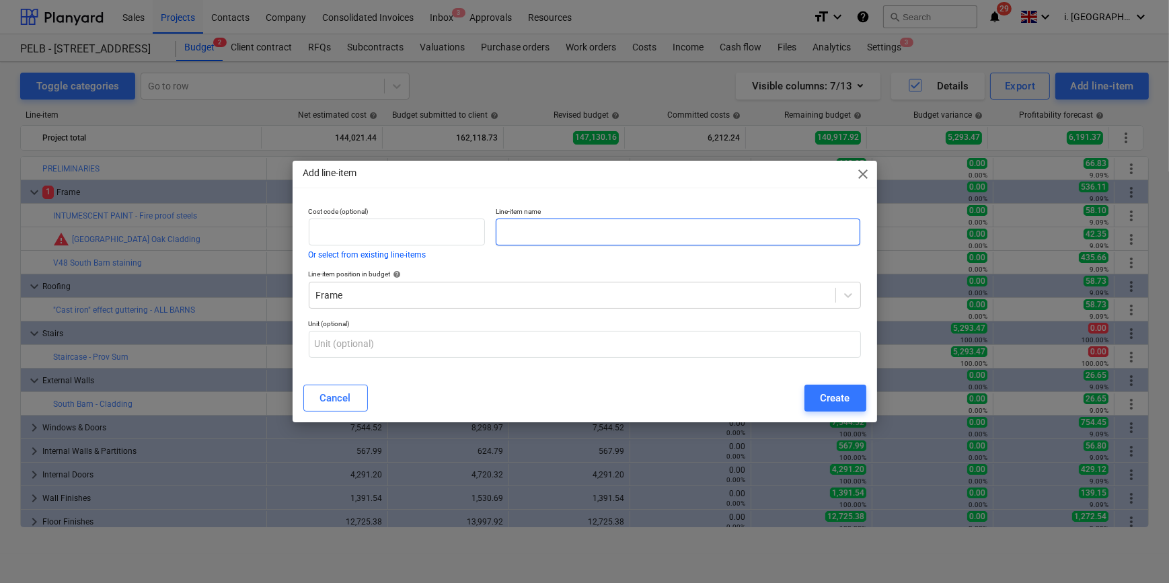
click at [612, 223] on input "text" at bounding box center [678, 232] width 364 height 27
drag, startPoint x: 592, startPoint y: 237, endPoint x: 456, endPoint y: 235, distance: 135.8
click at [394, 229] on div "Cost code (optional) Or select from existing line-items Line-item name N" at bounding box center [584, 233] width 563 height 63
paste input "orth Barn - Seasoned oak posts (supply only)"
type input "North Barn - Seasoned oak posts (supply only)"
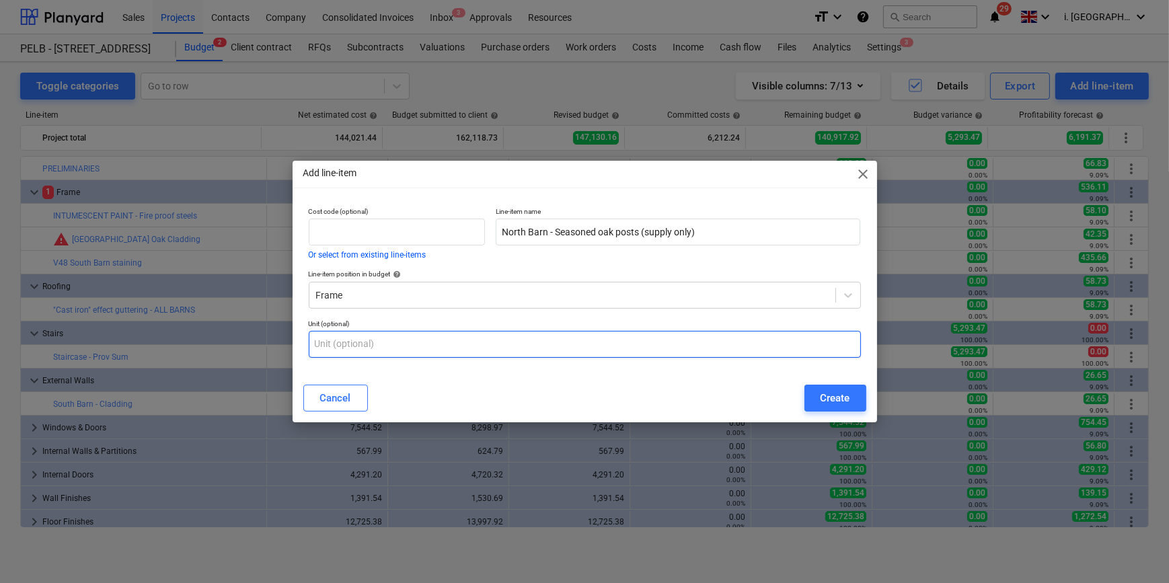
click at [416, 338] on input "text" at bounding box center [585, 344] width 552 height 27
click at [485, 340] on input "text" at bounding box center [585, 344] width 552 height 27
type input "nr"
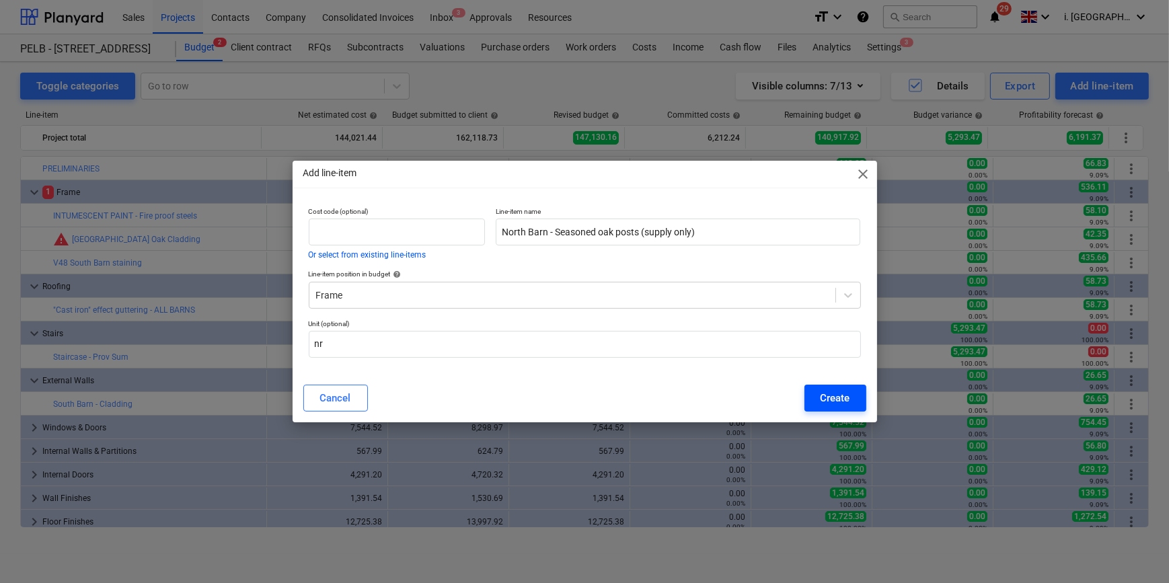
click at [833, 401] on div "Create" at bounding box center [835, 397] width 30 height 17
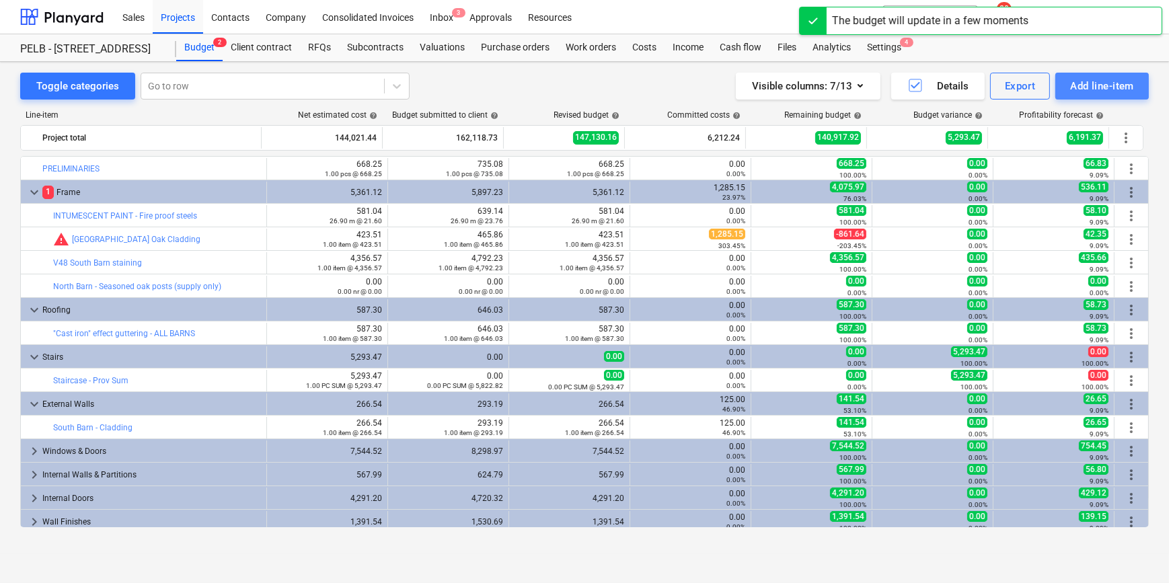
click at [1115, 87] on div "Add line-item" at bounding box center [1102, 85] width 64 height 17
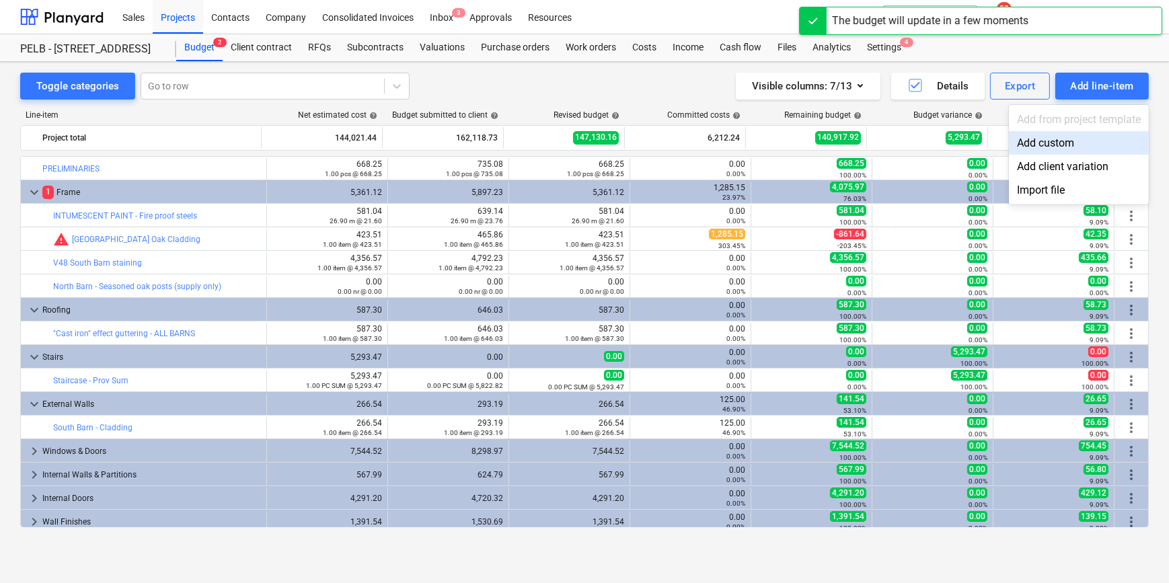
click at [1043, 136] on div "Add custom" at bounding box center [1079, 143] width 140 height 24
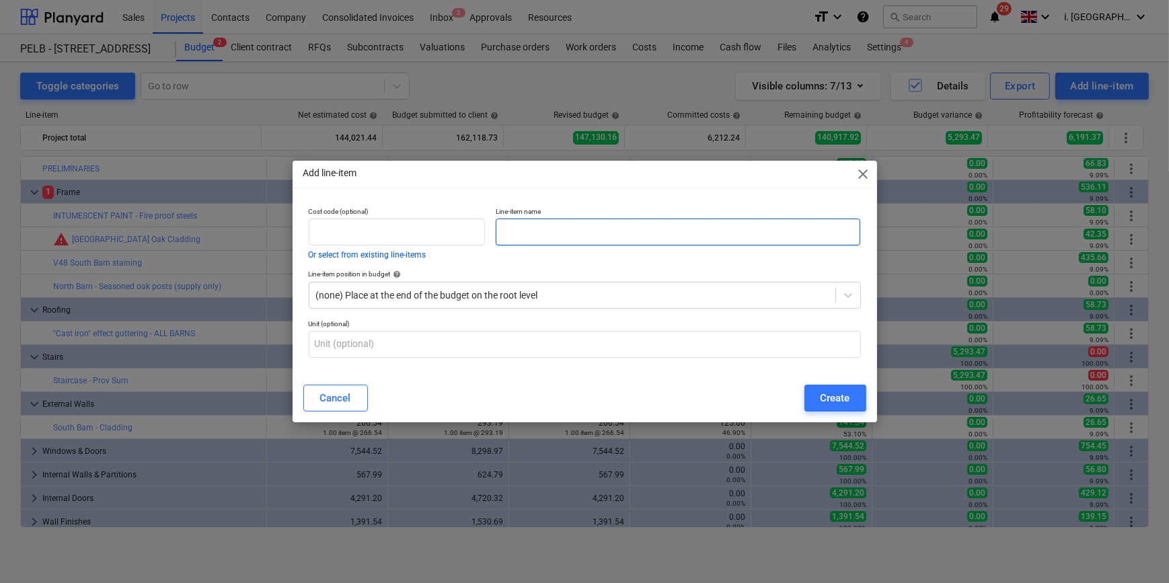
click at [574, 229] on input "text" at bounding box center [678, 232] width 364 height 27
paste input "East Barn - Seasoned oak posts (supply only)"
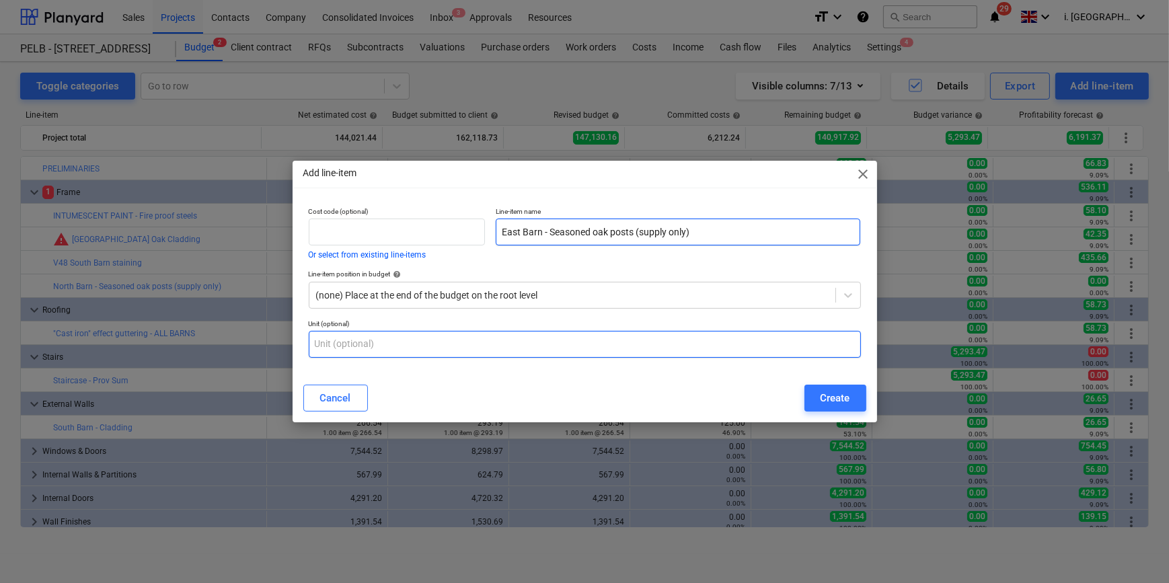
type input "East Barn - Seasoned oak posts (supply only)"
click at [511, 342] on input "text" at bounding box center [585, 344] width 552 height 27
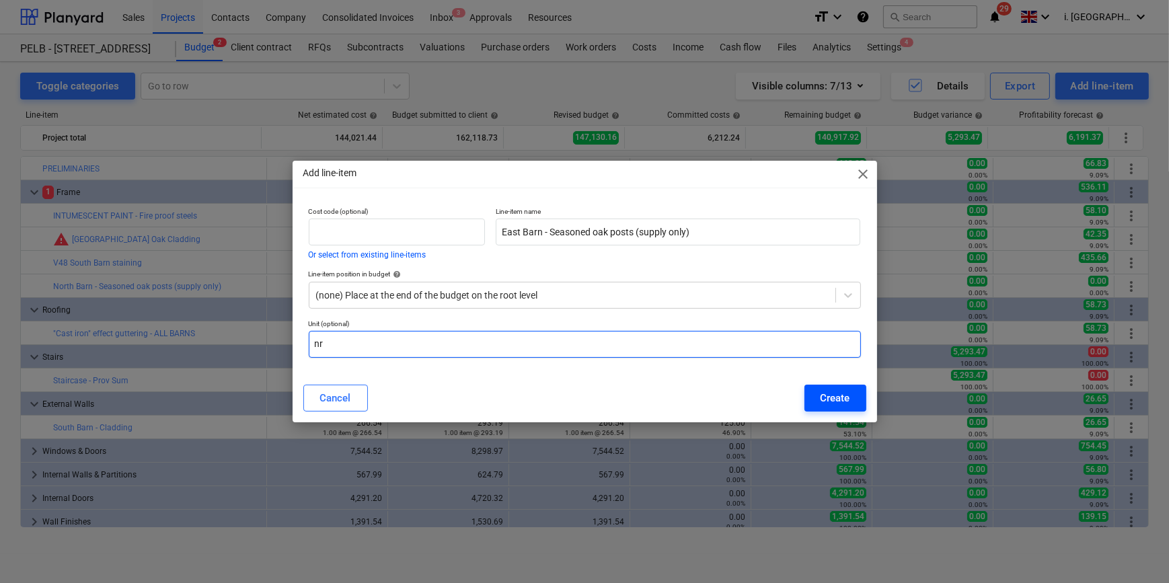
type input "nr"
click at [838, 391] on div "Create" at bounding box center [835, 397] width 30 height 17
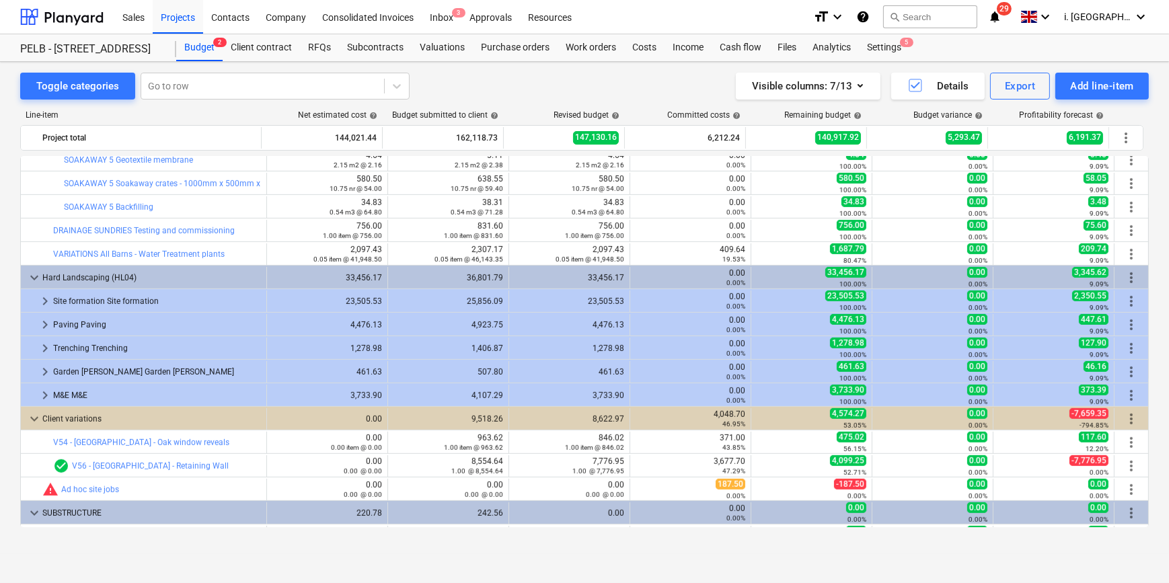
scroll to position [1041, 0]
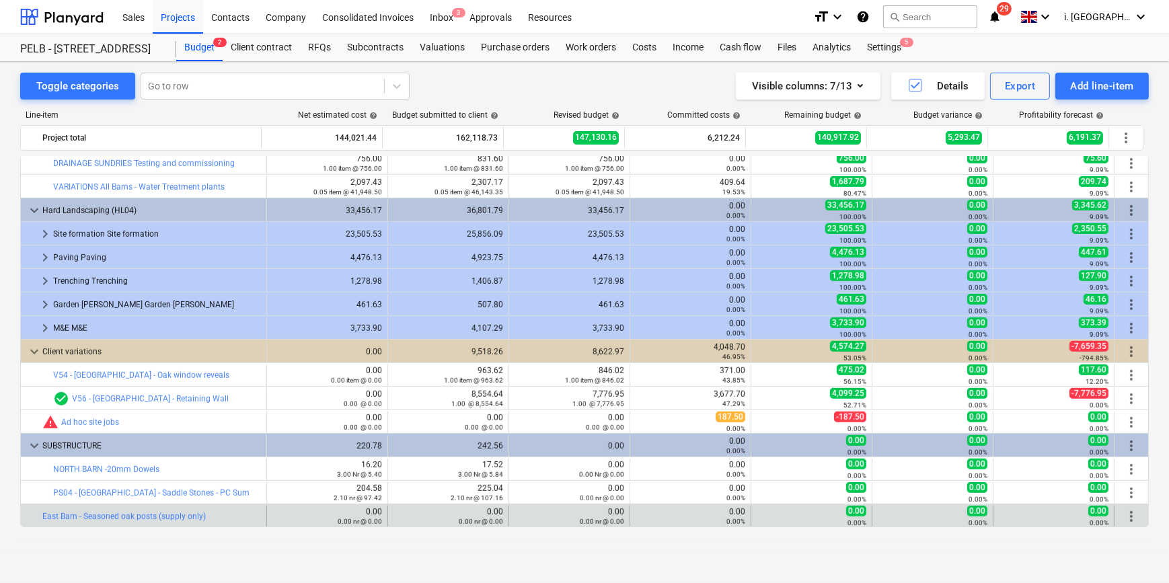
click at [1130, 515] on span "more_vert" at bounding box center [1131, 516] width 16 height 16
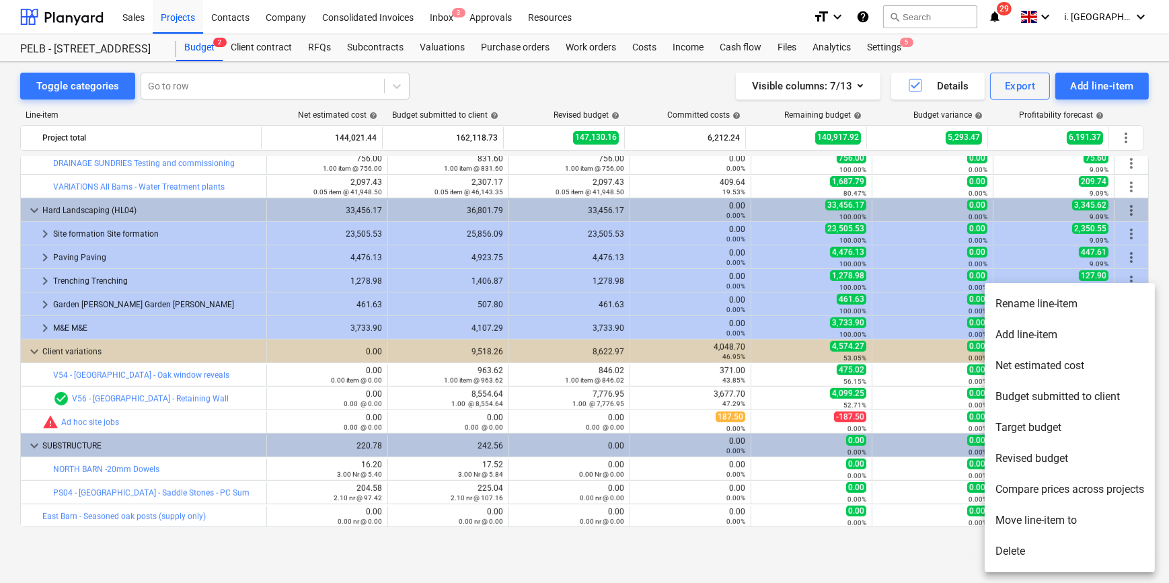
click at [1074, 518] on li "Move line-item to" at bounding box center [1069, 520] width 170 height 31
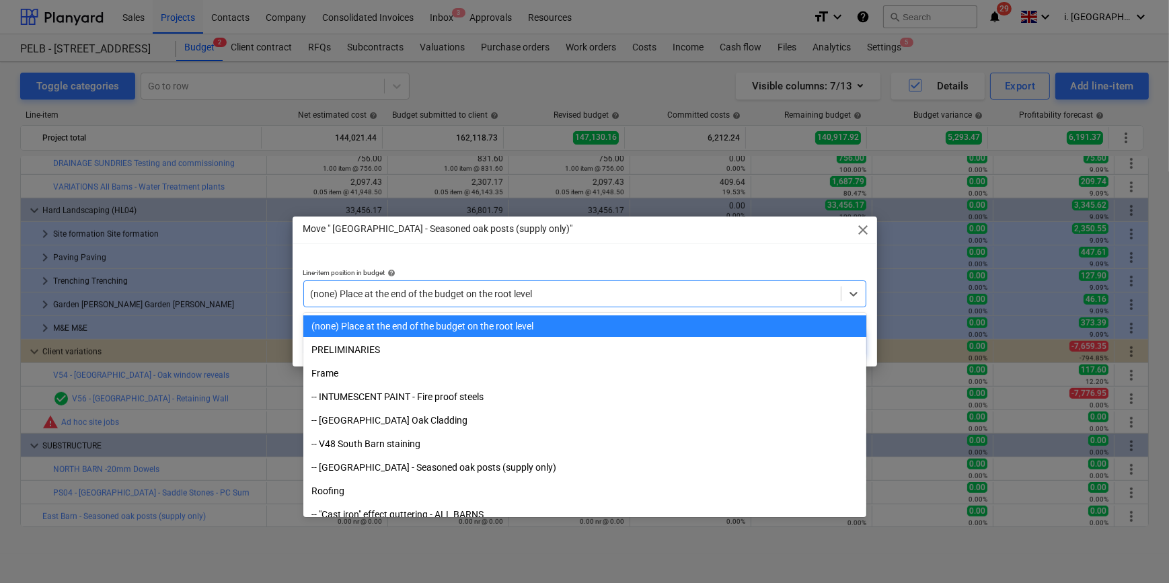
click at [582, 287] on div at bounding box center [572, 293] width 523 height 13
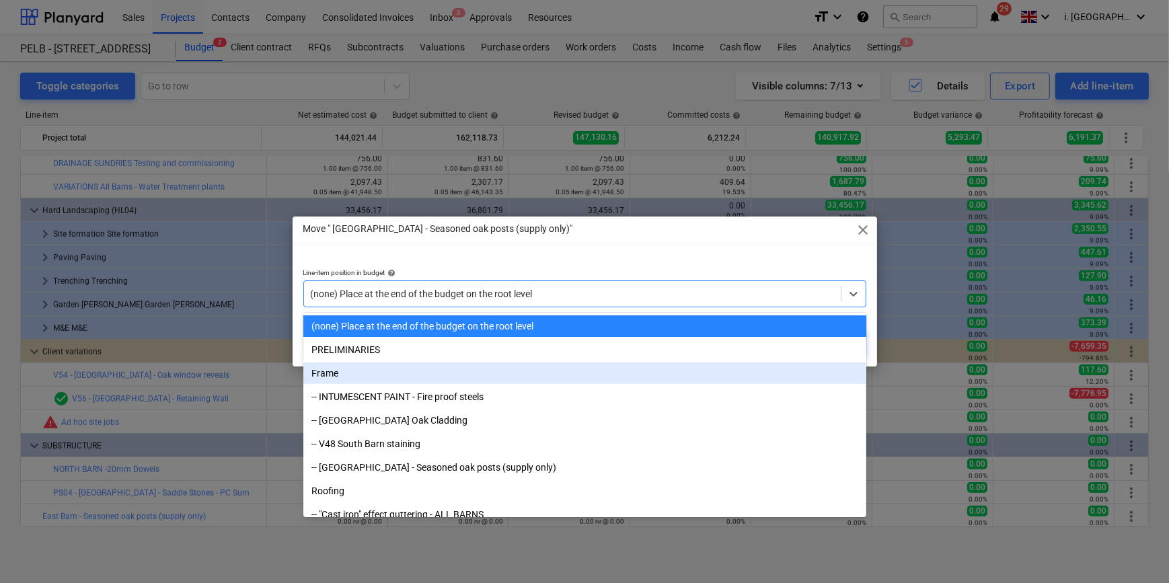
drag, startPoint x: 577, startPoint y: 362, endPoint x: 574, endPoint y: 370, distance: 7.9
click at [574, 370] on div "Frame" at bounding box center [584, 373] width 563 height 22
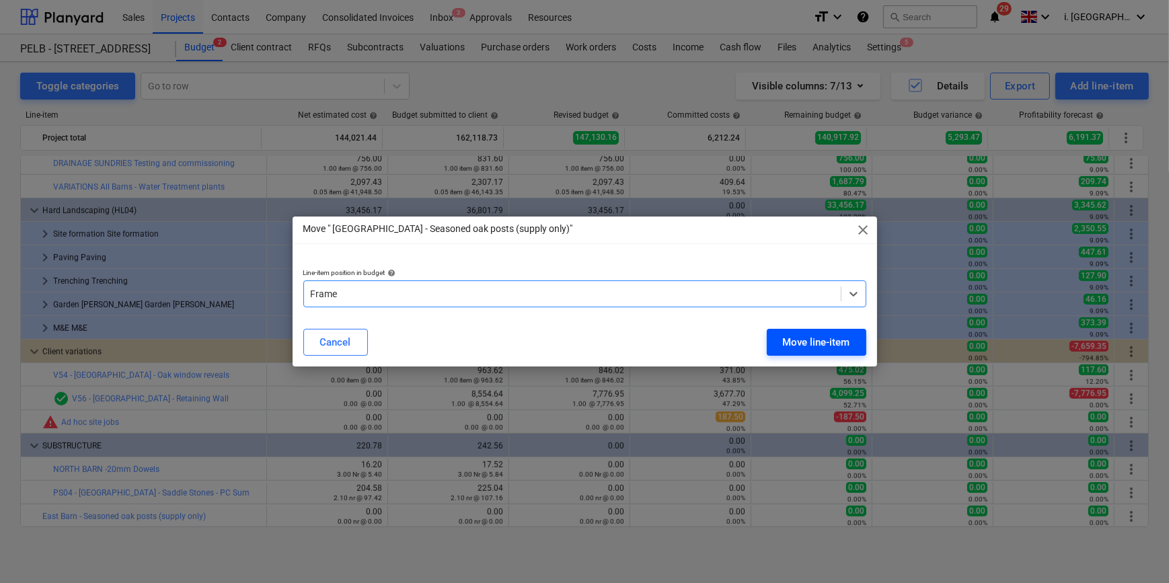
click at [778, 341] on button "Move line-item" at bounding box center [816, 342] width 100 height 27
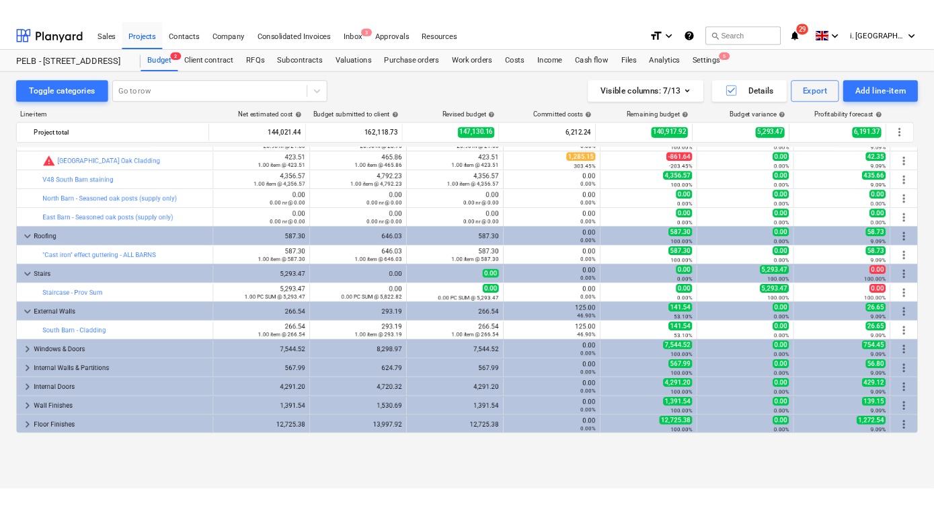
scroll to position [0, 0]
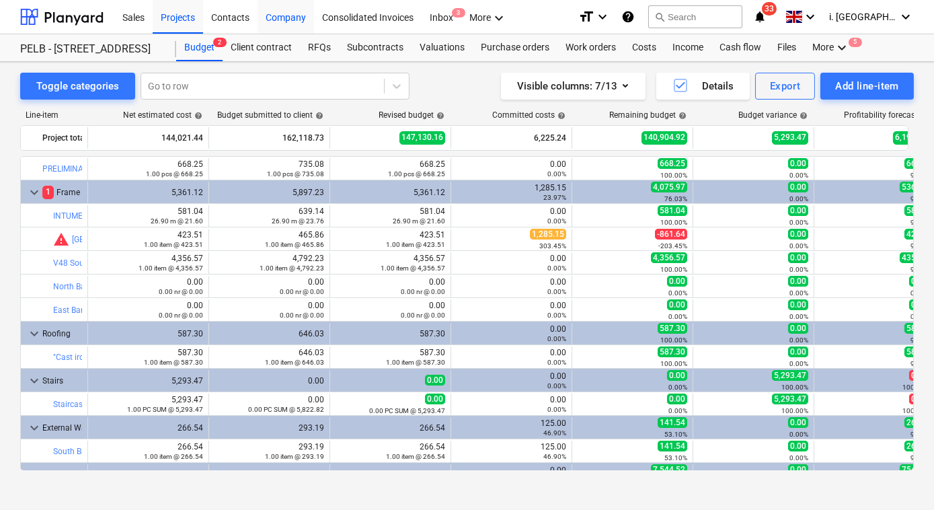
drag, startPoint x: 248, startPoint y: 15, endPoint x: 258, endPoint y: 20, distance: 10.8
click at [248, 15] on div "Contacts" at bounding box center [230, 16] width 54 height 34
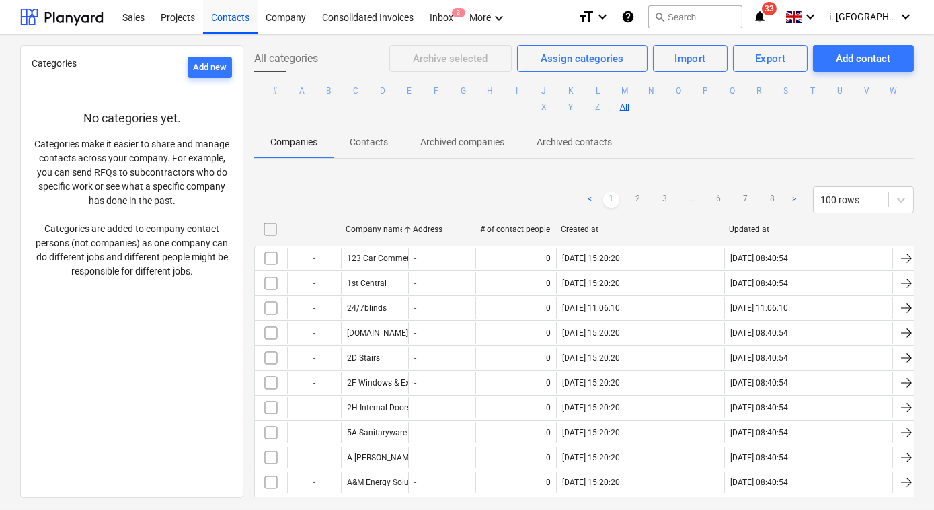
click at [346, 194] on div "< 1 2 3 ... 6 7 8 > 100 rows" at bounding box center [584, 199] width 660 height 27
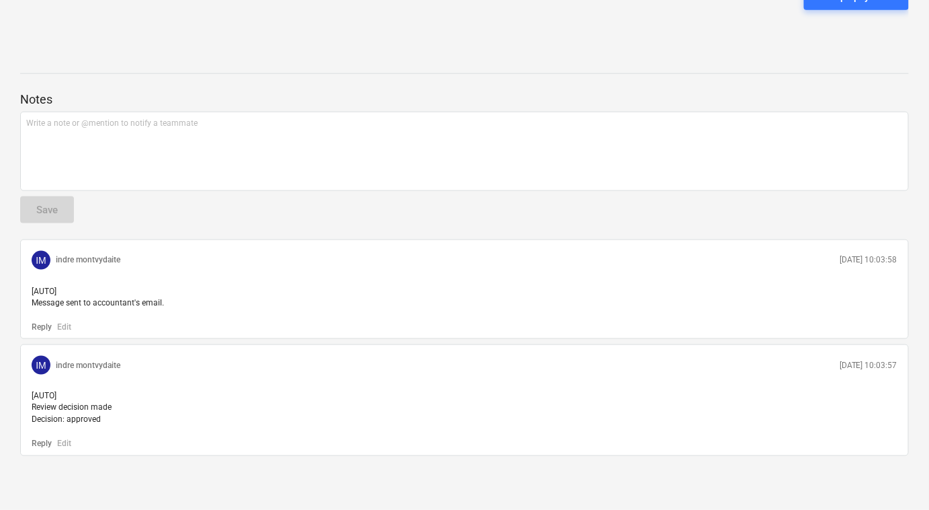
scroll to position [30, 0]
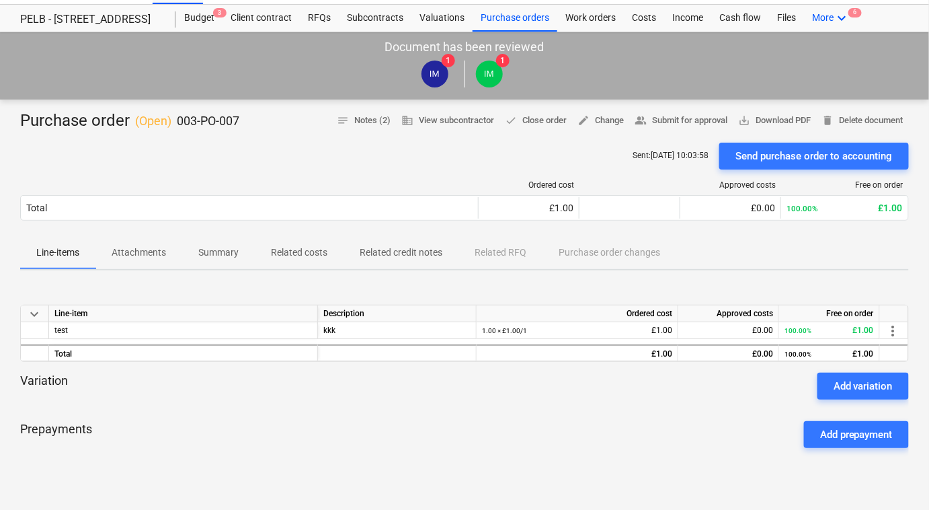
click at [834, 13] on icon "keyboard_arrow_down" at bounding box center [842, 18] width 16 height 16
click at [809, 78] on div "Settings 6" at bounding box center [817, 72] width 81 height 22
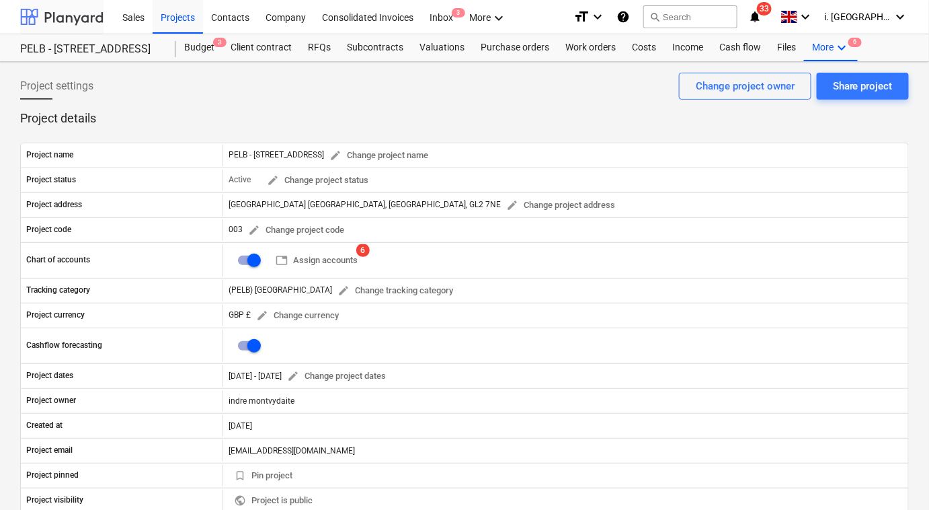
click at [86, 24] on div at bounding box center [61, 17] width 83 height 34
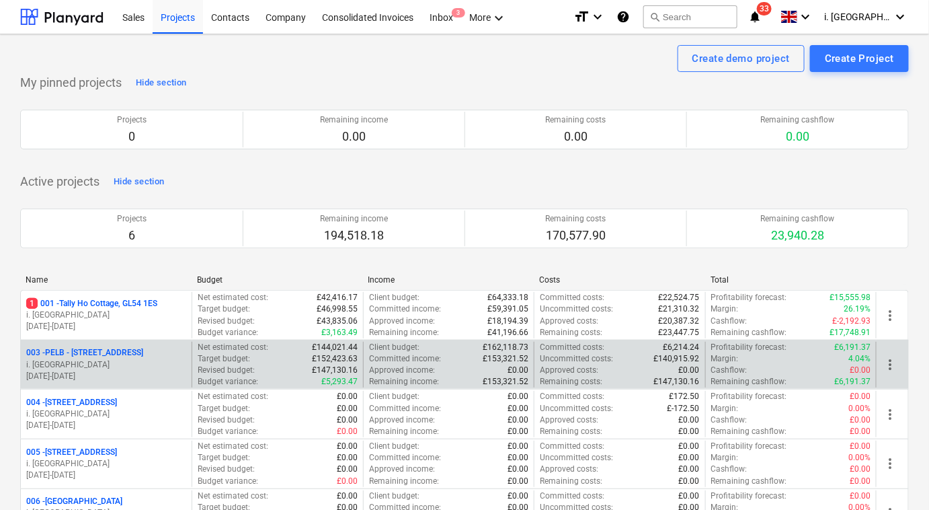
click at [136, 347] on p "003 - PELB - [GEOGRAPHIC_DATA], [GEOGRAPHIC_DATA], GL2 7NE" at bounding box center [84, 352] width 117 height 11
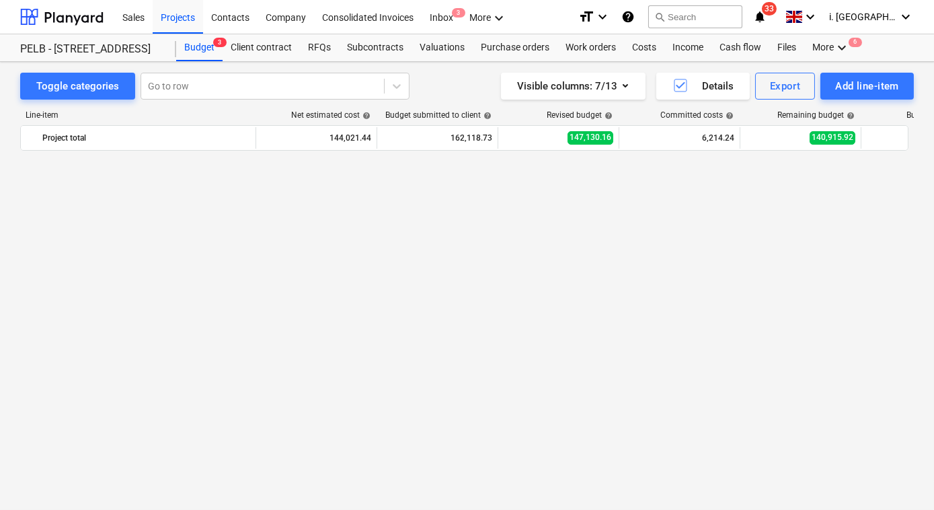
scroll to position [426, 0]
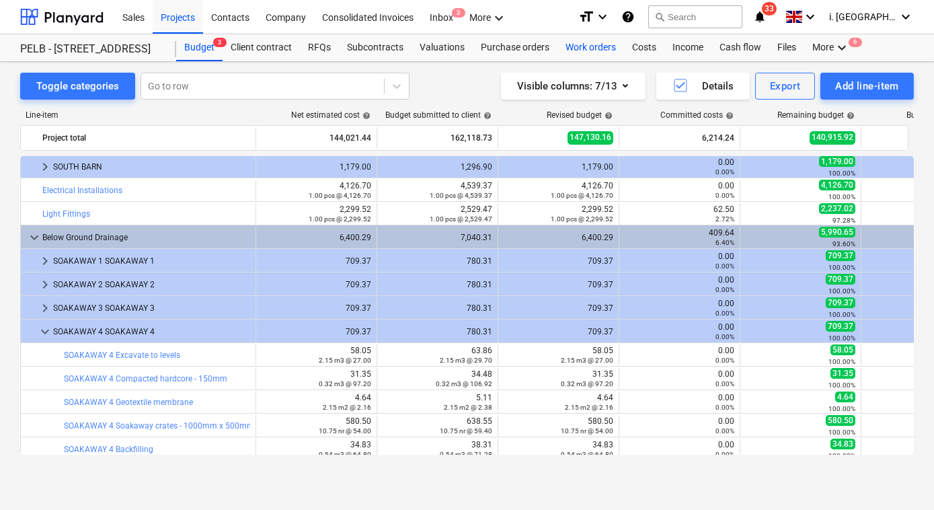
click at [582, 51] on div "Work orders" at bounding box center [590, 47] width 67 height 27
